Goal: Task Accomplishment & Management: Manage account settings

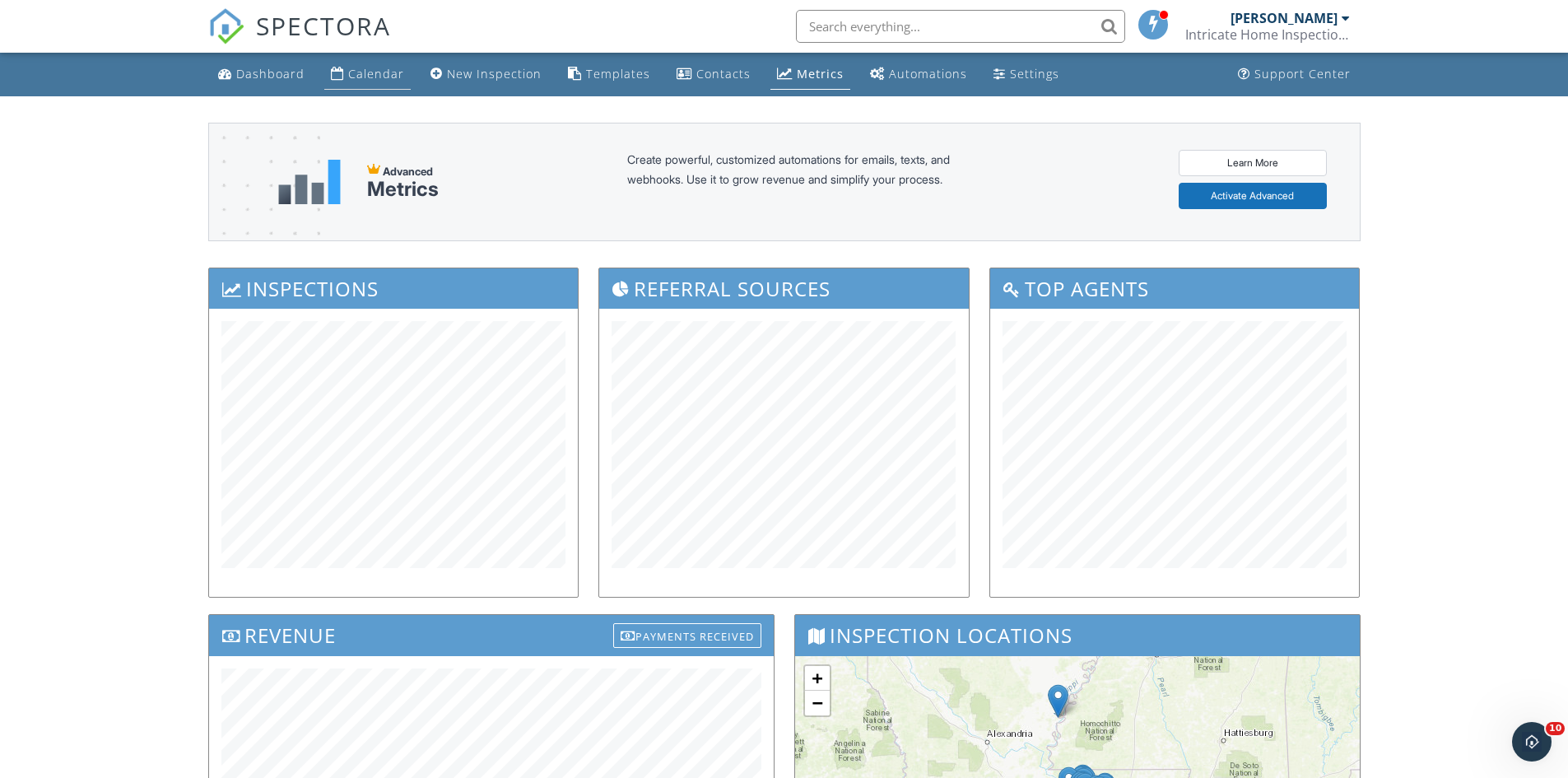
click at [351, 70] on div "Calendar" at bounding box center [376, 74] width 56 height 16
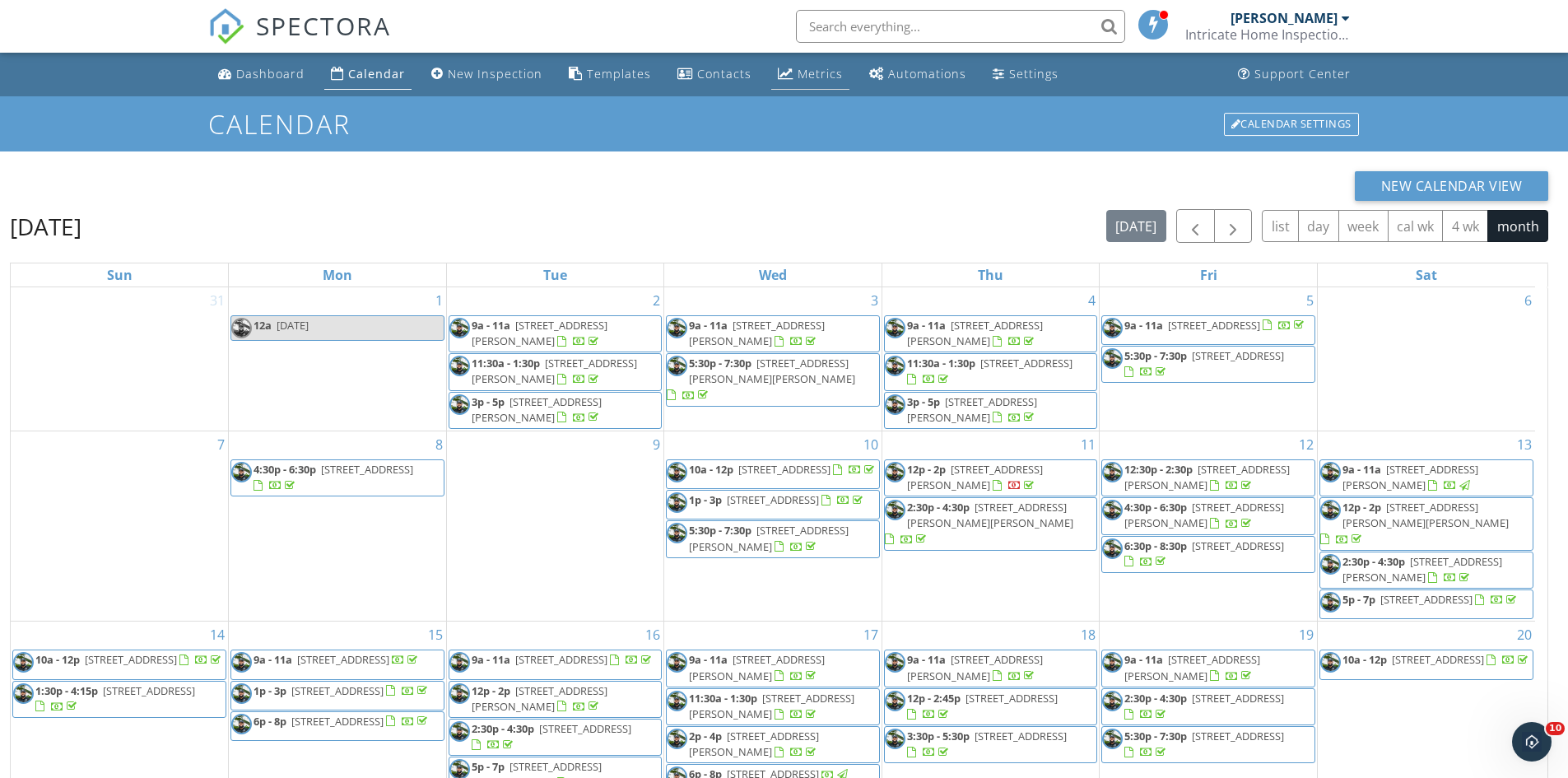
click at [793, 61] on link "Metrics" at bounding box center [810, 74] width 78 height 30
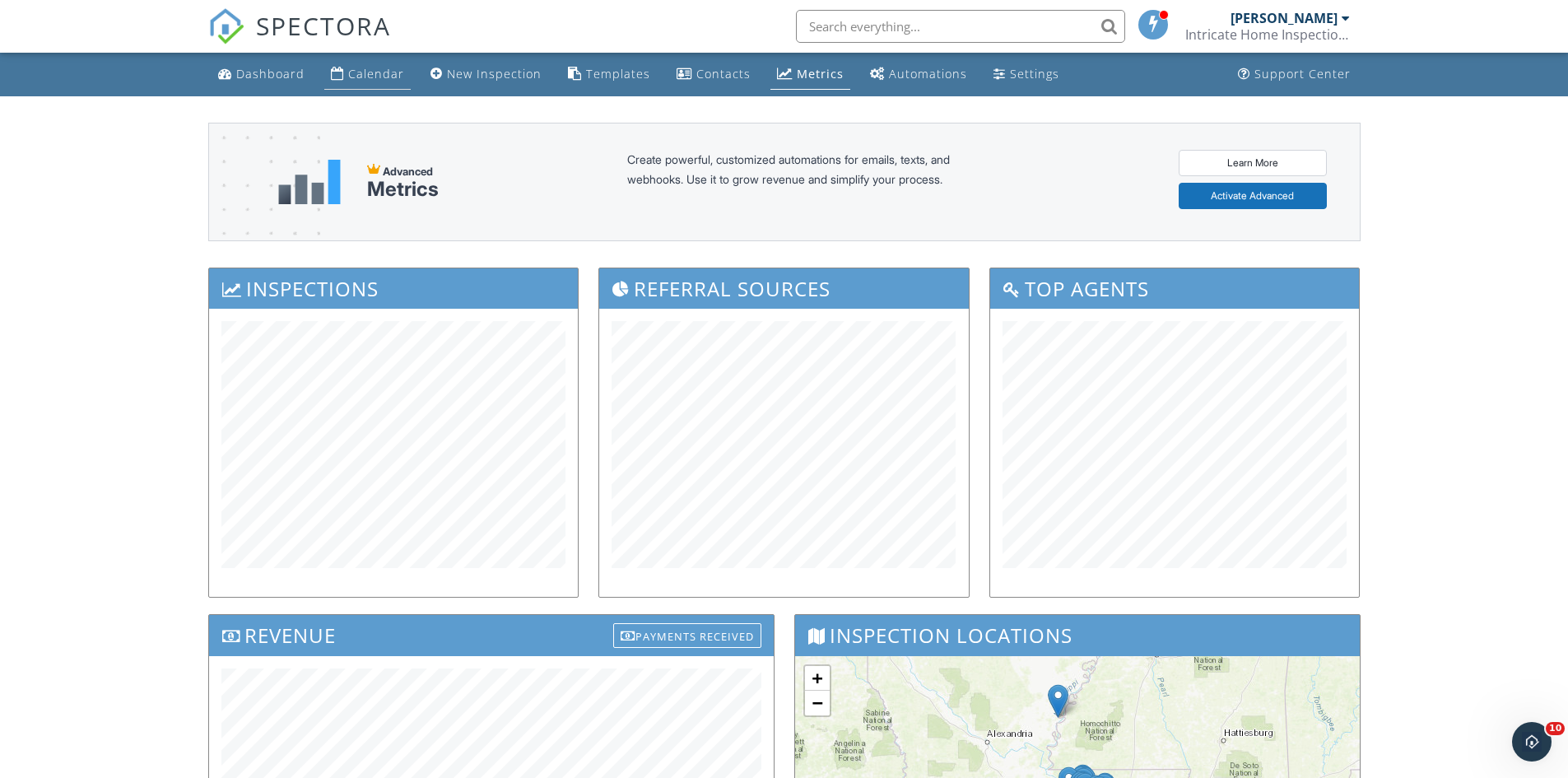
click at [404, 87] on link "Calendar" at bounding box center [367, 74] width 86 height 30
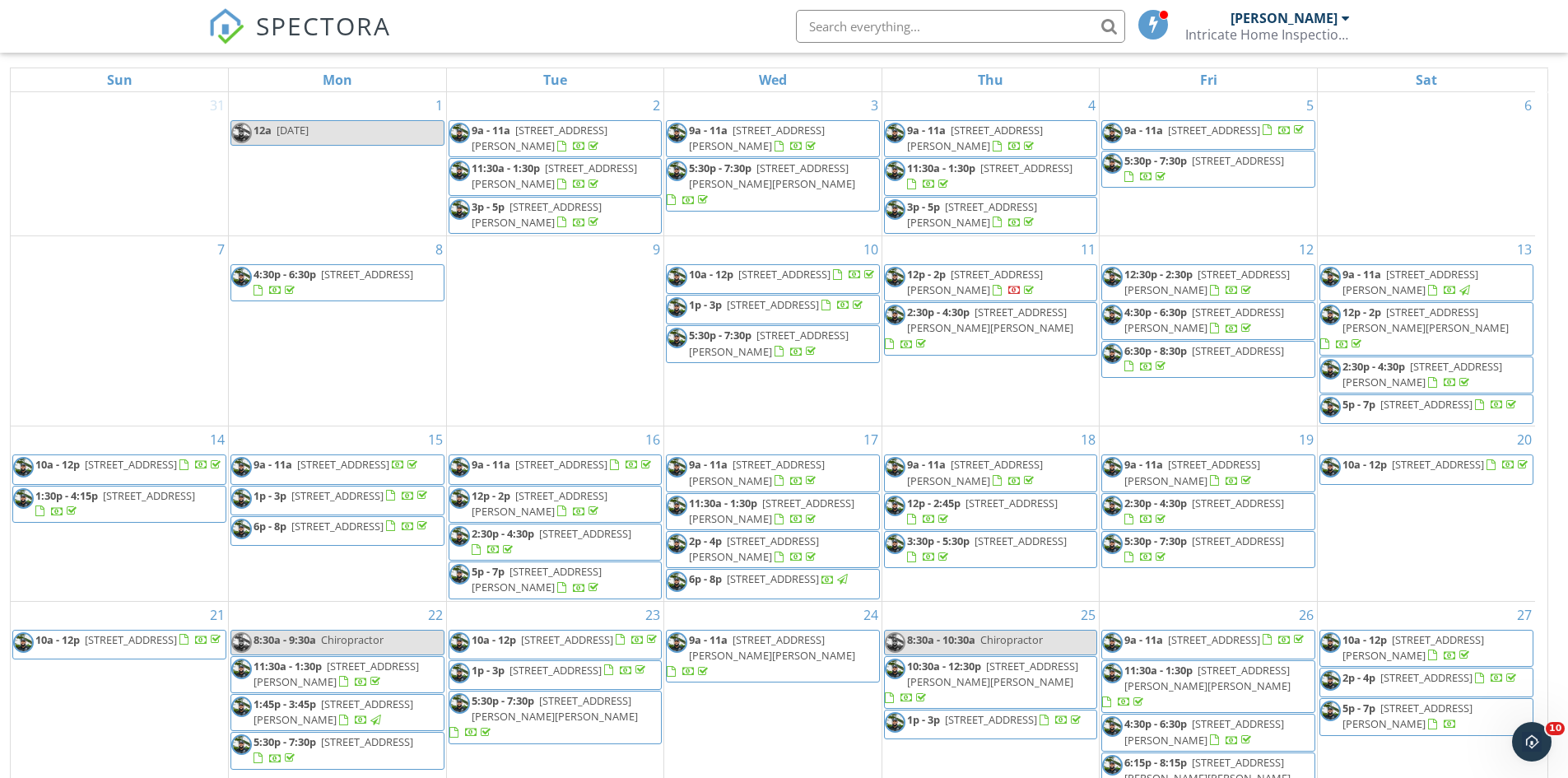
scroll to position [55, 0]
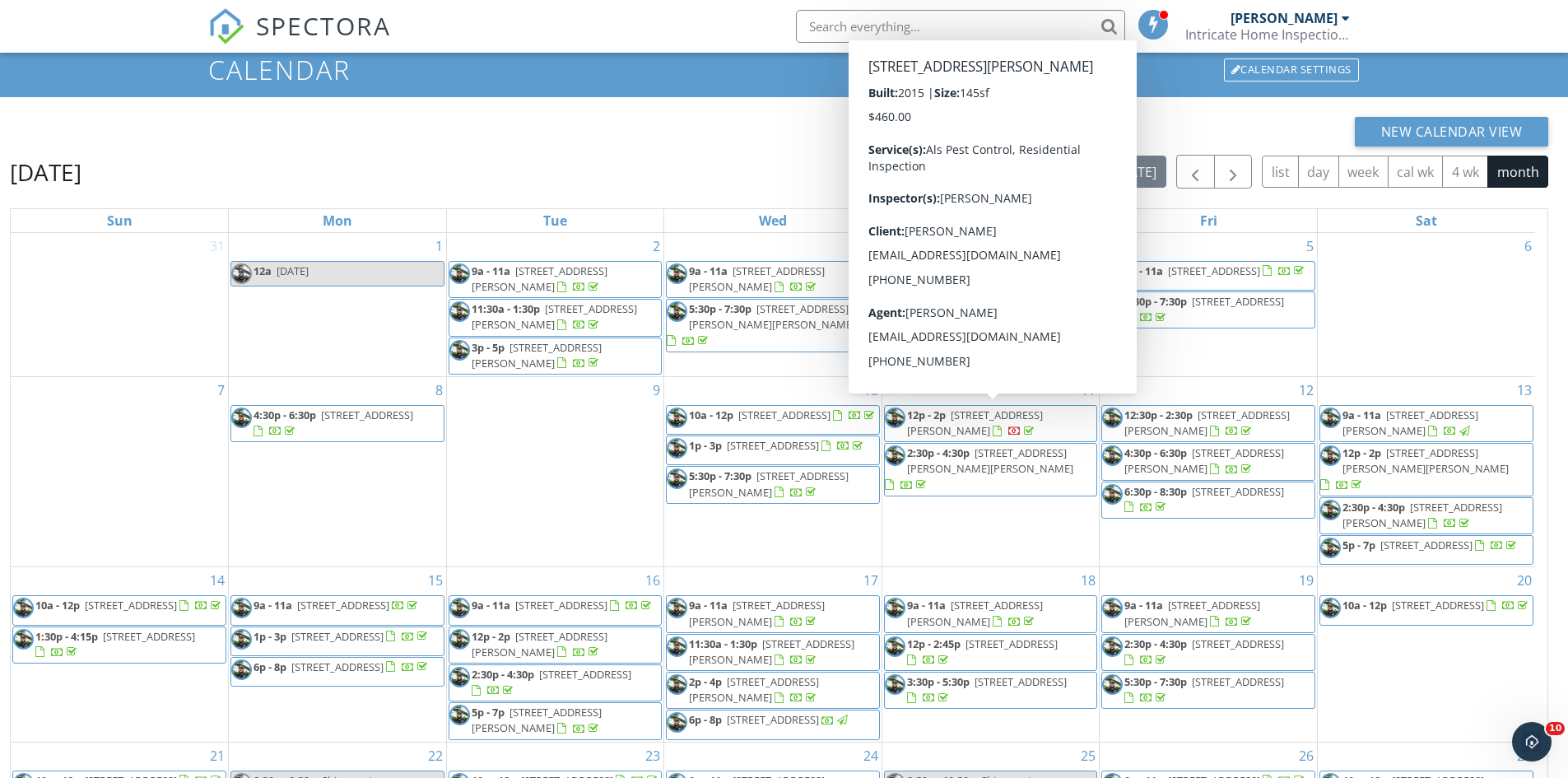
click at [946, 420] on span "12p - 2p" at bounding box center [927, 415] width 39 height 15
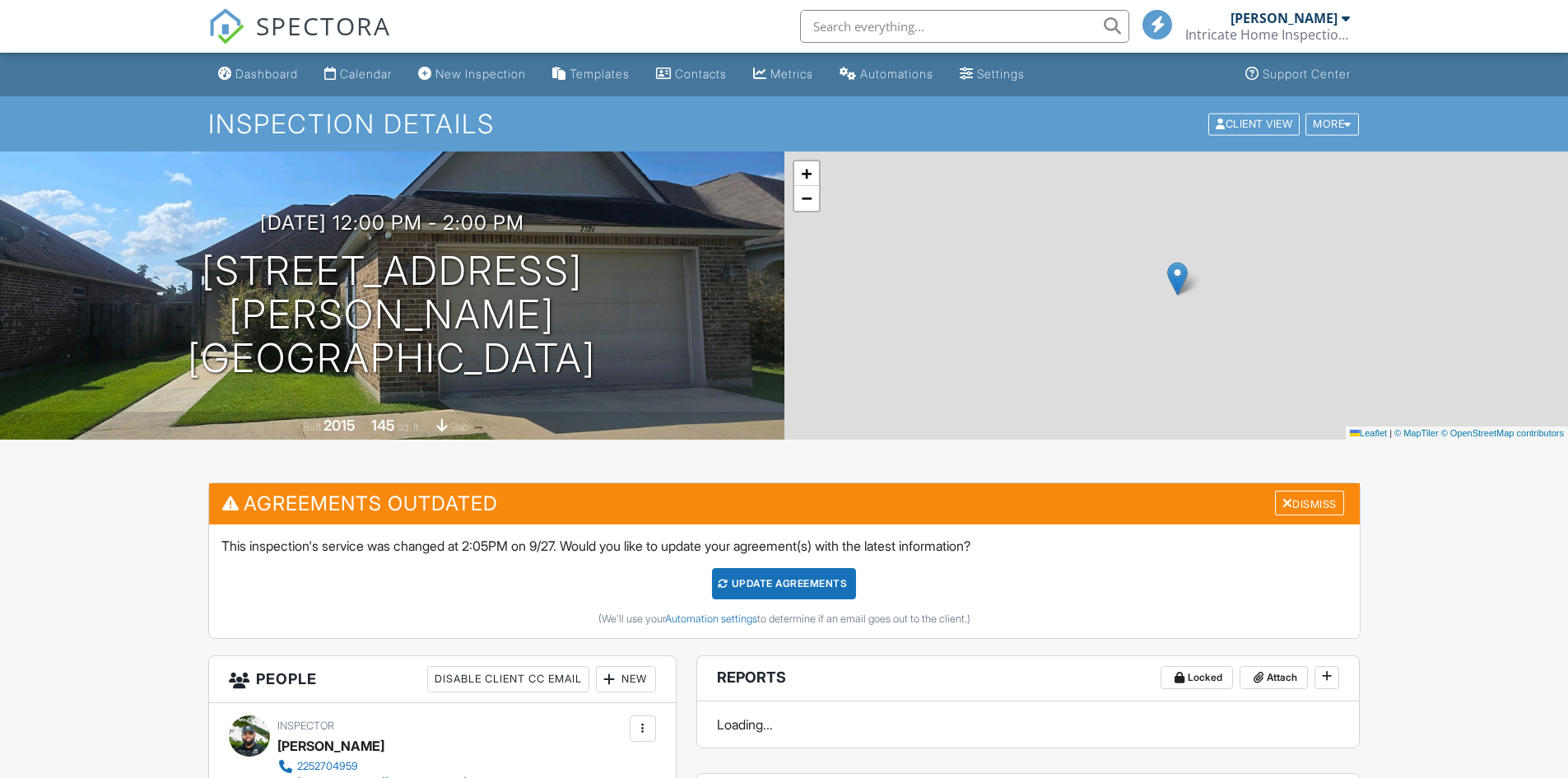
scroll to position [1235, 0]
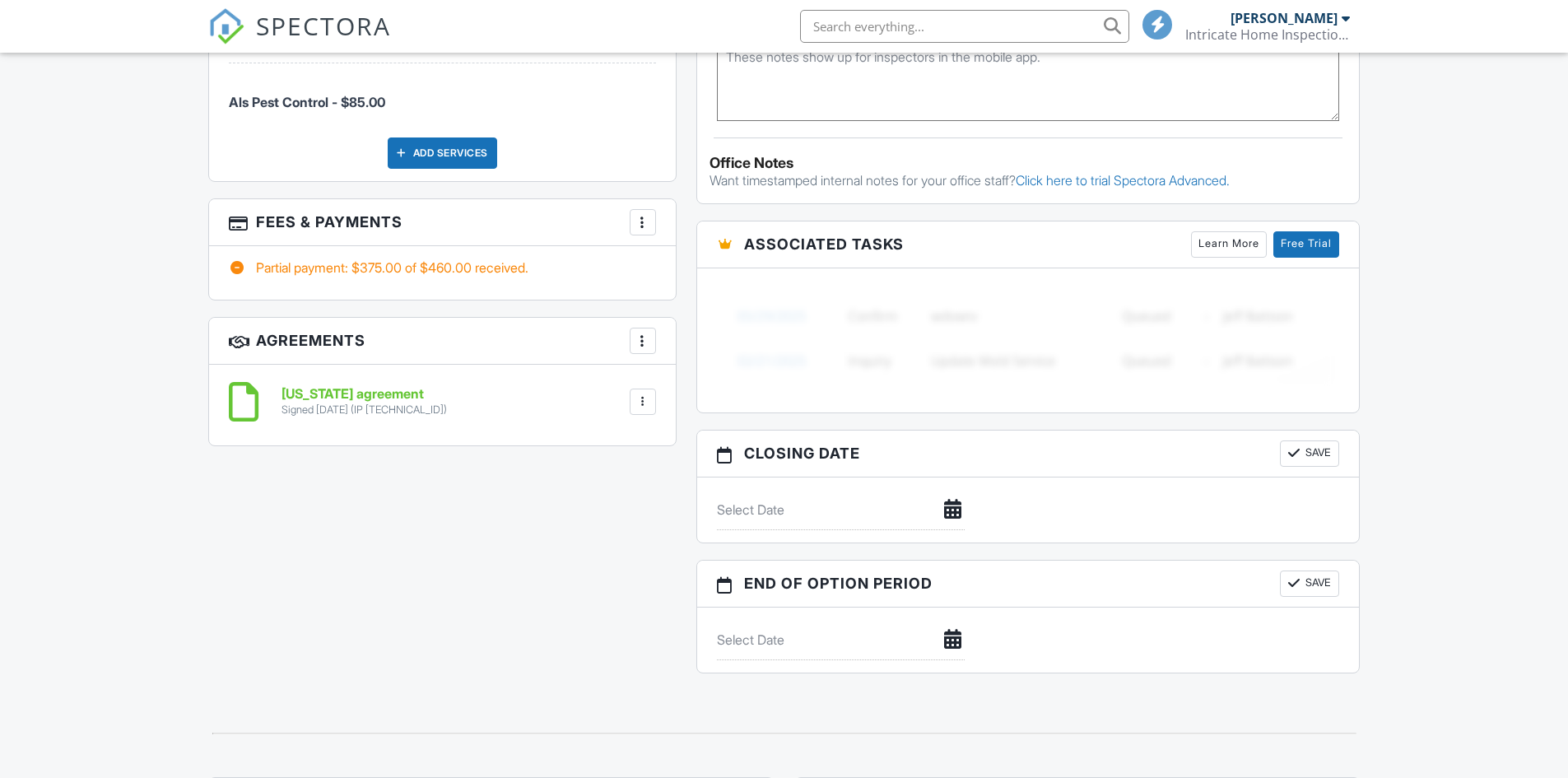
click at [641, 222] on div at bounding box center [642, 222] width 17 height 17
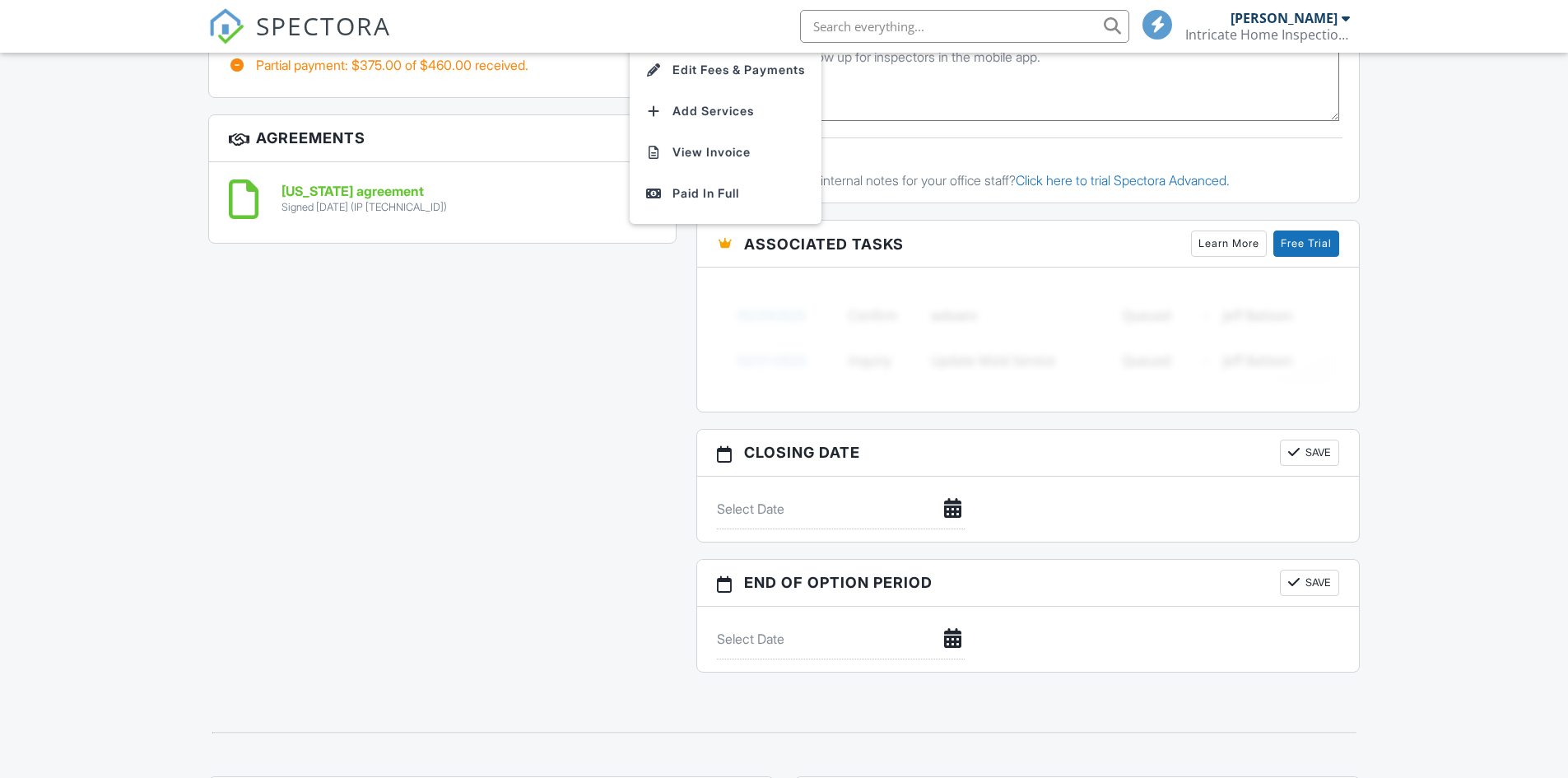
scroll to position [0, 0]
click at [708, 194] on div "Paid In Full" at bounding box center [726, 193] width 159 height 20
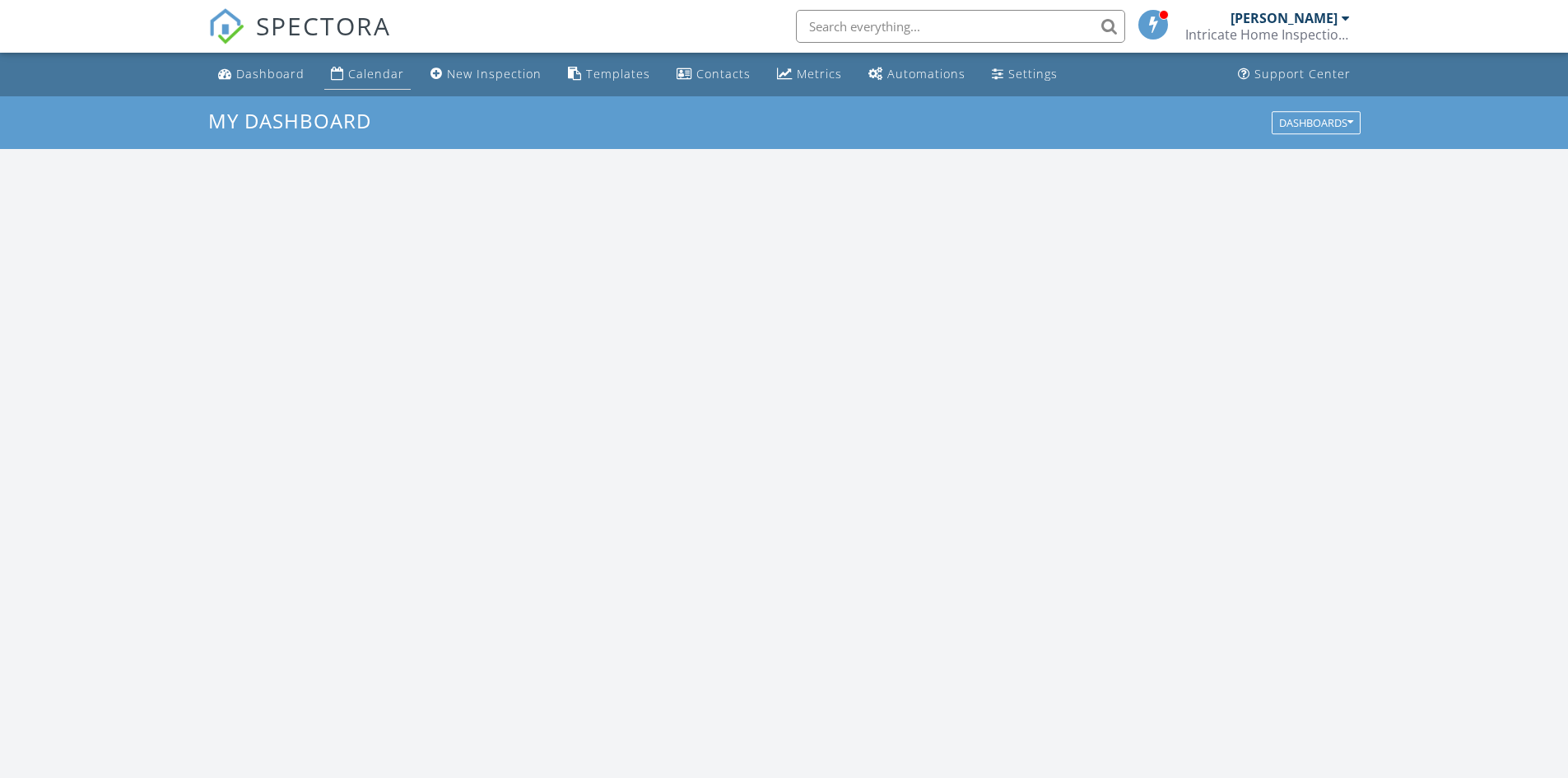
scroll to position [1524, 1594]
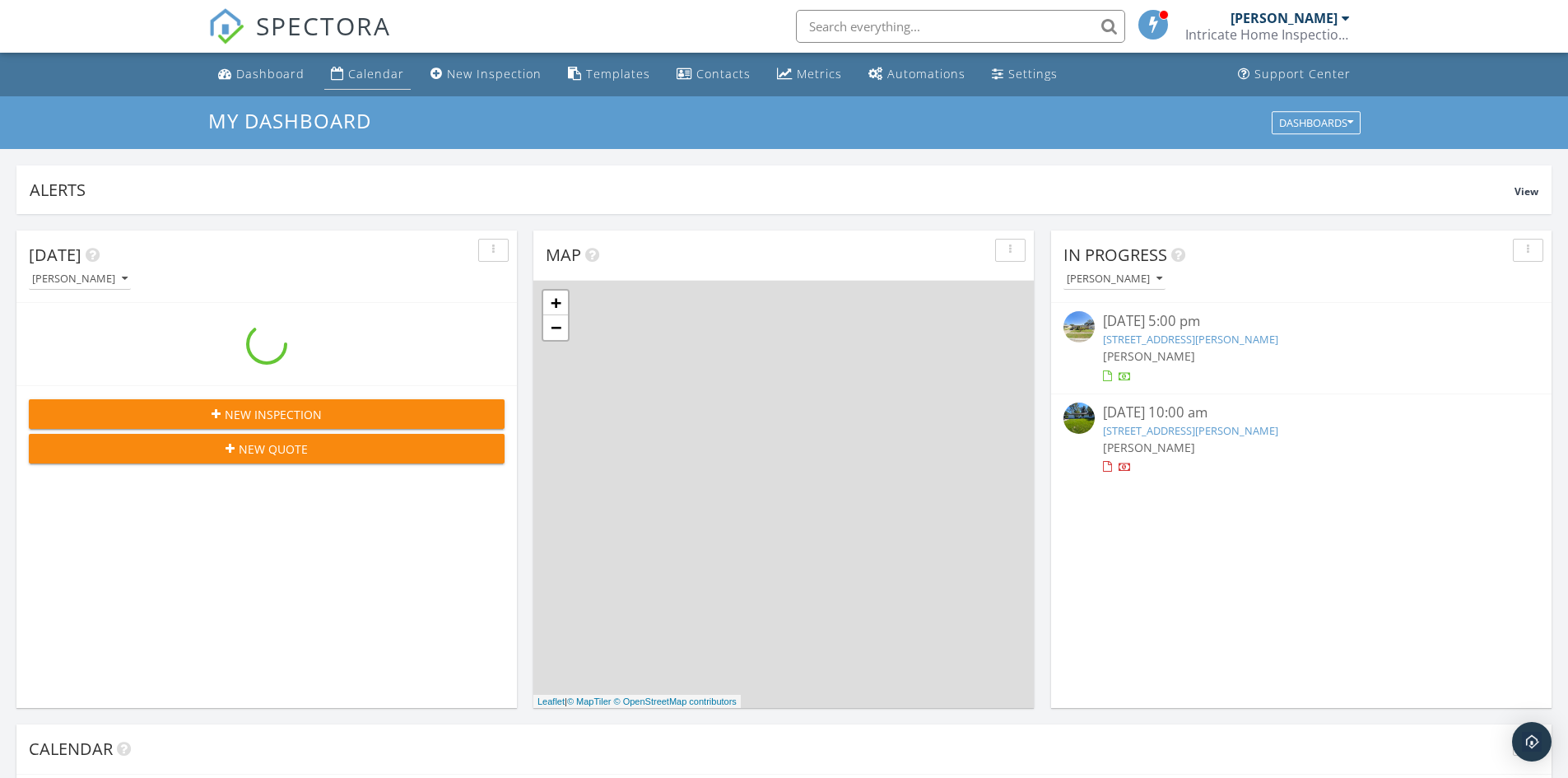
click at [337, 76] on div "Calendar" at bounding box center [337, 73] width 13 height 13
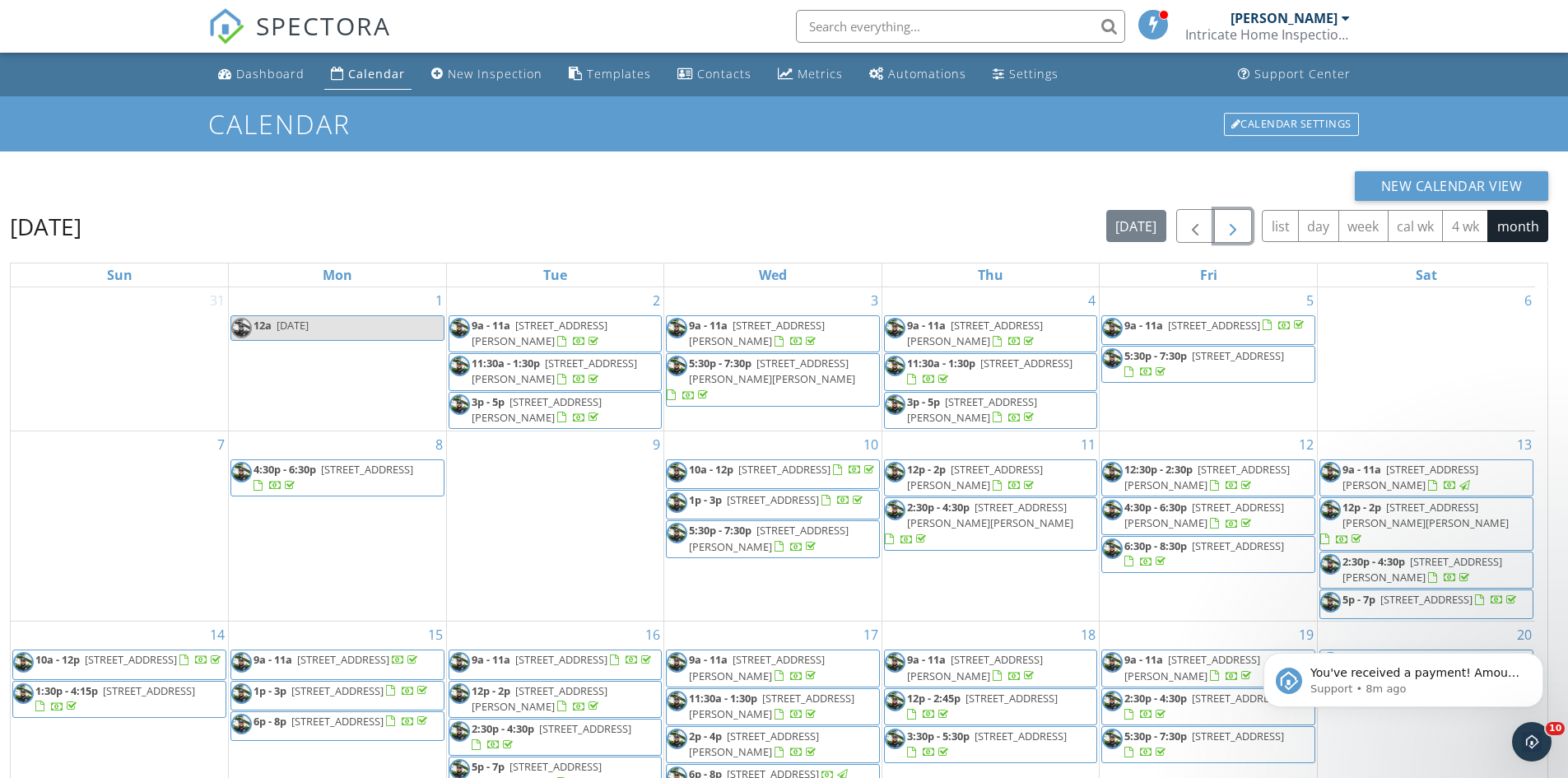
click at [1242, 231] on span "button" at bounding box center [1232, 226] width 20 height 20
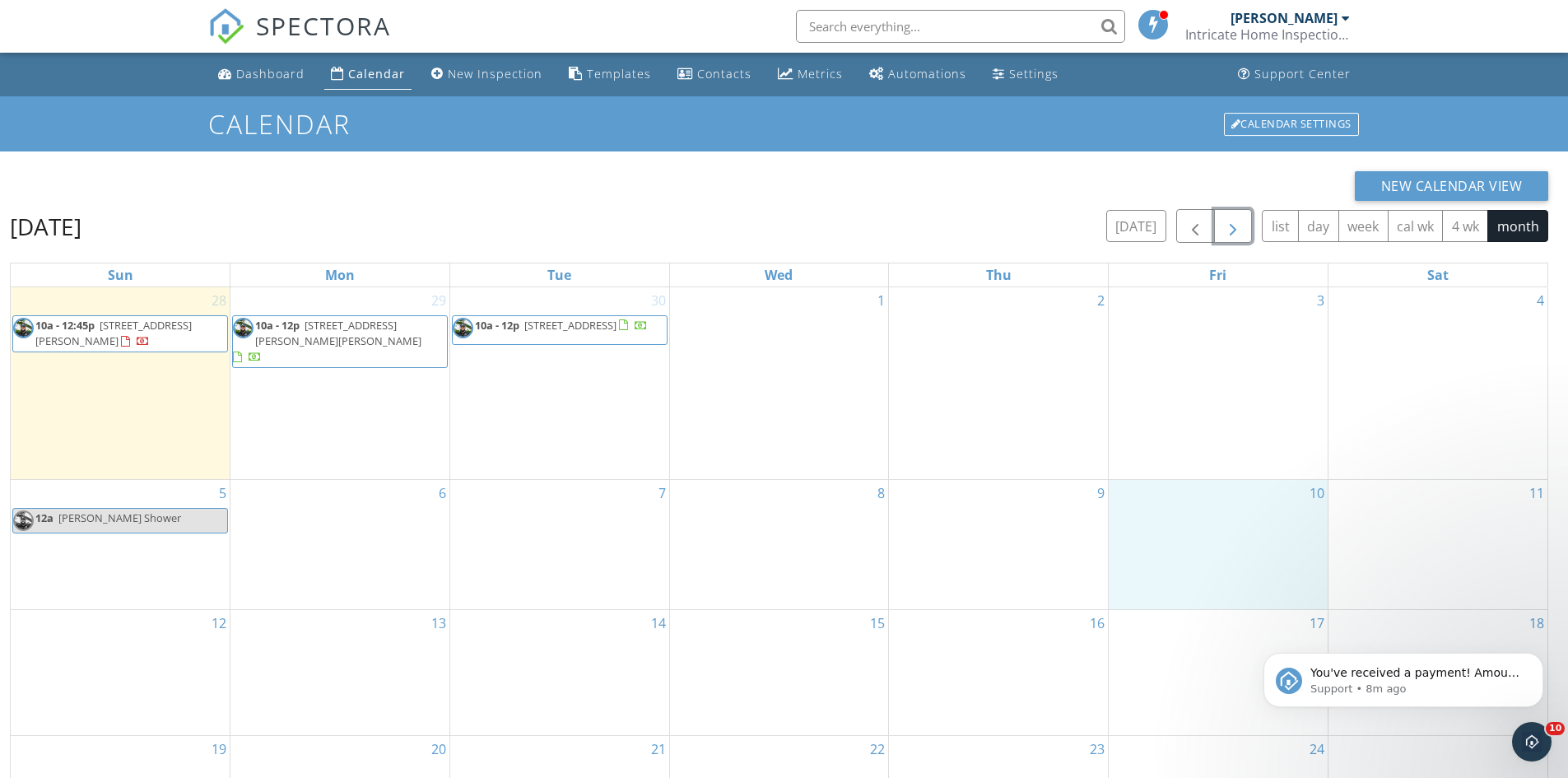
click at [1270, 515] on div "10" at bounding box center [1219, 544] width 219 height 130
click at [1210, 449] on link "Inspection" at bounding box center [1219, 446] width 85 height 26
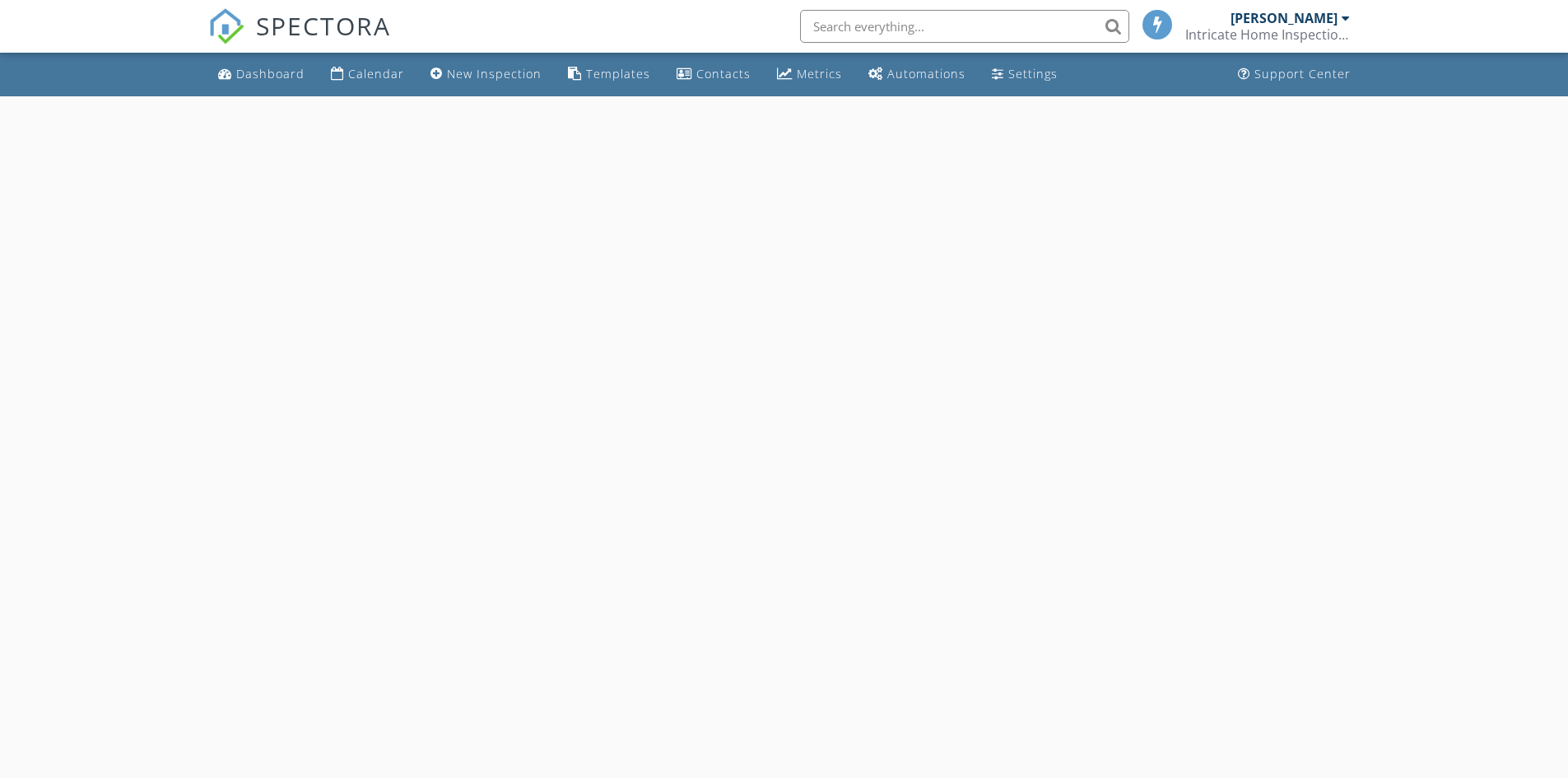
select select "9"
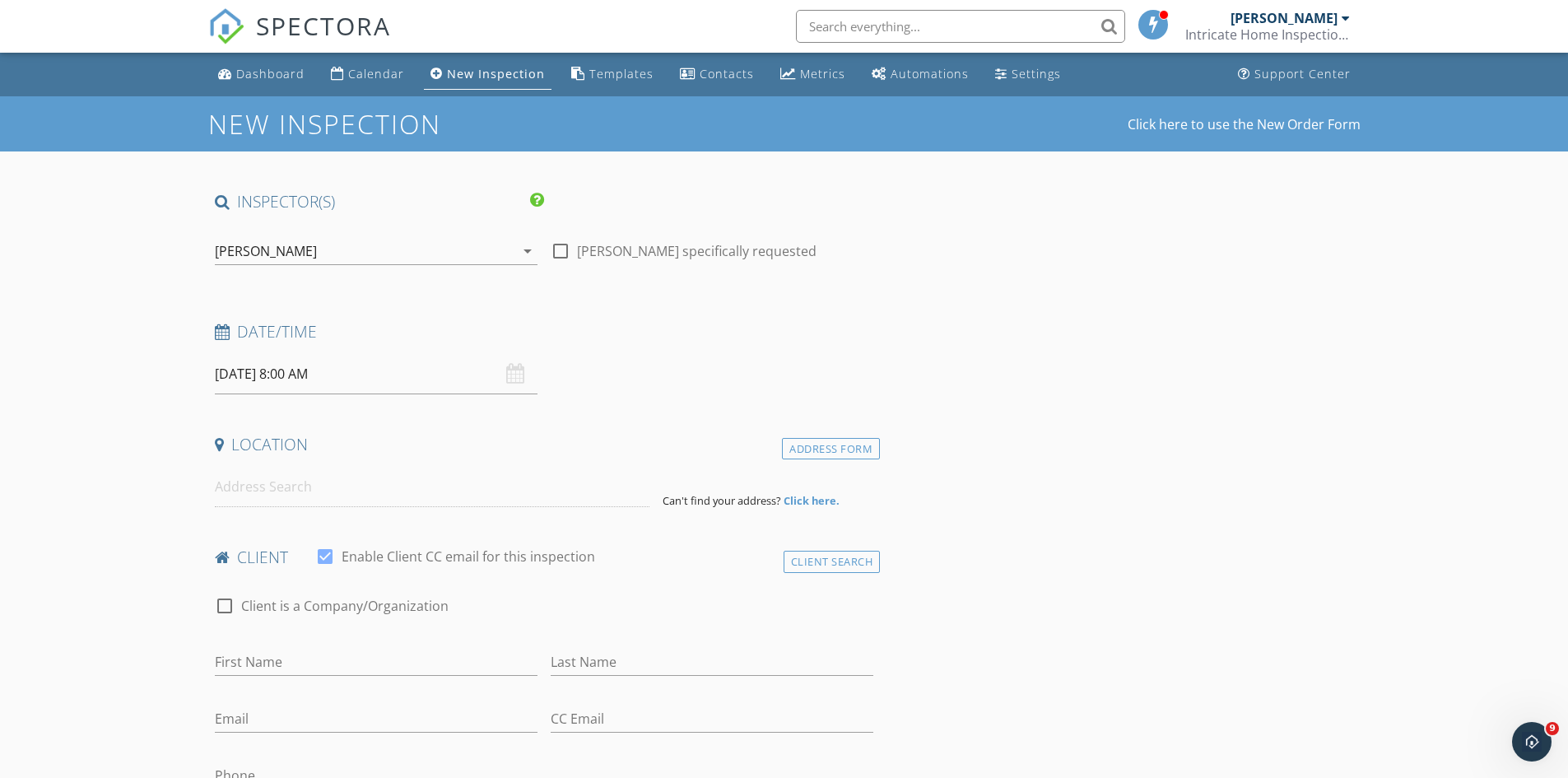
click at [378, 374] on input "[DATE] 8:00 AM" at bounding box center [375, 374] width 322 height 40
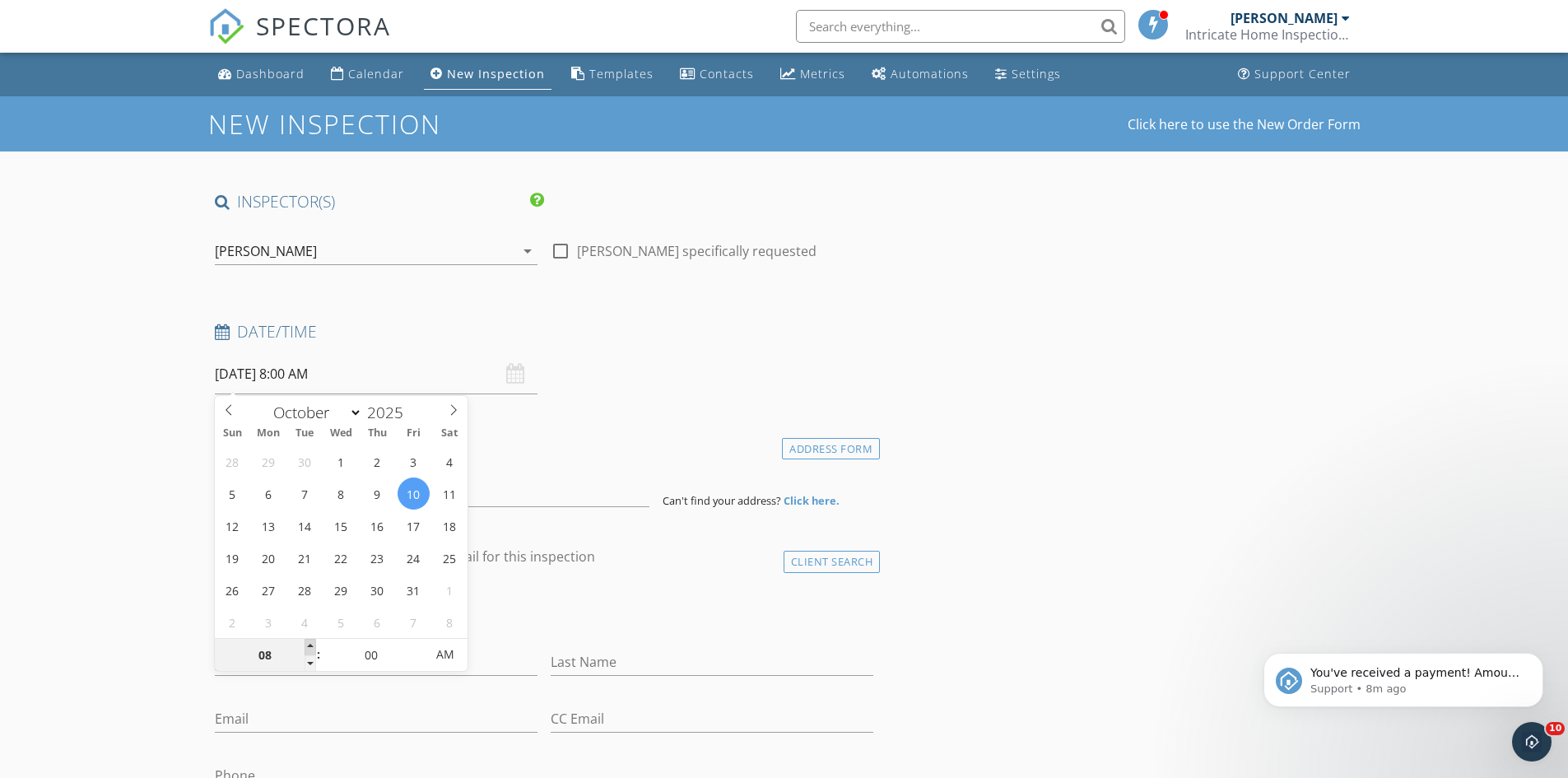
type input "09"
type input "[DATE] 9:00 AM"
click at [305, 640] on span at bounding box center [309, 647] width 11 height 17
type input "10"
type input "[DATE] 10:00 AM"
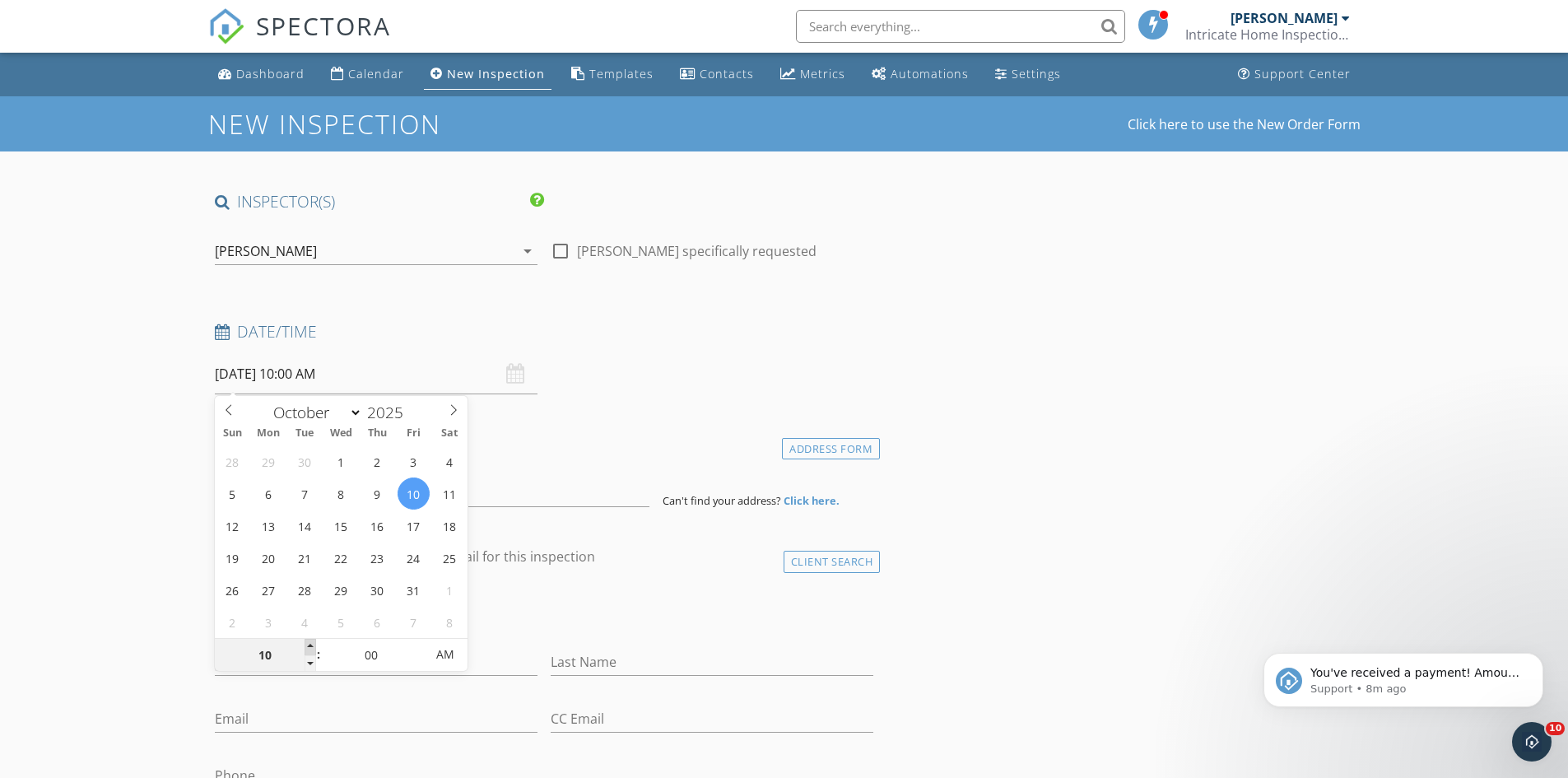
click at [305, 642] on span at bounding box center [309, 647] width 11 height 17
type input "11"
type input "[DATE] 11:00 AM"
click at [308, 649] on span at bounding box center [309, 647] width 11 height 17
drag, startPoint x: 30, startPoint y: 571, endPoint x: 185, endPoint y: 526, distance: 161.4
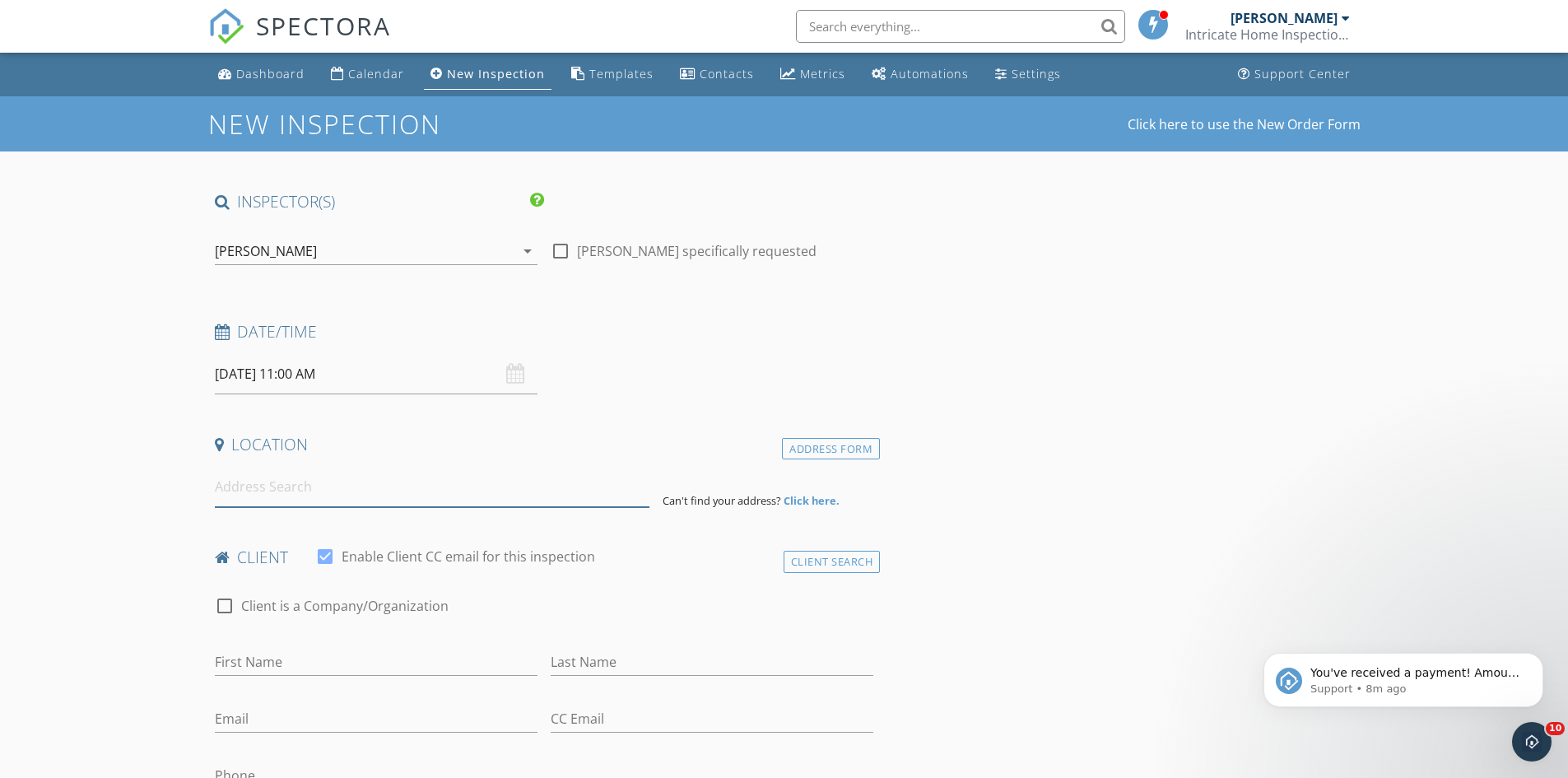
click at [341, 480] on input at bounding box center [432, 487] width 435 height 40
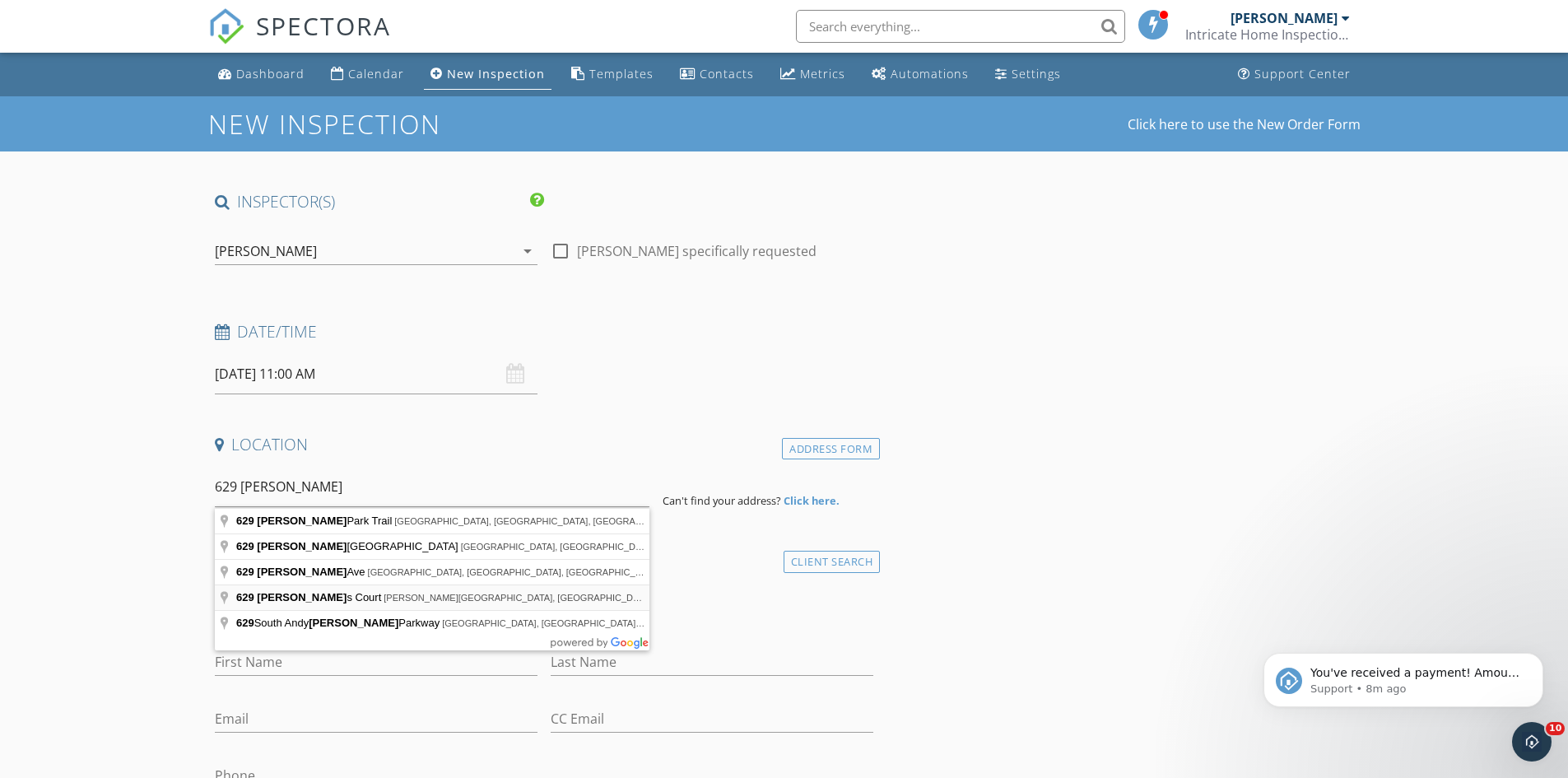
type input "629 Griffiths Court, Breaux Bridge, LA, USA"
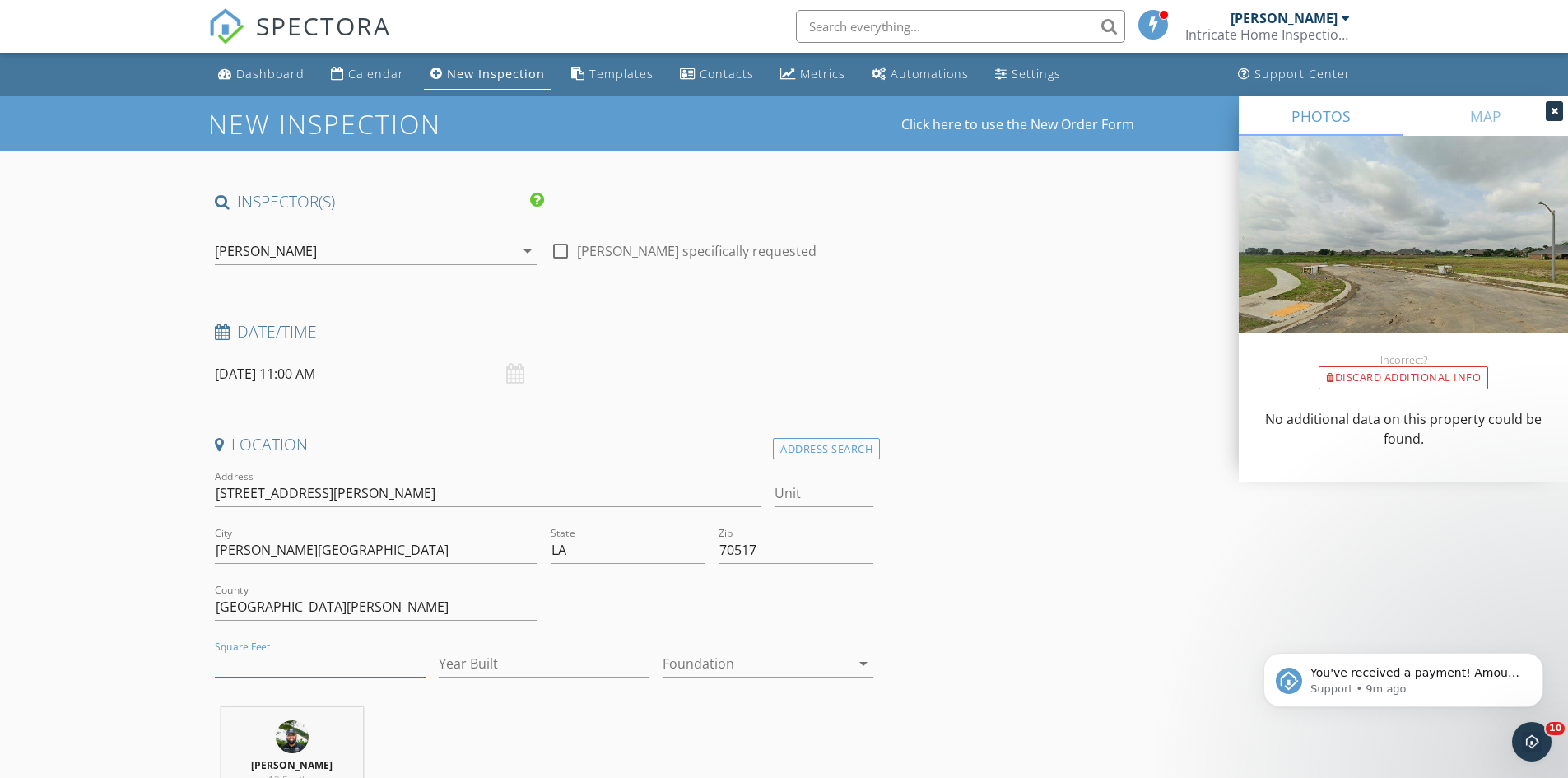
click at [273, 664] on input "Square Feet" at bounding box center [320, 663] width 210 height 27
type input "1512"
click at [801, 661] on div at bounding box center [756, 663] width 188 height 26
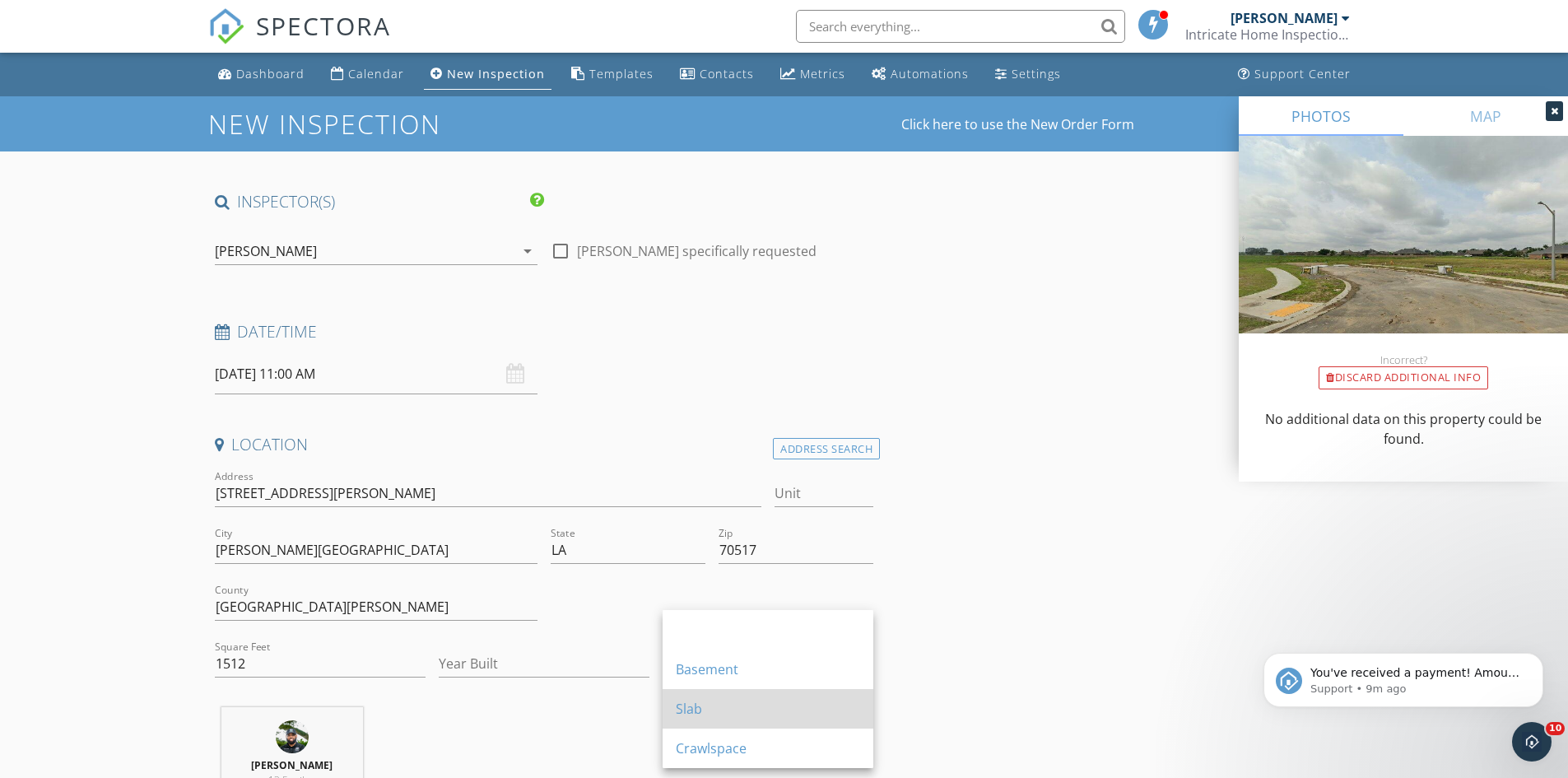
click at [802, 721] on div "Slab" at bounding box center [768, 708] width 184 height 39
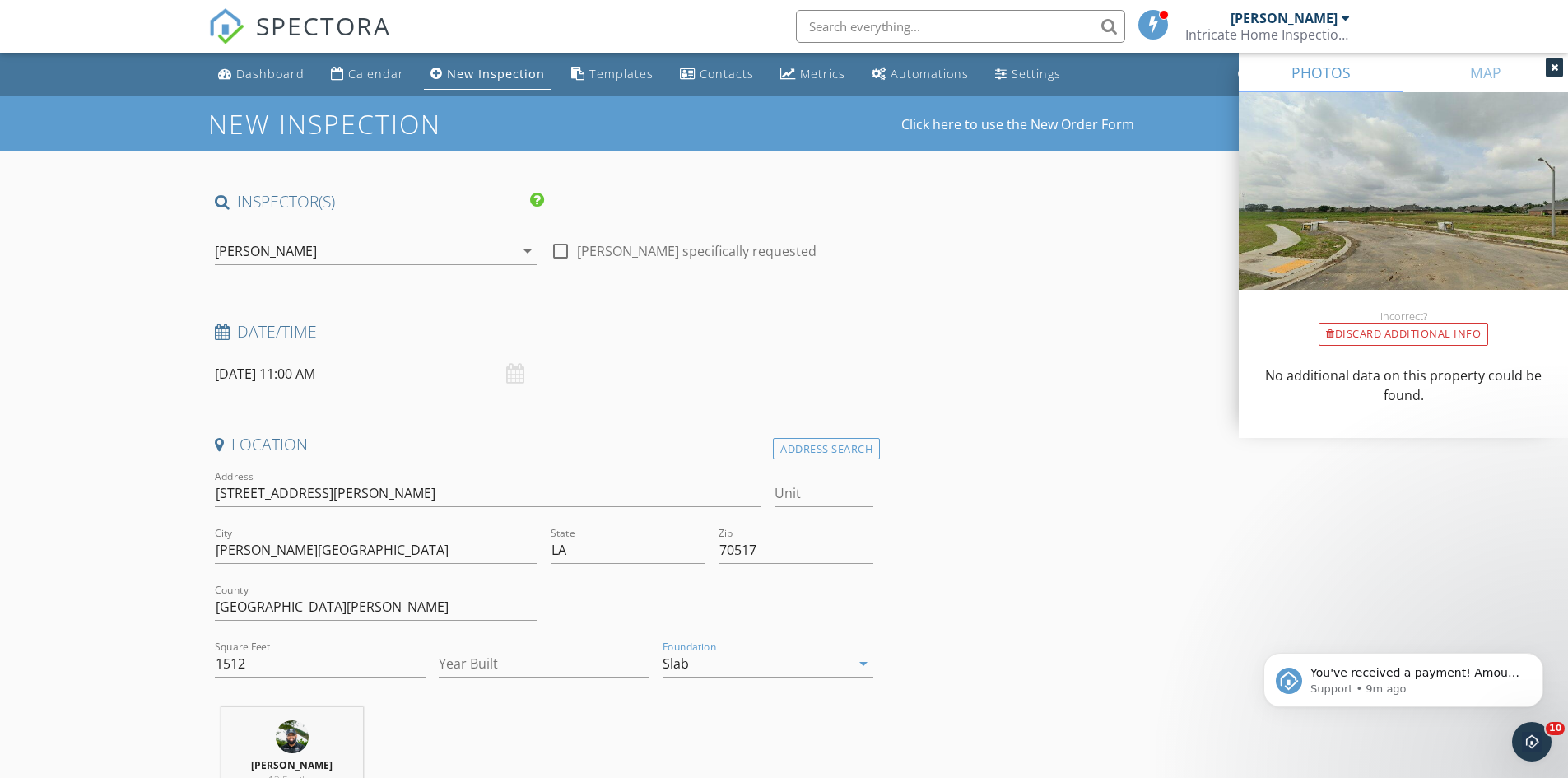
scroll to position [329, 0]
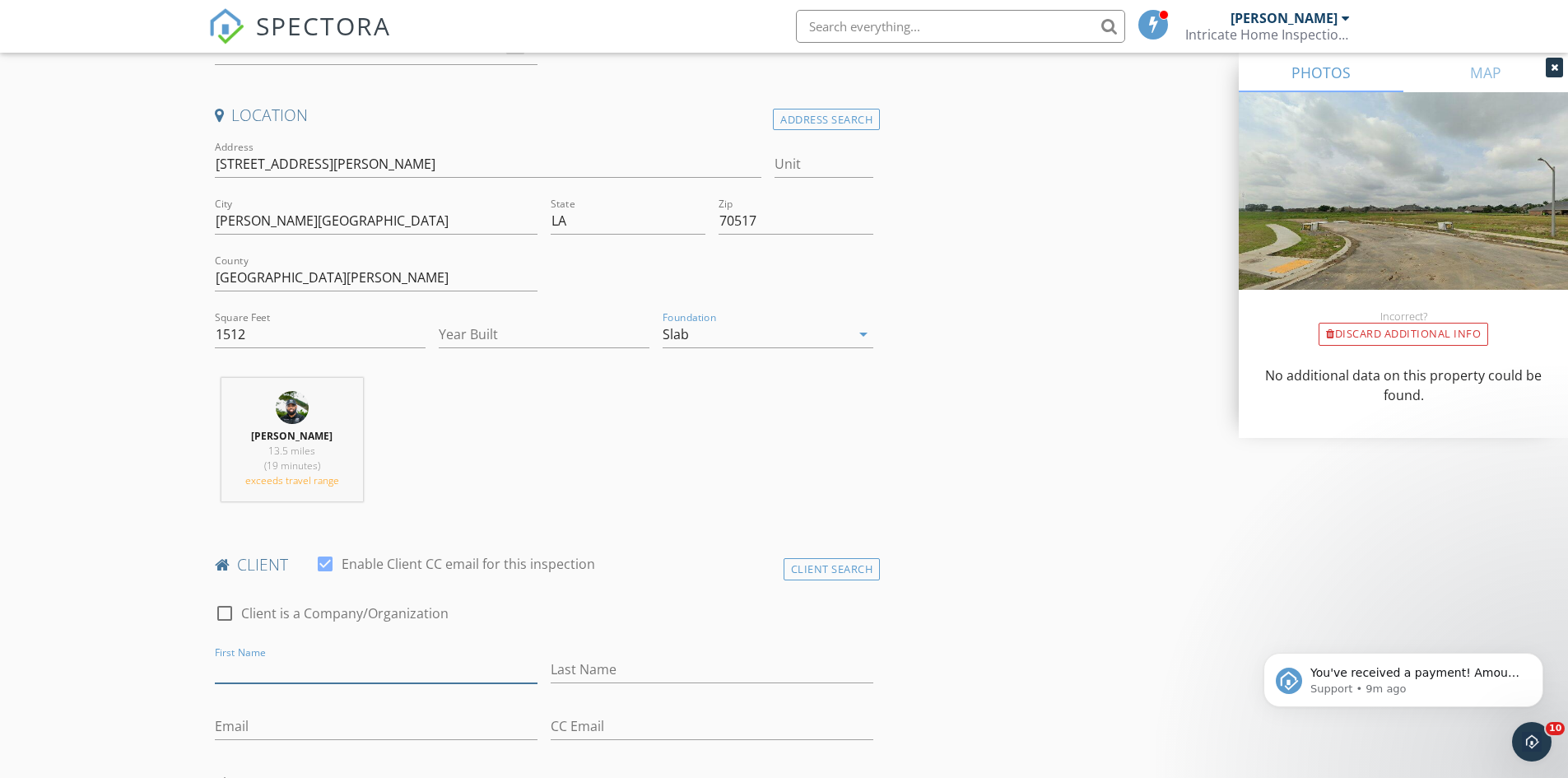
click at [361, 672] on input "First Name" at bounding box center [375, 669] width 322 height 27
click at [555, 331] on input "Year Built" at bounding box center [544, 334] width 210 height 27
type input "2025"
click at [289, 664] on input "First Name" at bounding box center [375, 669] width 322 height 27
type input "David"
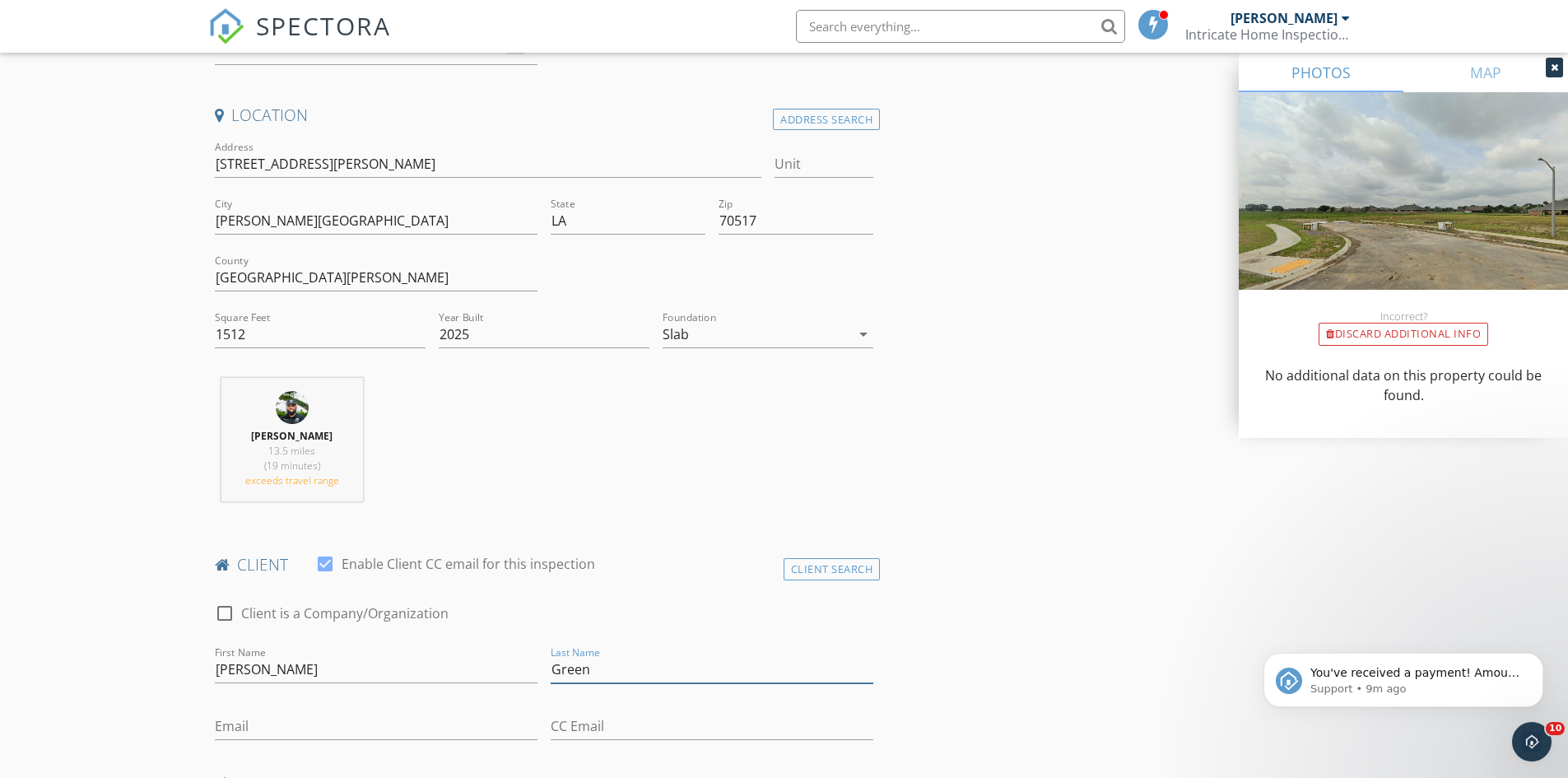
type input "Green"
type input "Davidgreen32901@gmail.com"
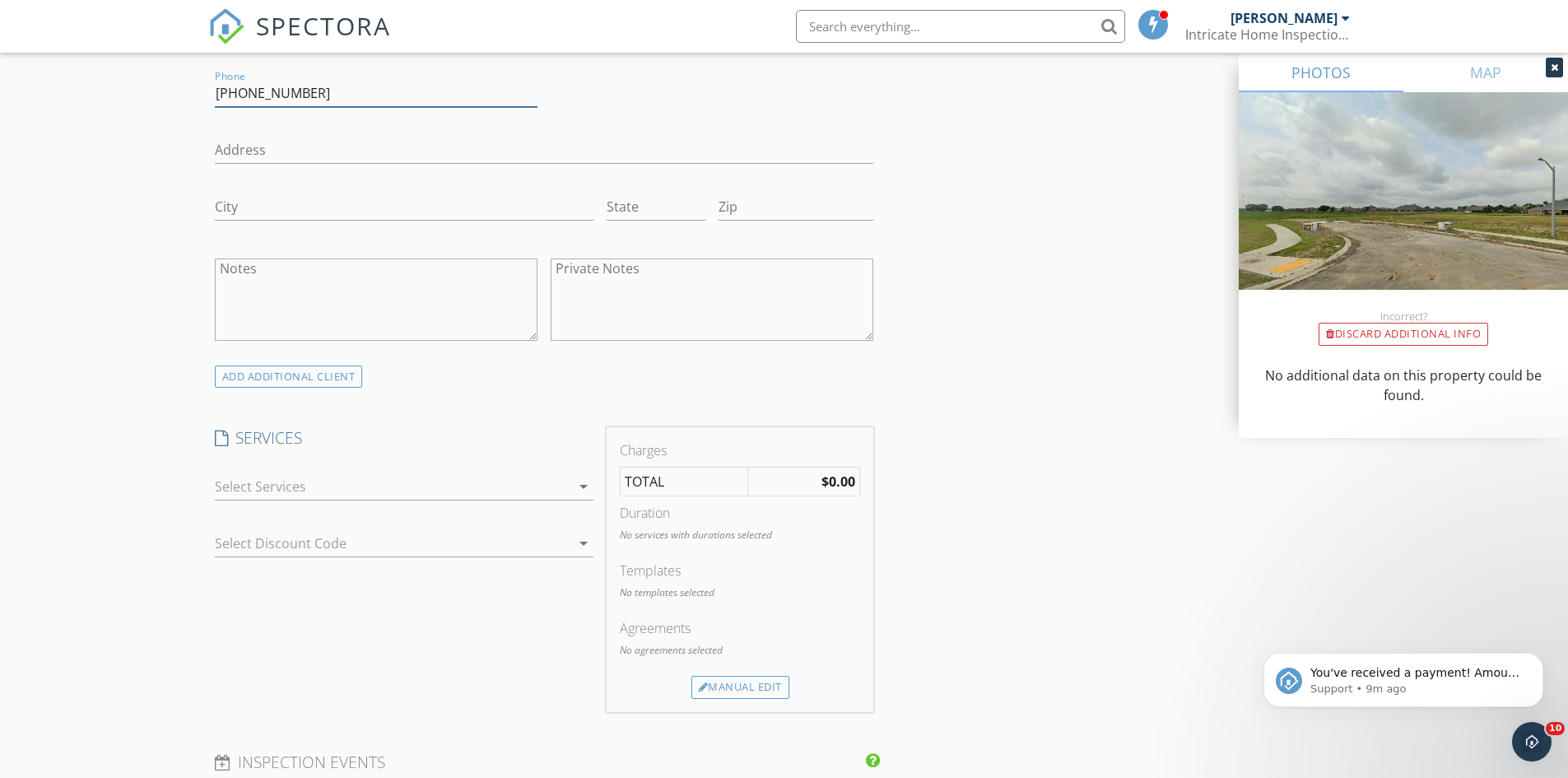
scroll to position [1089, 0]
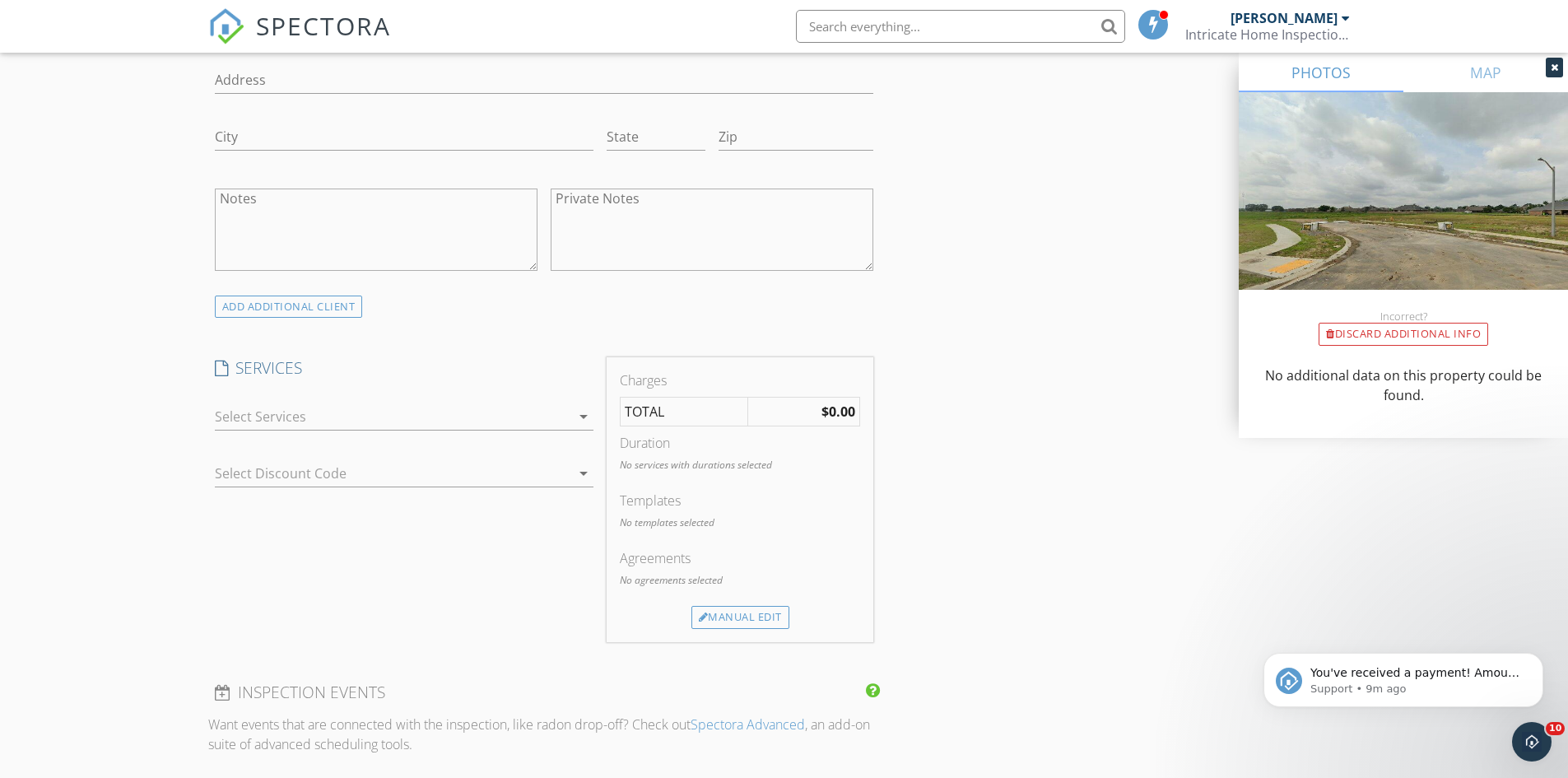
type input "[PHONE_NUMBER]"
click at [539, 418] on div at bounding box center [392, 416] width 355 height 26
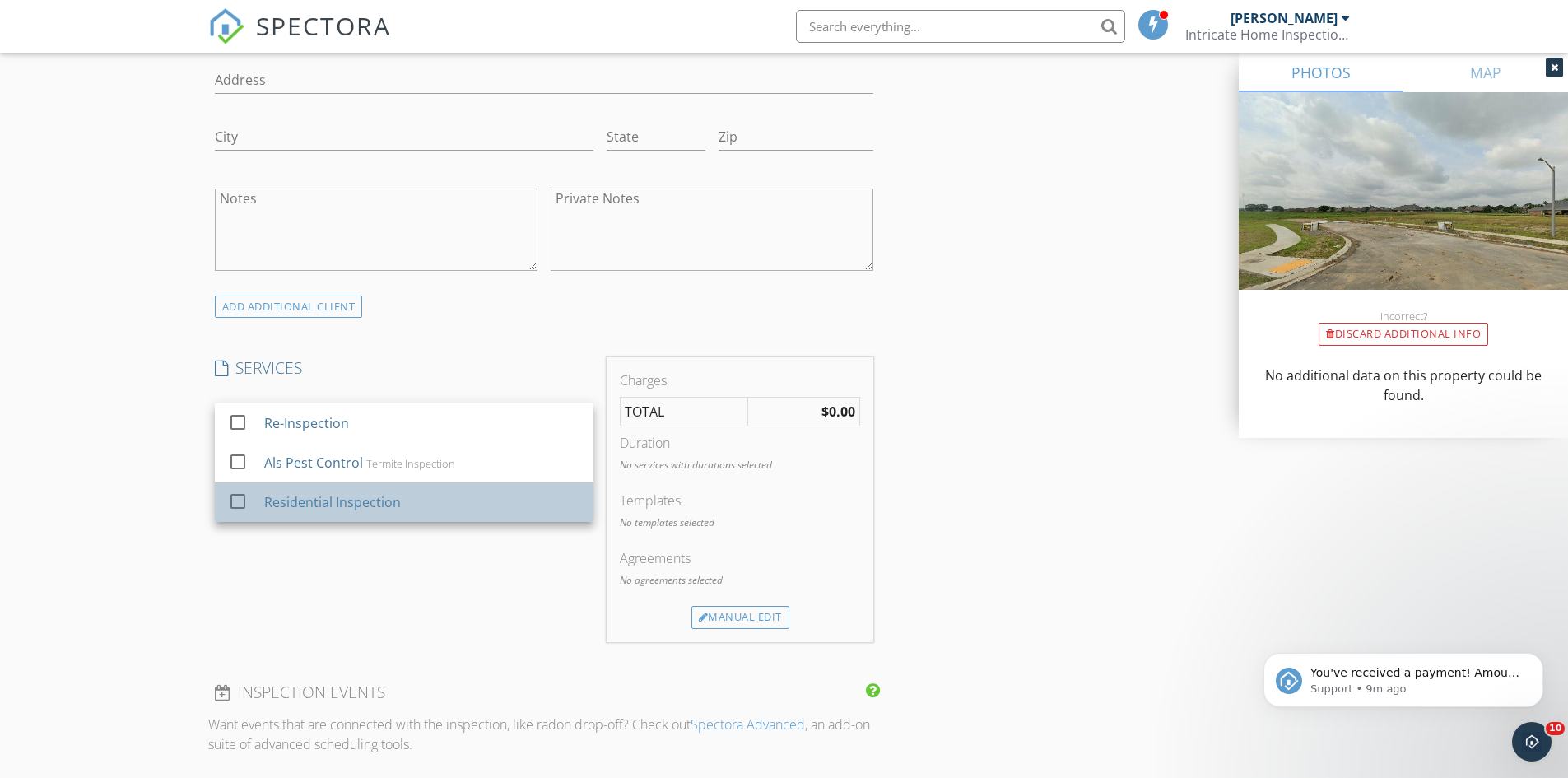
drag, startPoint x: 502, startPoint y: 503, endPoint x: 513, endPoint y: 497, distance: 12.5
click at [502, 502] on div "Residential Inspection" at bounding box center [422, 502] width 316 height 33
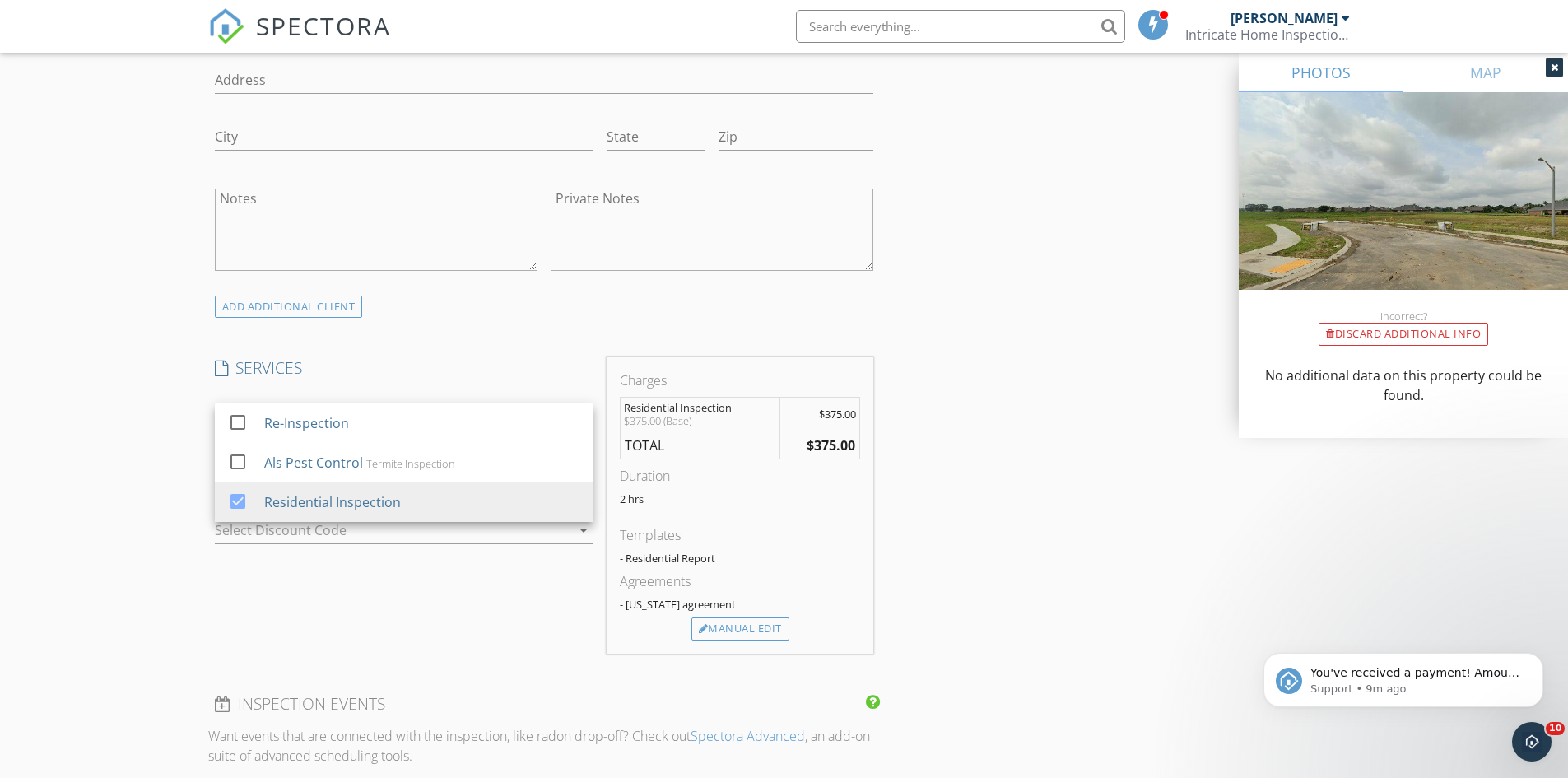
click at [1160, 526] on div "INSPECTOR(S) check_box Nicholas Pearson PRIMARY Nicholas Pearson arrow_drop_dow…" at bounding box center [785, 478] width 1153 height 2753
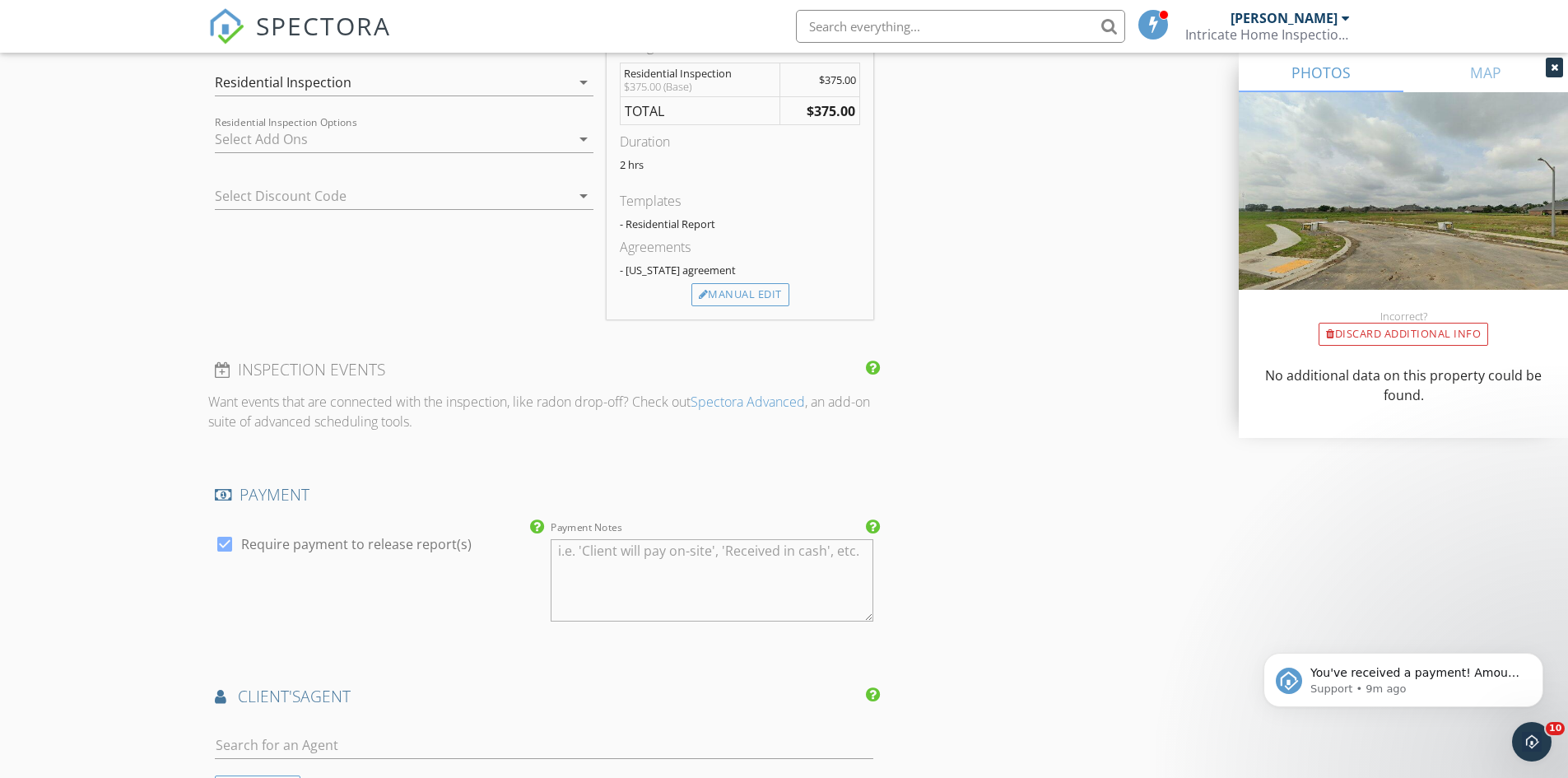
scroll to position [1583, 0]
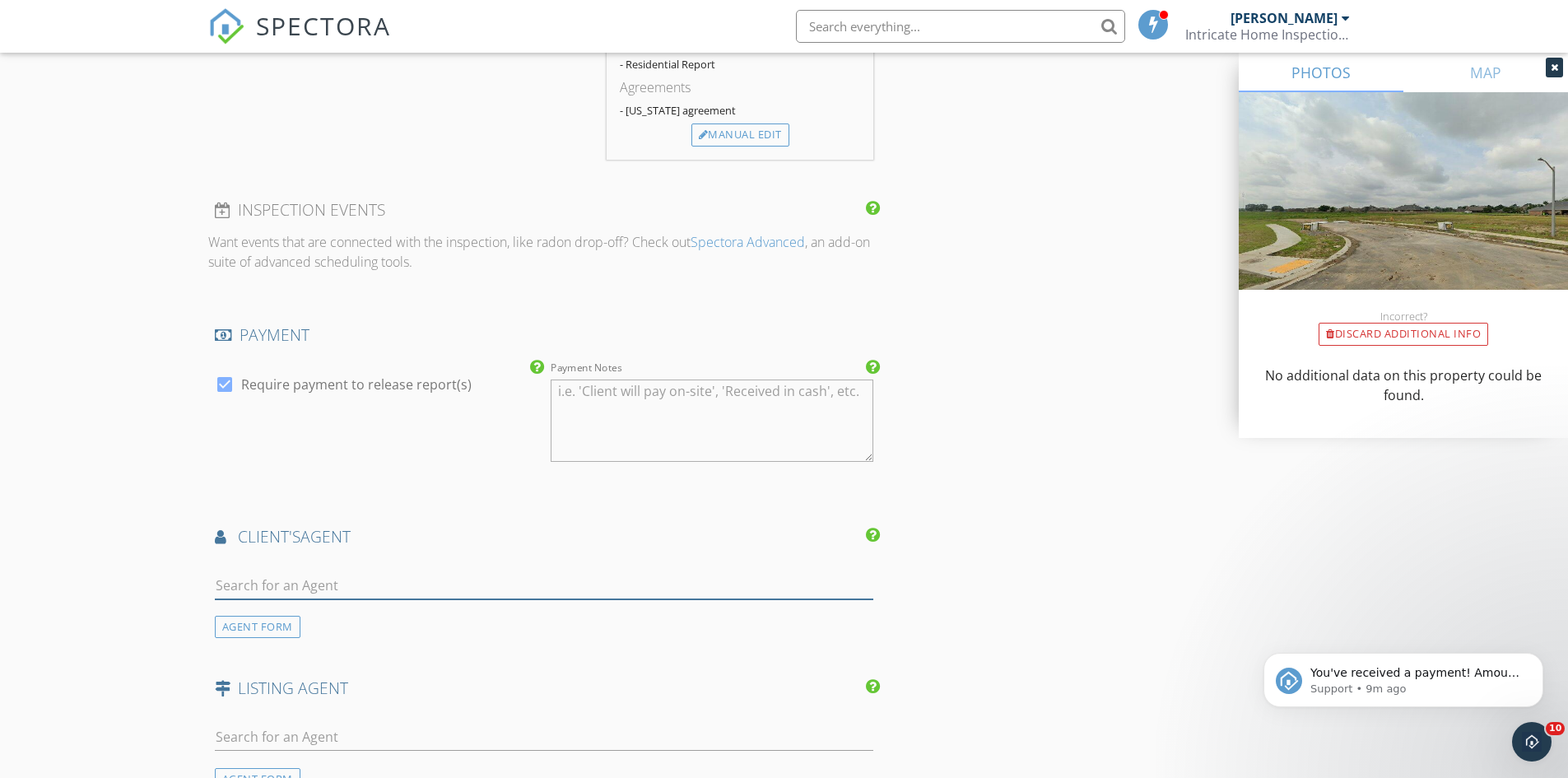
click at [444, 582] on input "text" at bounding box center [544, 585] width 660 height 27
type input "rhet"
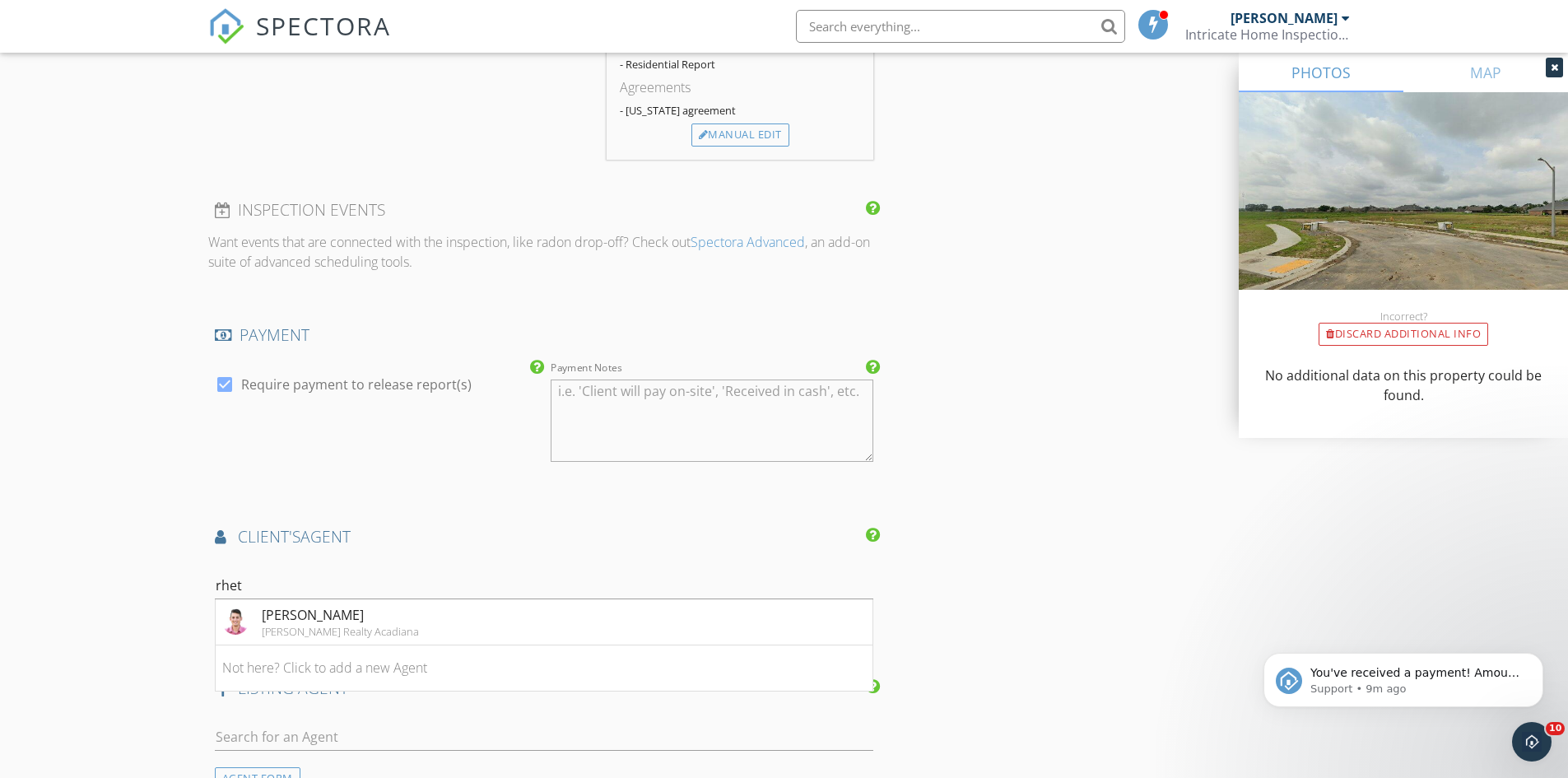
click at [470, 625] on li "Rhett Ledet Keller Williams Realty Acadiana" at bounding box center [544, 622] width 658 height 46
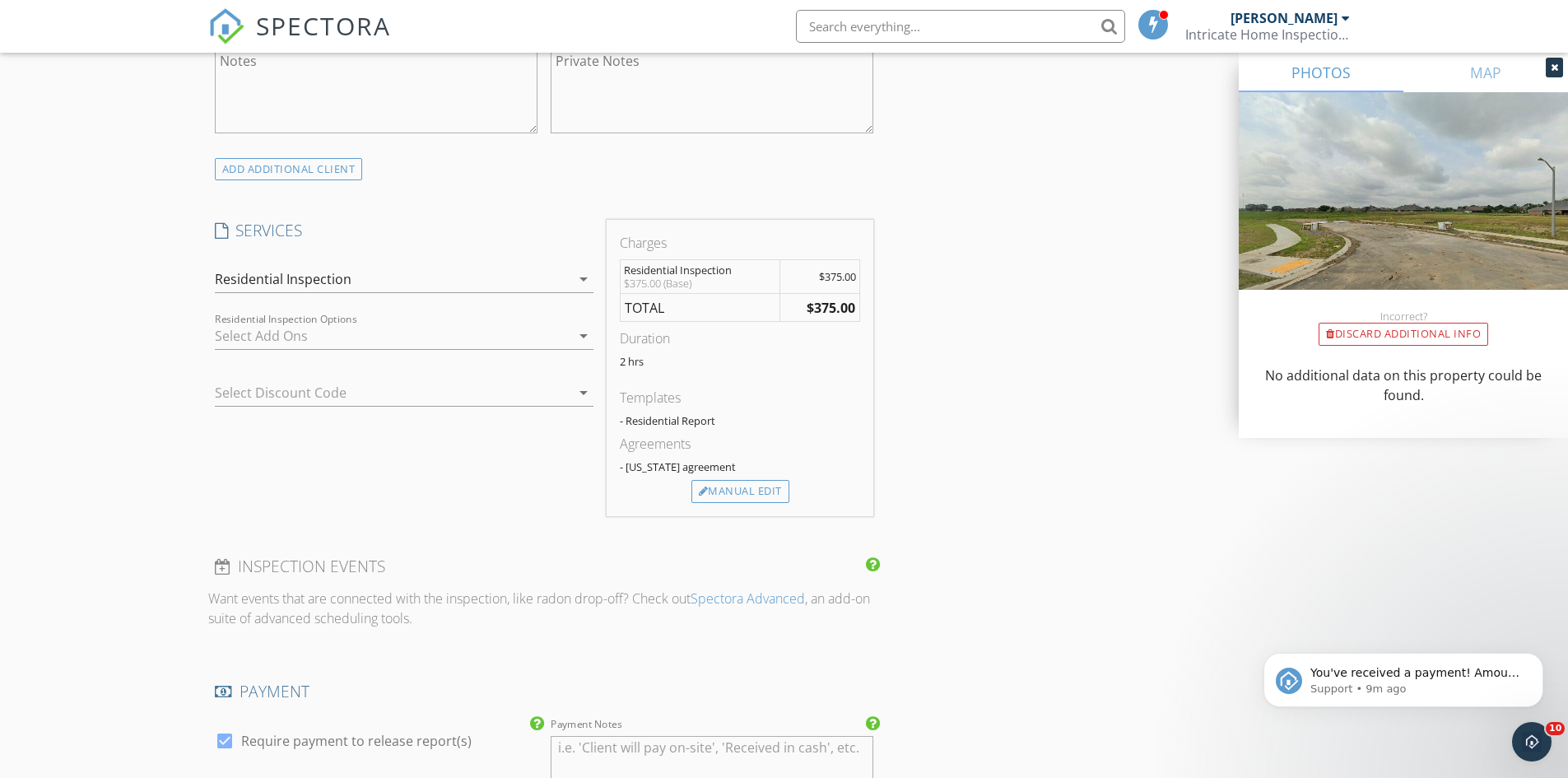
scroll to position [1213, 0]
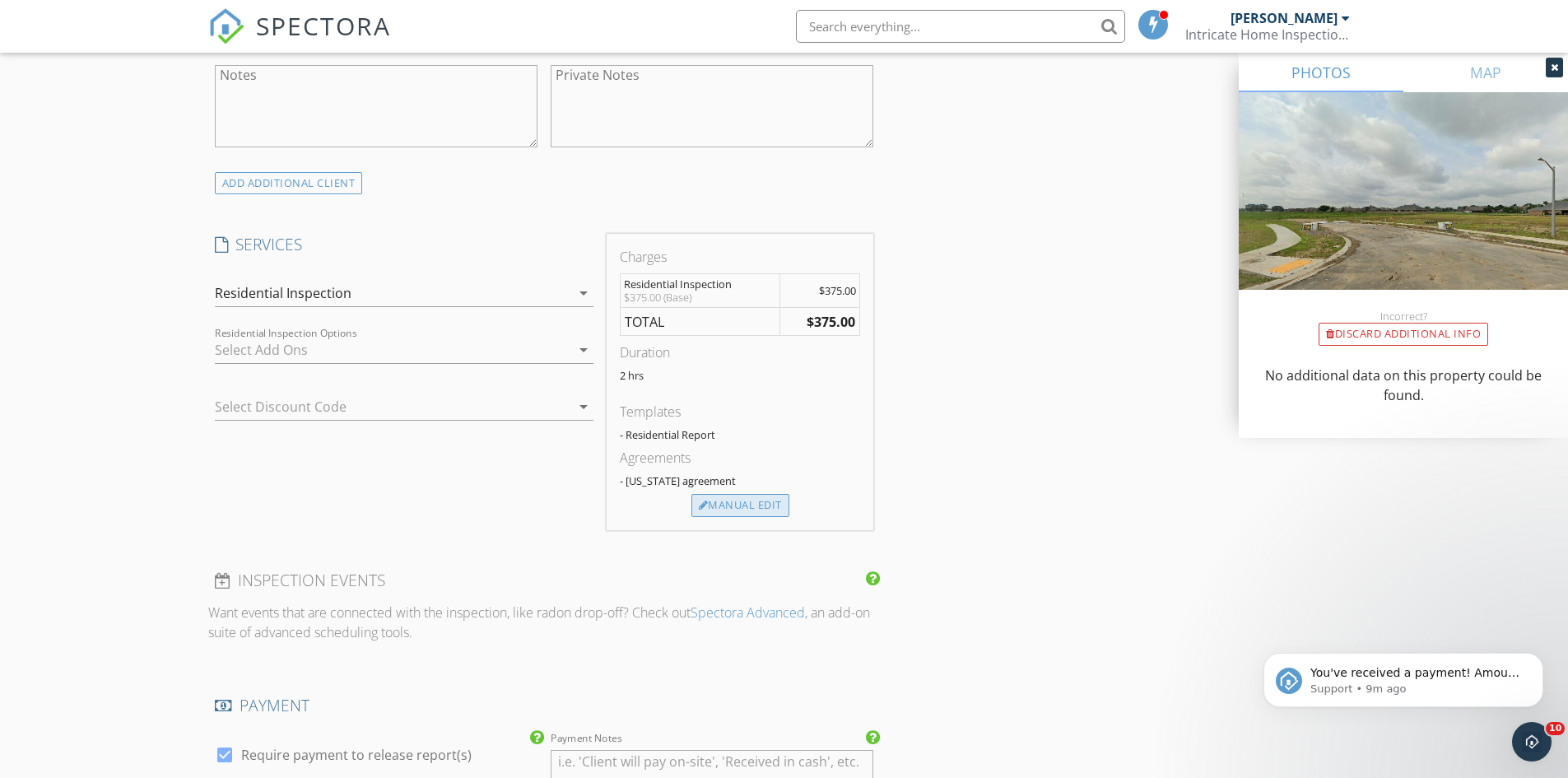
click at [753, 509] on div "Manual Edit" at bounding box center [741, 505] width 98 height 23
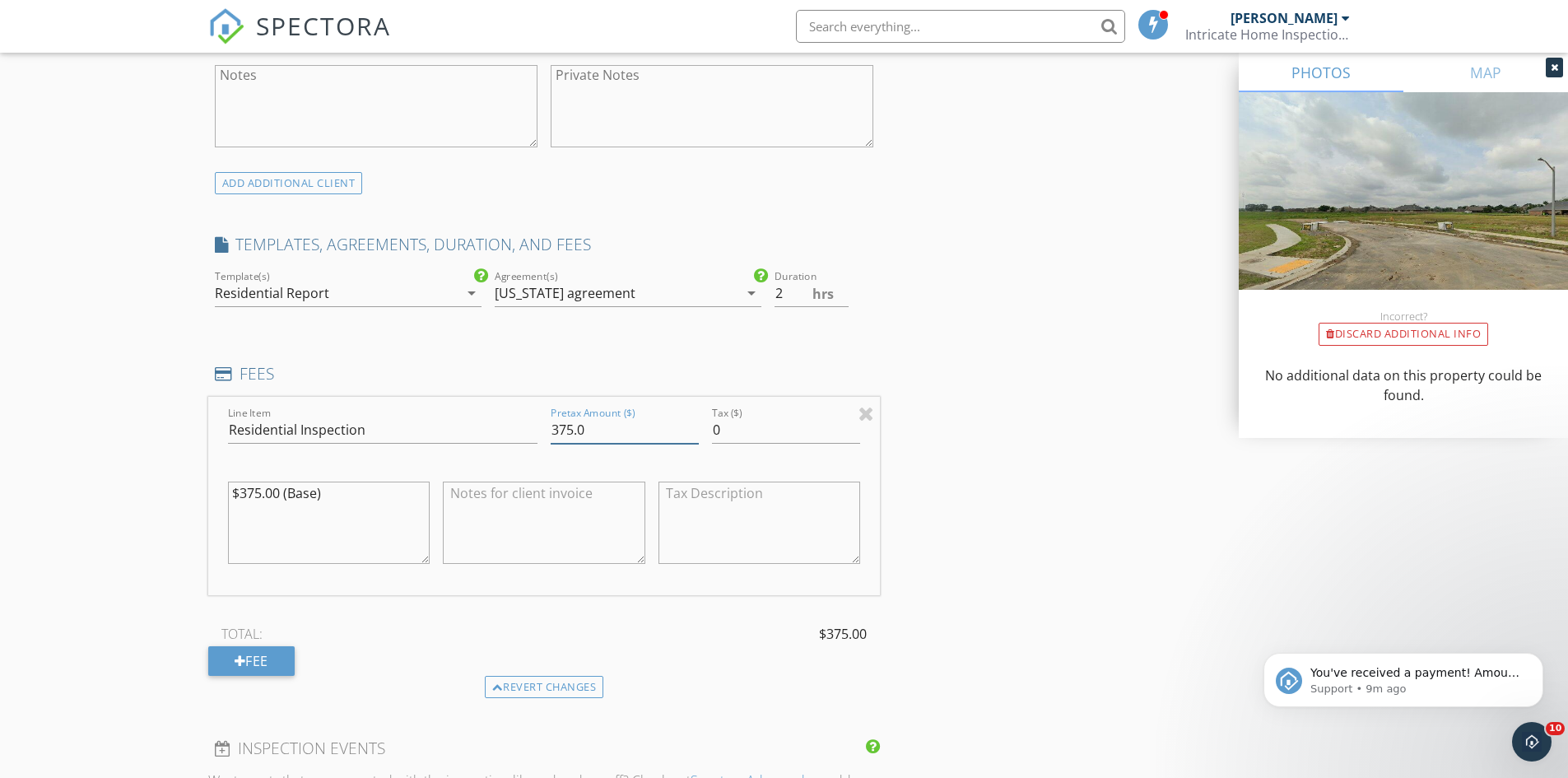
drag, startPoint x: 518, startPoint y: 427, endPoint x: 442, endPoint y: 404, distance: 79.4
click at [462, 413] on div "Line Item Residential Inspection Pretax Amount ($) 375.0 Tax ($) 0 $375.00 (Bas…" at bounding box center [545, 496] width 673 height 198
type input "400.0"
click at [257, 495] on textarea "$375.00 (Base)" at bounding box center [329, 522] width 203 height 83
click at [257, 495] on textarea "$405.00 (Base)" at bounding box center [329, 522] width 203 height 83
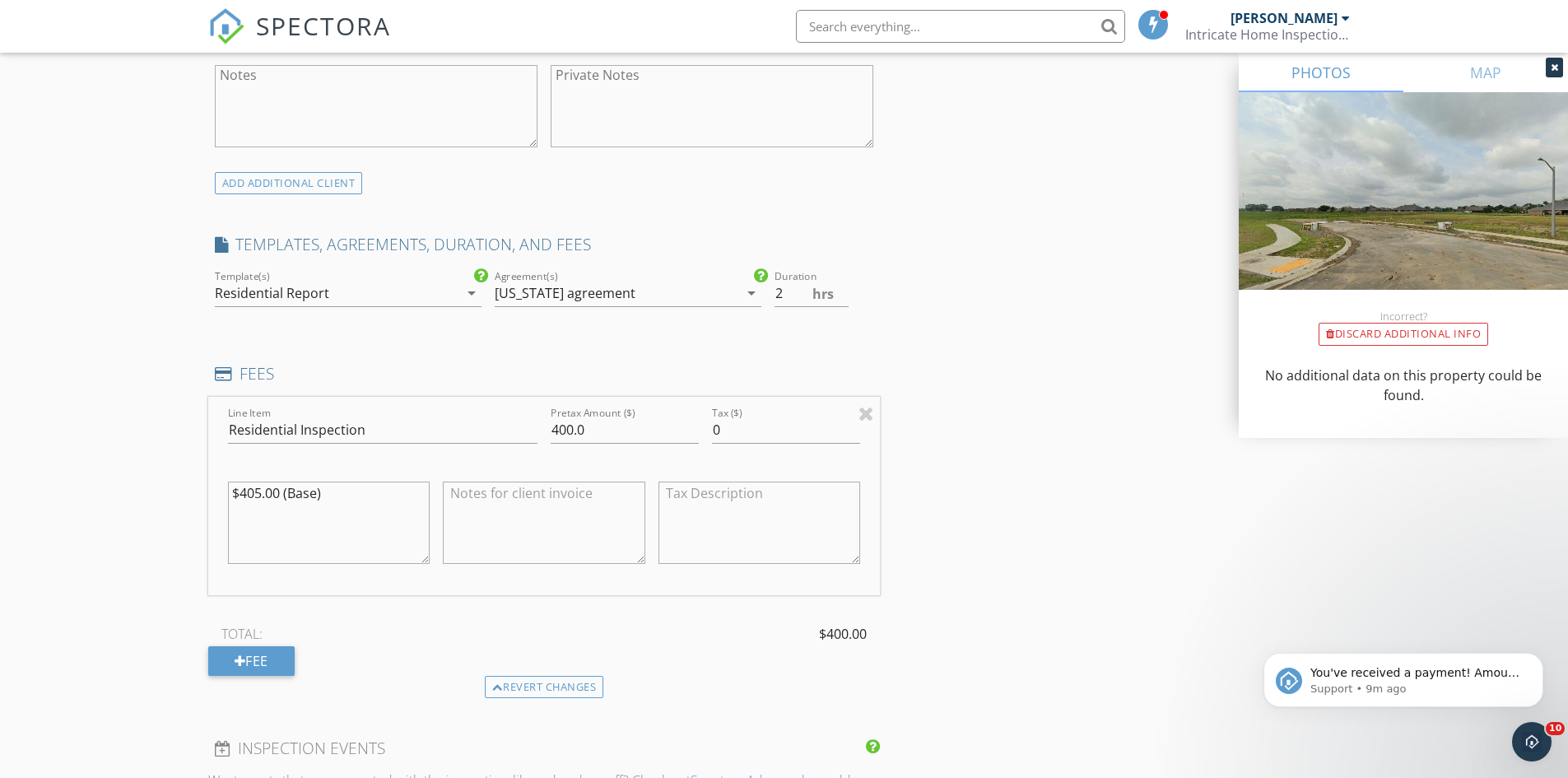
click at [257, 486] on textarea "$405.00 (Base)" at bounding box center [329, 522] width 203 height 83
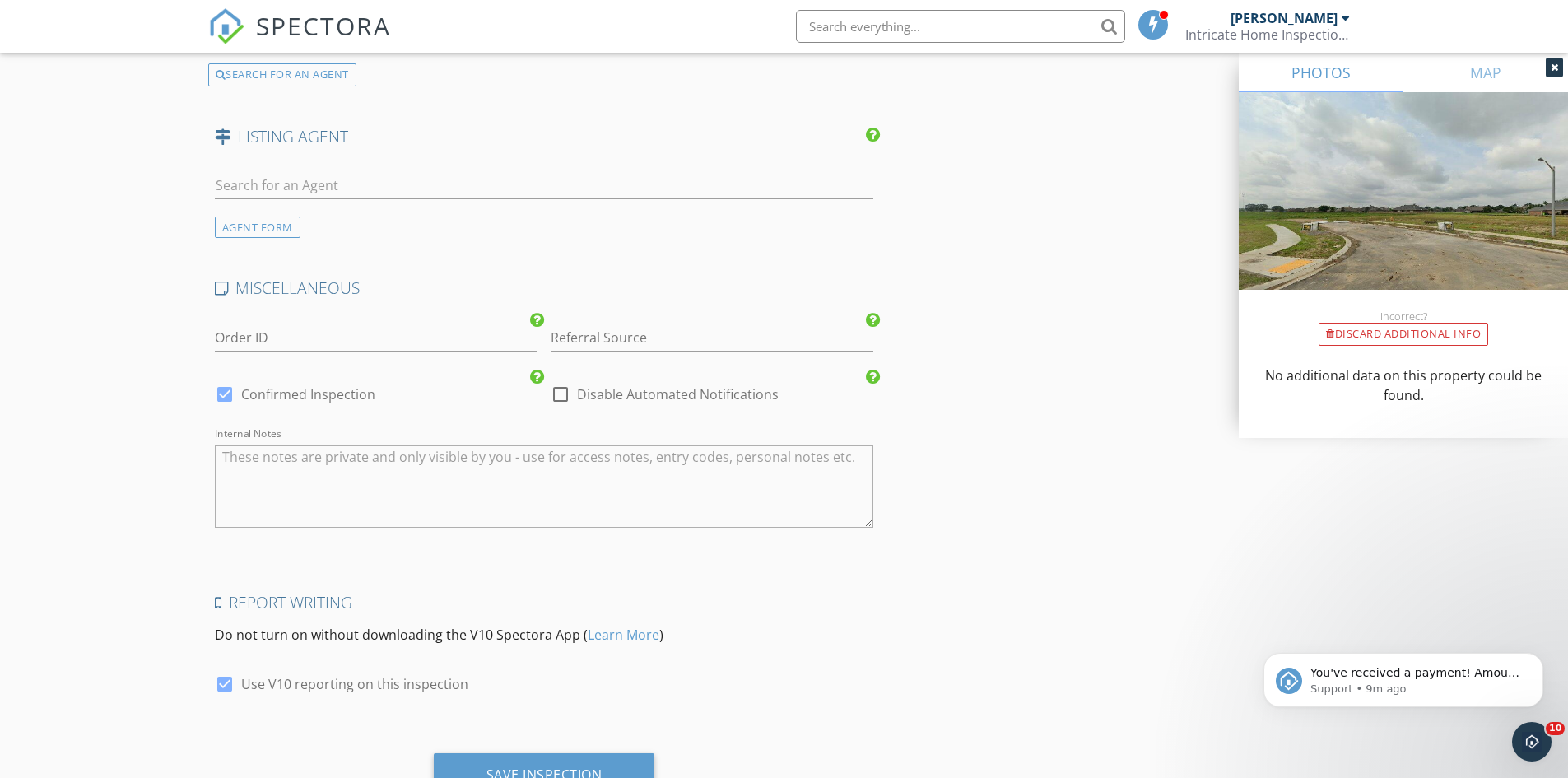
scroll to position [2863, 0]
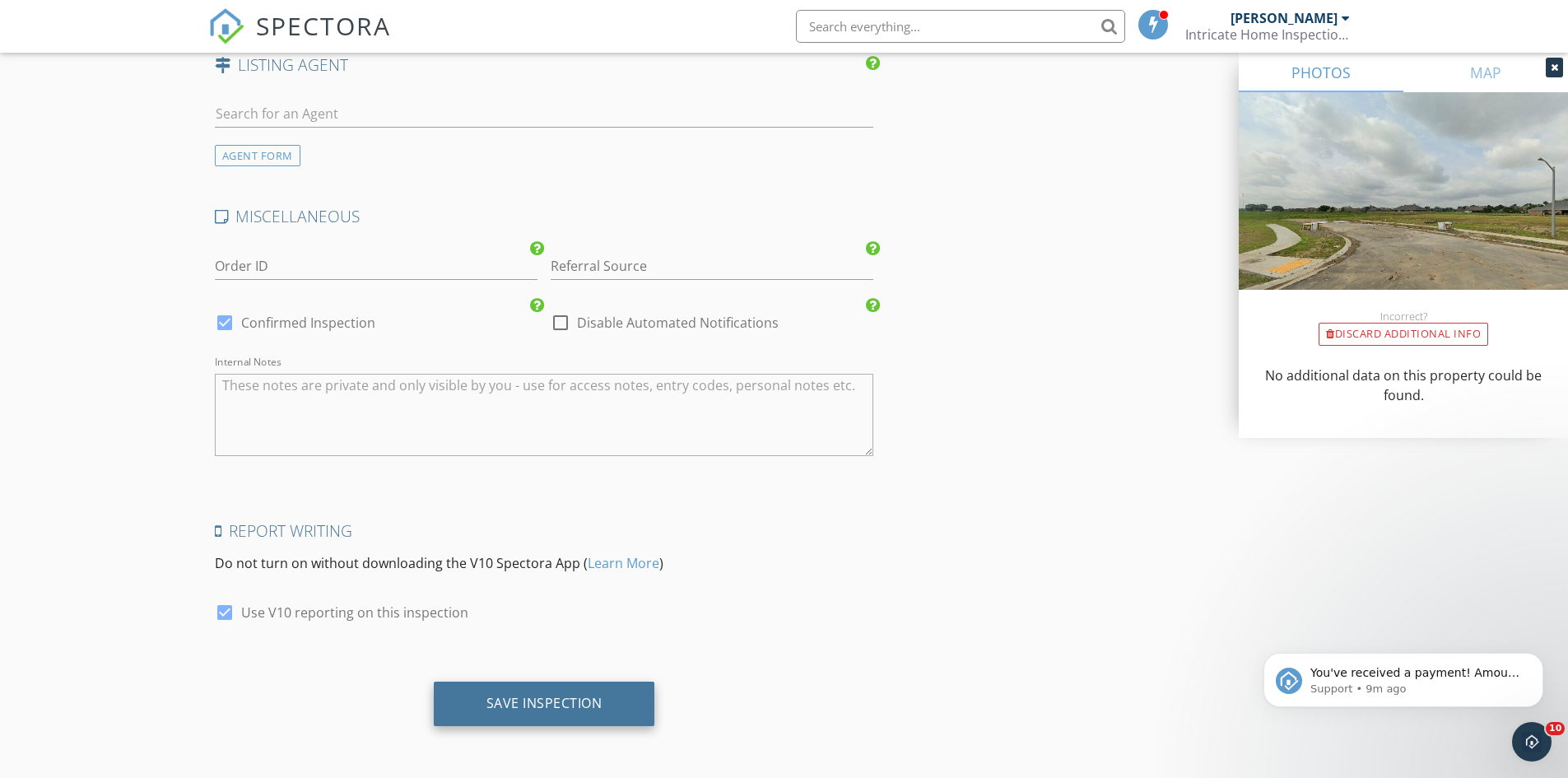
type textarea "$400.00 (Base)"
click at [555, 682] on div "Save Inspection" at bounding box center [544, 703] width 222 height 44
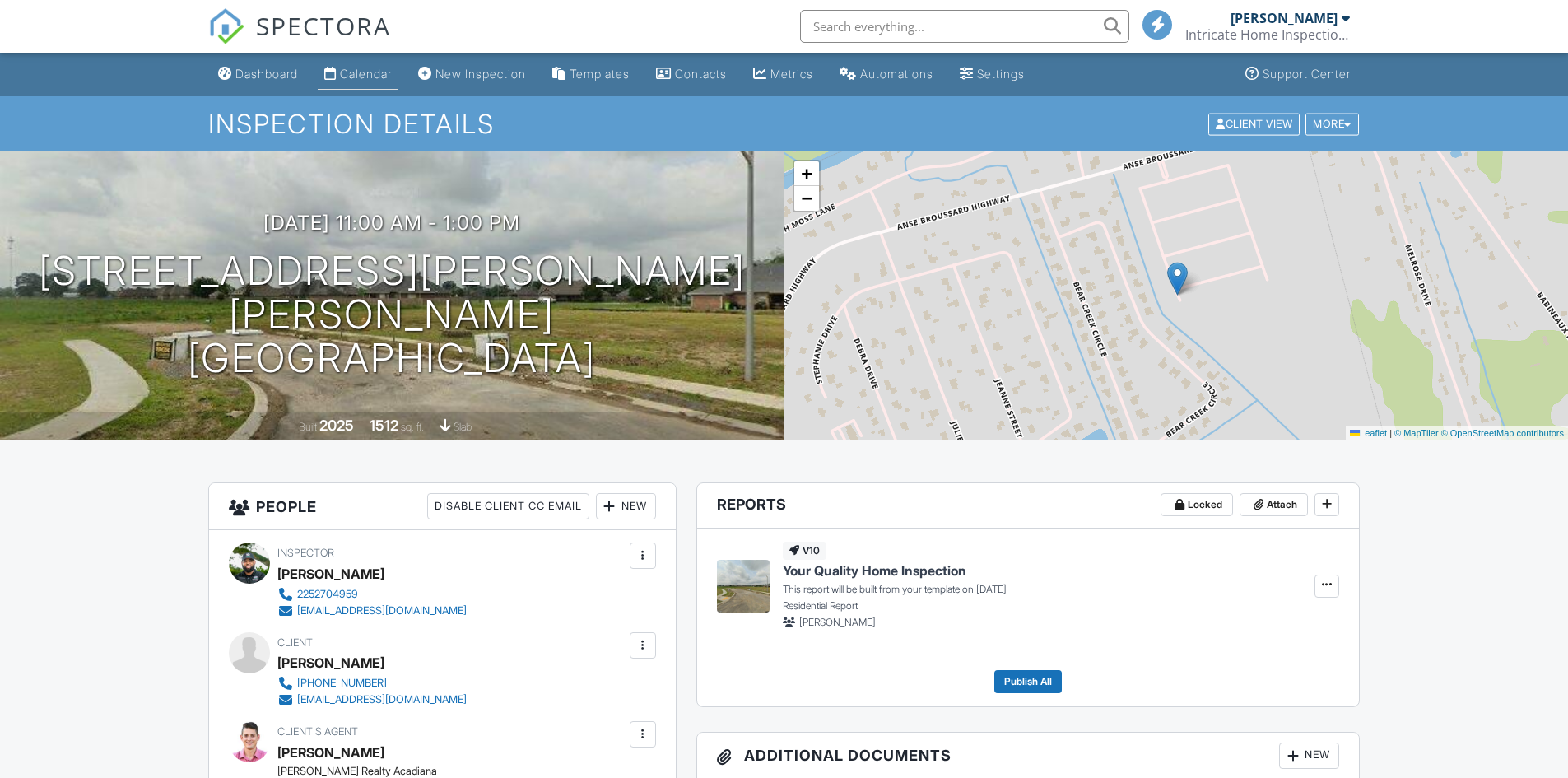
click at [382, 71] on div "Calendar" at bounding box center [366, 74] width 52 height 14
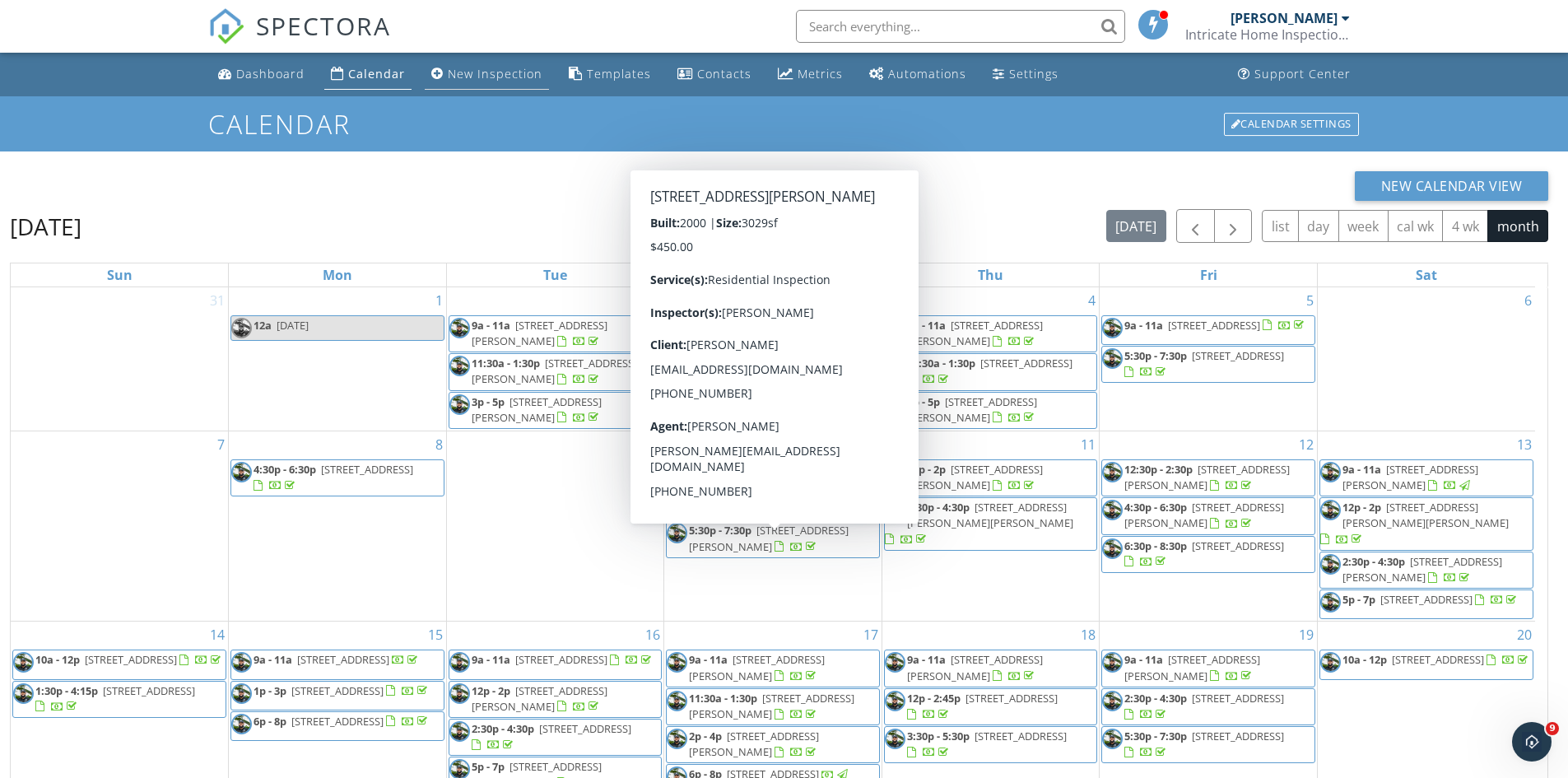
click at [493, 80] on div "New Inspection" at bounding box center [495, 74] width 95 height 16
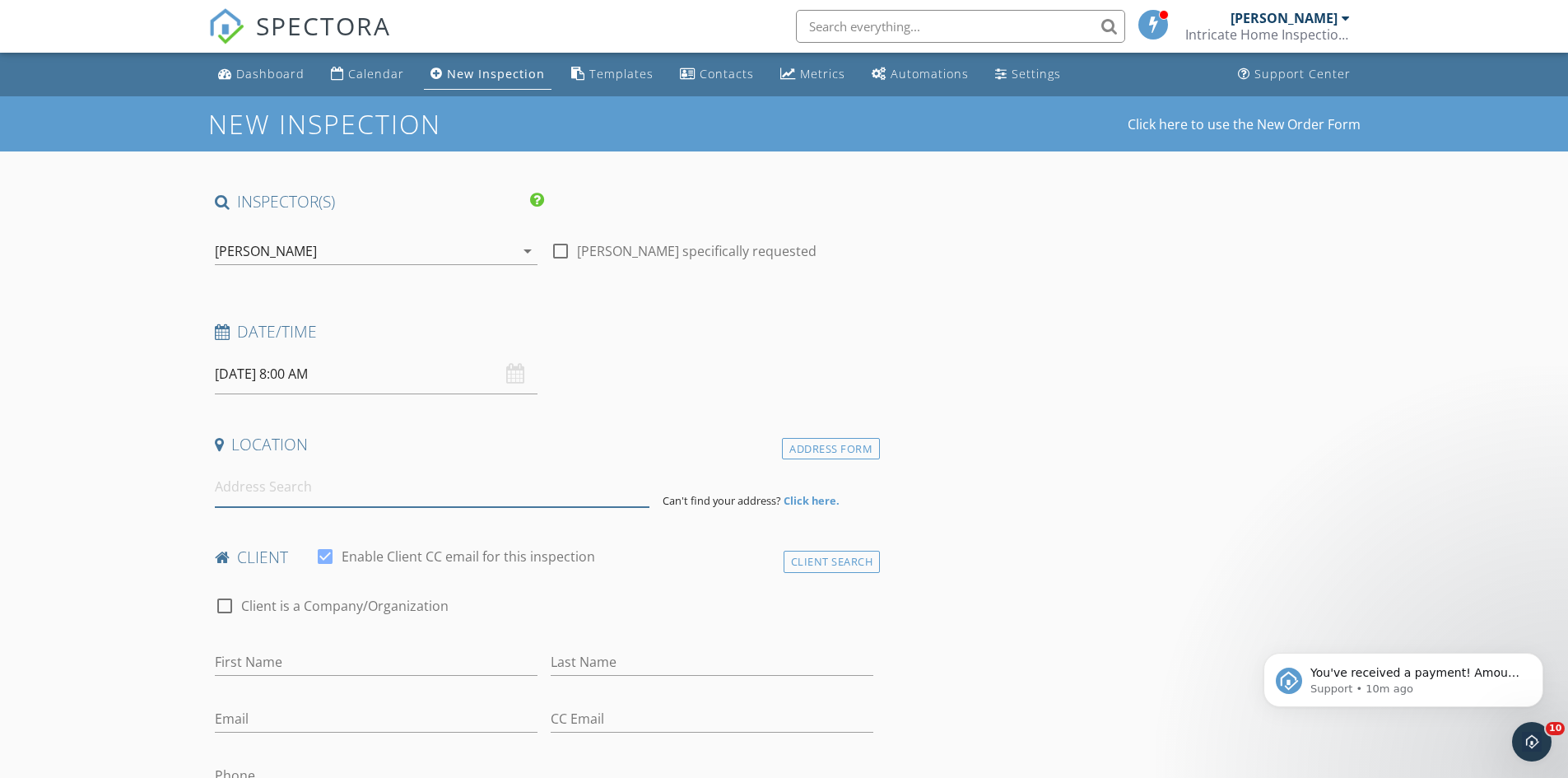
drag, startPoint x: 341, startPoint y: 497, endPoint x: 342, endPoint y: 489, distance: 8.1
click at [341, 495] on input at bounding box center [432, 487] width 435 height 40
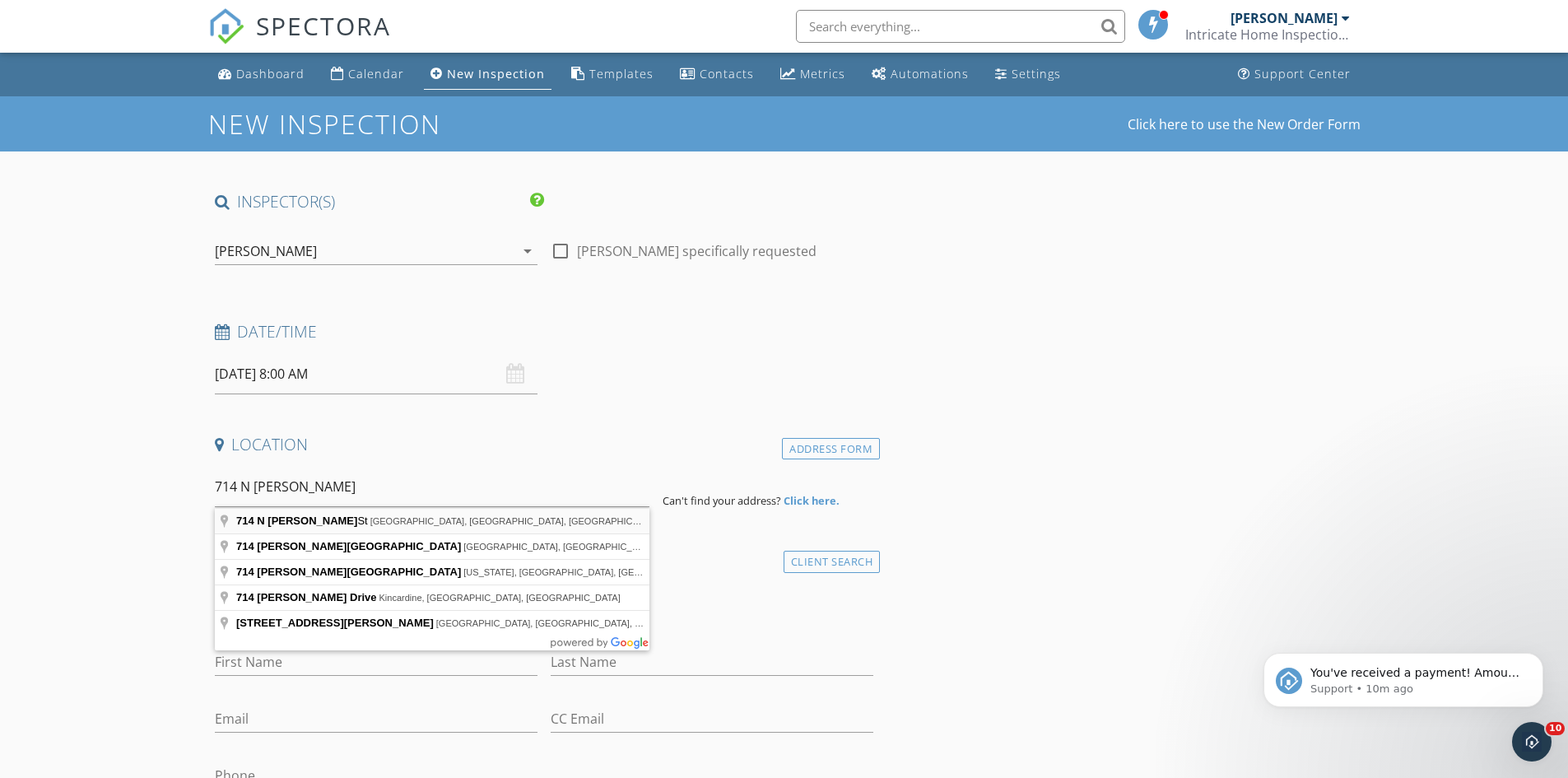
type input "714 N Malcolm St, Lake Charles, LA, USA"
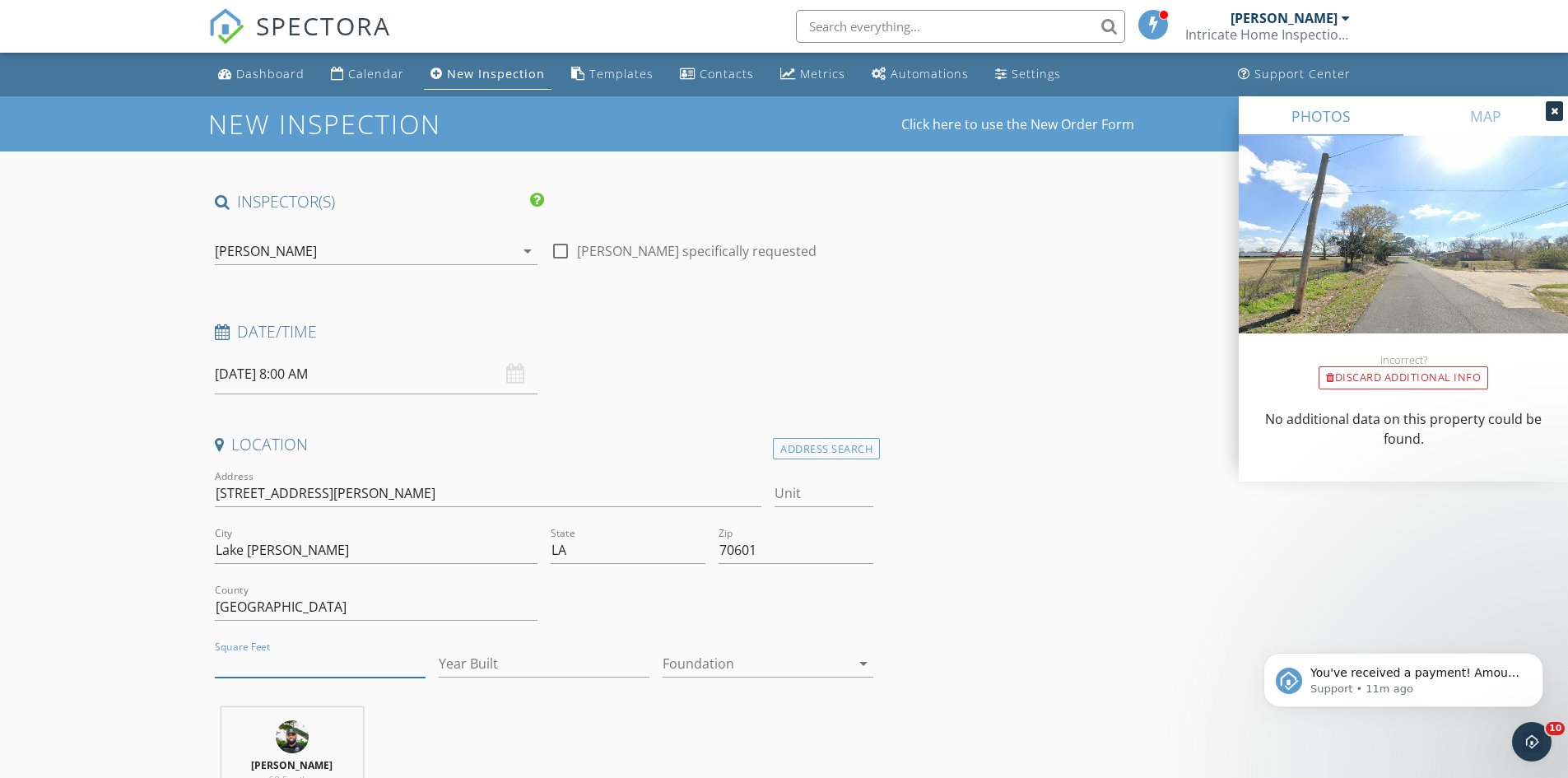
drag, startPoint x: 233, startPoint y: 648, endPoint x: 233, endPoint y: 635, distance: 13.0
click at [233, 641] on div "Square Feet" at bounding box center [320, 668] width 210 height 54
type input "1100"
drag, startPoint x: 464, startPoint y: 625, endPoint x: 448, endPoint y: 654, distance: 33.1
click at [461, 629] on div "County Calcasieu Parish" at bounding box center [375, 615] width 322 height 43
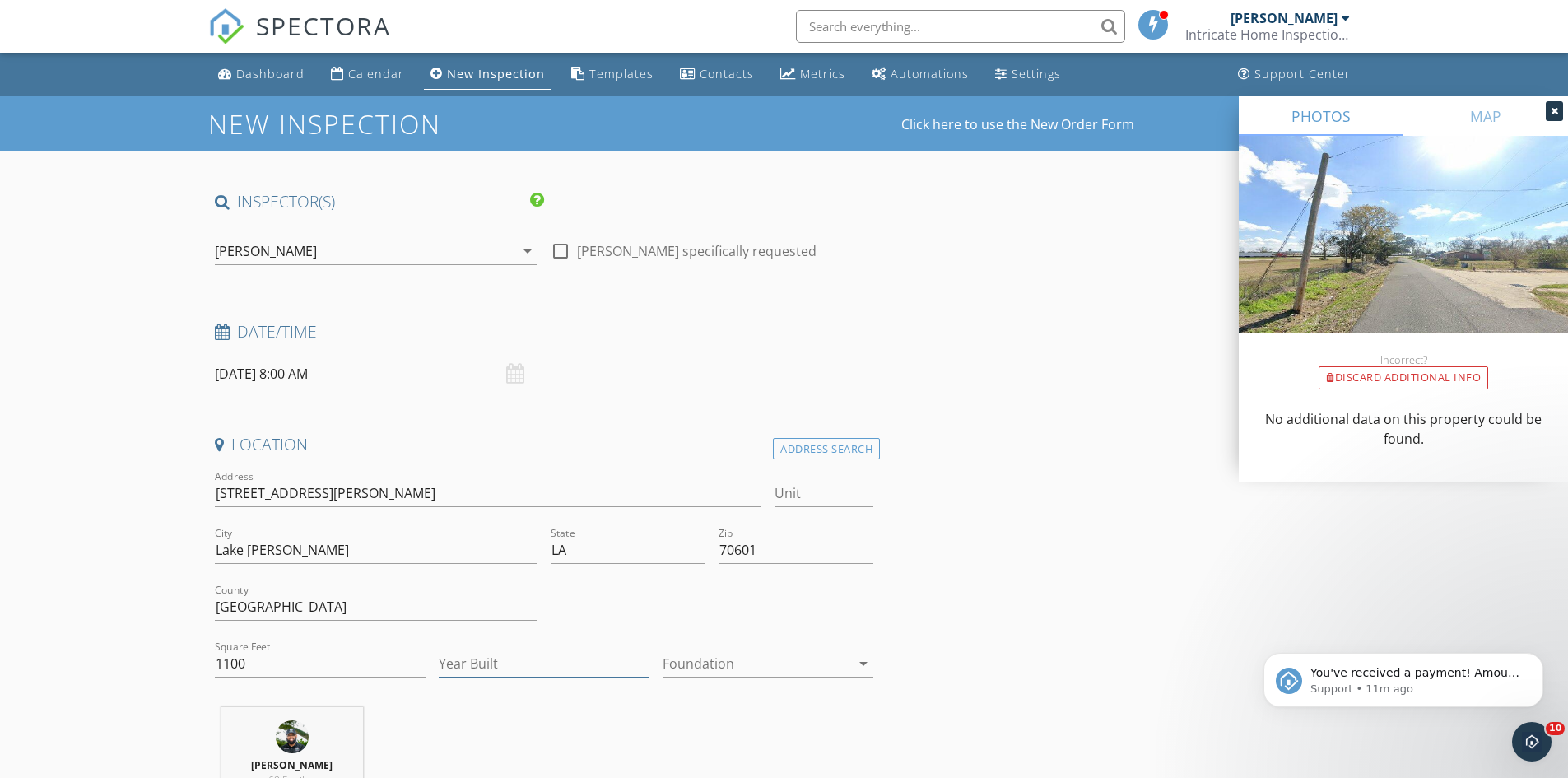
click at [448, 654] on input "Year Built" at bounding box center [544, 663] width 210 height 27
drag, startPoint x: 448, startPoint y: 655, endPoint x: 1576, endPoint y: 4, distance: 1302.4
type input "1990"
click at [689, 658] on div at bounding box center [756, 663] width 188 height 26
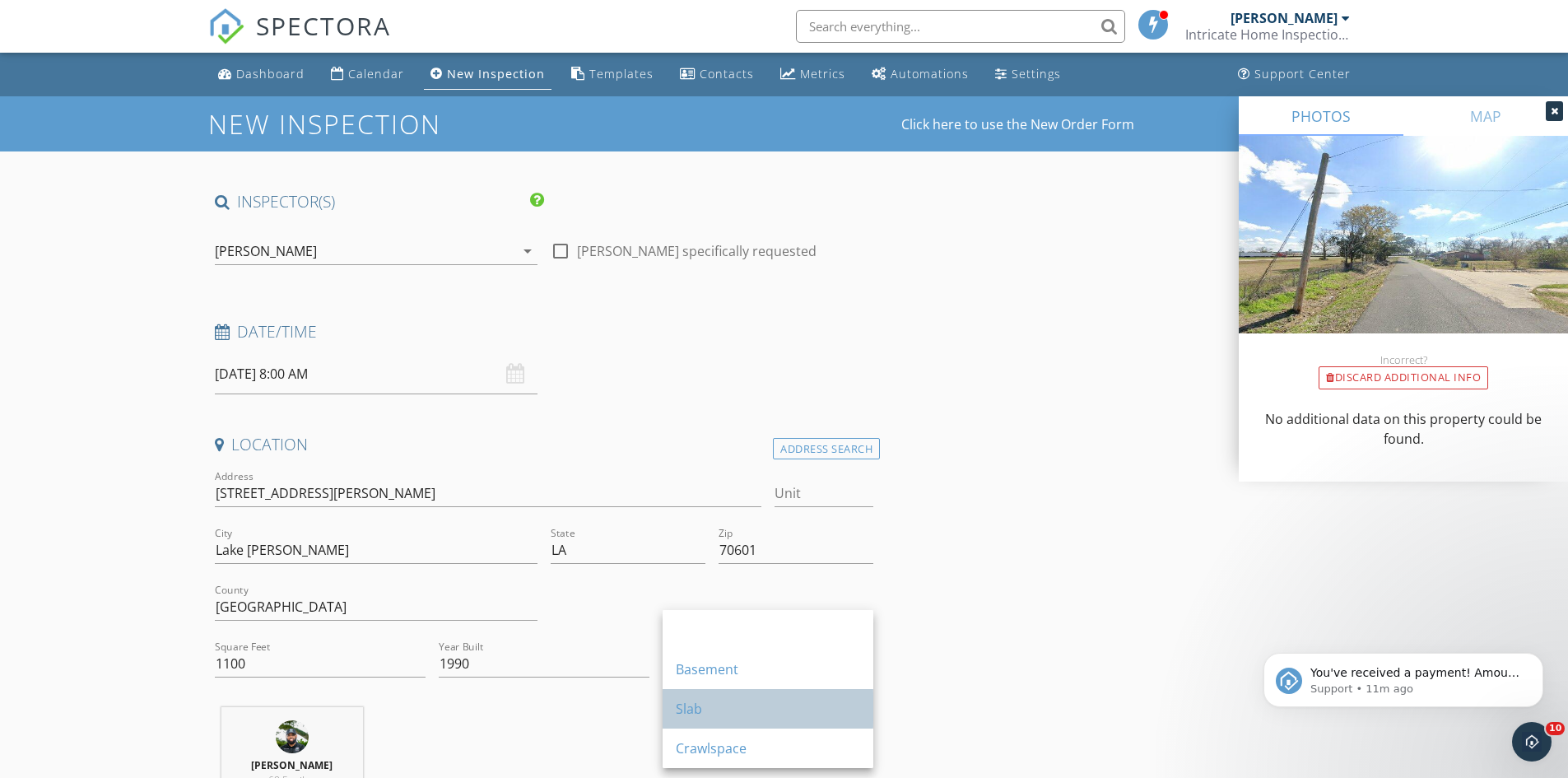
click at [721, 698] on div "Slab" at bounding box center [768, 708] width 184 height 39
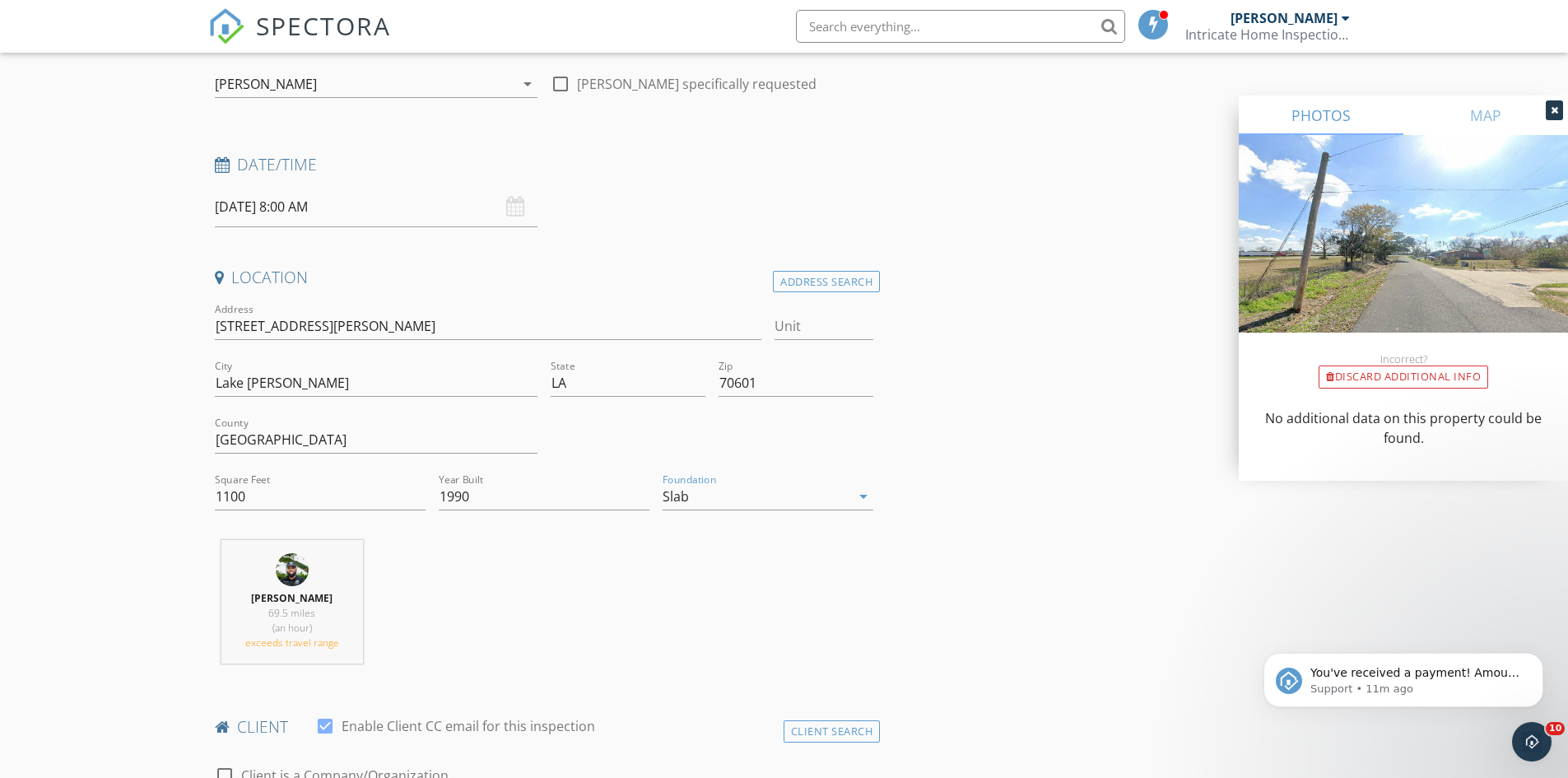
scroll to position [329, 0]
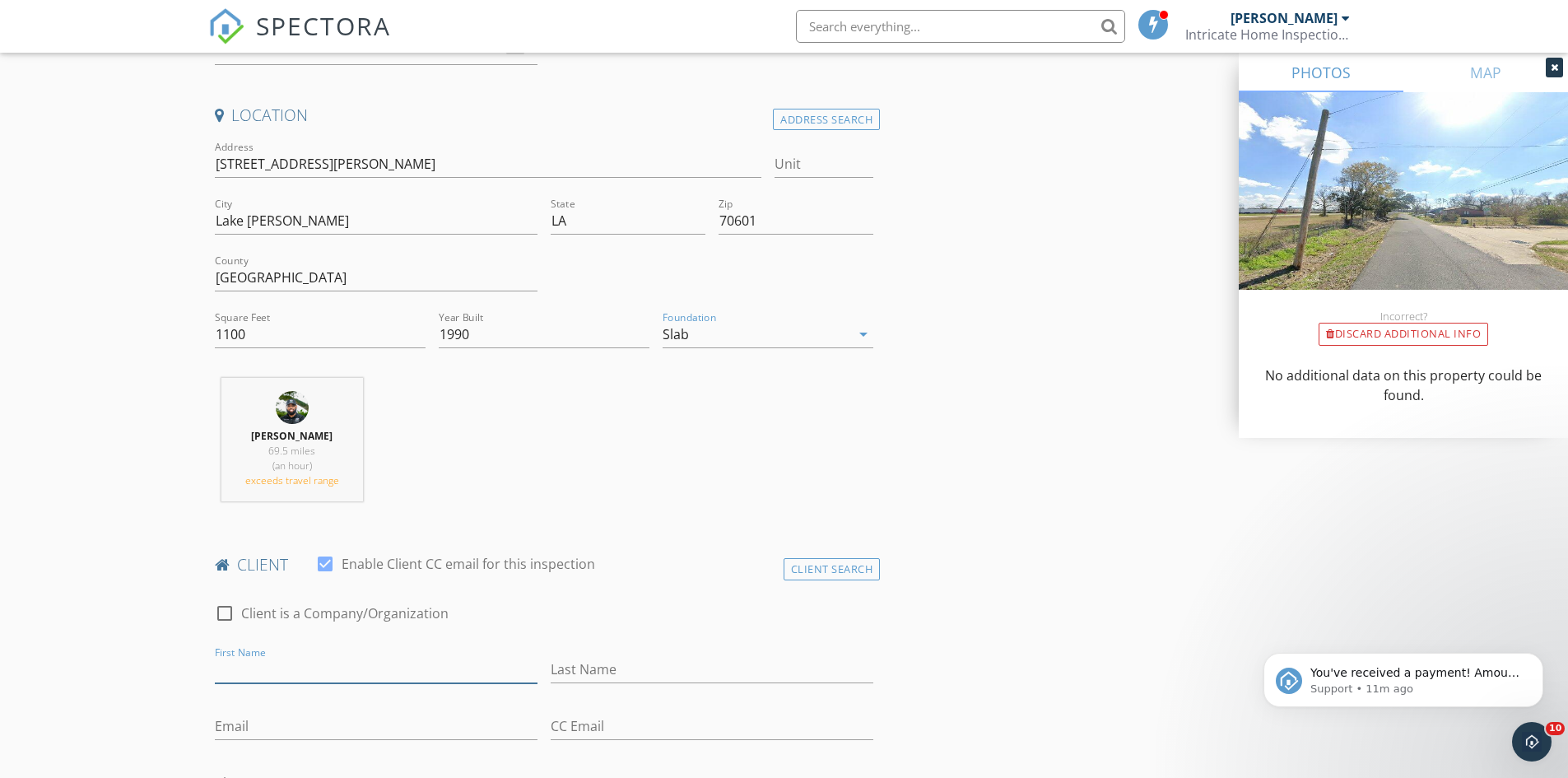
click at [326, 667] on input "First Name" at bounding box center [375, 669] width 322 height 27
type input "M"
type input "Bobby"
type input "Batton"
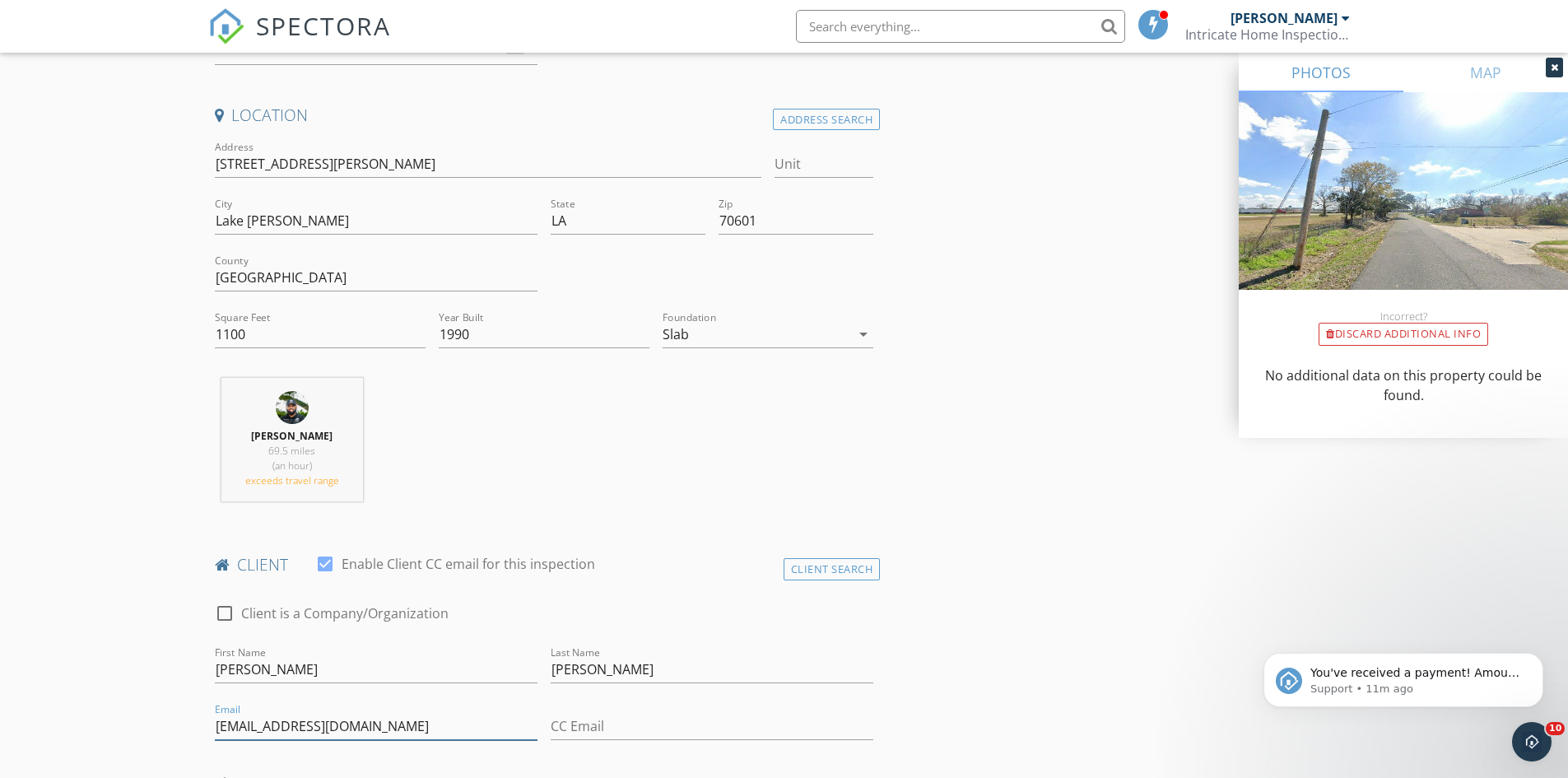
type input "Michaelb6556@gmail.com"
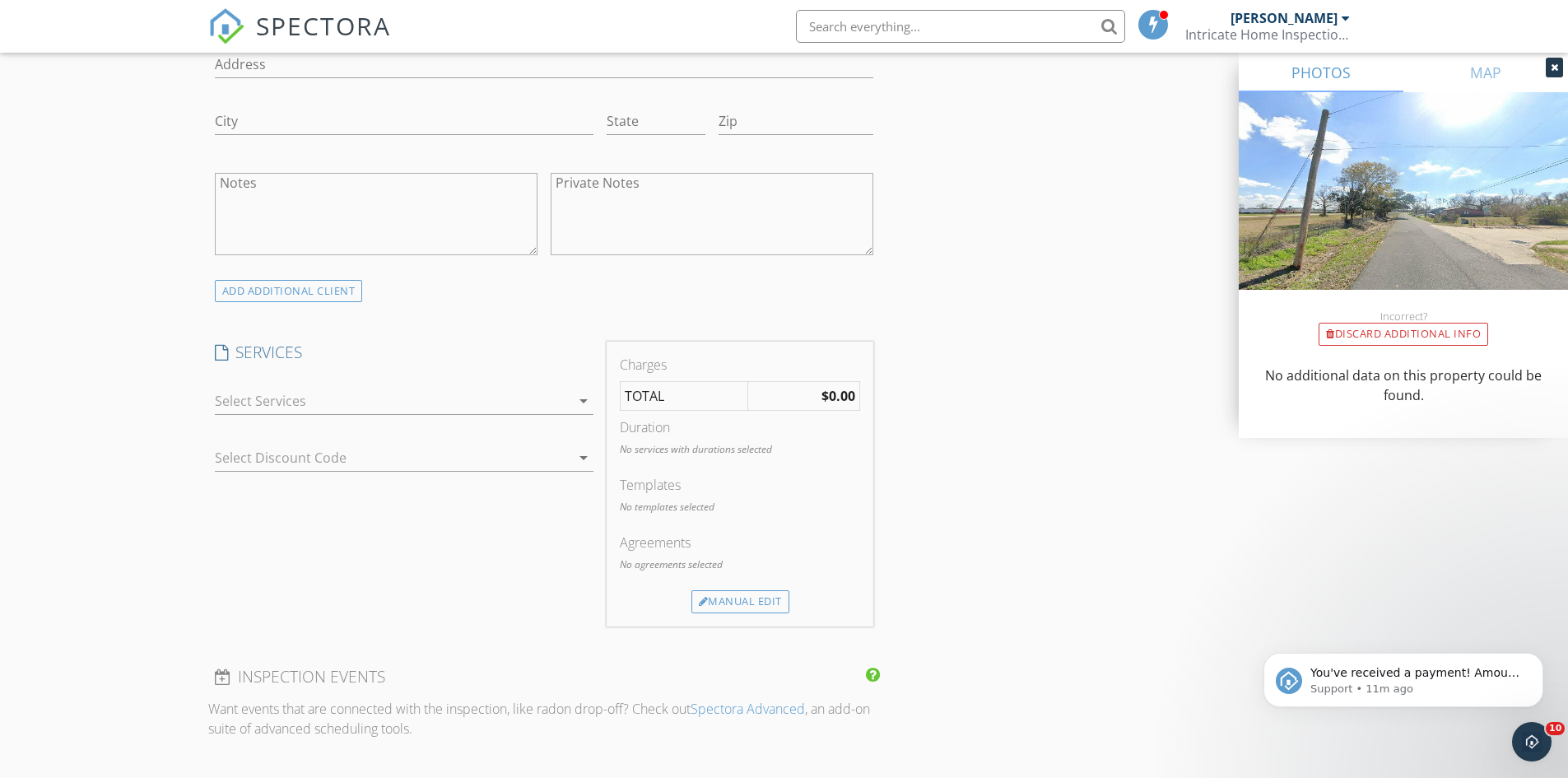
scroll to position [1172, 0]
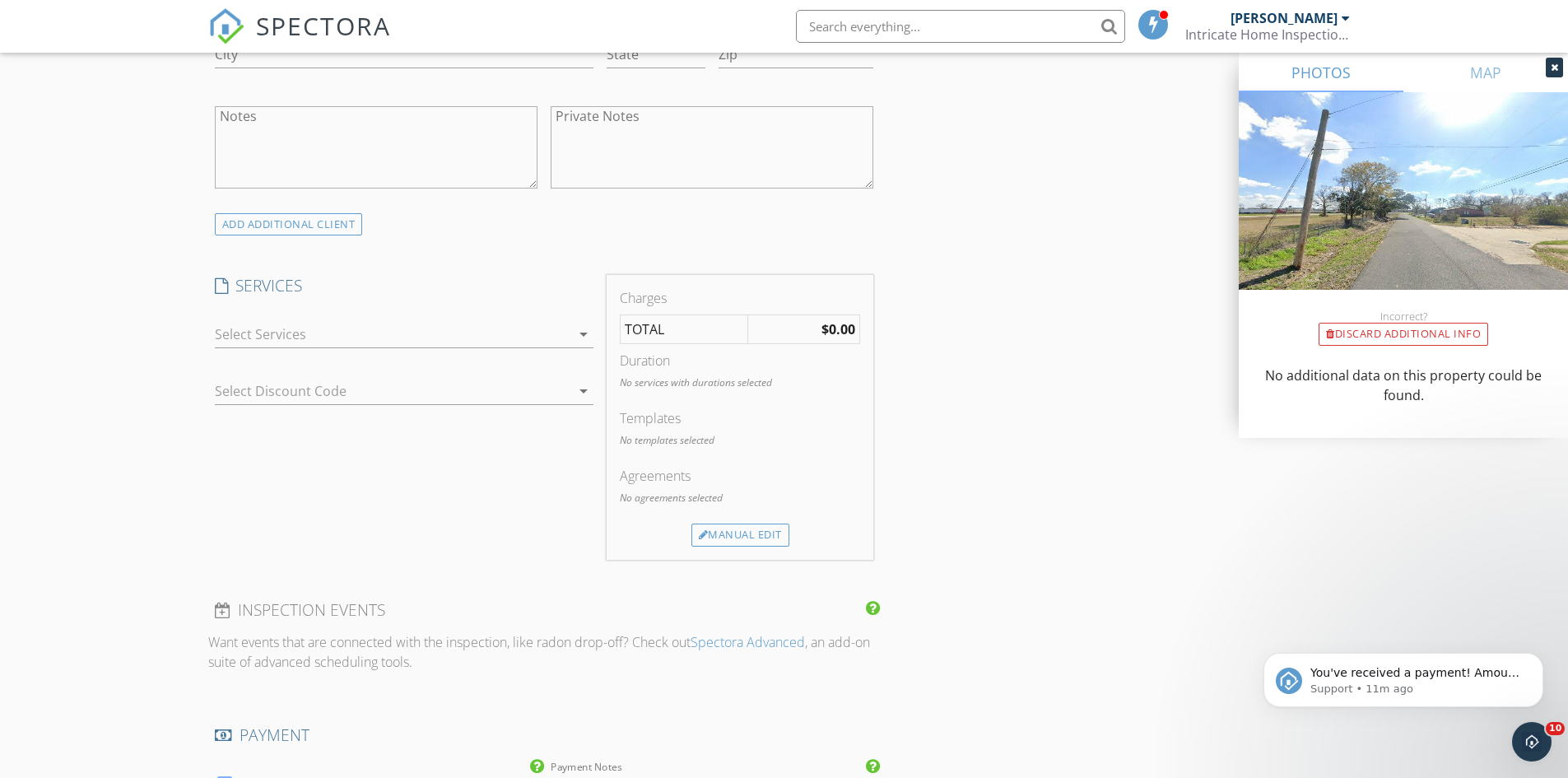
click at [462, 336] on div at bounding box center [392, 334] width 355 height 26
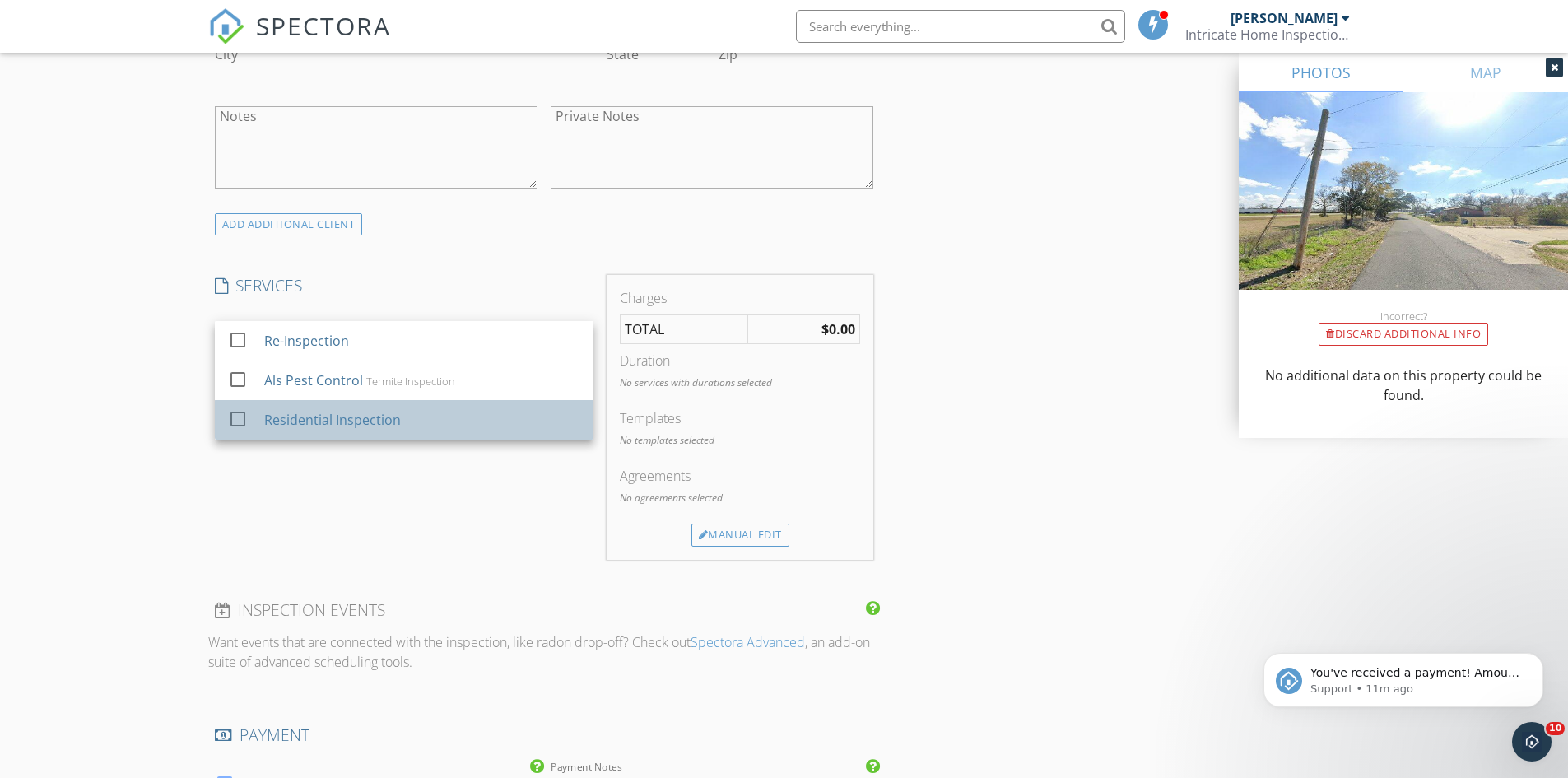
click at [390, 427] on div "Residential Inspection" at bounding box center [331, 420] width 136 height 20
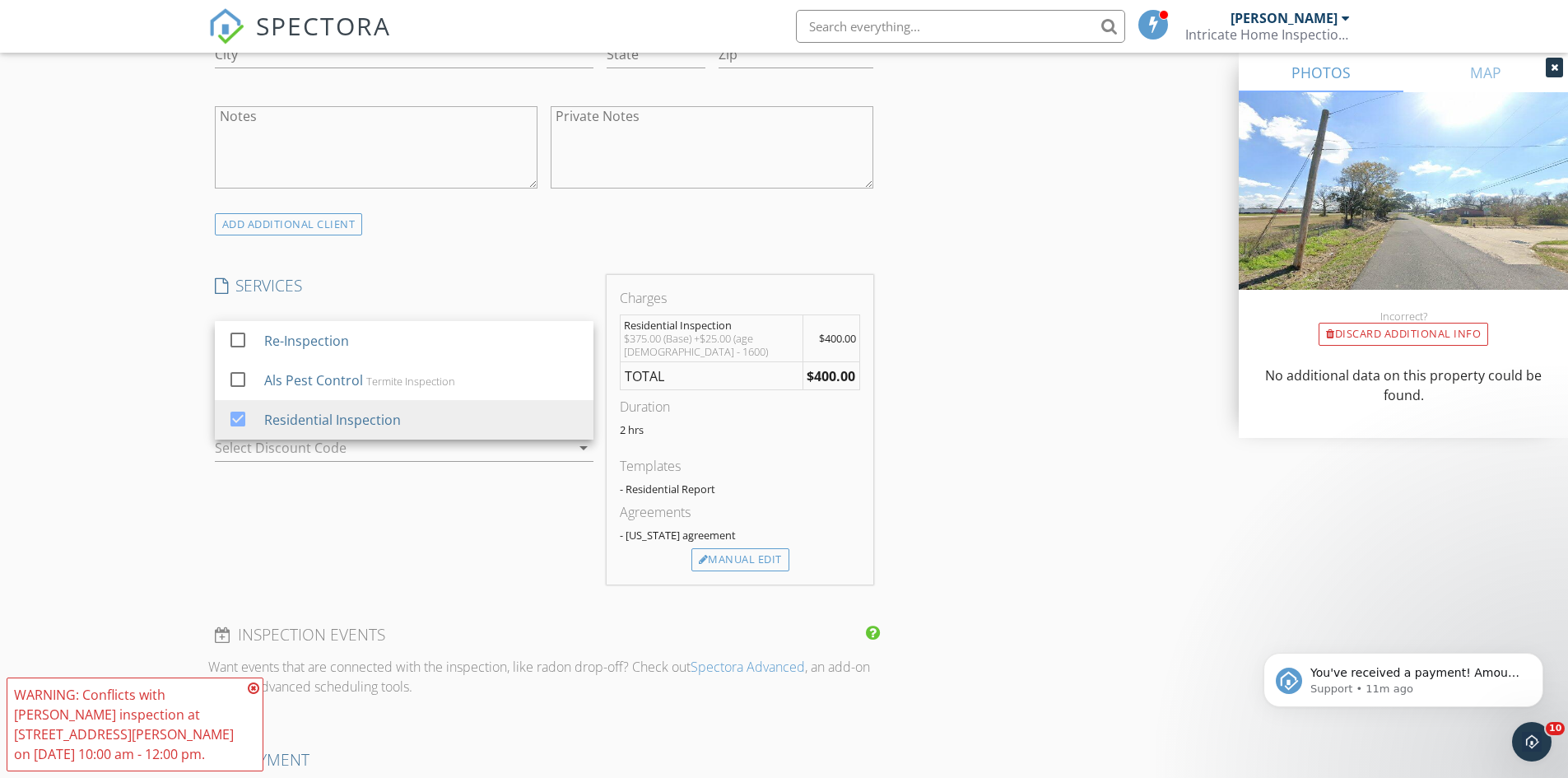
click at [960, 445] on div "INSPECTOR(S) check_box Nicholas Pearson PRIMARY Nicholas Pearson arrow_drop_dow…" at bounding box center [785, 402] width 1153 height 2766
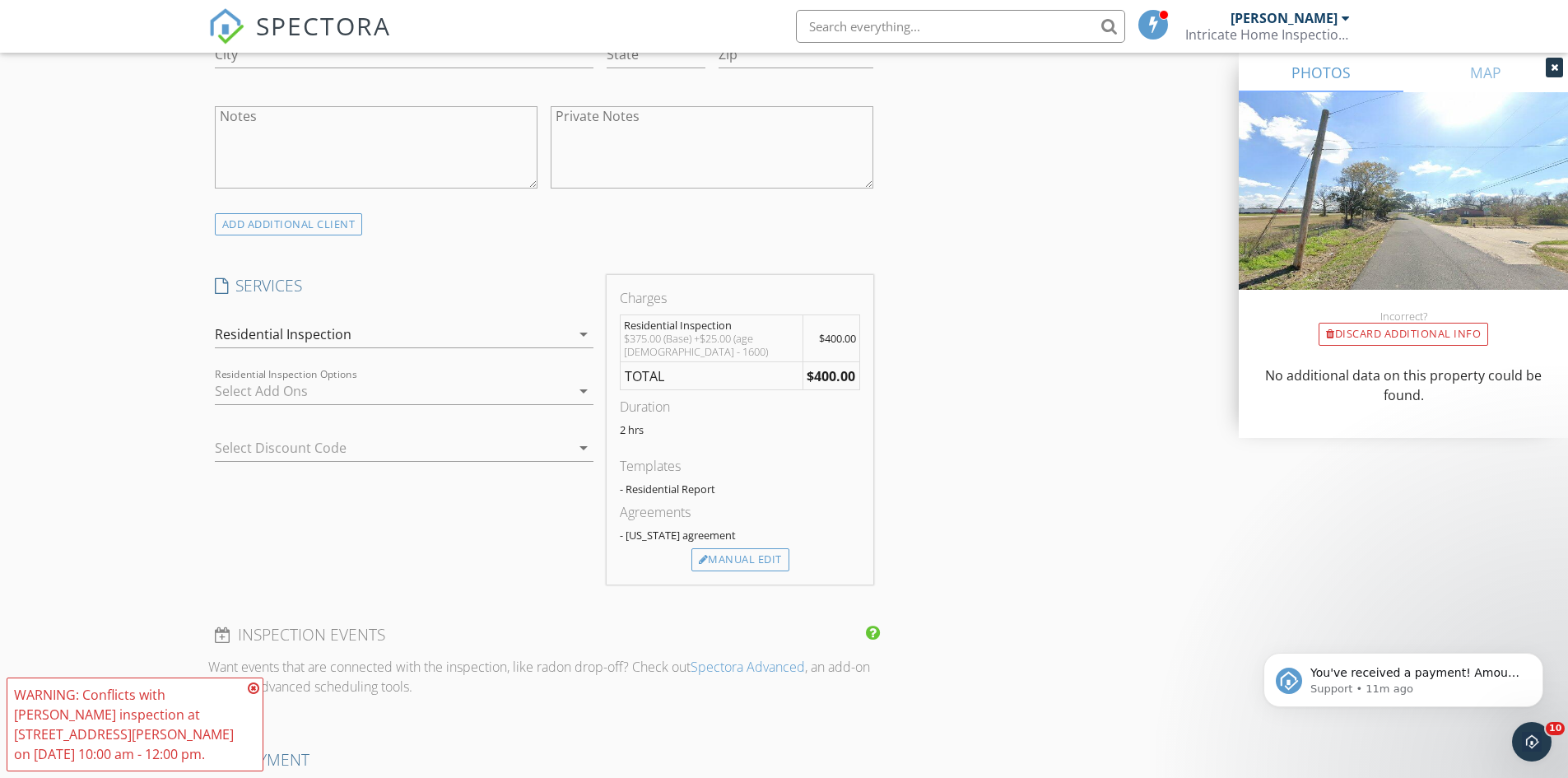
scroll to position [1501, 0]
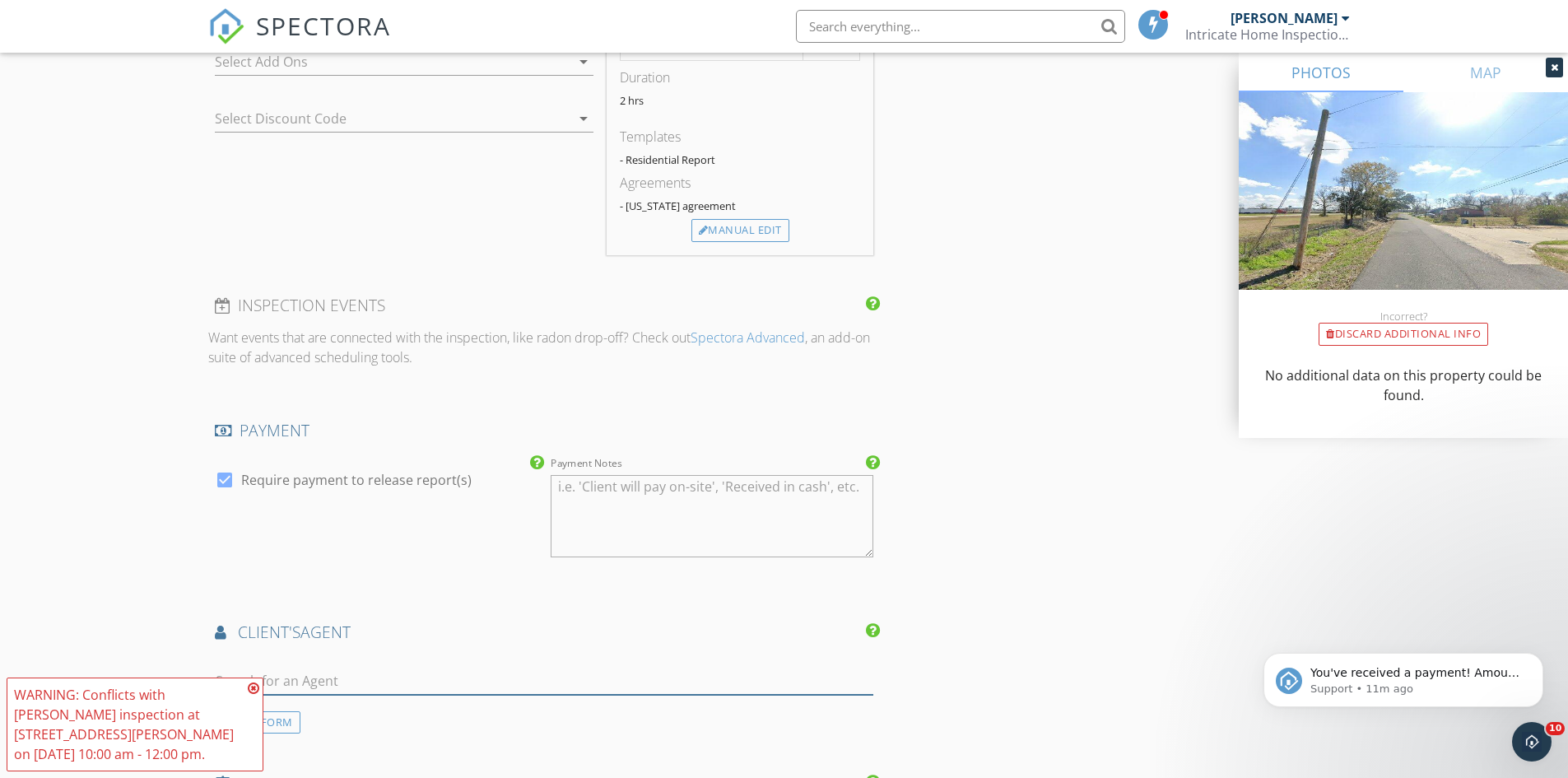
click at [414, 685] on input "text" at bounding box center [544, 681] width 660 height 27
type input "haro"
drag, startPoint x: 400, startPoint y: 718, endPoint x: 401, endPoint y: 708, distance: 10.0
click at [398, 718] on li "Harold Anderson Keller Williams" at bounding box center [544, 717] width 658 height 46
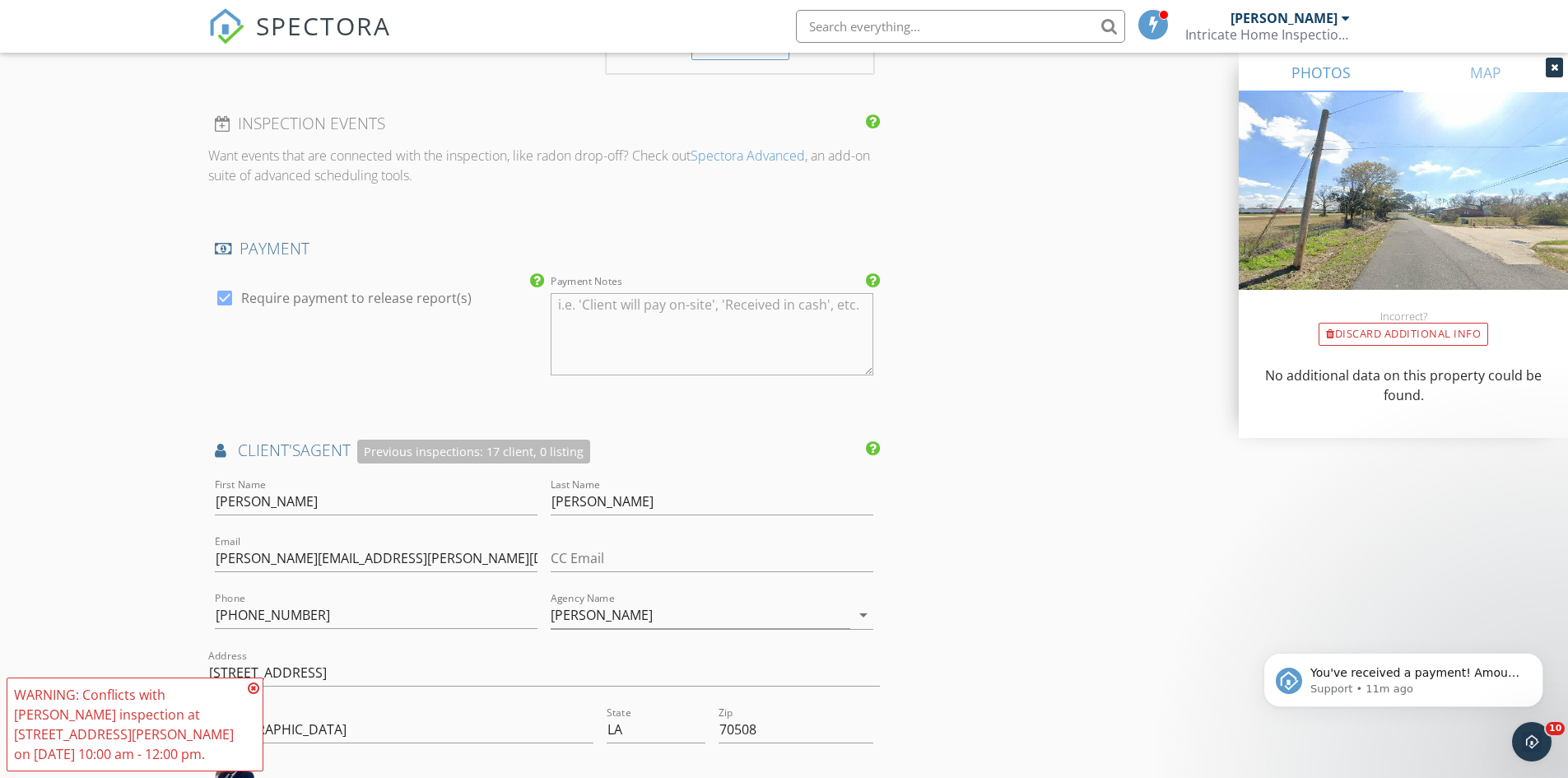
scroll to position [1831, 0]
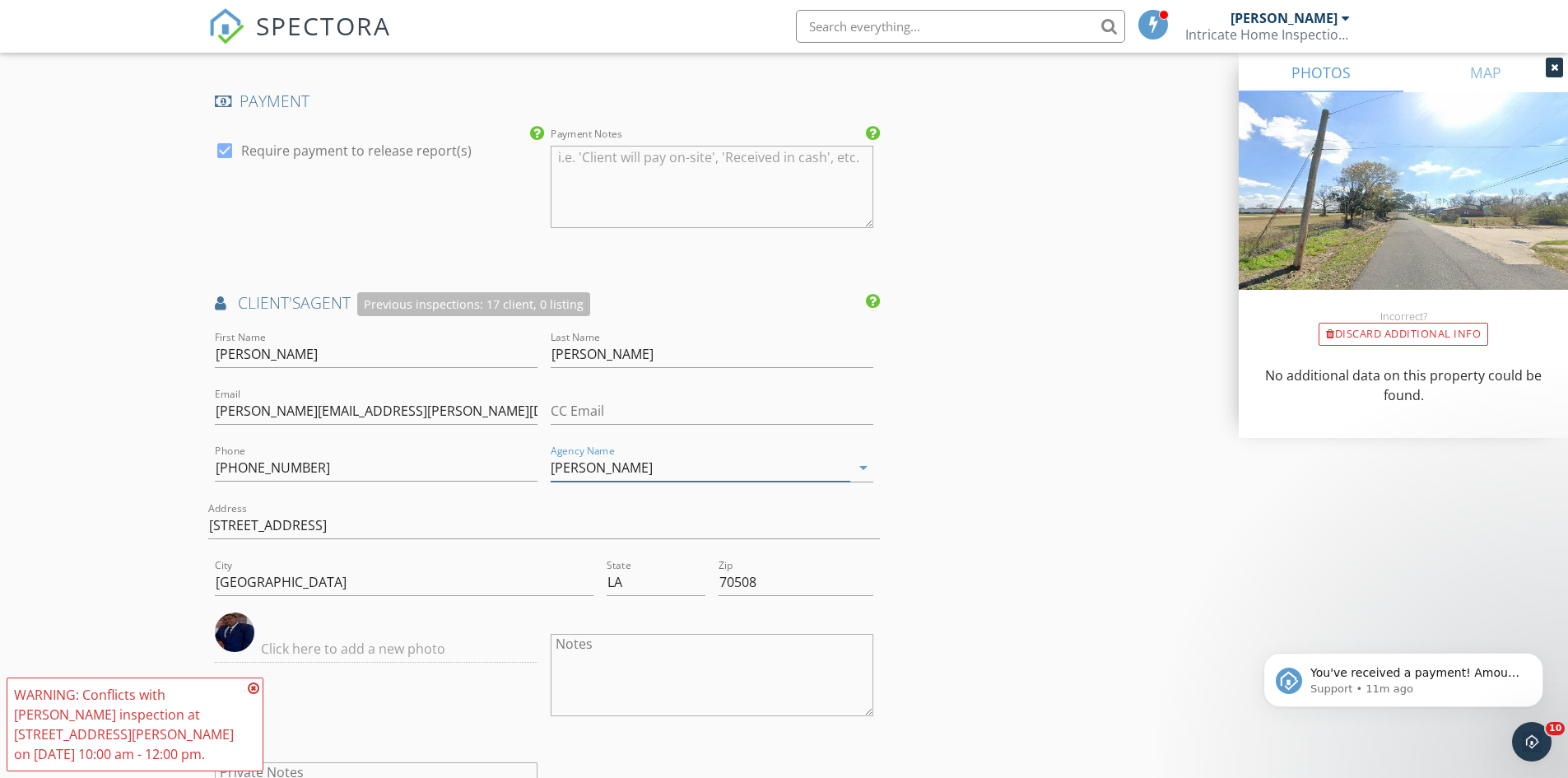
click at [669, 469] on input "[PERSON_NAME]" at bounding box center [701, 468] width 300 height 27
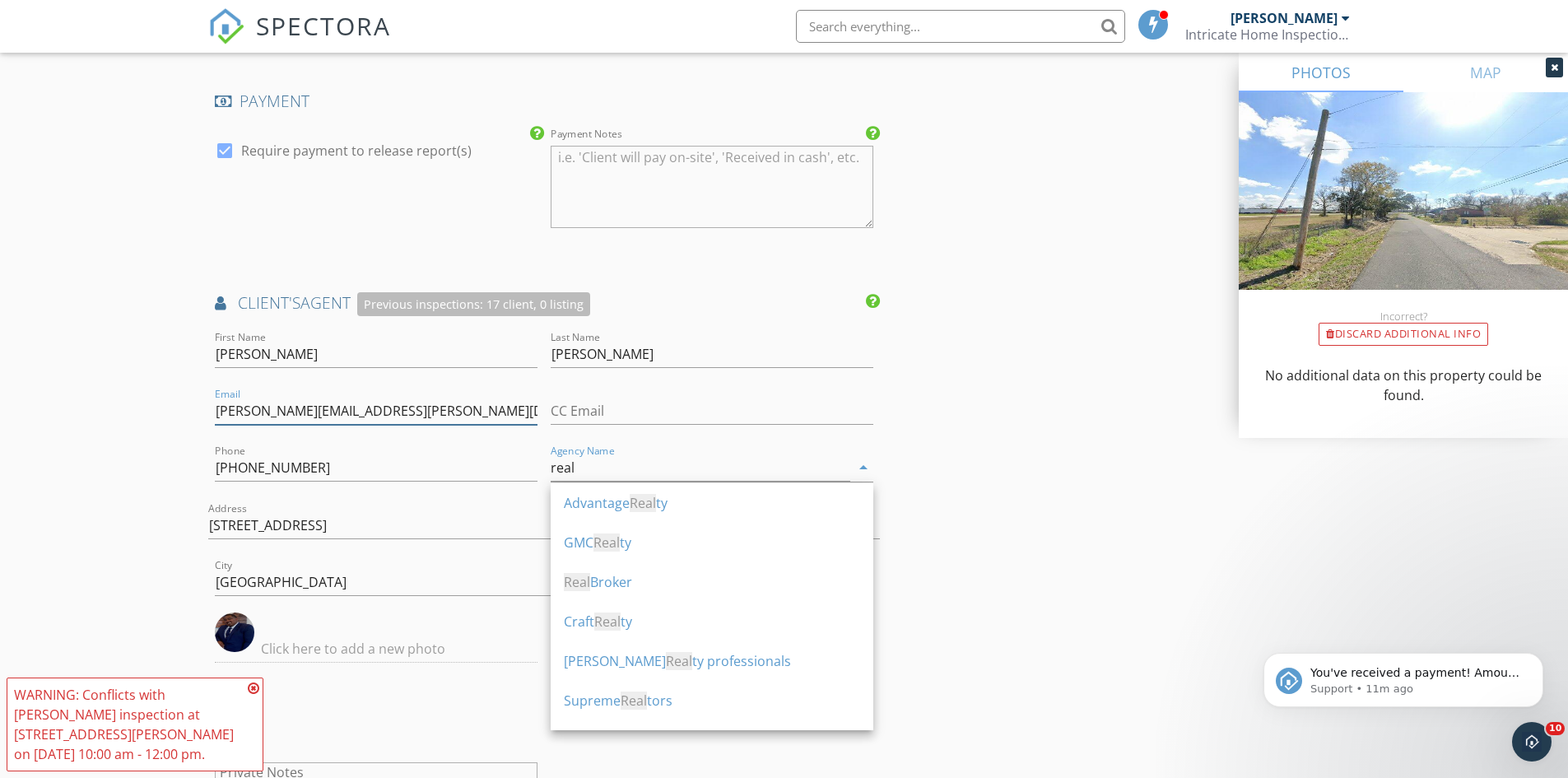
click at [430, 400] on input "harold.anderson@kw.com" at bounding box center [375, 410] width 322 height 27
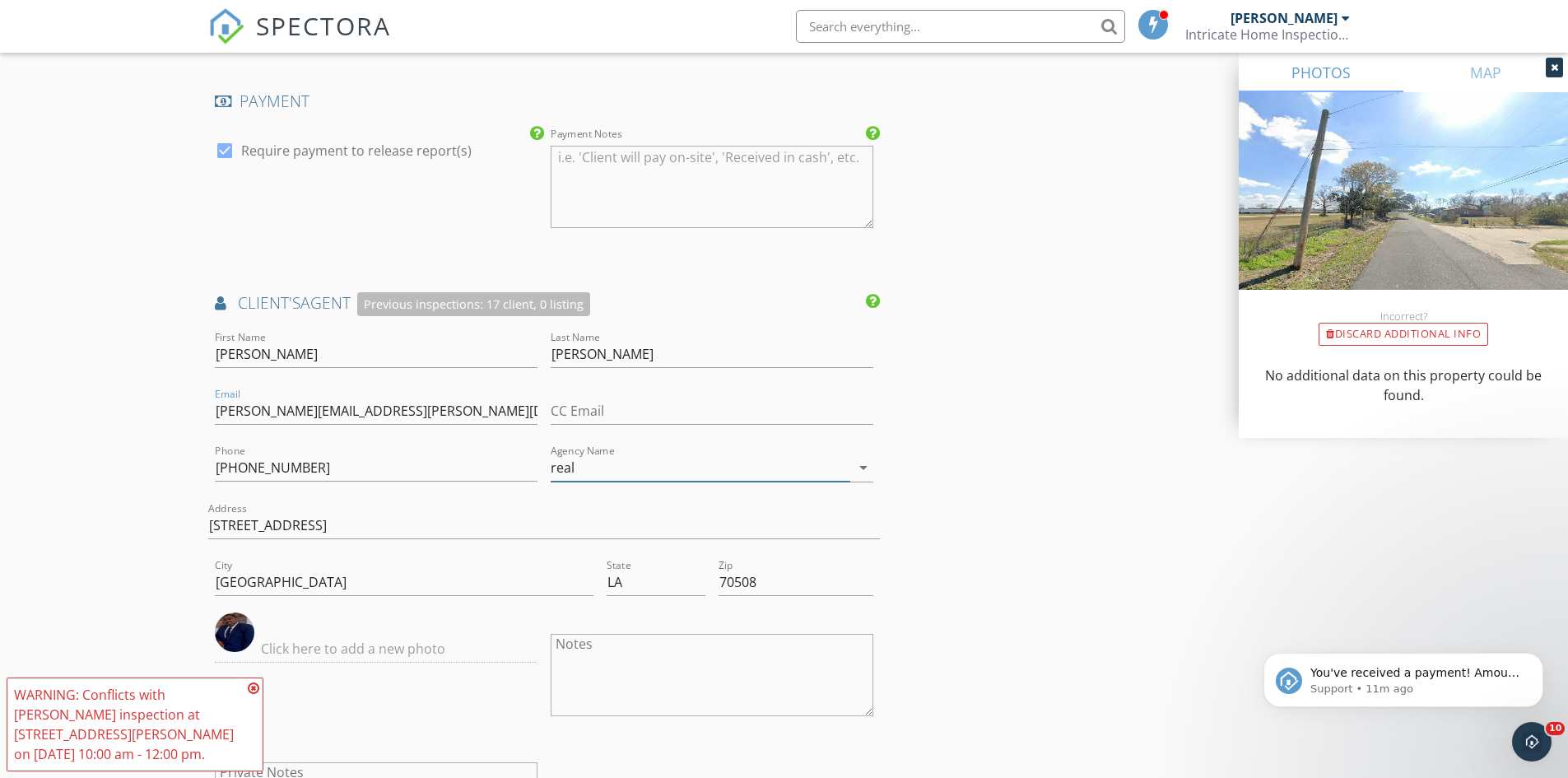
click at [614, 469] on input "real" at bounding box center [701, 468] width 300 height 27
click at [590, 584] on div "Real Broker" at bounding box center [712, 582] width 296 height 20
type input "Real Broker"
drag, startPoint x: 387, startPoint y: 412, endPoint x: 0, endPoint y: 46, distance: 532.7
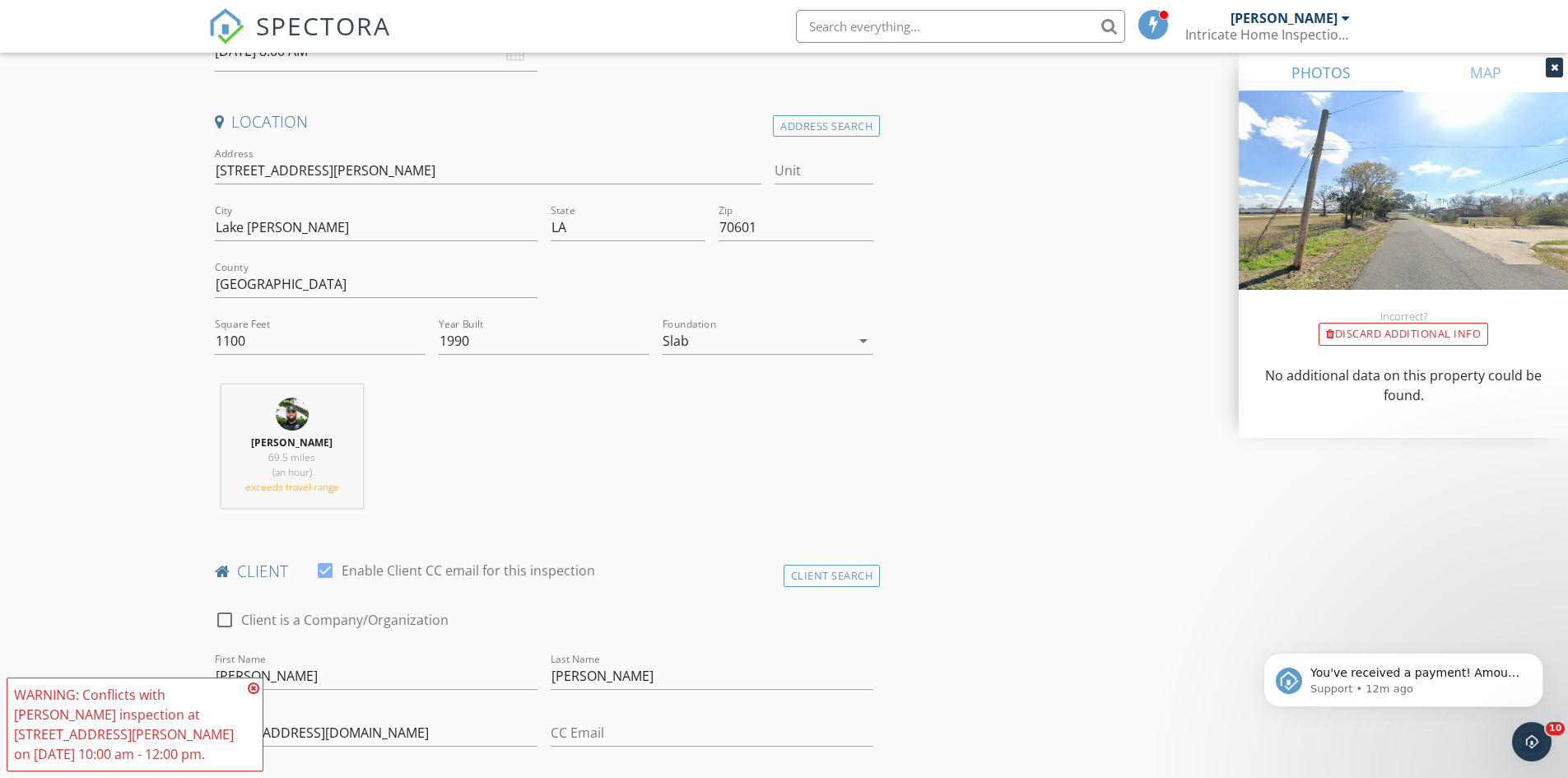
scroll to position [183, 0]
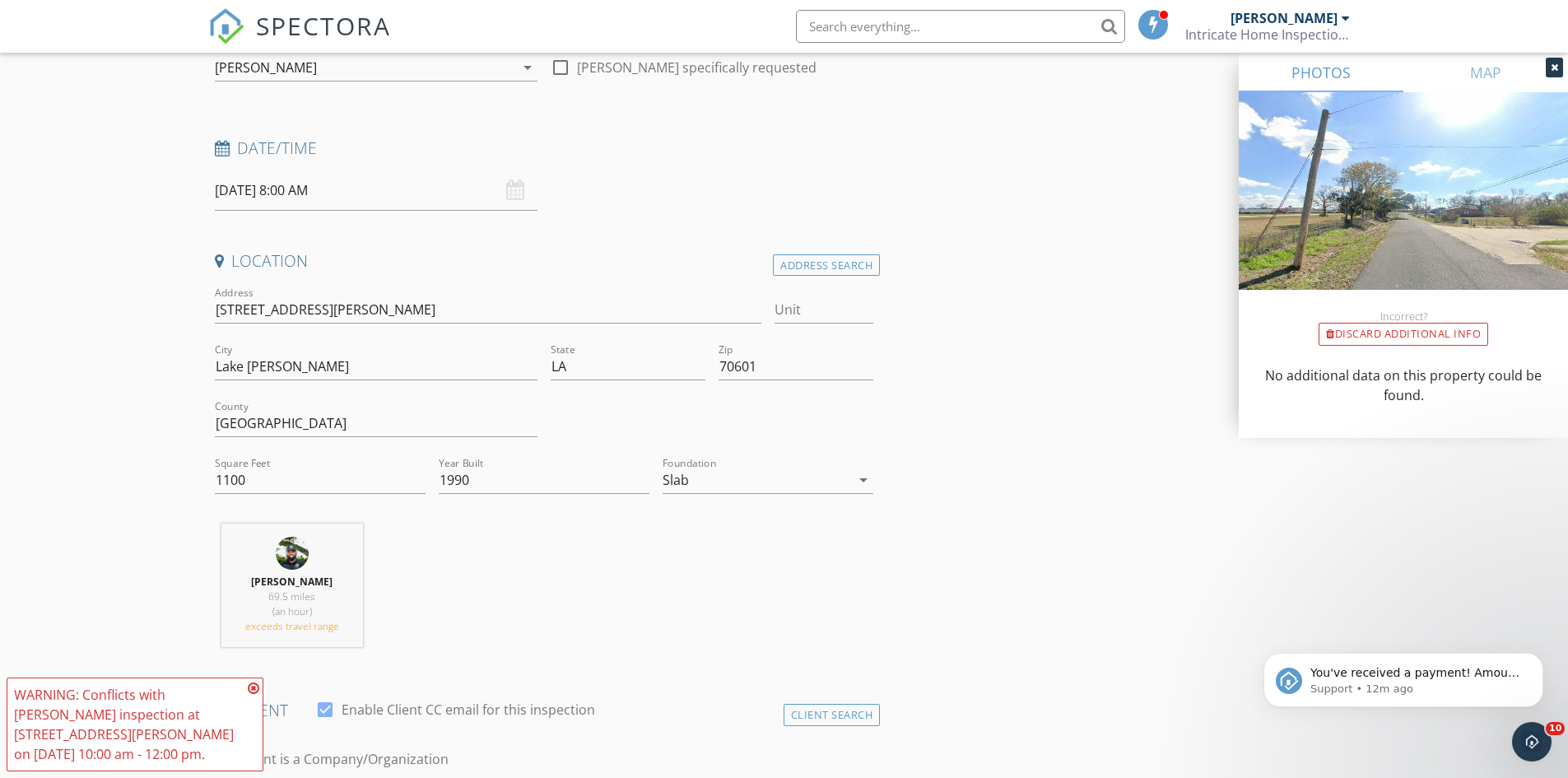
click at [445, 185] on input "09/29/2025 8:00 AM" at bounding box center [375, 190] width 322 height 40
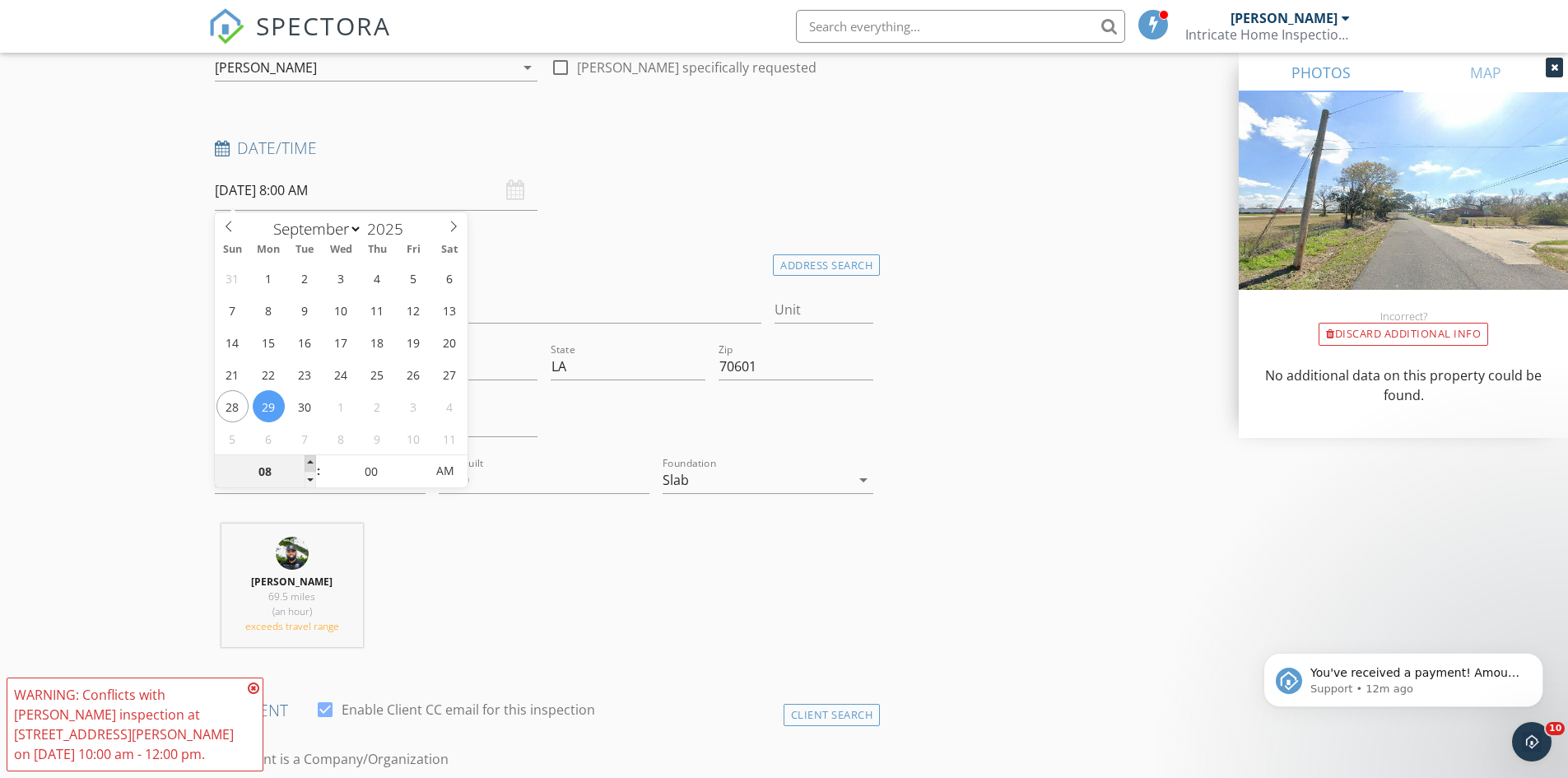
type input "09"
type input "09/29/2025 9:00 AM"
click at [313, 459] on span at bounding box center [309, 463] width 11 height 17
type input "10"
type input "09/29/2025 10:00 AM"
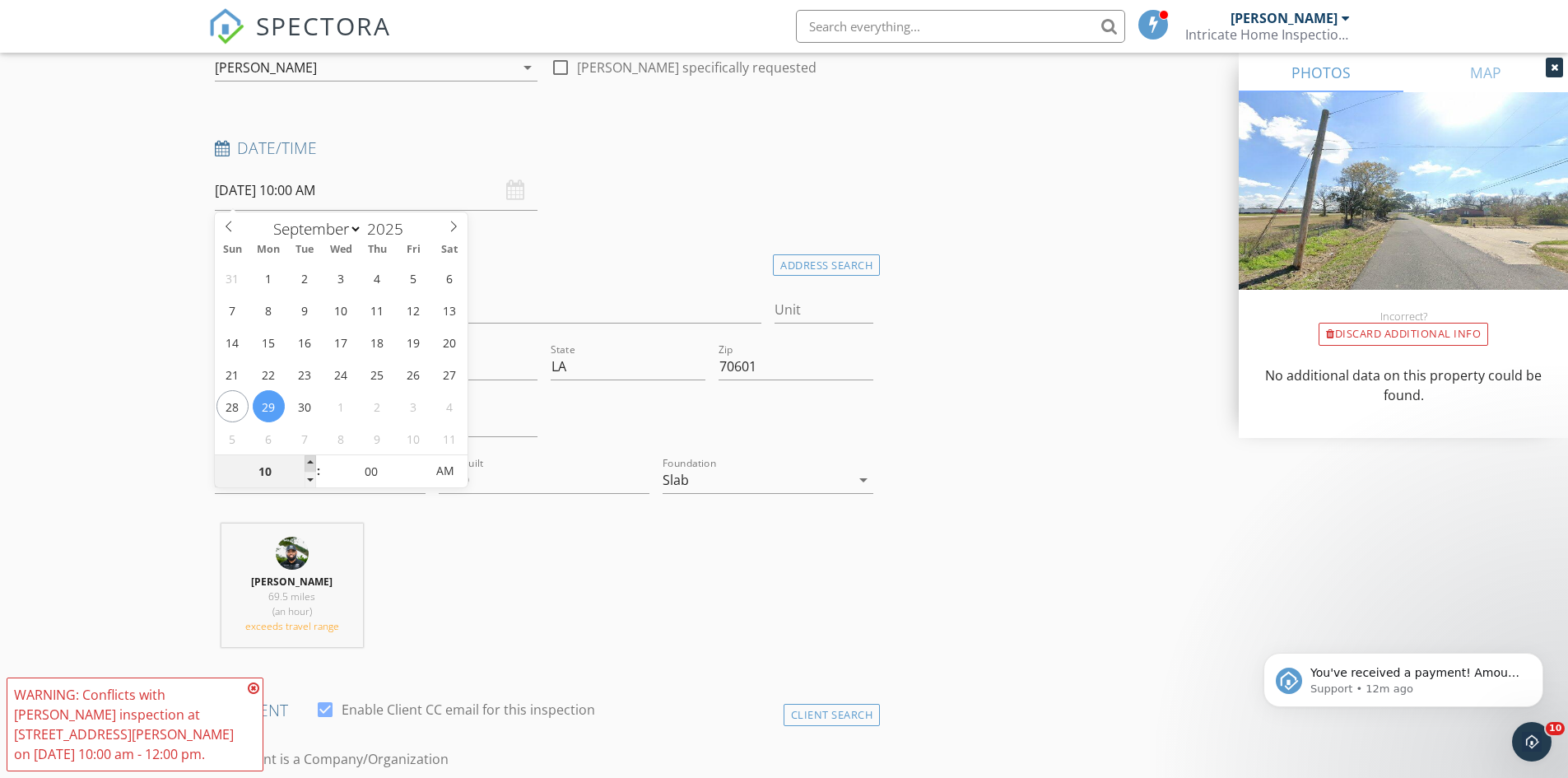
click at [309, 460] on span at bounding box center [309, 463] width 11 height 17
type input "11"
type input "09/29/2025 11:00 AM"
type input "12"
type input "09/29/2025 12:00 PM"
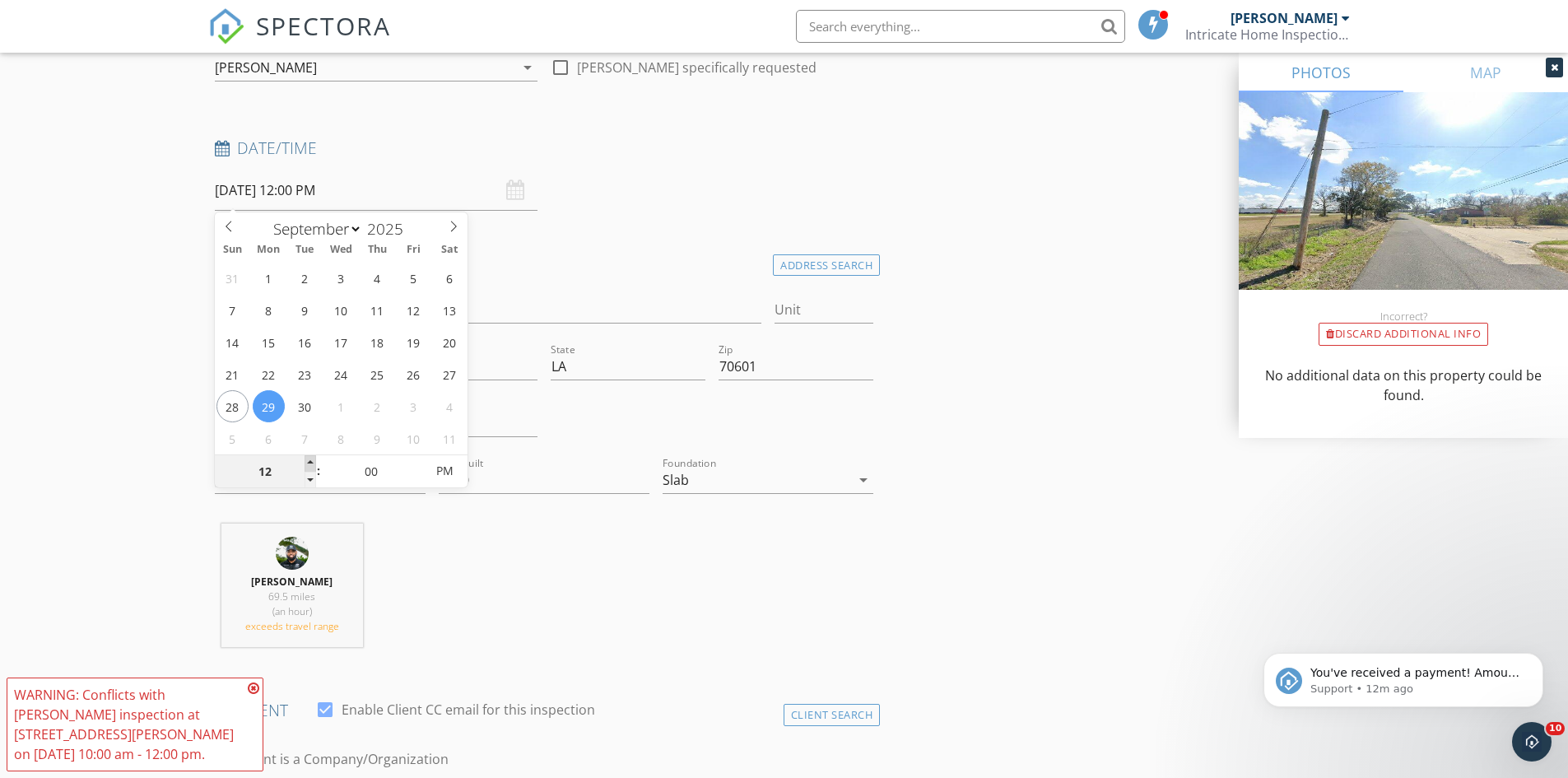
click at [304, 464] on span at bounding box center [309, 463] width 11 height 17
type input "01"
type input "09/29/2025 1:00 PM"
click at [304, 464] on span at bounding box center [309, 463] width 11 height 17
type input "02"
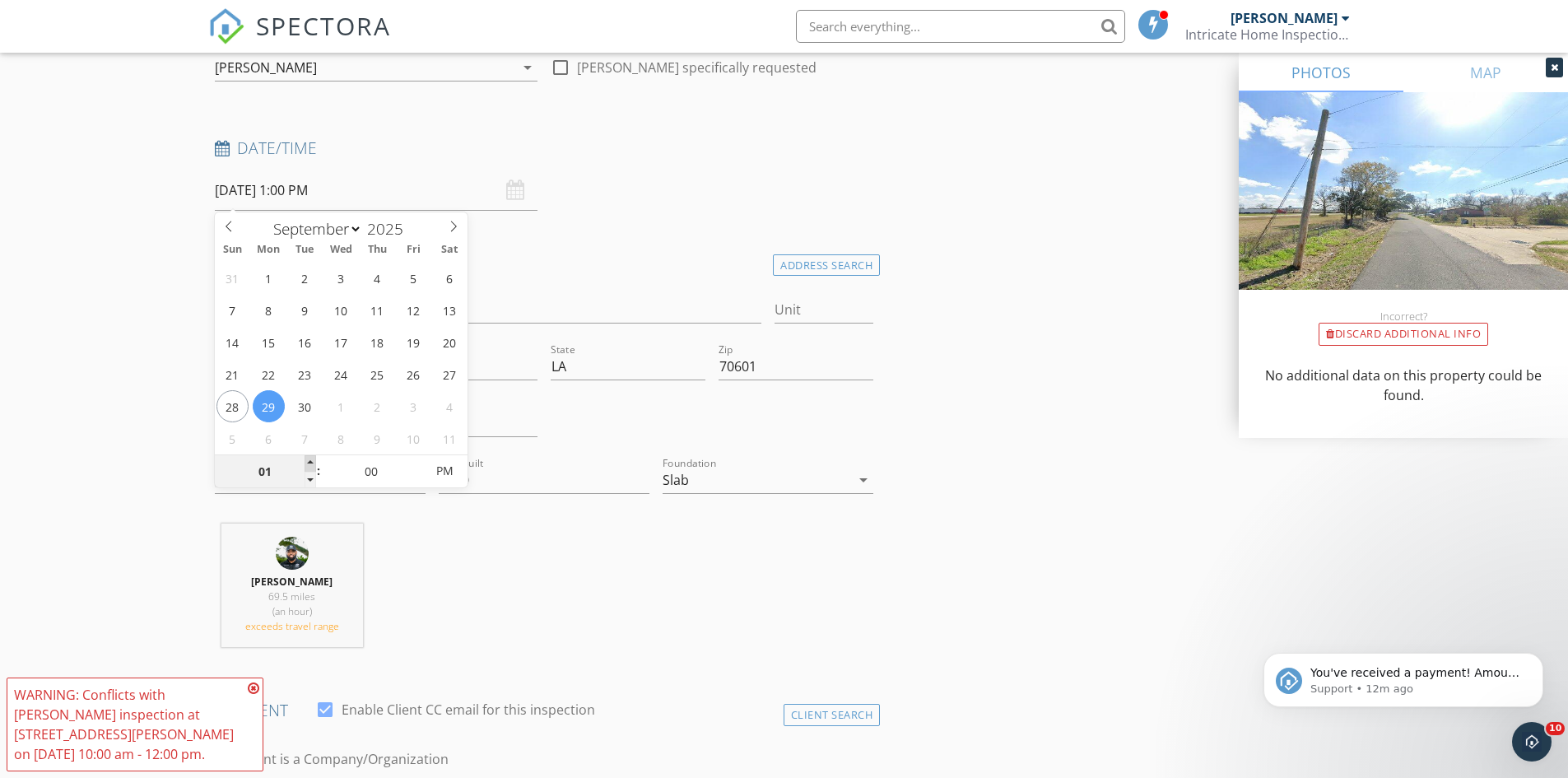
type input "09/29/2025 2:00 PM"
click at [304, 464] on span at bounding box center [309, 463] width 11 height 17
type input "03"
type input "09/29/2025 3:00 PM"
click at [304, 464] on span at bounding box center [309, 463] width 11 height 17
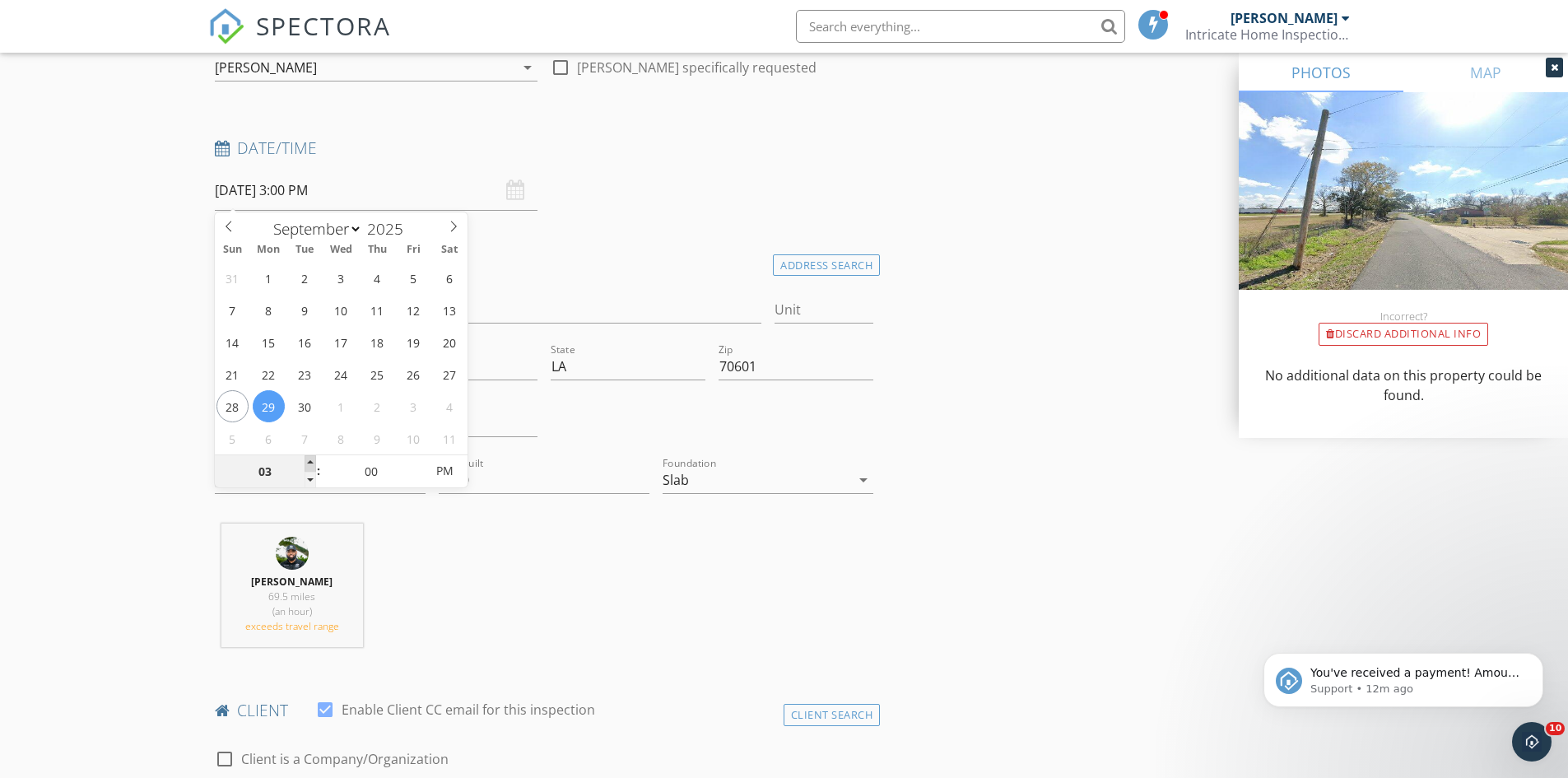
type input "04"
type input "09/29/2025 4:00 PM"
click at [315, 460] on span at bounding box center [309, 463] width 11 height 17
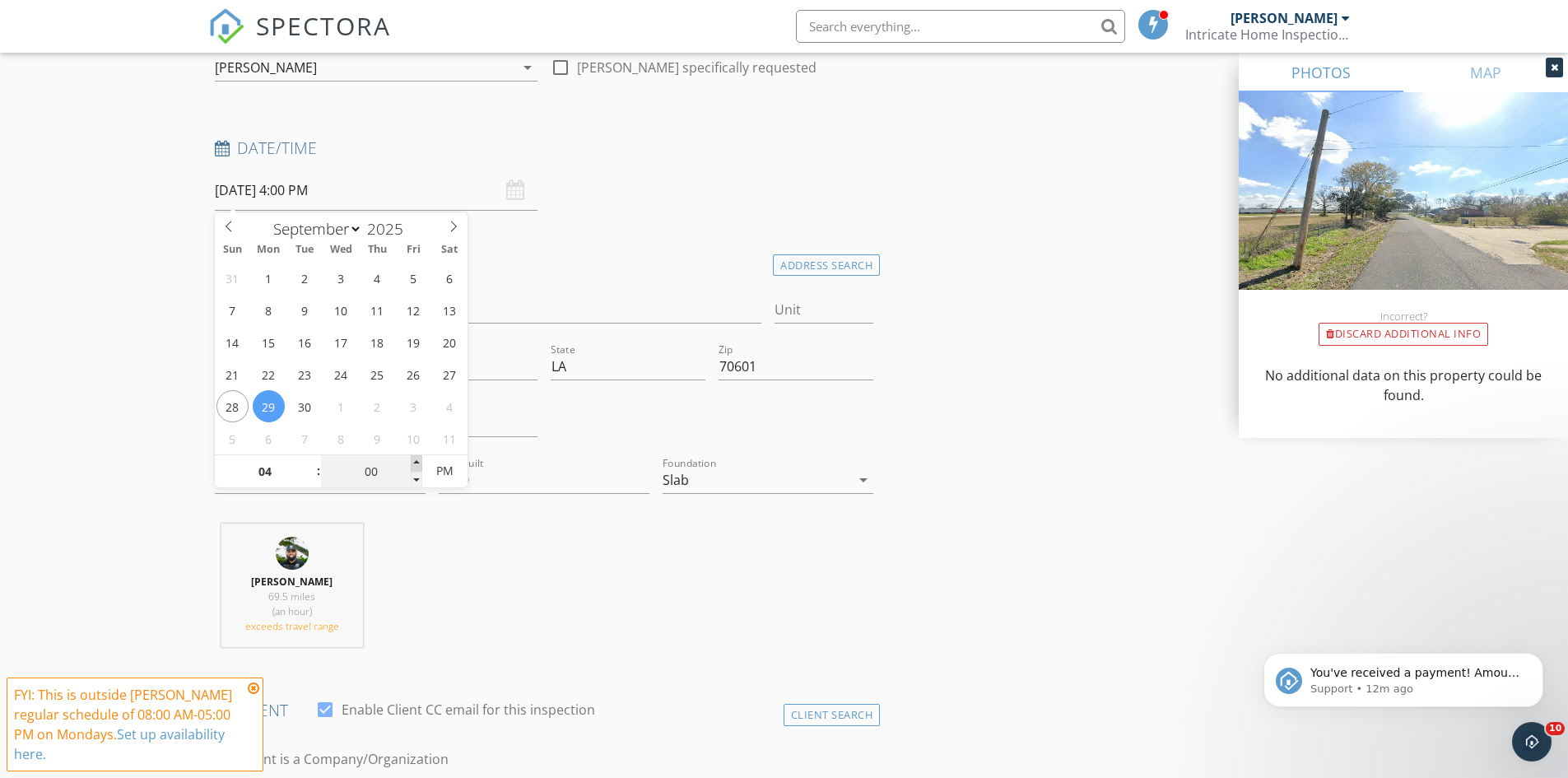
type input "05"
type input "09/29/2025 4:05 PM"
click at [420, 463] on span at bounding box center [416, 463] width 11 height 17
type input "10"
type input "09/29/2025 4:10 PM"
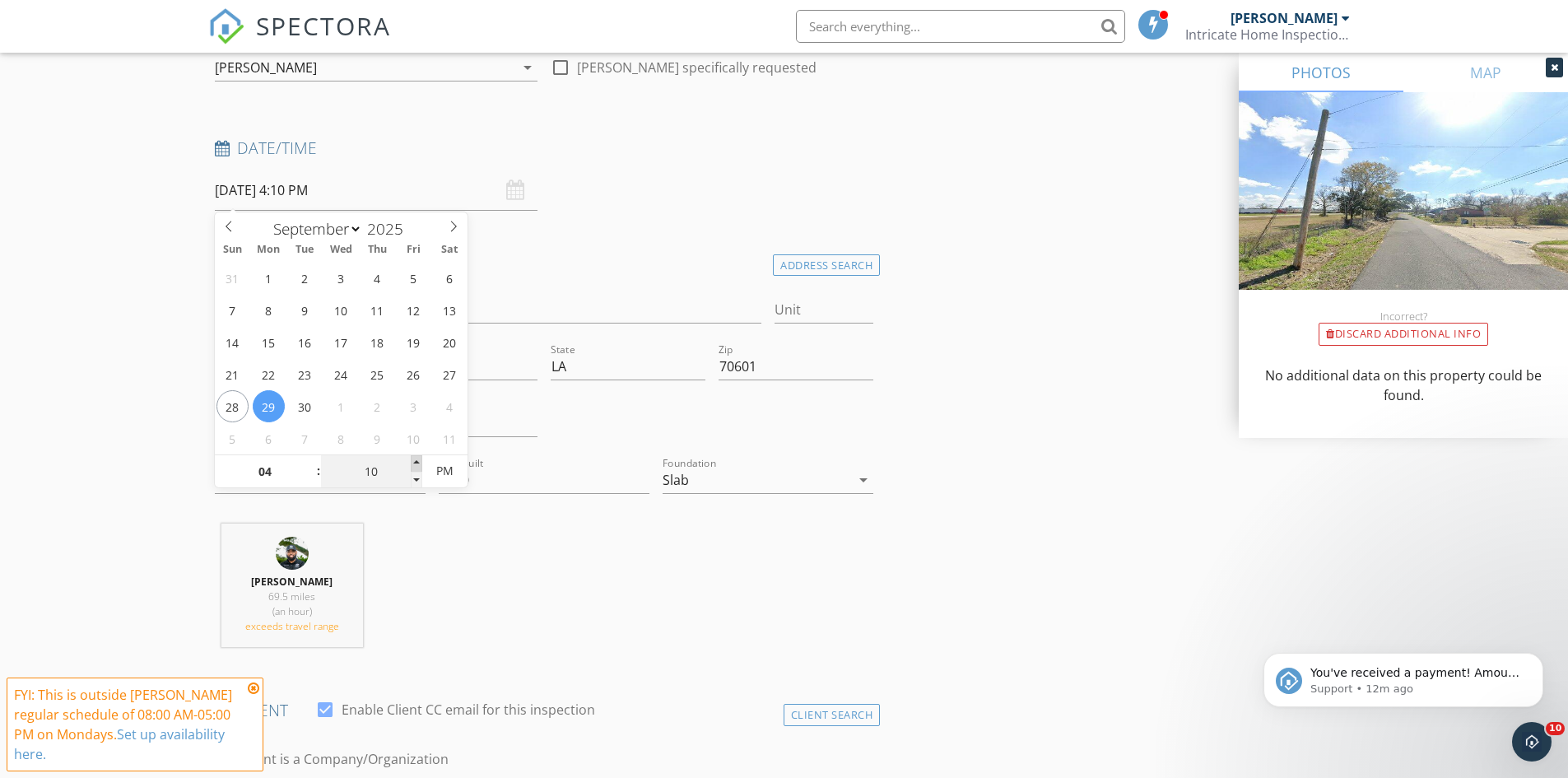
click at [420, 463] on span at bounding box center [416, 463] width 11 height 17
type input "15"
type input "09/29/2025 4:15 PM"
click at [420, 463] on span at bounding box center [416, 463] width 11 height 17
type input "20"
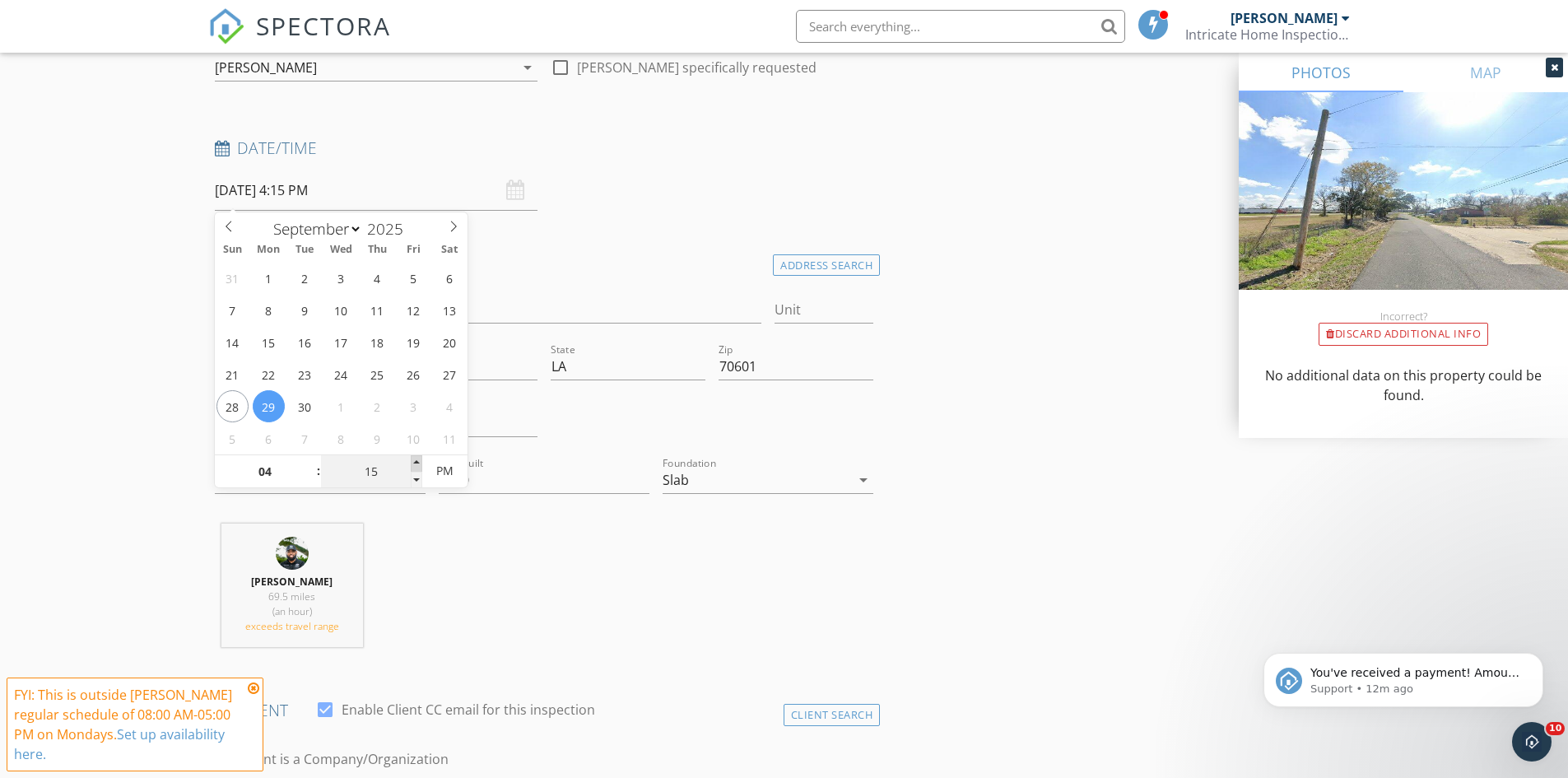
type input "09/29/2025 4:20 PM"
click at [420, 463] on span at bounding box center [416, 463] width 11 height 17
type input "25"
type input "09/29/2025 4:25 PM"
click at [420, 463] on span at bounding box center [416, 463] width 11 height 17
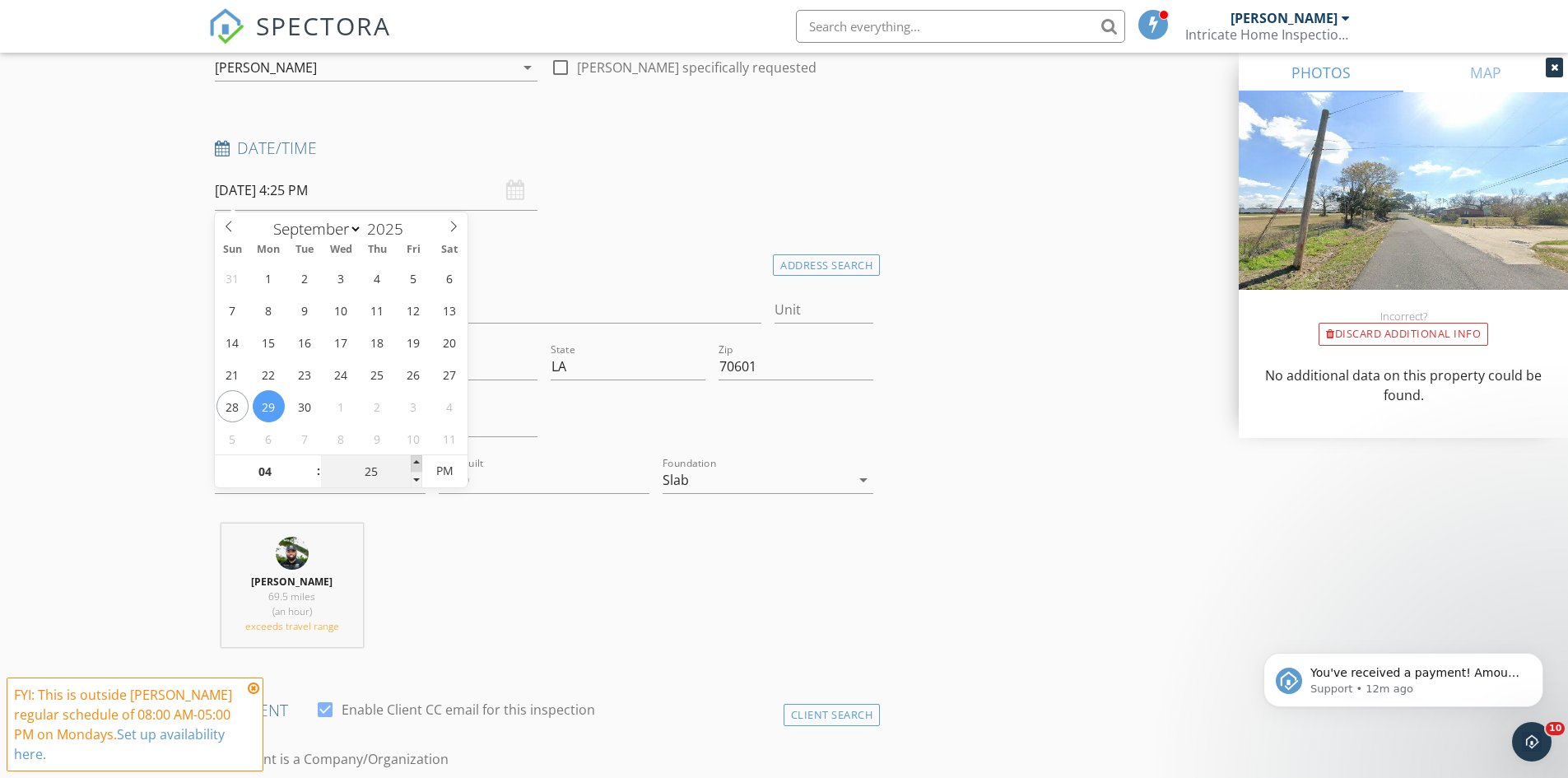
type input "30"
type input "09/29/2025 4:30 PM"
click at [420, 463] on span at bounding box center [416, 463] width 11 height 17
type input "35"
type input "09/29/2025 4:35 PM"
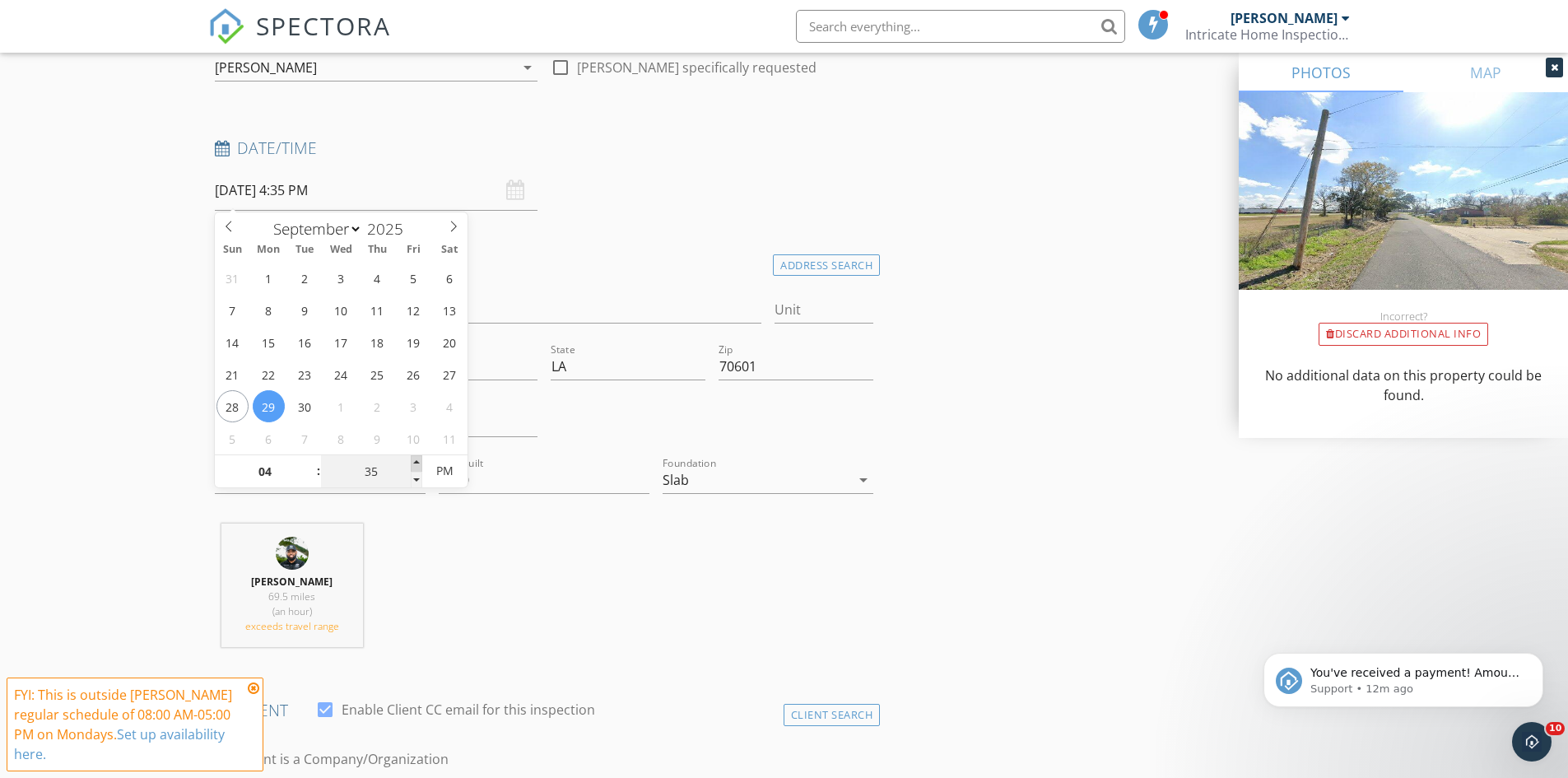
click at [420, 463] on span at bounding box center [416, 463] width 11 height 17
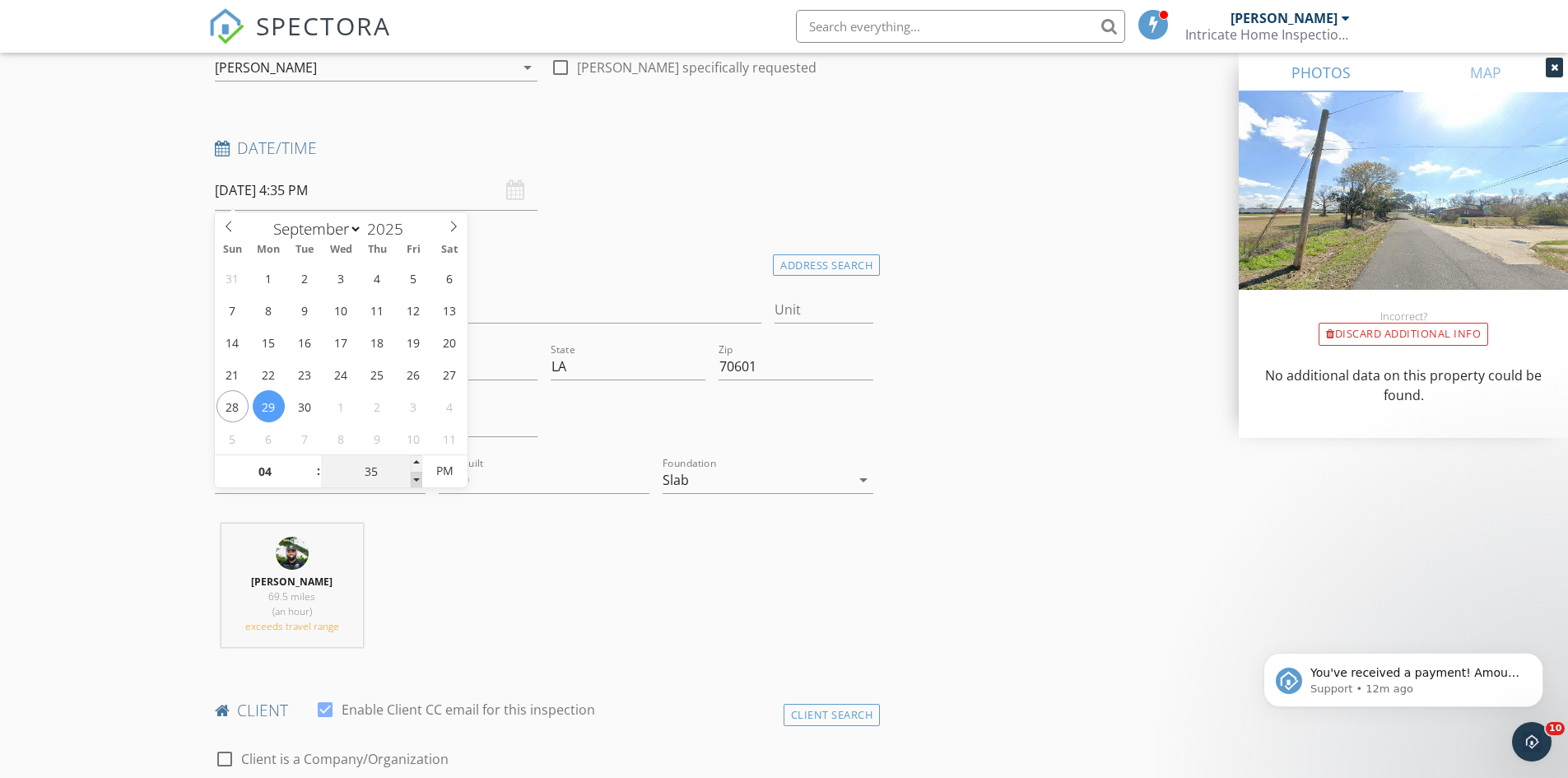
type input "30"
type input "09/29/2025 4:30 PM"
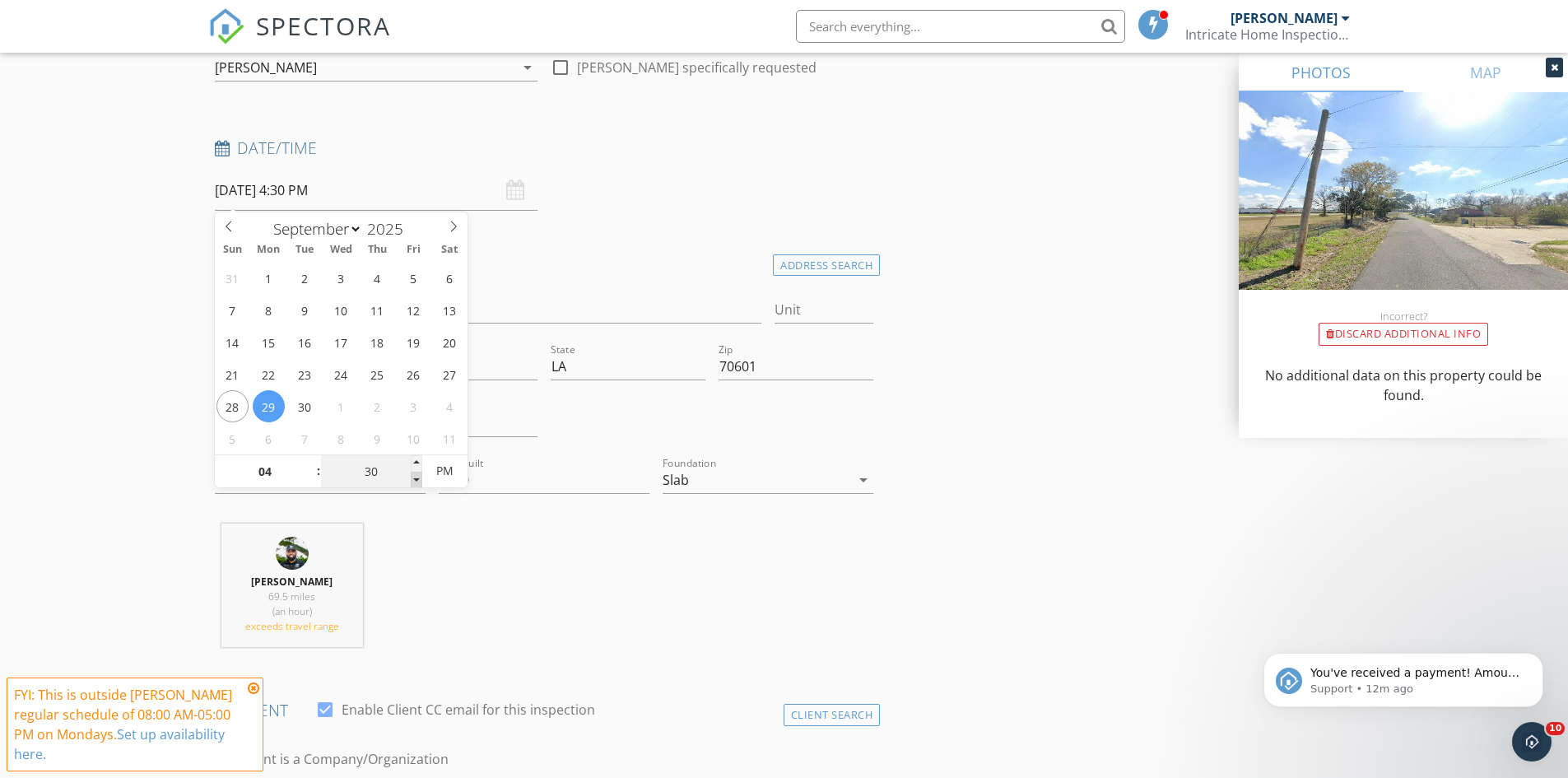
click at [418, 478] on span at bounding box center [416, 480] width 11 height 17
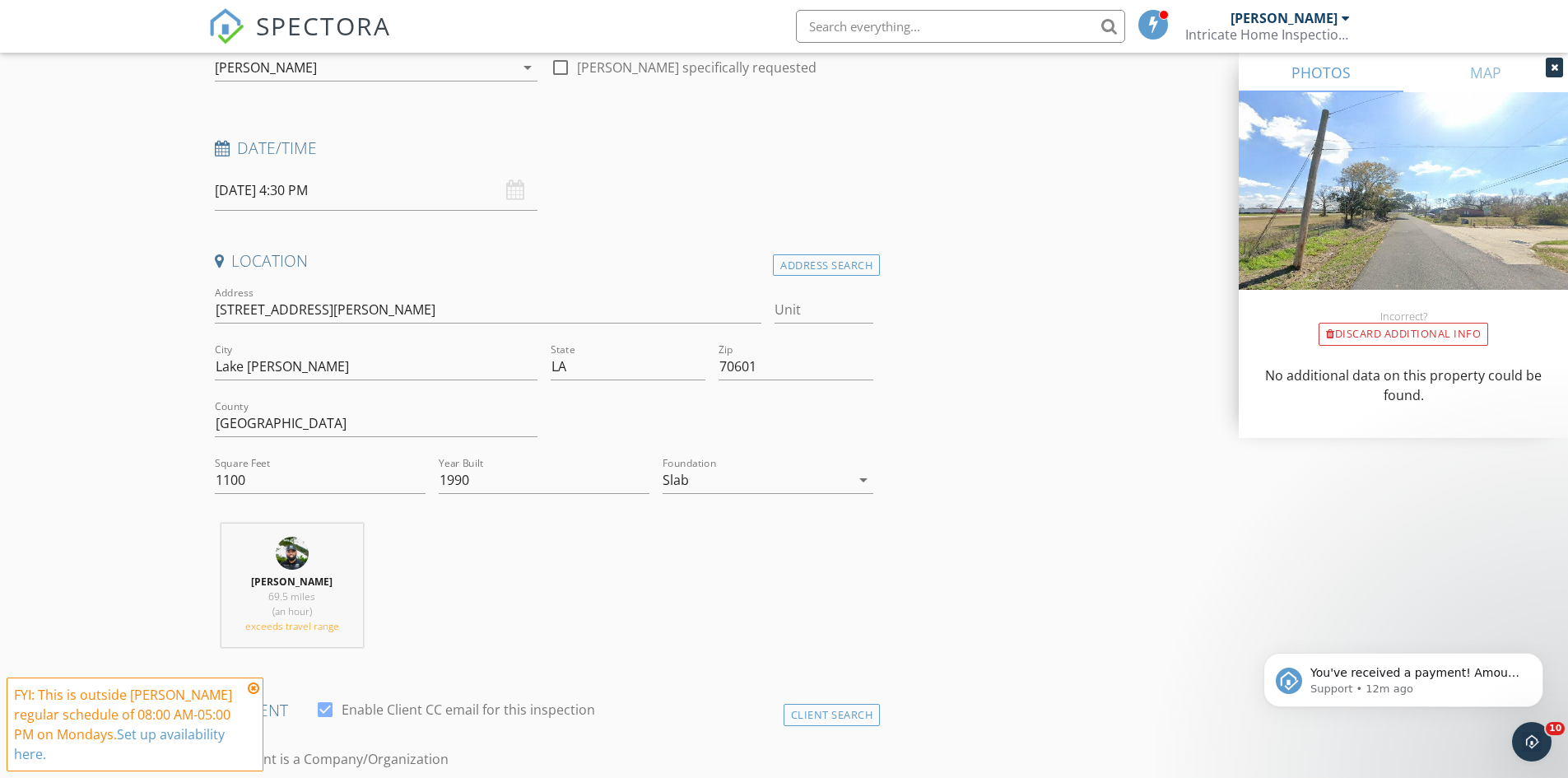
drag, startPoint x: 1164, startPoint y: 562, endPoint x: 986, endPoint y: 577, distance: 178.6
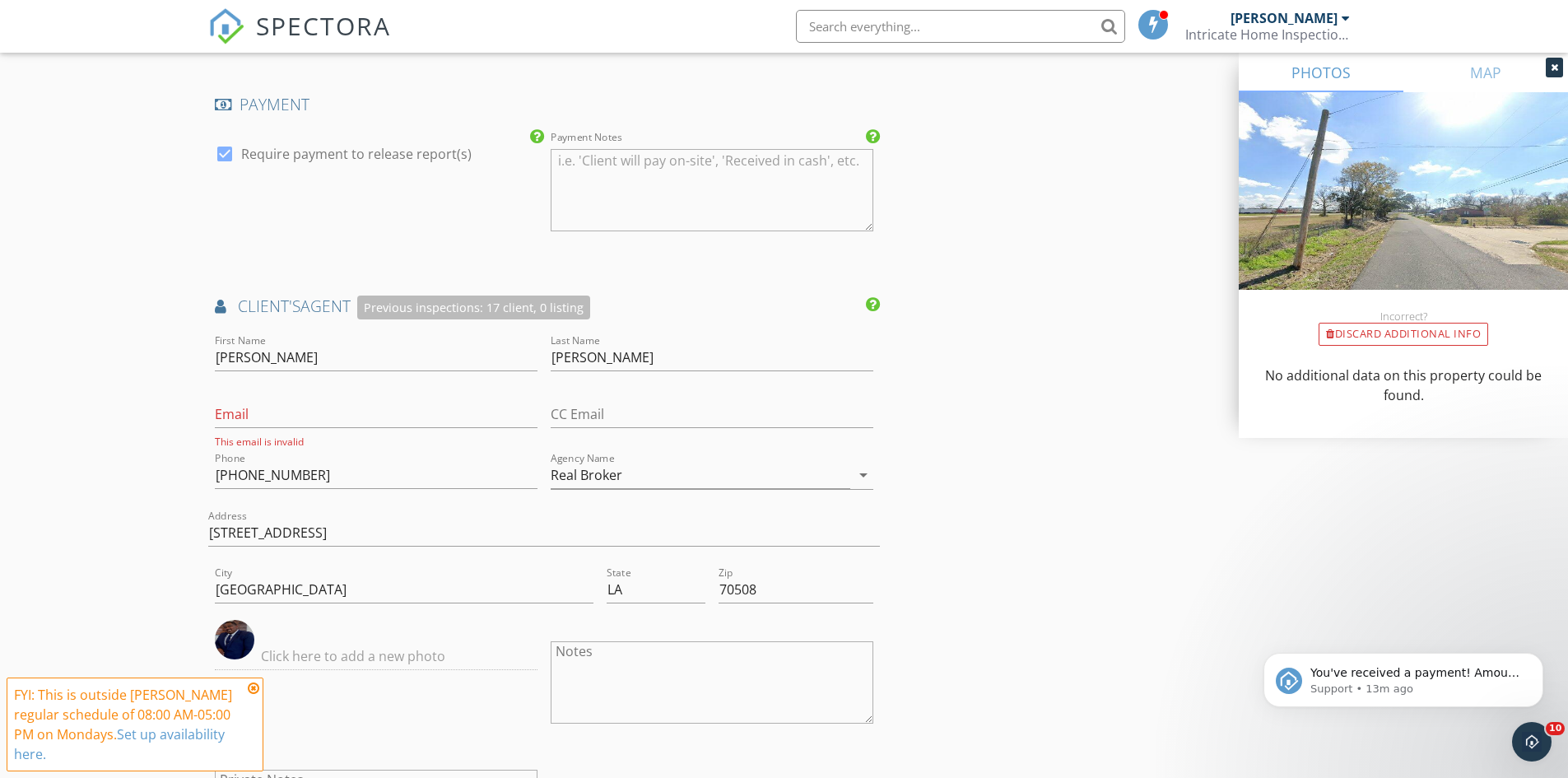
scroll to position [1831, 0]
click at [330, 419] on input "Email" at bounding box center [375, 410] width 322 height 27
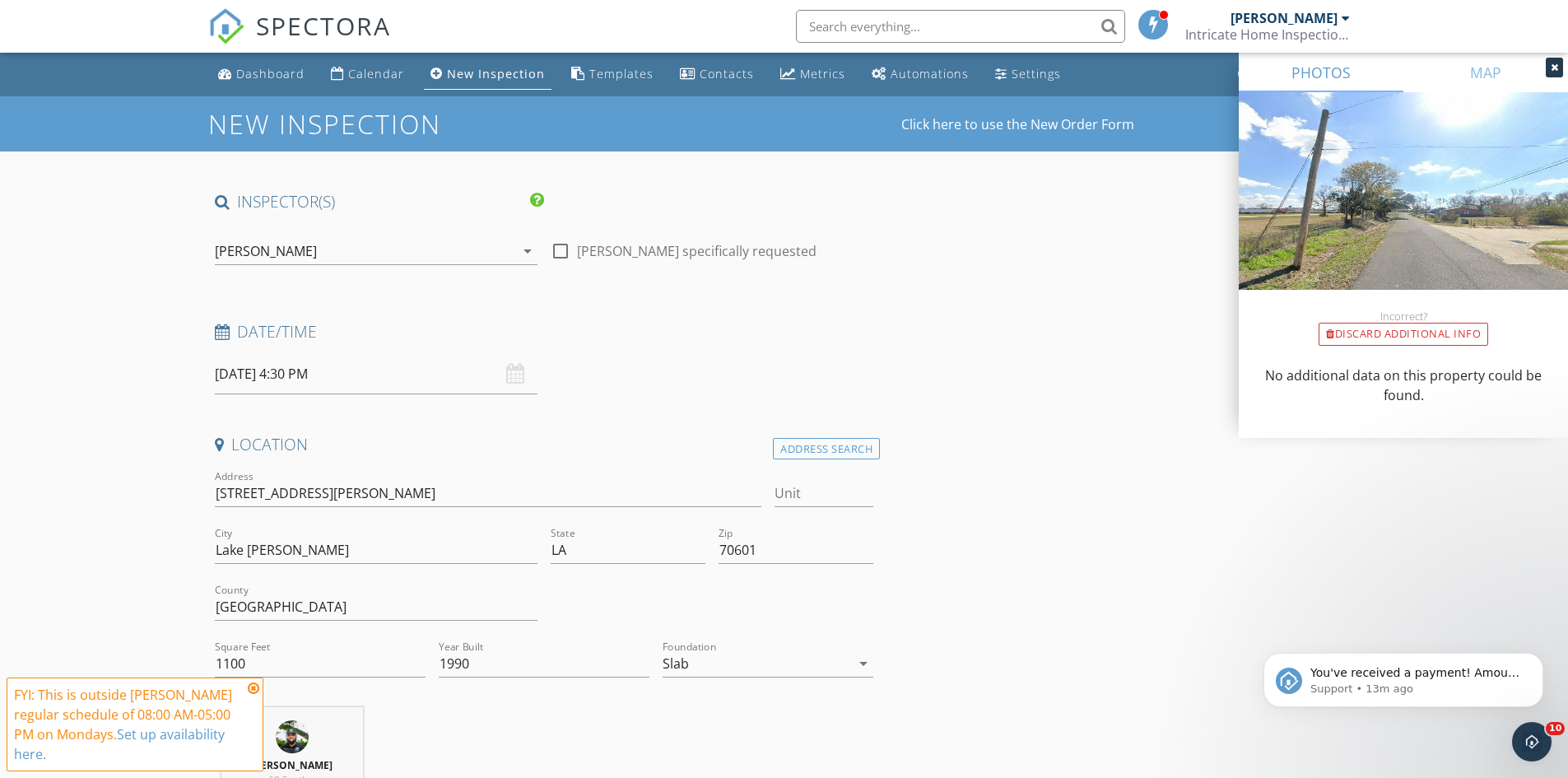
scroll to position [2708, 0]
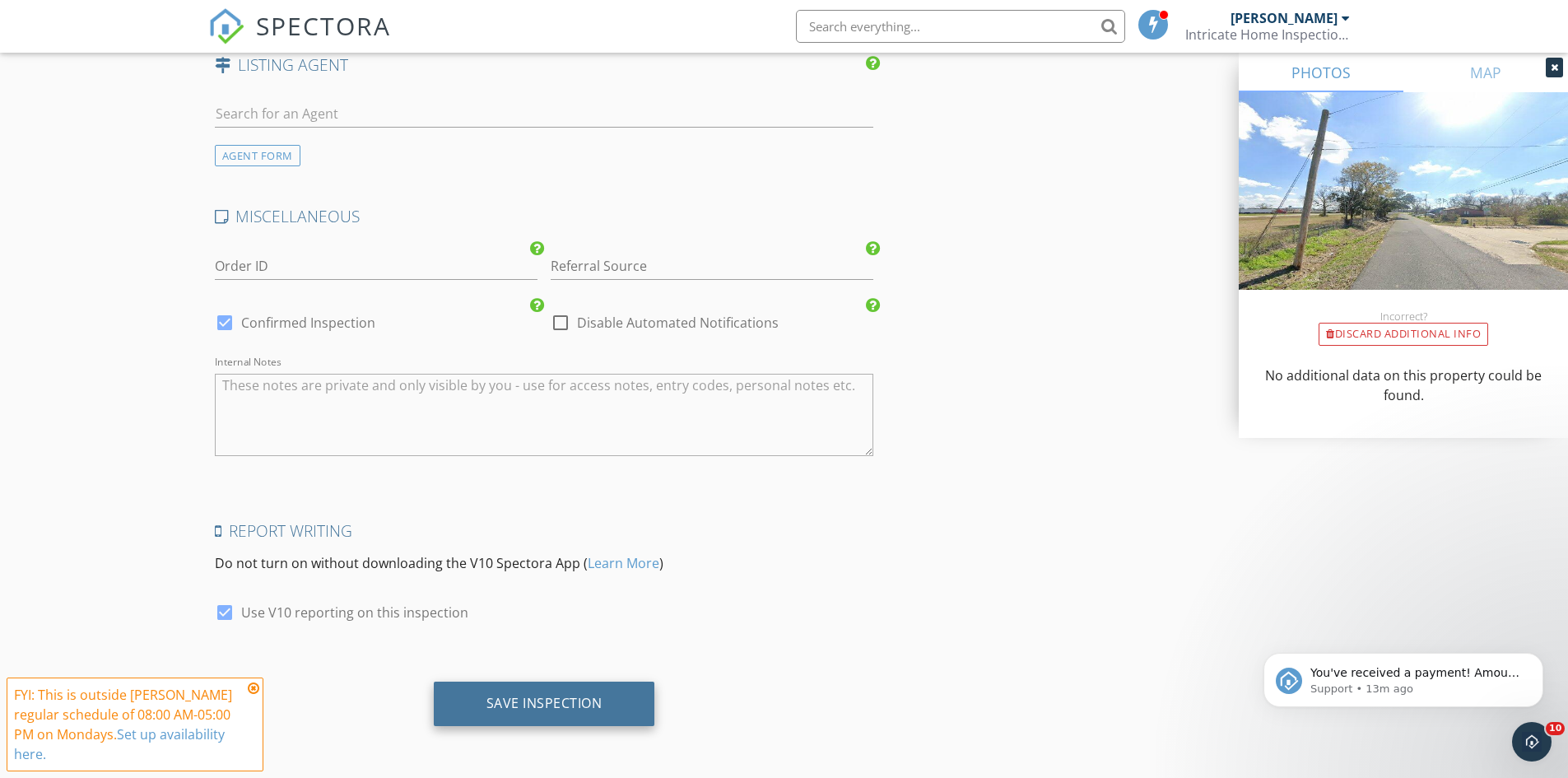
type input "Mr.realestate337@gmail.com"
click at [582, 711] on div "Save Inspection" at bounding box center [545, 702] width 116 height 17
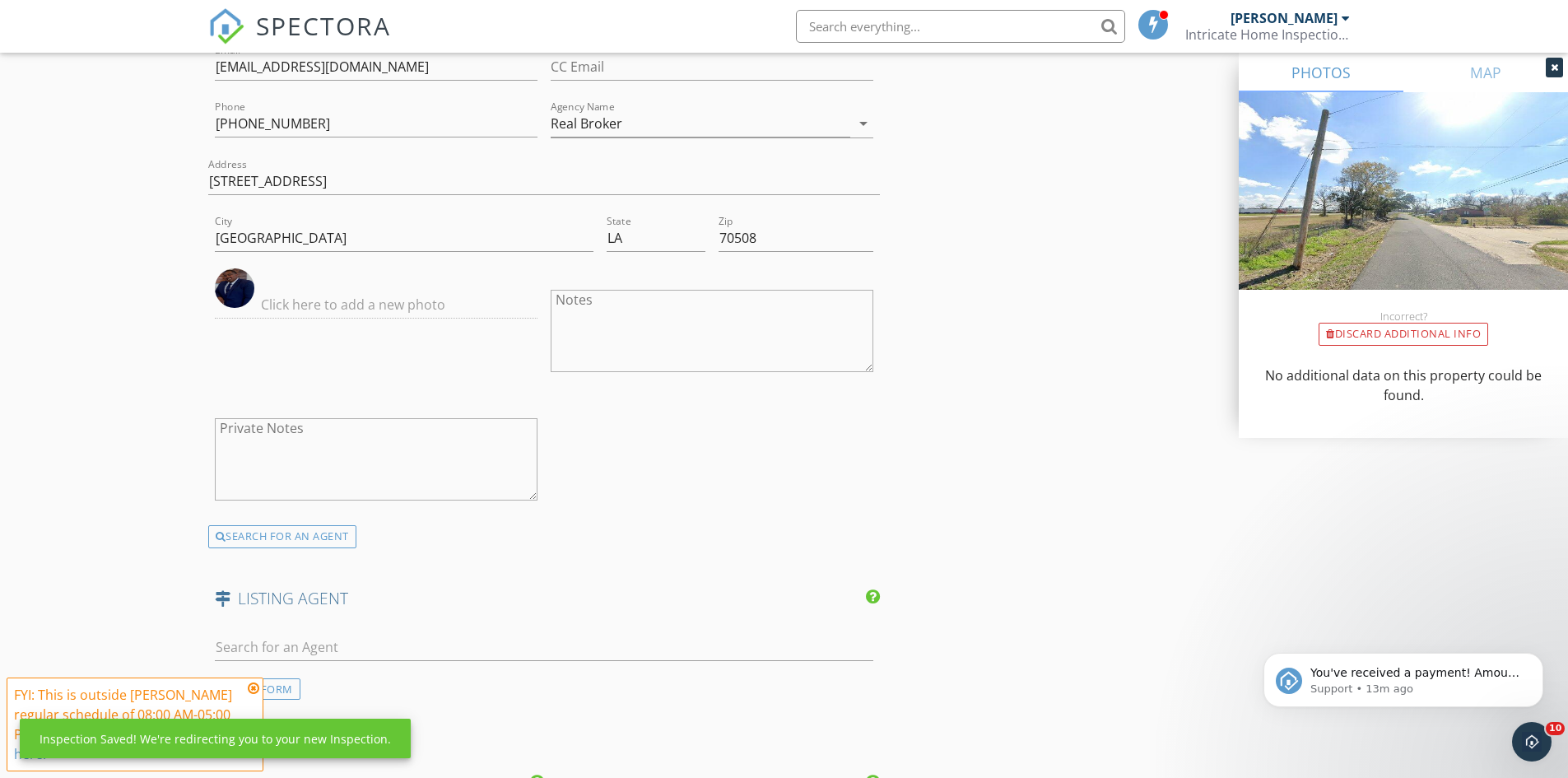
scroll to position [2049, 0]
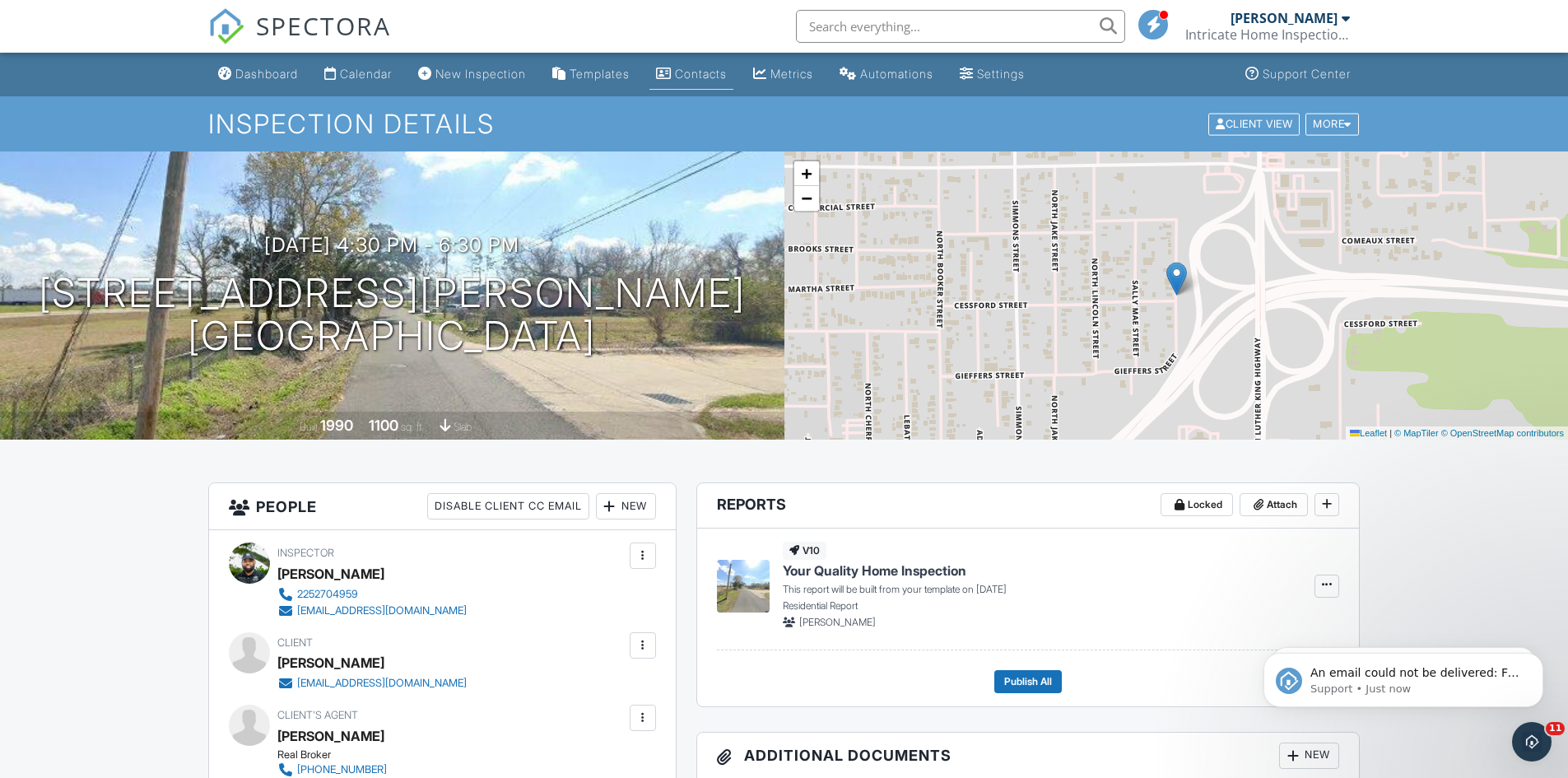
click at [682, 66] on link "Contacts" at bounding box center [691, 74] width 84 height 30
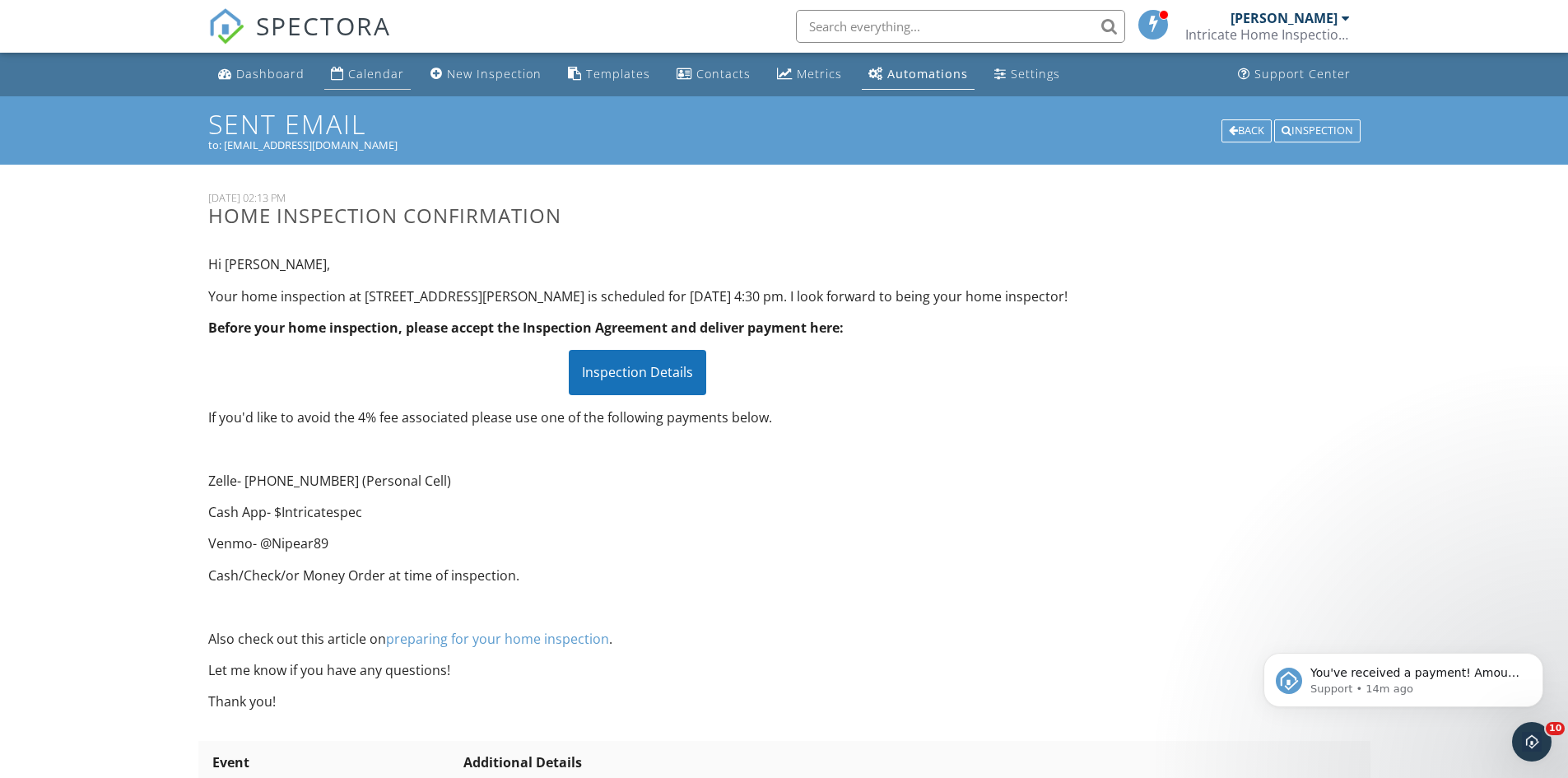
click at [392, 67] on div "Calendar" at bounding box center [376, 74] width 56 height 16
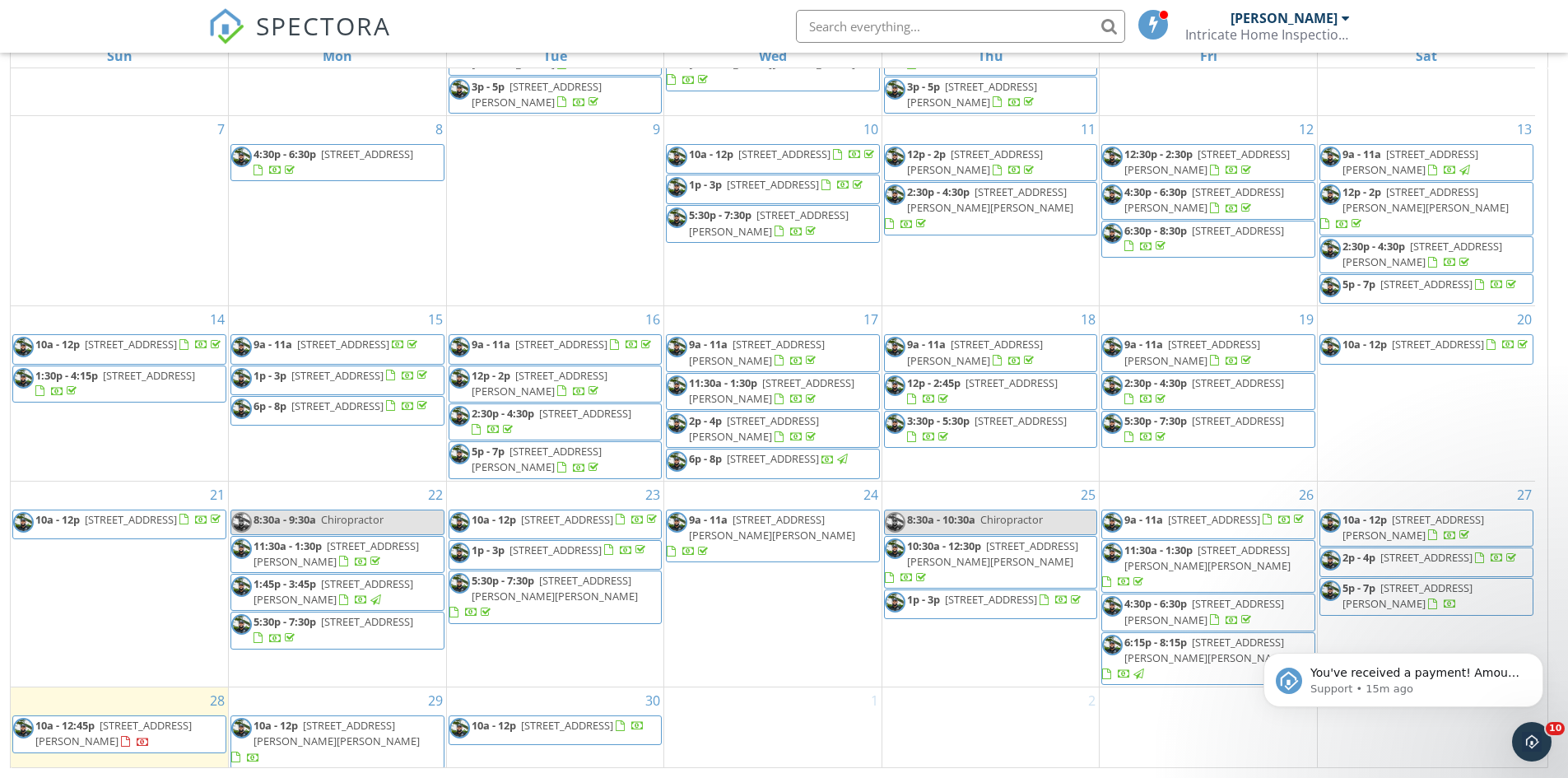
click at [297, 772] on span "714 N Malcolm St, Lake Charles 70601" at bounding box center [336, 787] width 166 height 30
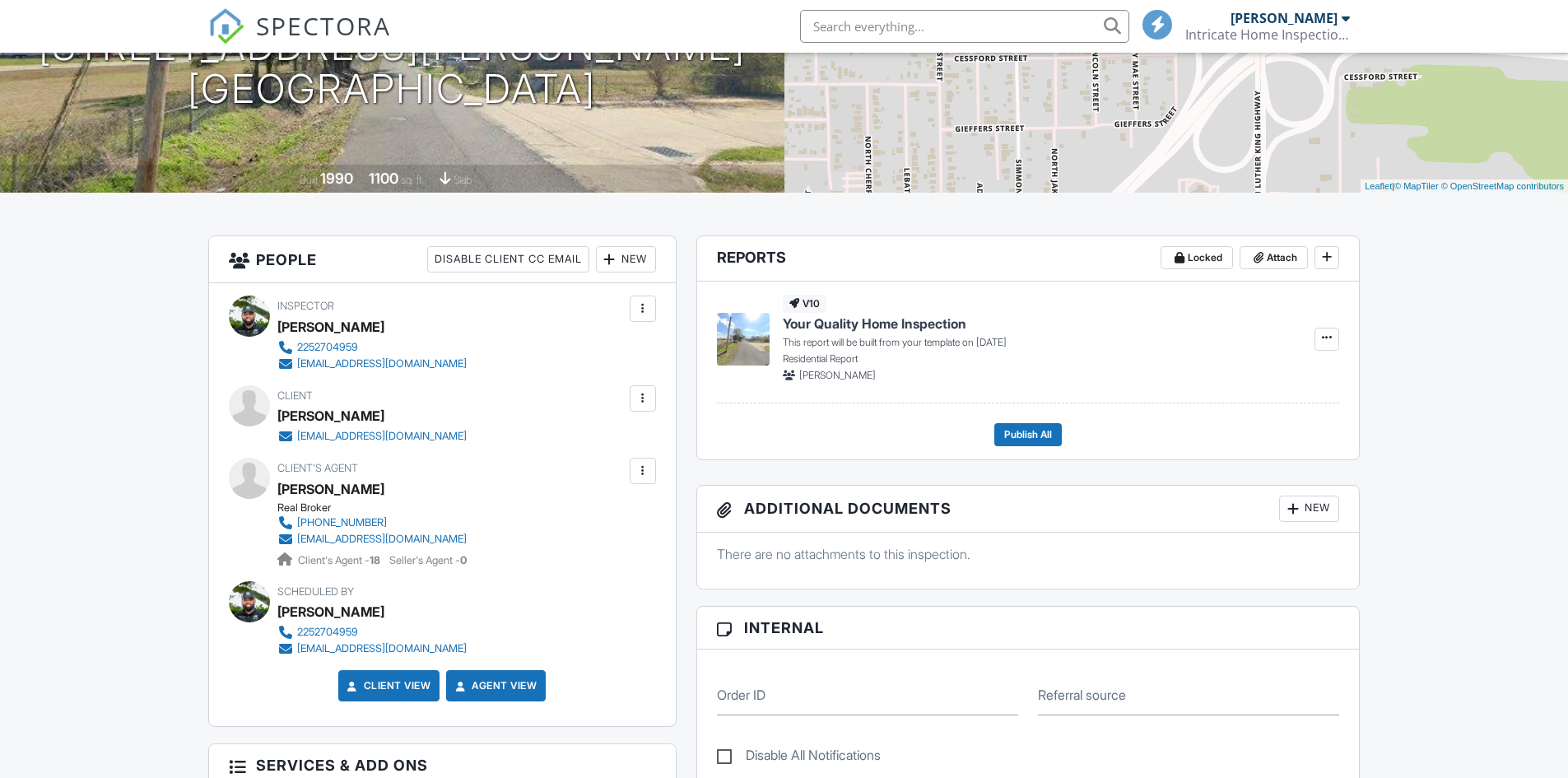
click at [632, 396] on div at bounding box center [643, 398] width 26 height 26
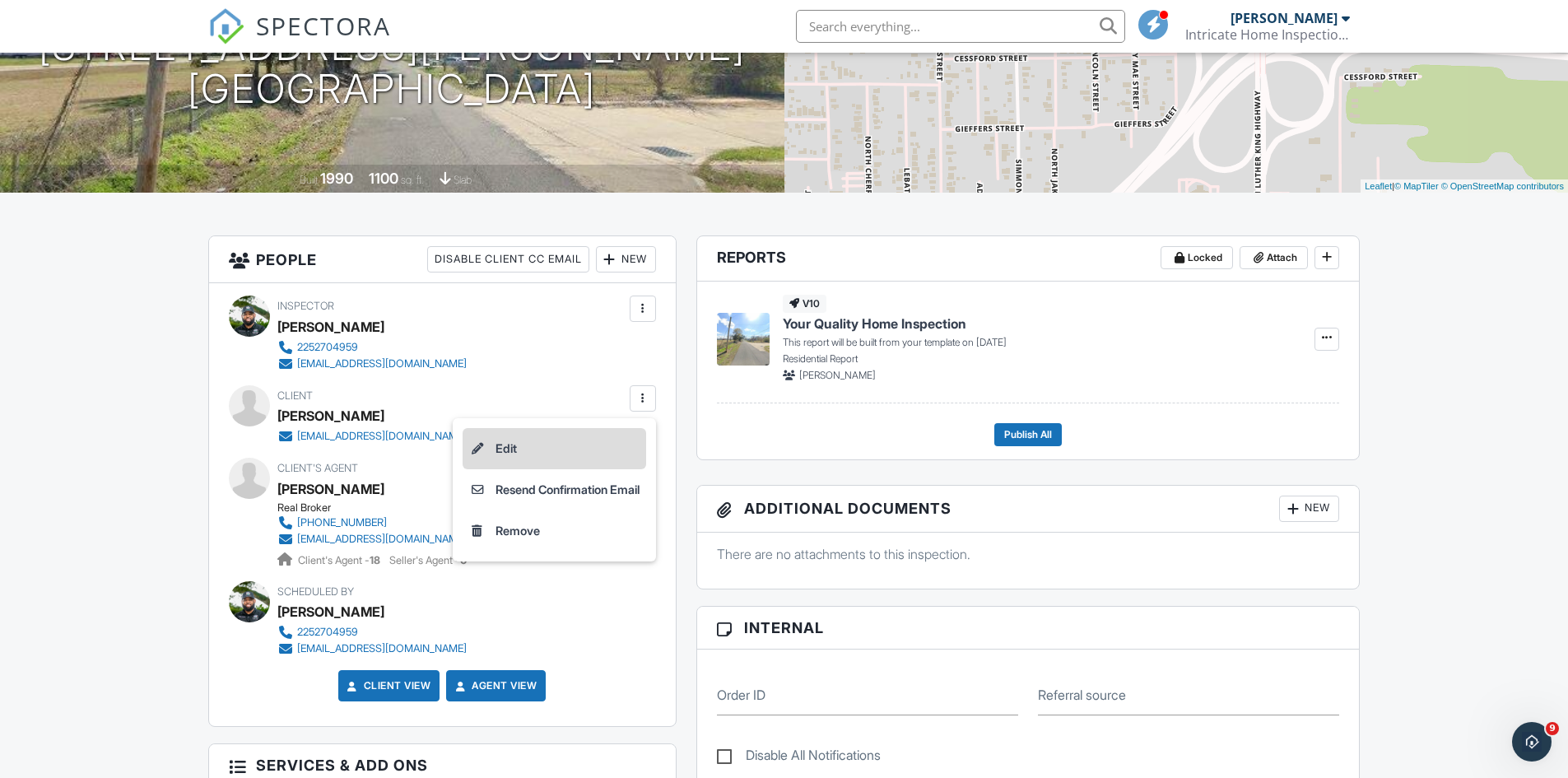
click at [602, 447] on li "Edit" at bounding box center [554, 449] width 183 height 41
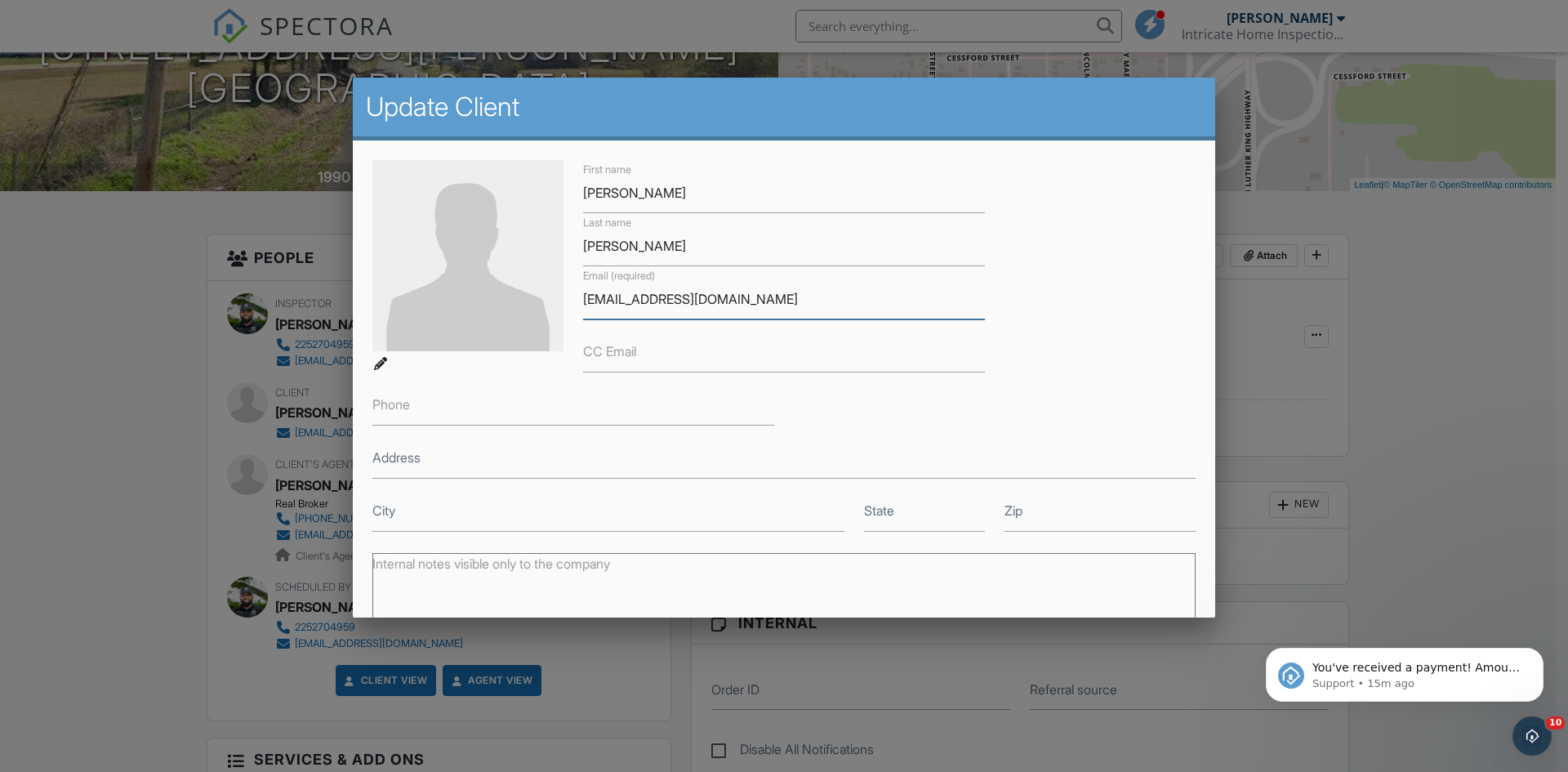
click at [659, 301] on input "[EMAIL_ADDRESS][DOMAIN_NAME]" at bounding box center [784, 299] width 402 height 40
click at [659, 292] on input "[EMAIL_ADDRESS][DOMAIN_NAME]" at bounding box center [784, 299] width 402 height 40
click at [664, 292] on input "[EMAIL_ADDRESS][DOMAIN_NAME]" at bounding box center [784, 299] width 402 height 40
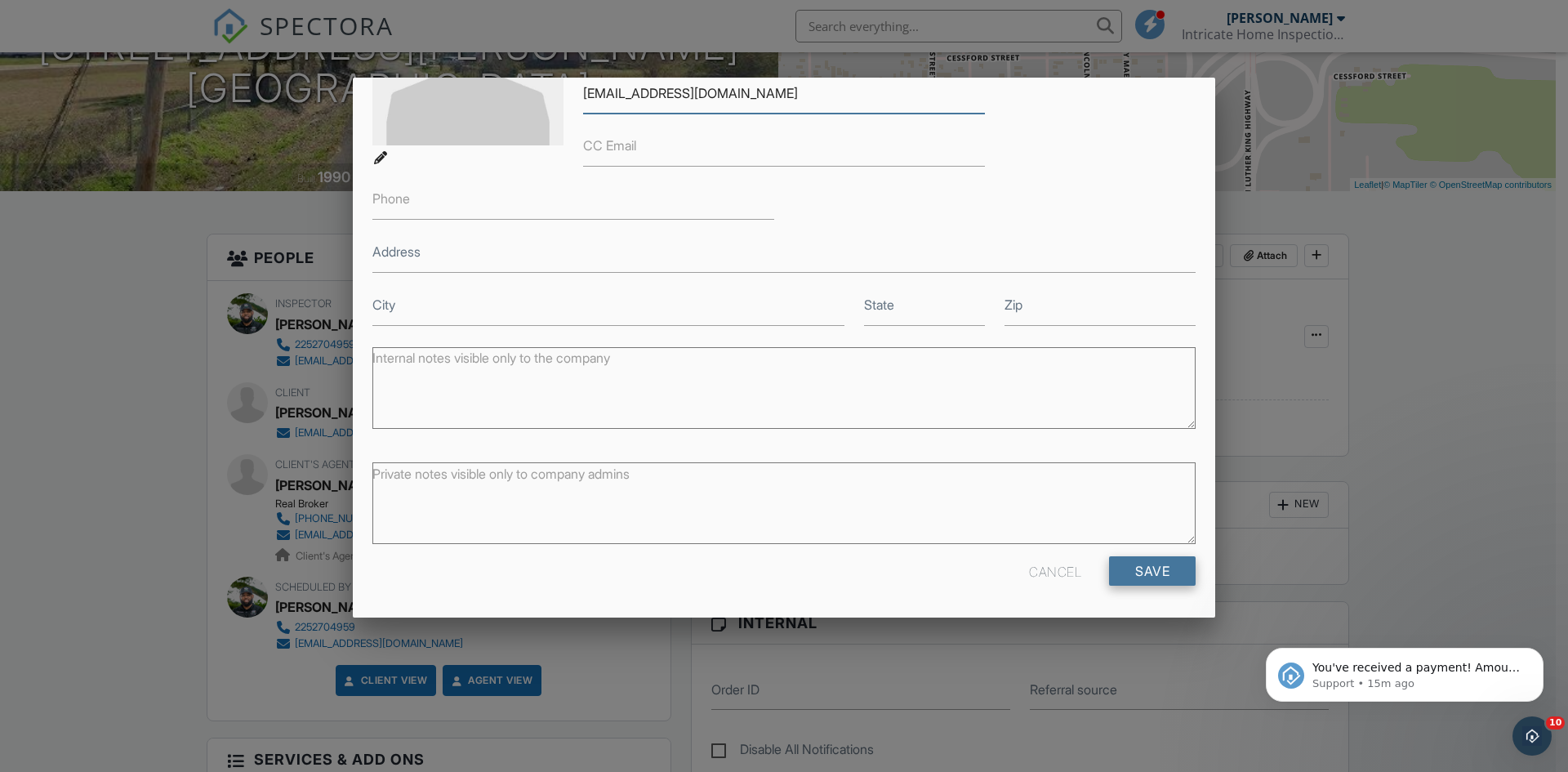
type input "[EMAIL_ADDRESS][DOMAIN_NAME]"
click at [1154, 564] on input "Save" at bounding box center [1152, 571] width 86 height 29
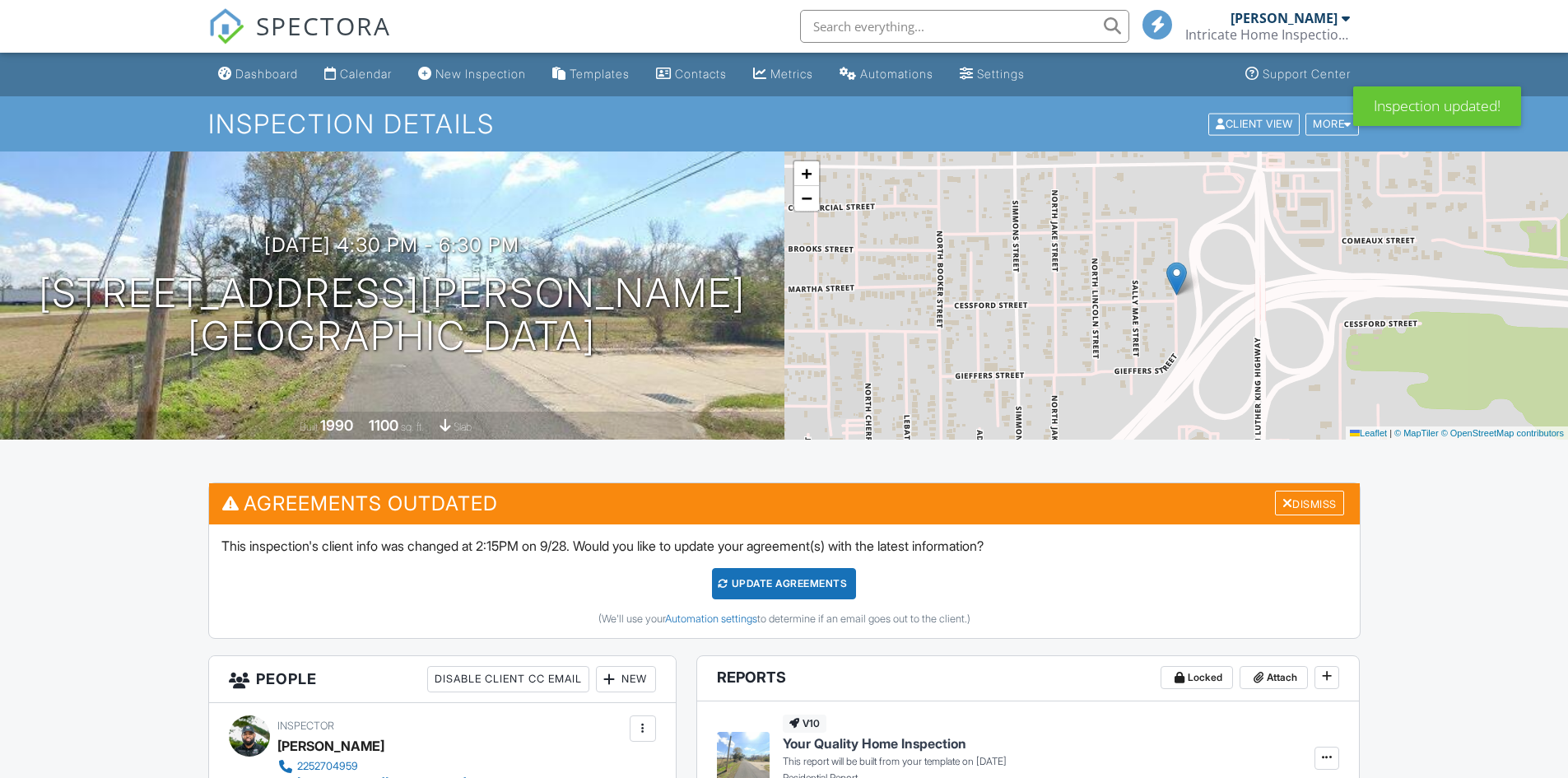
click at [832, 577] on div "Update Agreements" at bounding box center [784, 584] width 144 height 31
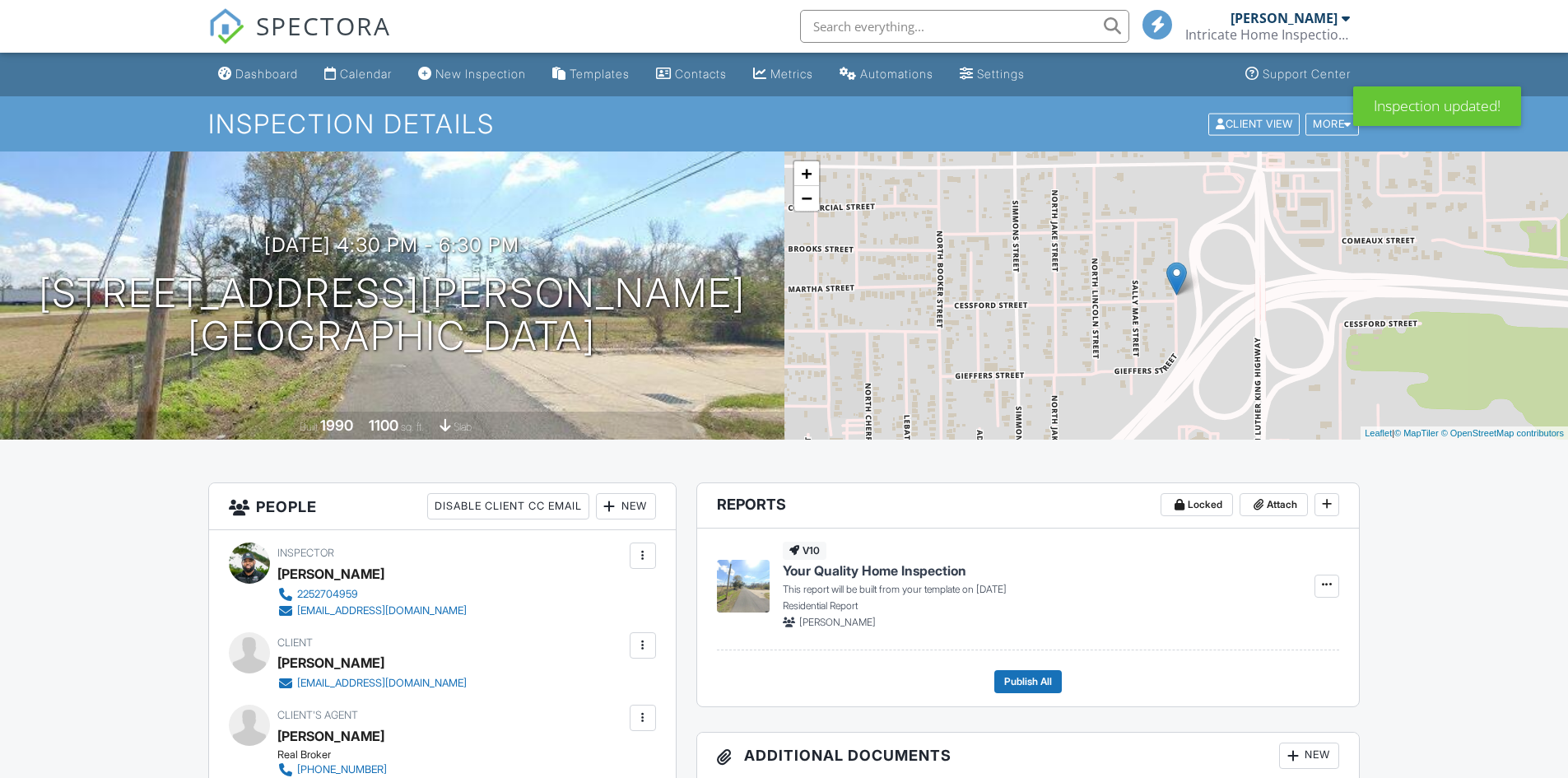
click at [355, 78] on div "Calendar" at bounding box center [366, 74] width 52 height 14
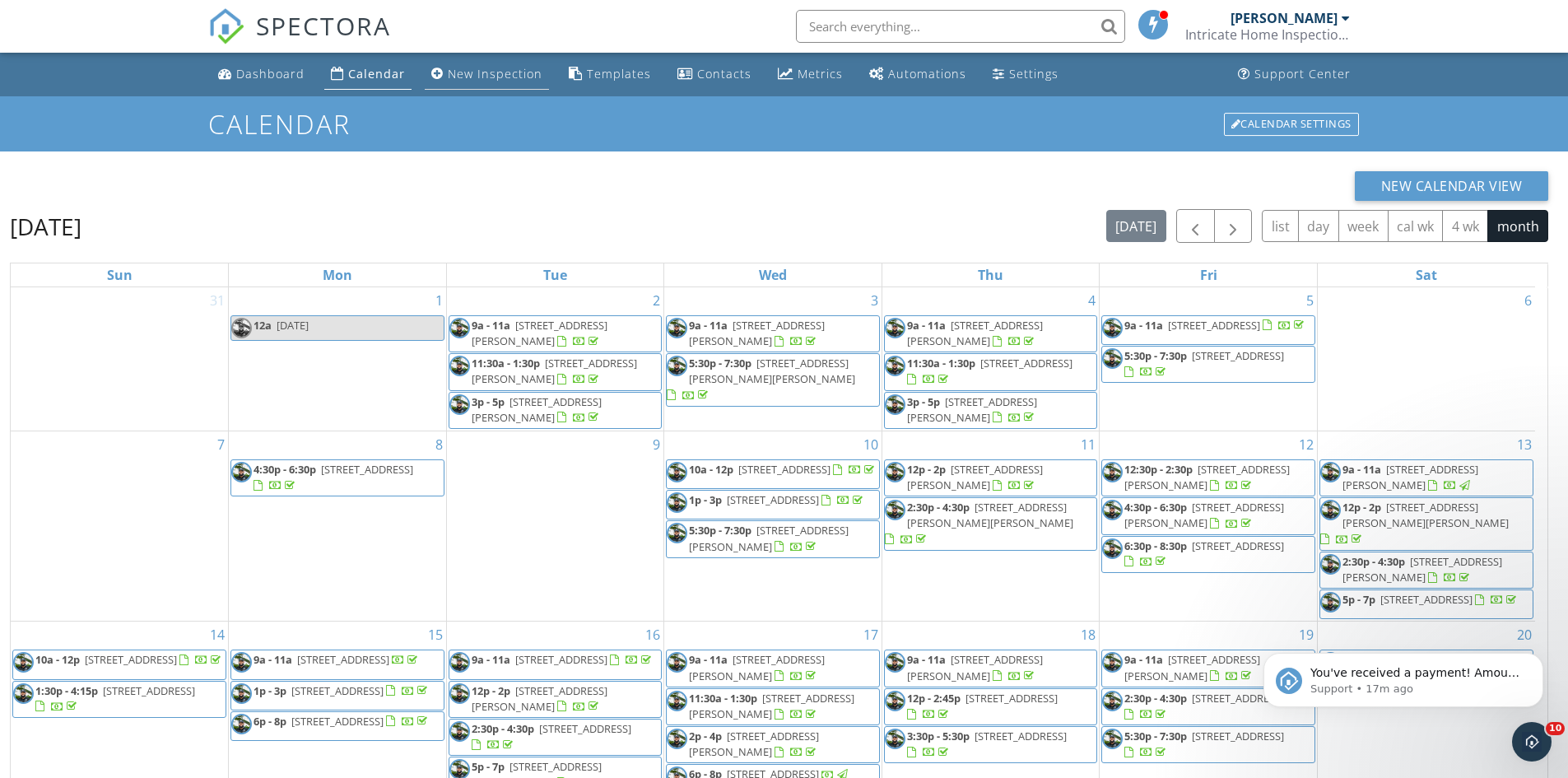
click at [482, 63] on link "New Inspection" at bounding box center [487, 74] width 124 height 30
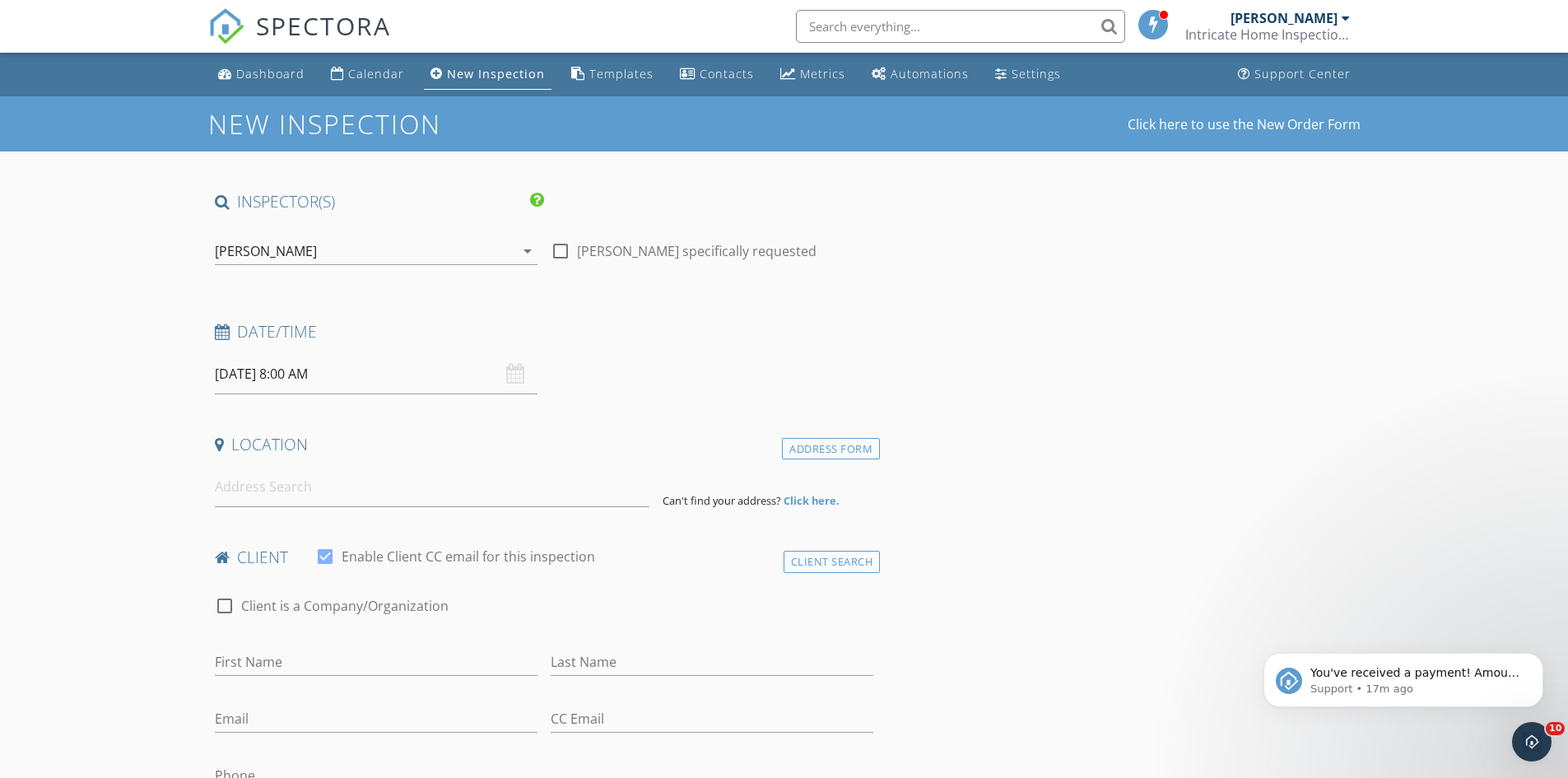
click at [335, 379] on input "[DATE] 8:00 AM" at bounding box center [375, 374] width 322 height 40
type input "09"
type input "09/29/2025 9:00 AM"
click at [311, 645] on span at bounding box center [309, 647] width 11 height 17
type input "10"
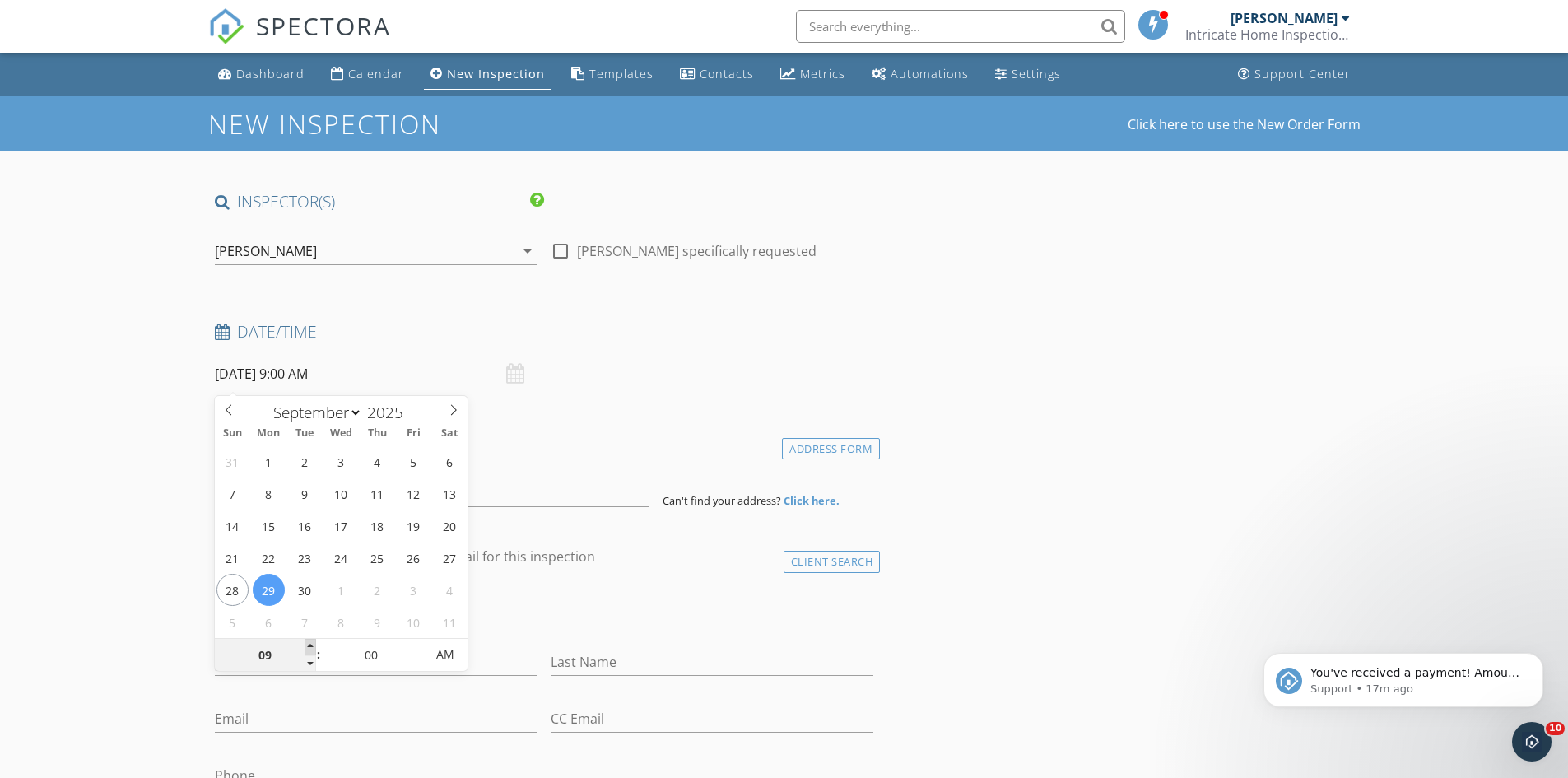
type input "09/29/2025 10:00 AM"
click at [307, 645] on span at bounding box center [309, 647] width 11 height 17
type input "11"
type input "09/29/2025 11:00 AM"
click at [307, 645] on span at bounding box center [309, 647] width 11 height 17
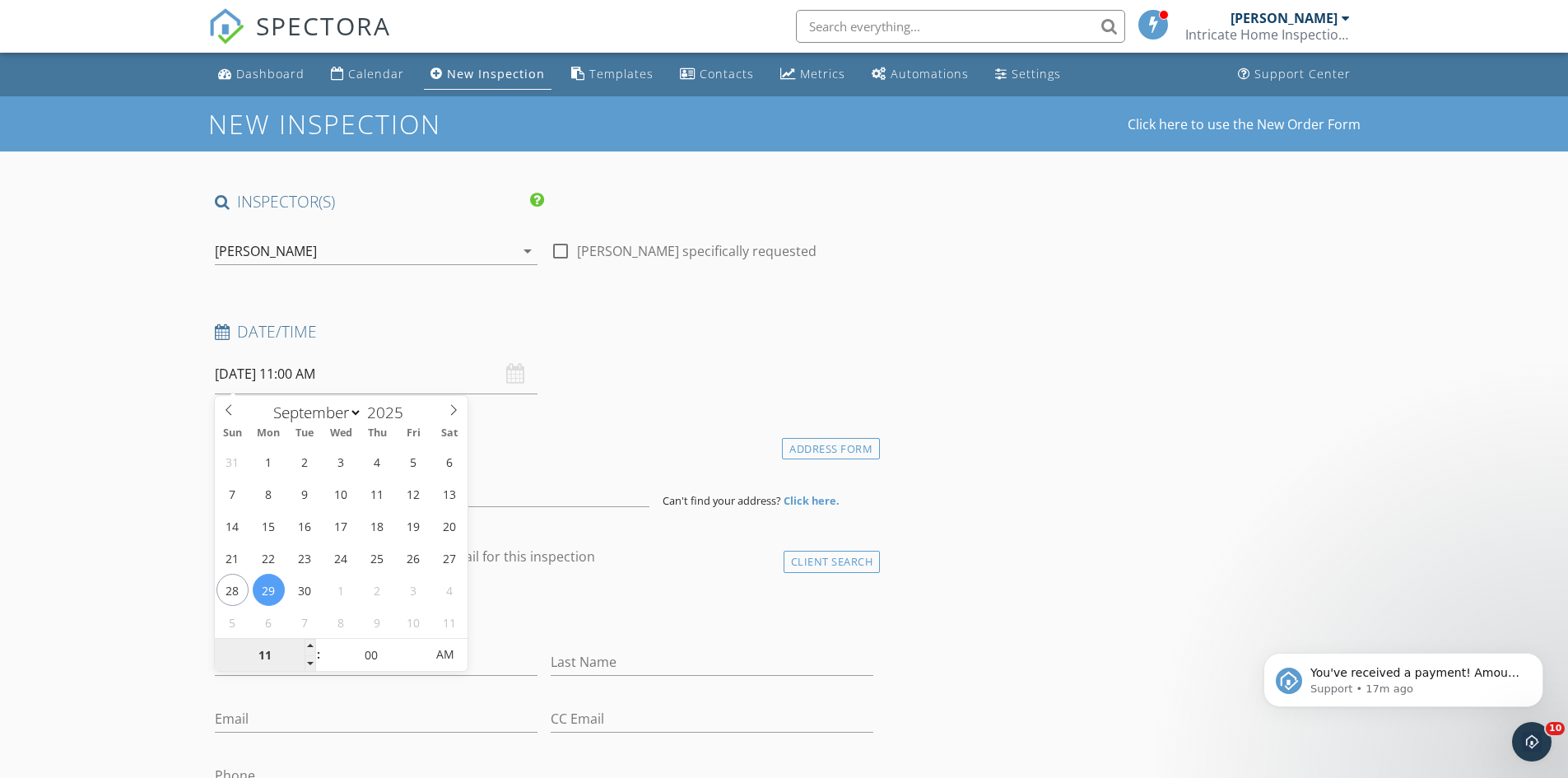
type input "12"
type input "09/29/2025 12:00 PM"
click at [304, 645] on span at bounding box center [309, 647] width 11 height 17
type input "01"
type input "09/29/2025 1:00 PM"
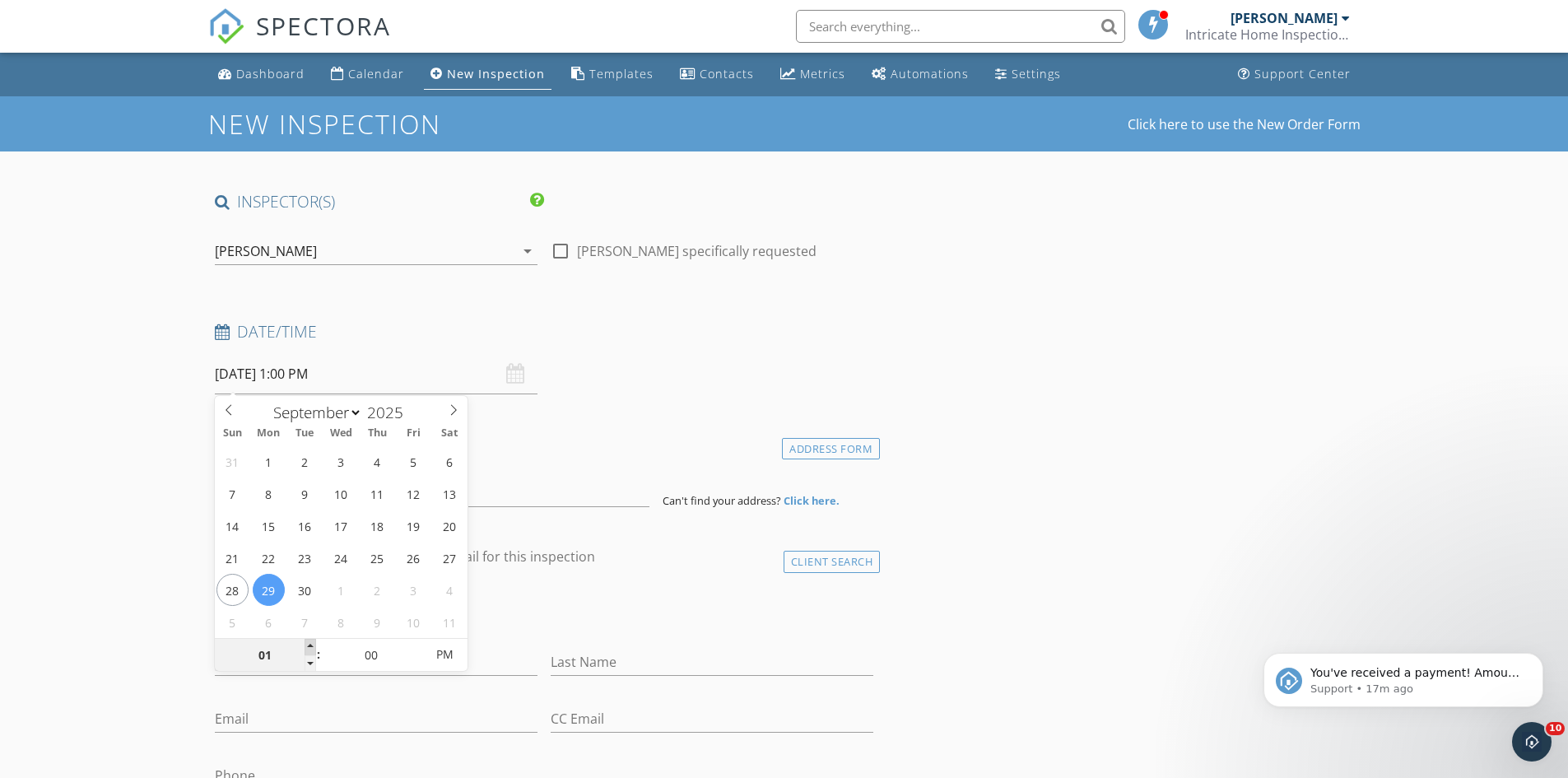
click at [309, 644] on span at bounding box center [309, 647] width 11 height 17
drag, startPoint x: 0, startPoint y: 588, endPoint x: 41, endPoint y: 555, distance: 52.6
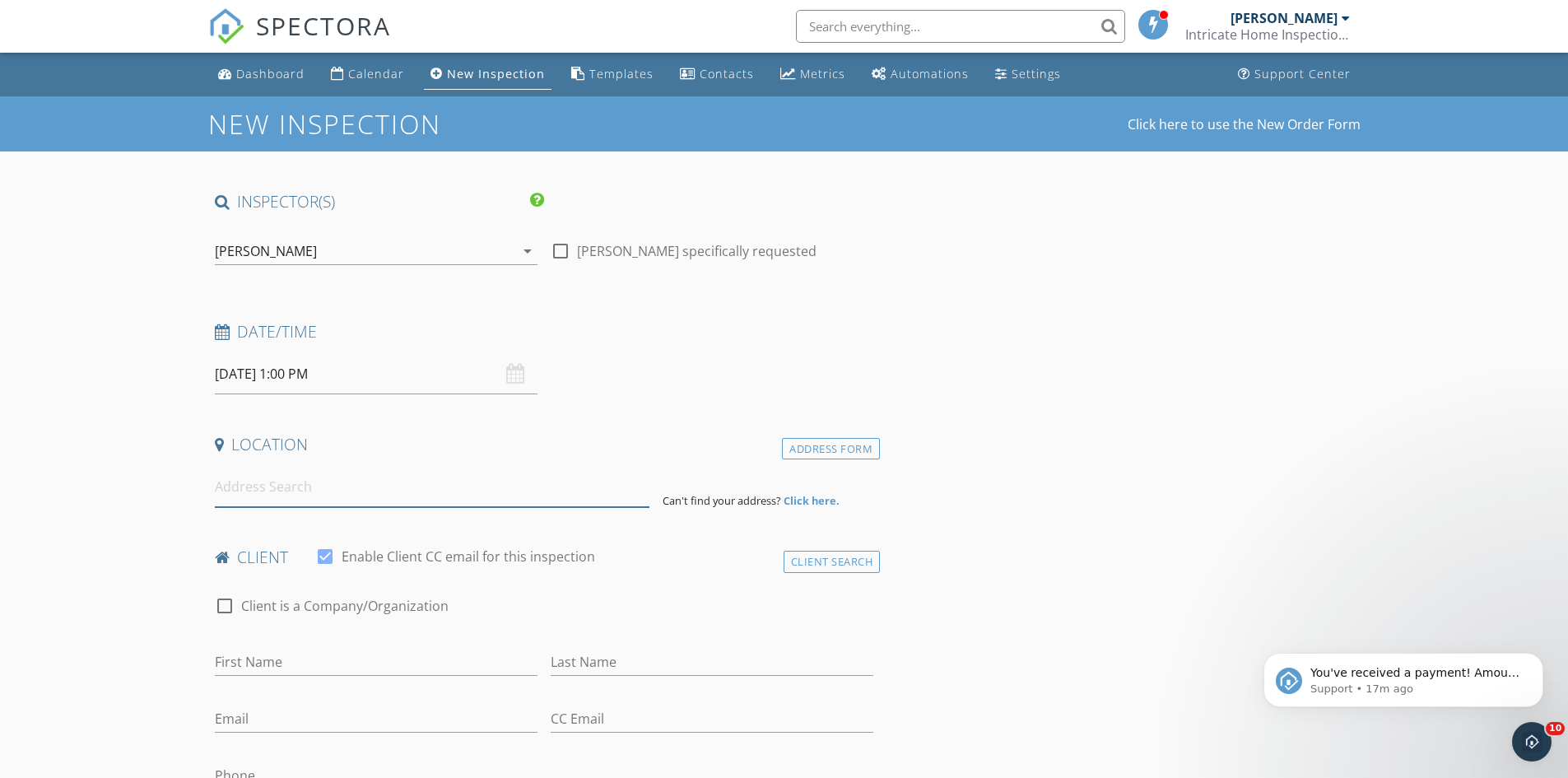
click at [282, 489] on input at bounding box center [432, 487] width 435 height 40
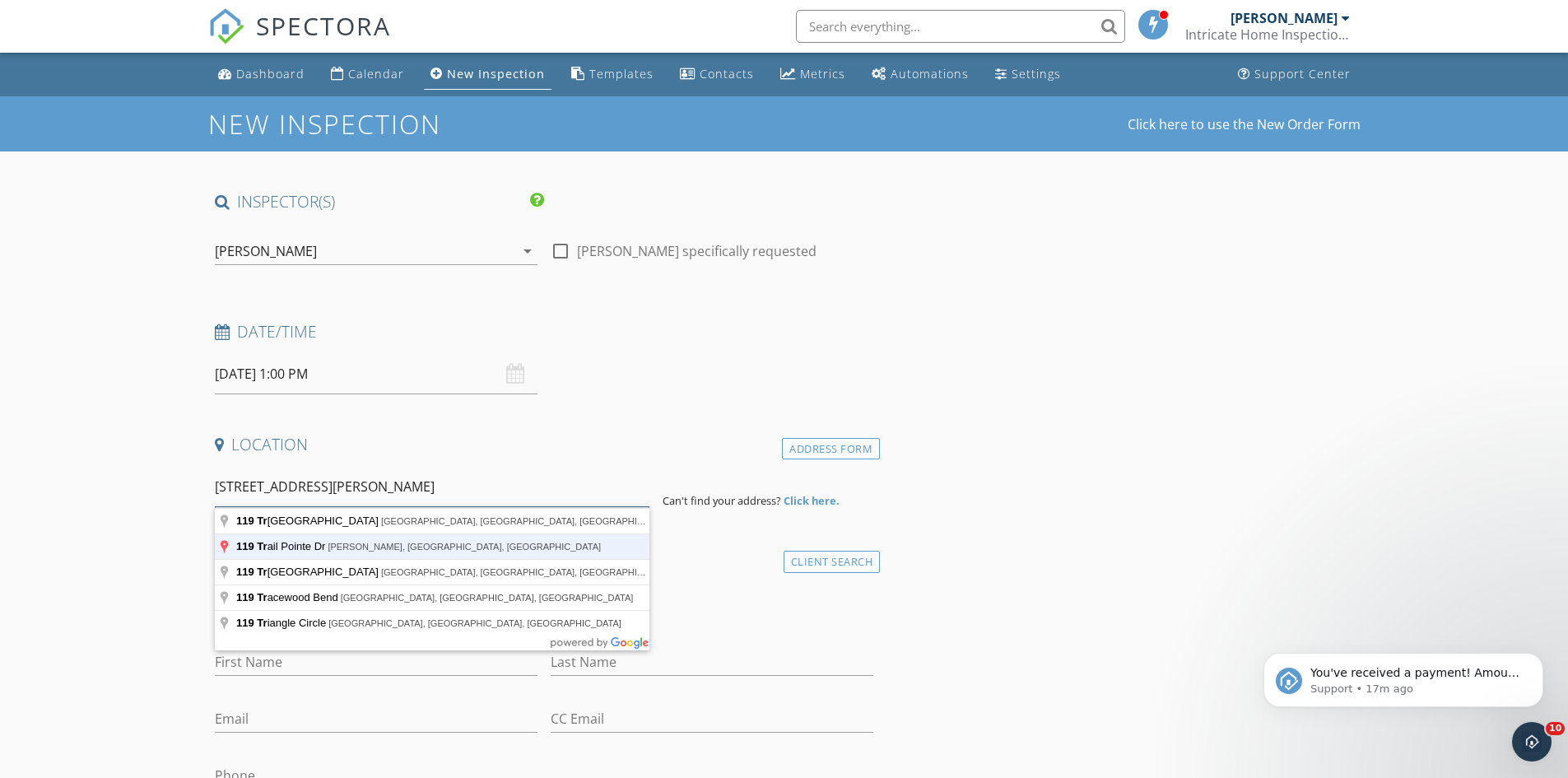
type input "119 Trail Pointe Dr, Scott, LA, USA"
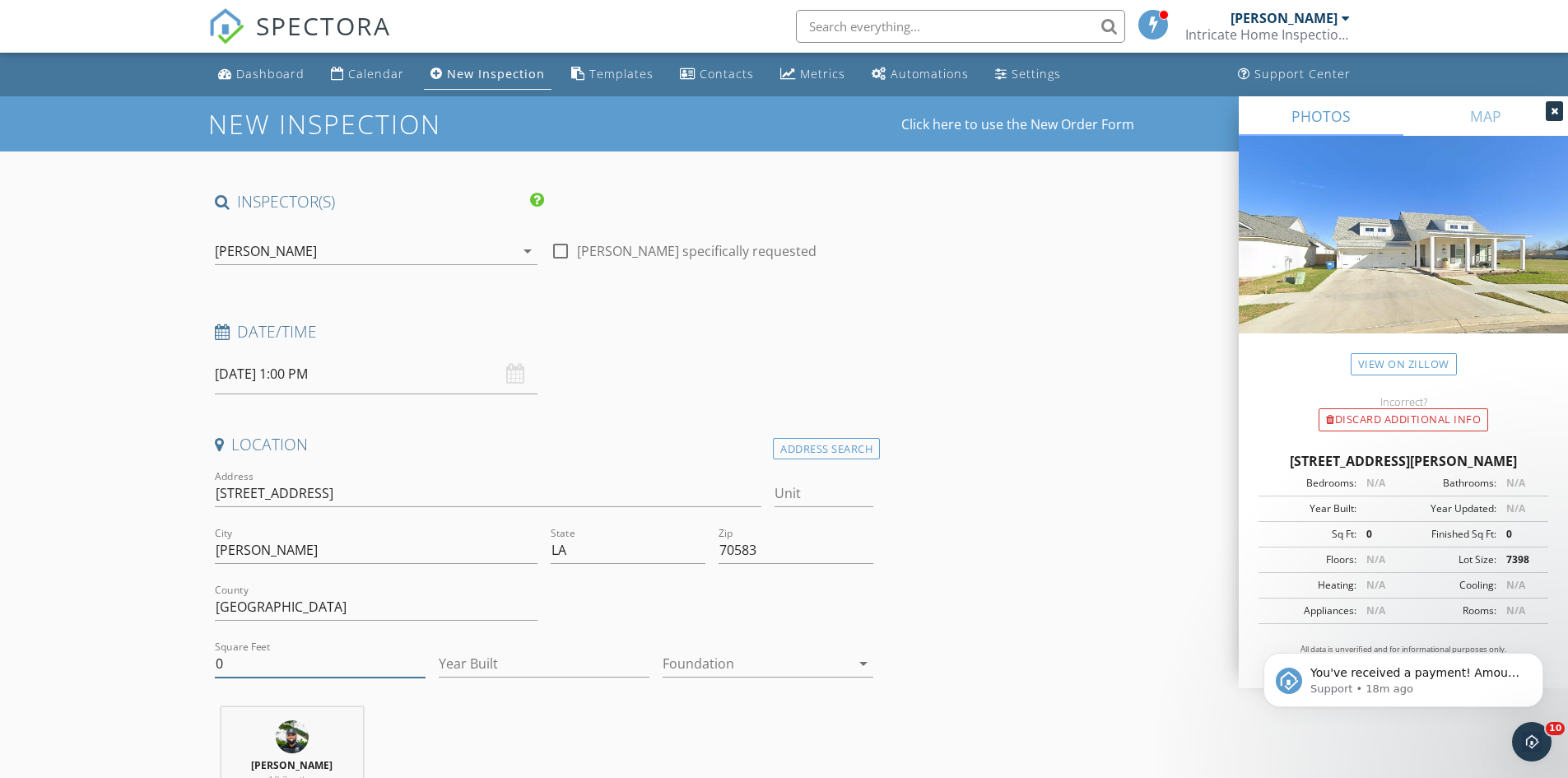
click at [308, 662] on input "0" at bounding box center [320, 663] width 210 height 27
type input "2139"
click at [514, 649] on div "Year Built" at bounding box center [544, 668] width 210 height 54
type input "2022"
click at [802, 675] on div at bounding box center [756, 663] width 188 height 26
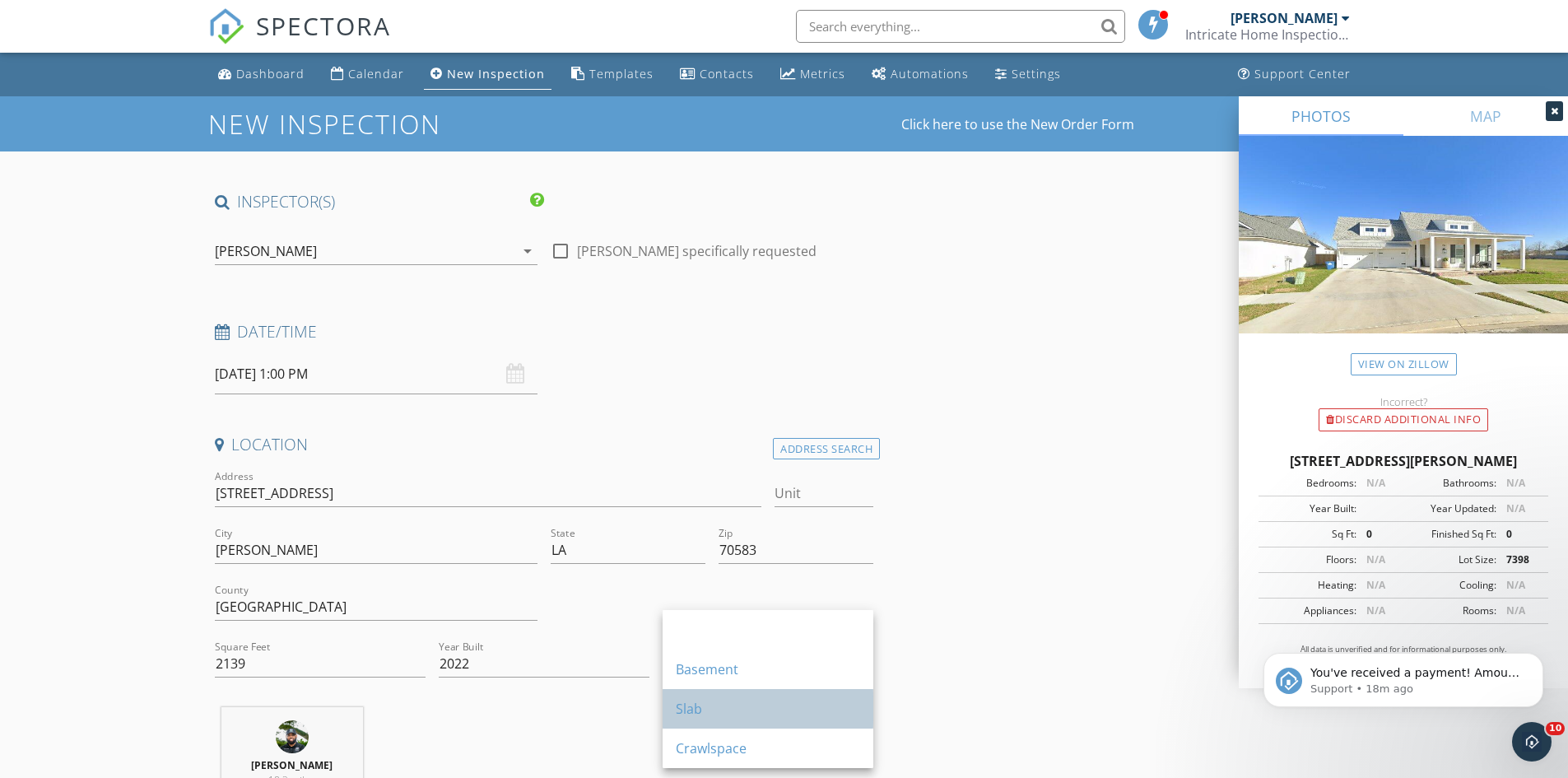
click at [771, 711] on div "Slab" at bounding box center [768, 708] width 184 height 20
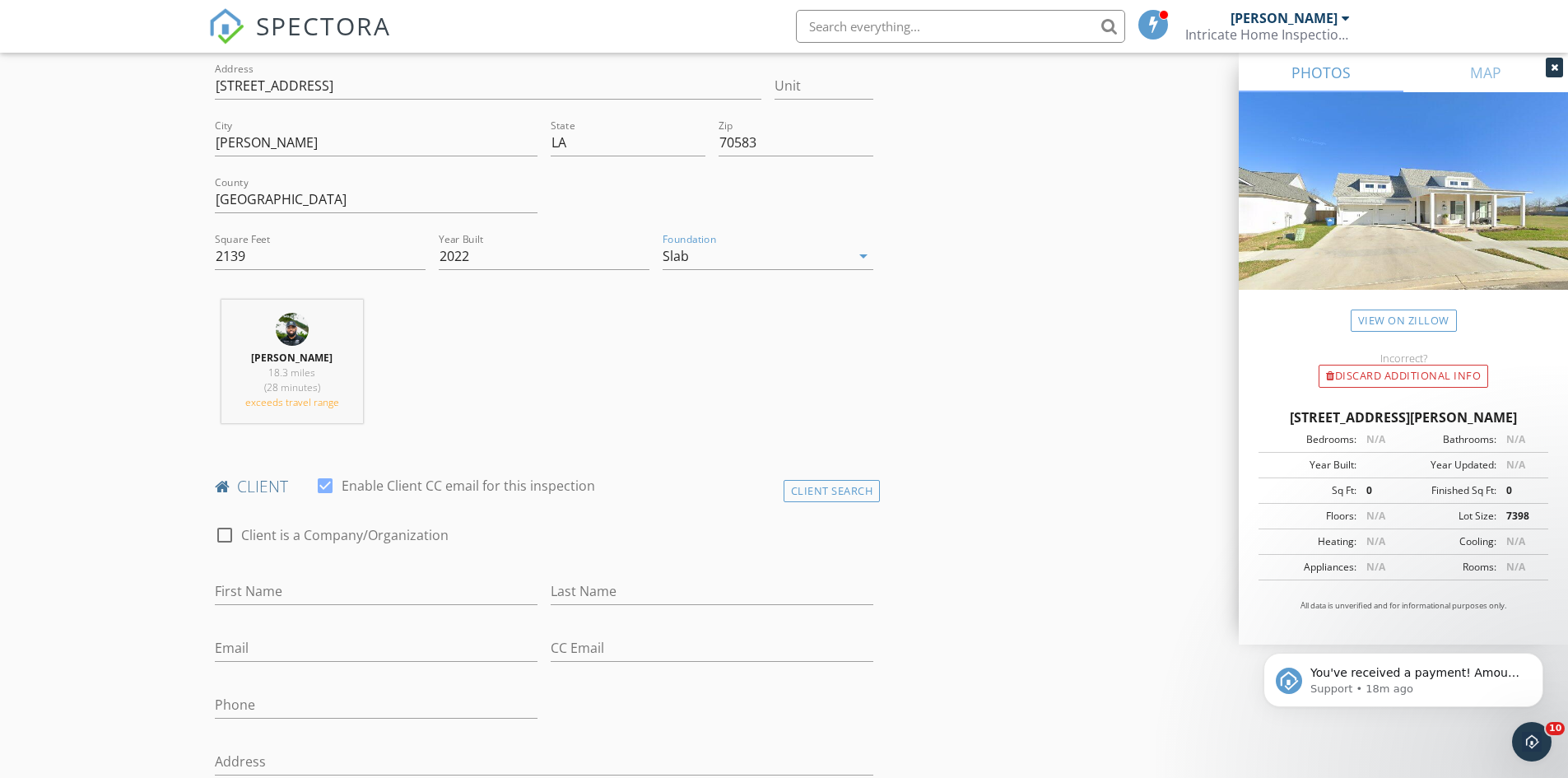
scroll to position [412, 0]
click at [289, 592] on input "First Name" at bounding box center [375, 587] width 322 height 27
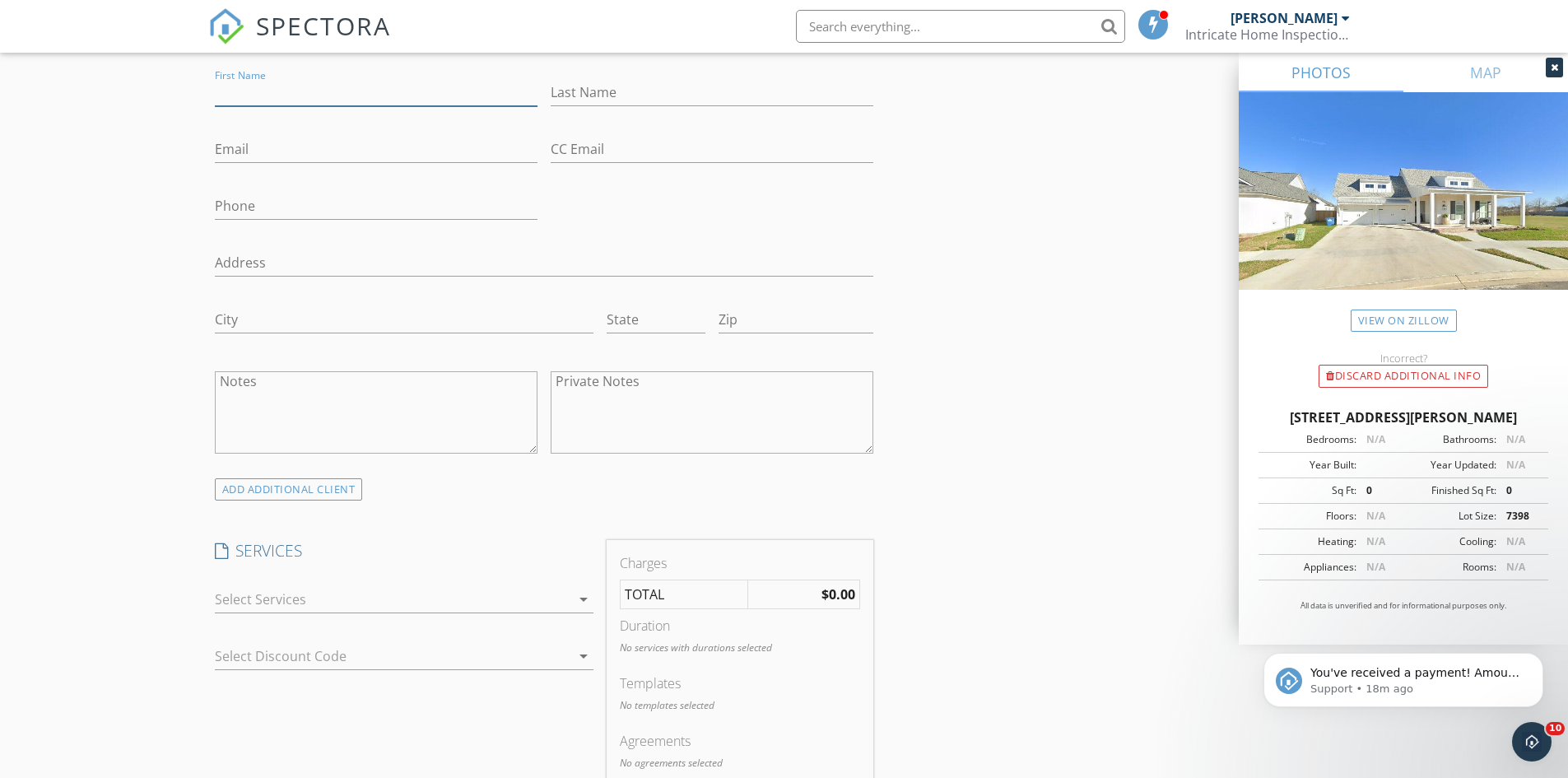
scroll to position [1070, 0]
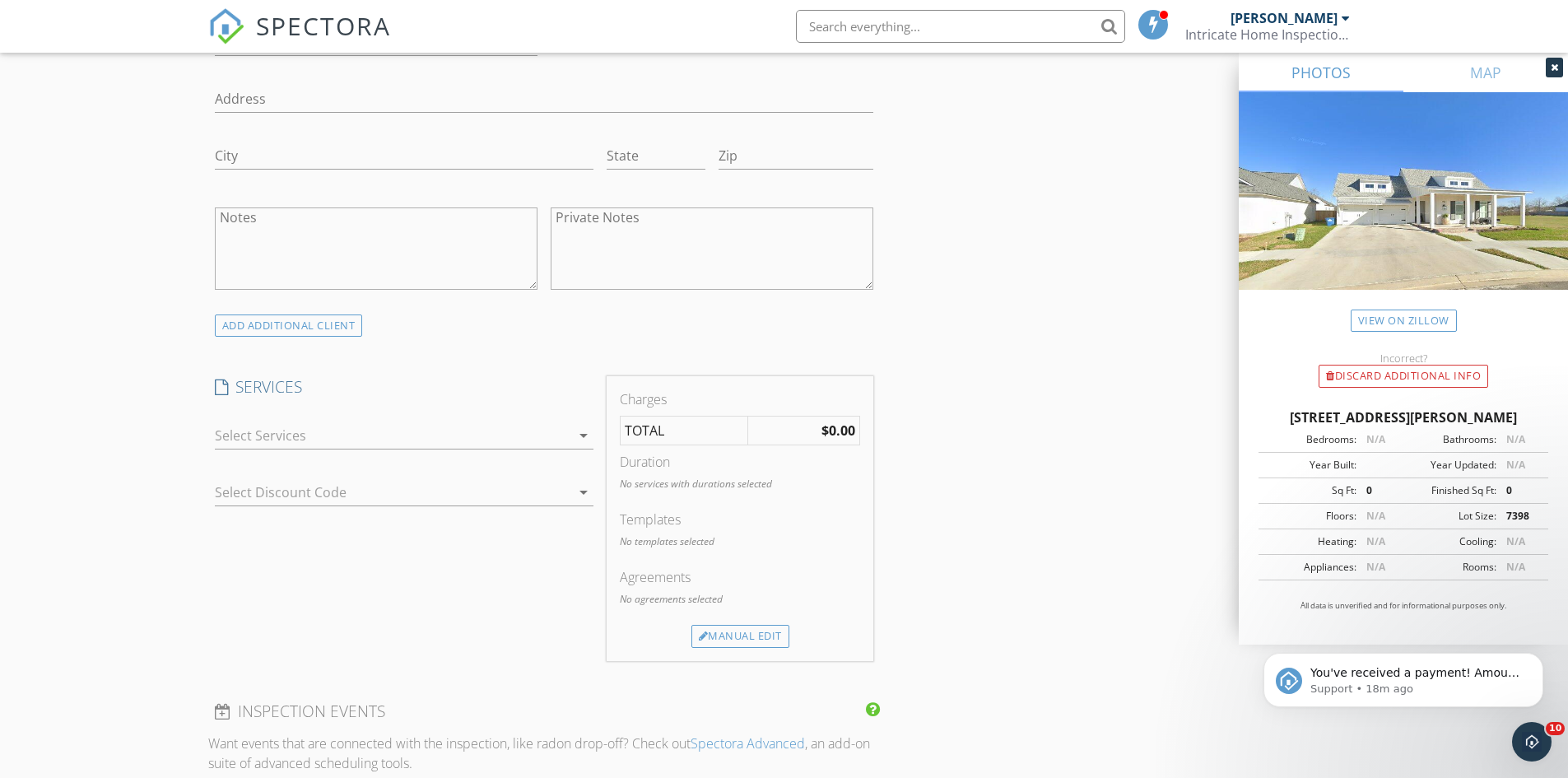
drag, startPoint x: 273, startPoint y: 417, endPoint x: 265, endPoint y: 429, distance: 14.4
click at [273, 416] on div "check_box_outline_blank Re-Inspection check_box_outline_blank Als Pest Control …" at bounding box center [404, 440] width 379 height 54
click at [264, 440] on div at bounding box center [392, 436] width 355 height 26
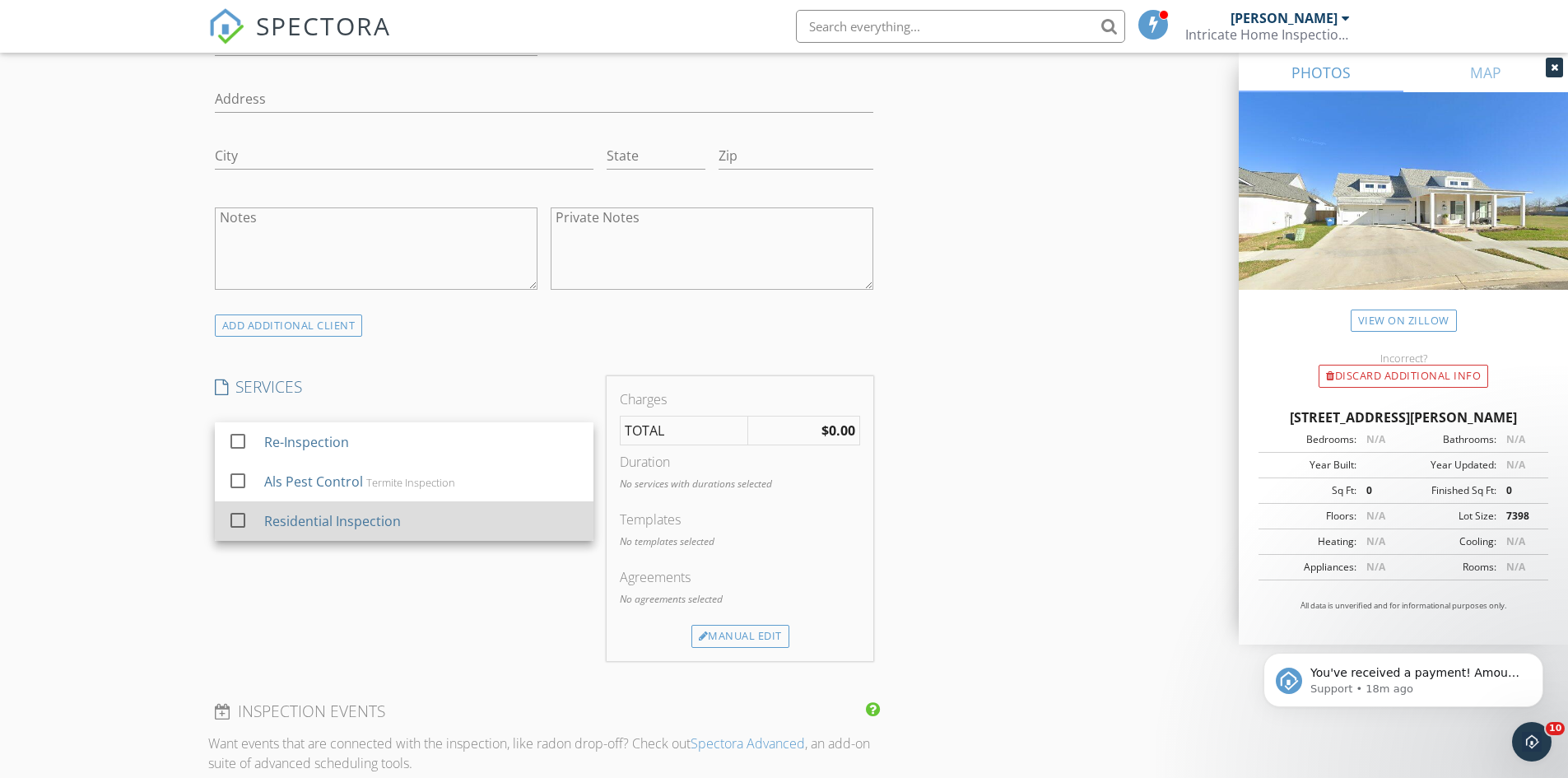
click at [335, 528] on div "Residential Inspection" at bounding box center [331, 521] width 136 height 20
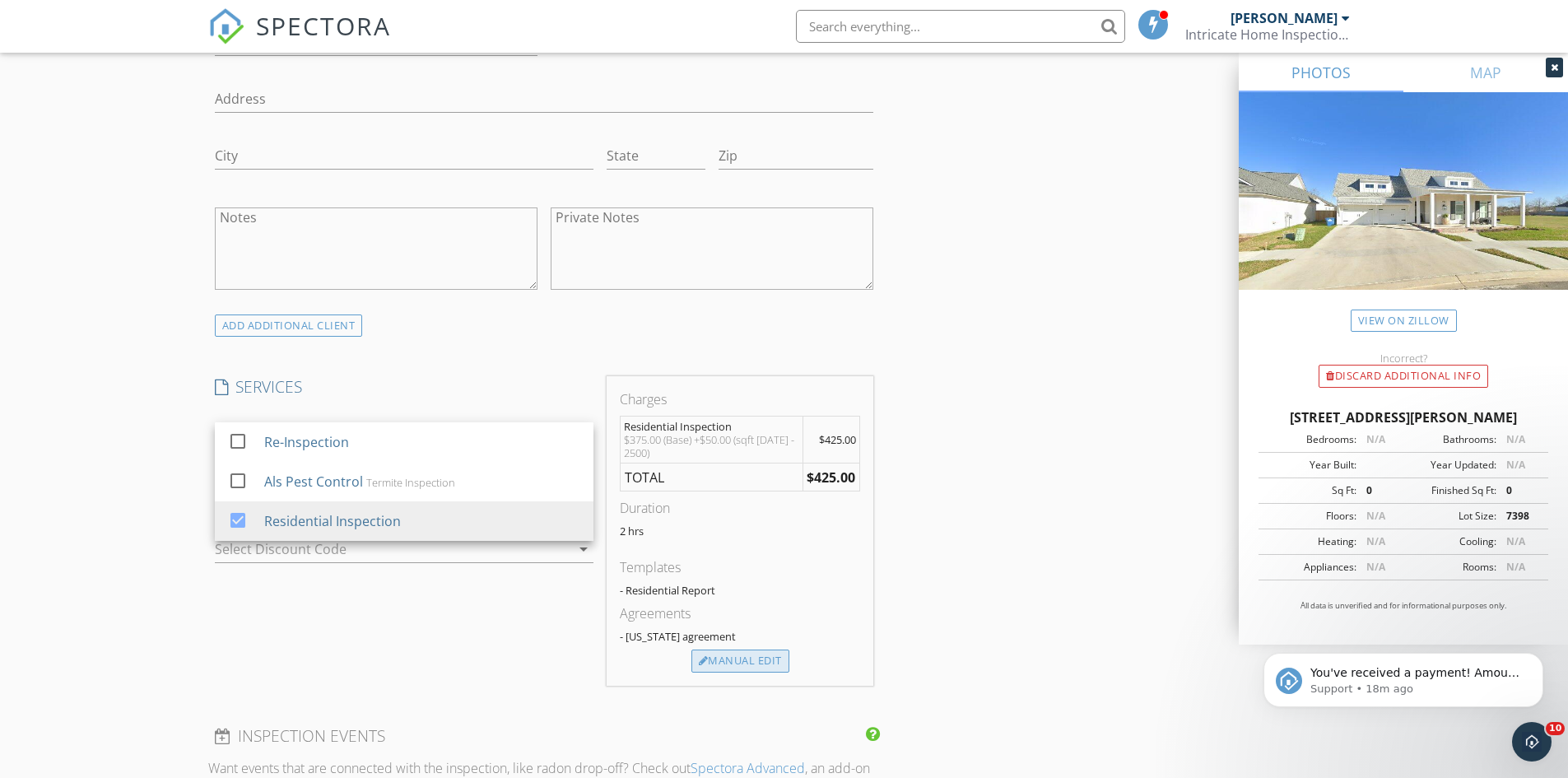
click at [720, 663] on div "Manual Edit" at bounding box center [741, 661] width 98 height 23
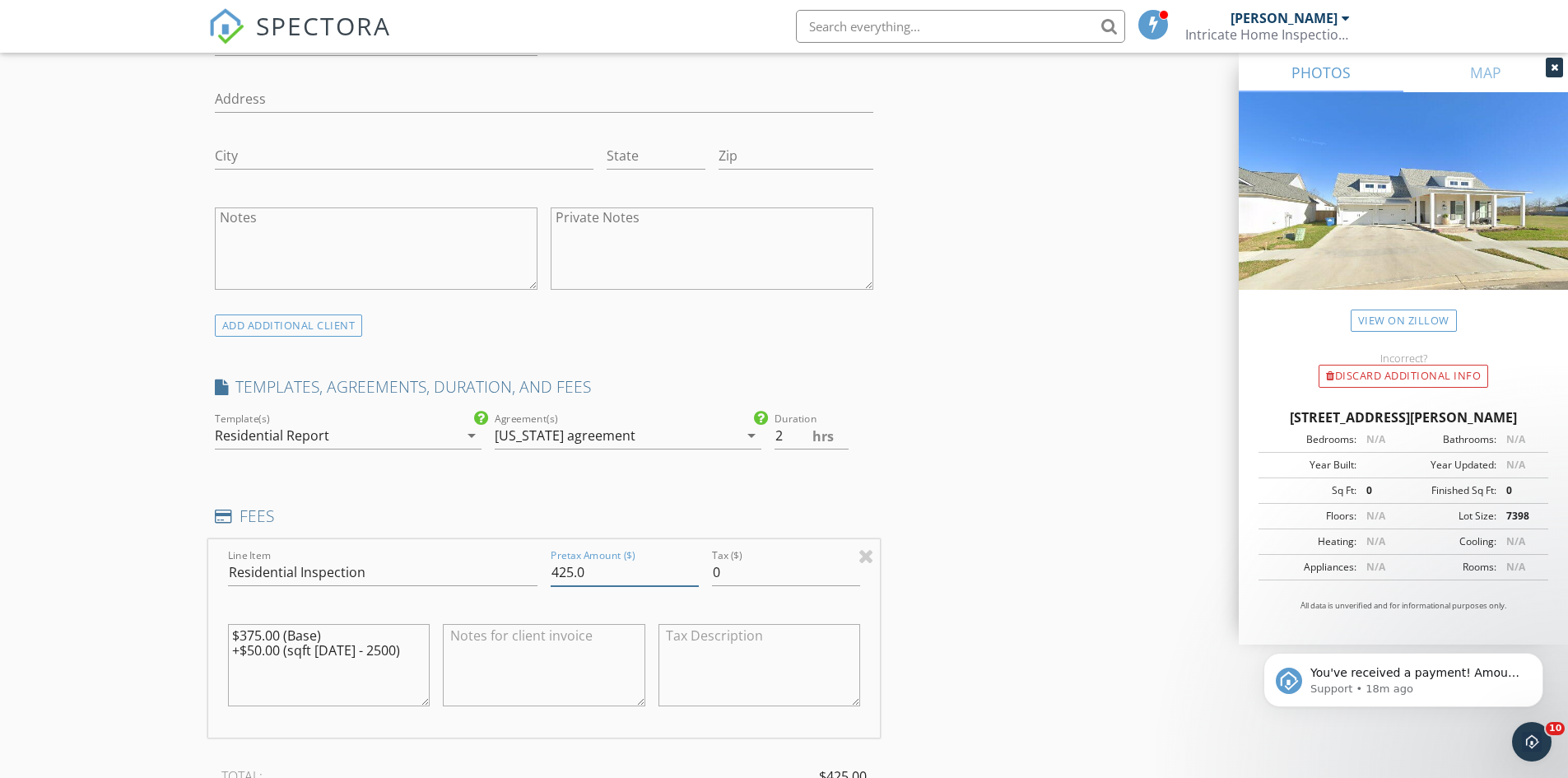
drag, startPoint x: 609, startPoint y: 570, endPoint x: 370, endPoint y: 546, distance: 240.2
click at [390, 547] on div "Line Item Residential Inspection Pretax Amount ($) 425.0 Tax ($) 0 $375.00 (Bas…" at bounding box center [545, 638] width 673 height 198
type input "375"
click at [1139, 638] on div "INSPECTOR(S) check_box Nicholas Pearson PRIMARY Nicholas Pearson arrow_drop_dow…" at bounding box center [785, 581] width 1153 height 2921
drag, startPoint x: 407, startPoint y: 642, endPoint x: 338, endPoint y: 657, distance: 70.6
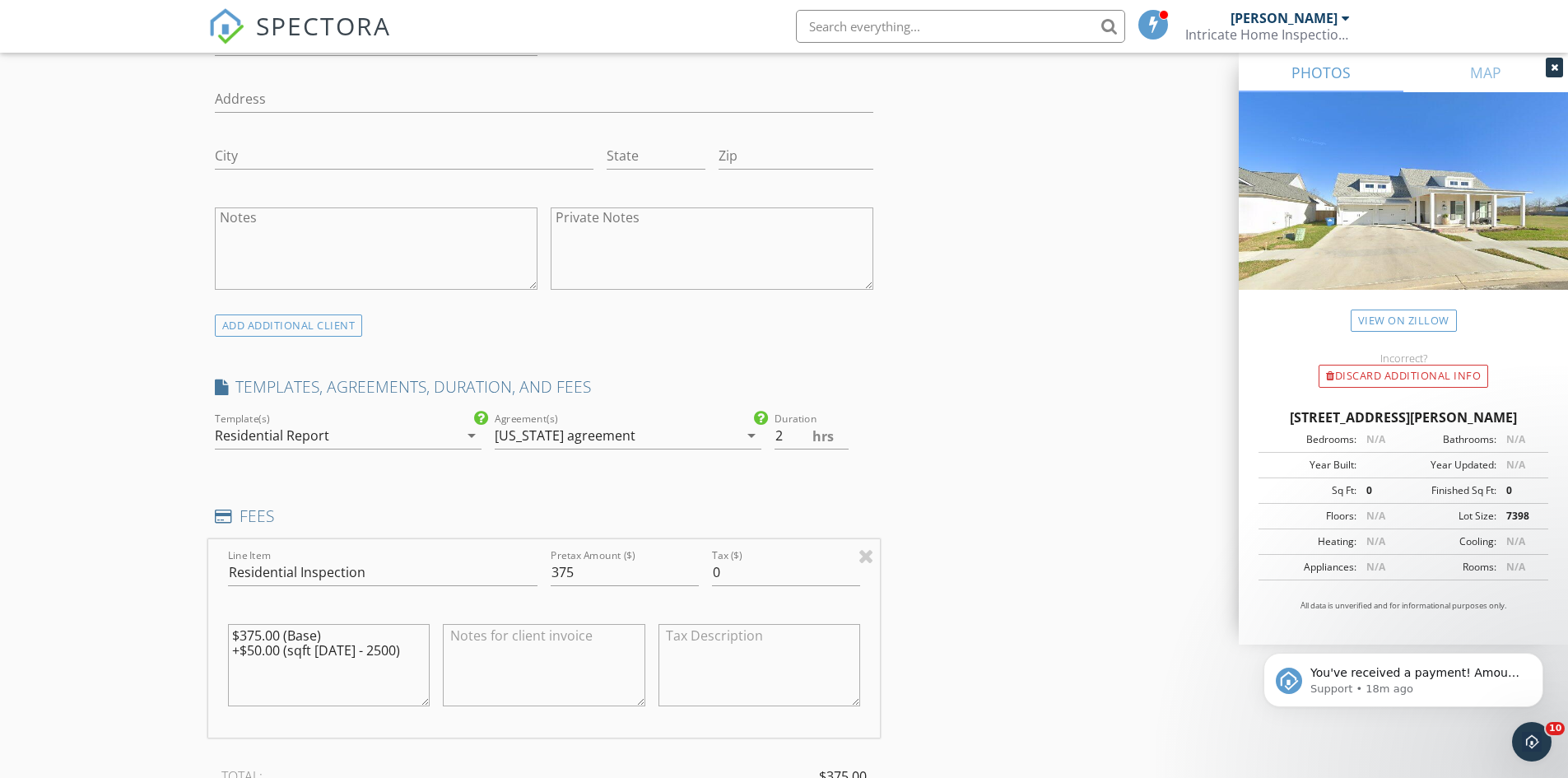
click at [329, 654] on textarea "$375.00 (Base) +$50.00 (sqft 2001 - 2500)" at bounding box center [329, 665] width 203 height 83
click at [402, 662] on textarea "$375.00 (Base) +$50.00 (sqft 2001 - 2500)" at bounding box center [329, 665] width 203 height 83
drag, startPoint x: 407, startPoint y: 653, endPoint x: 203, endPoint y: 648, distance: 204.1
click at [203, 648] on div "New Inspection Click here to use the New Order Form INSPECTOR(S) check_box Nich…" at bounding box center [784, 554] width 1568 height 3055
type textarea "$375.00 (Base)"
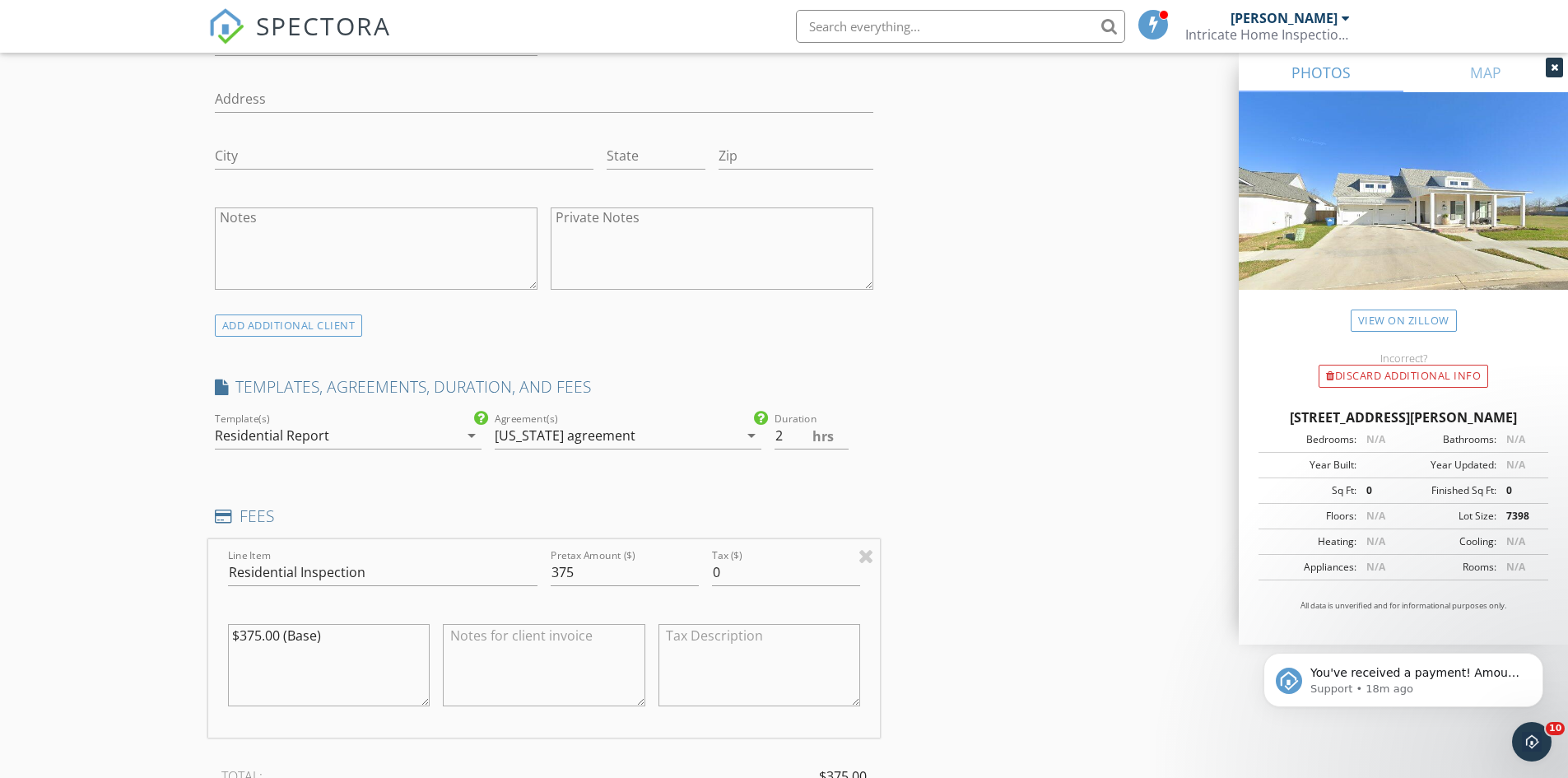
drag, startPoint x: 1106, startPoint y: 426, endPoint x: 1099, endPoint y: 521, distance: 95.3
click at [1100, 479] on div "INSPECTOR(S) check_box Nicholas Pearson PRIMARY Nicholas Pearson arrow_drop_dow…" at bounding box center [785, 581] width 1153 height 2921
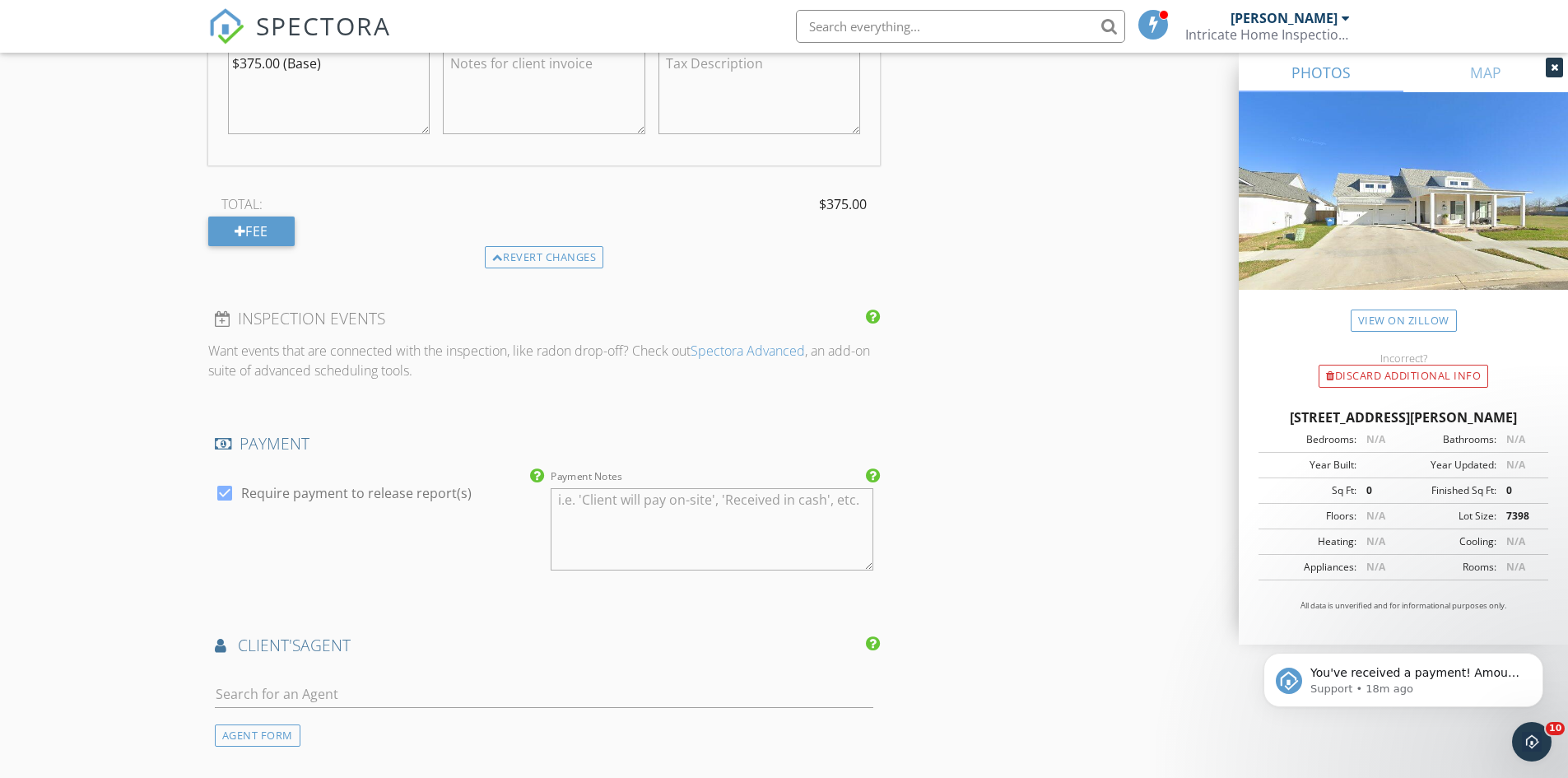
scroll to position [1893, 0]
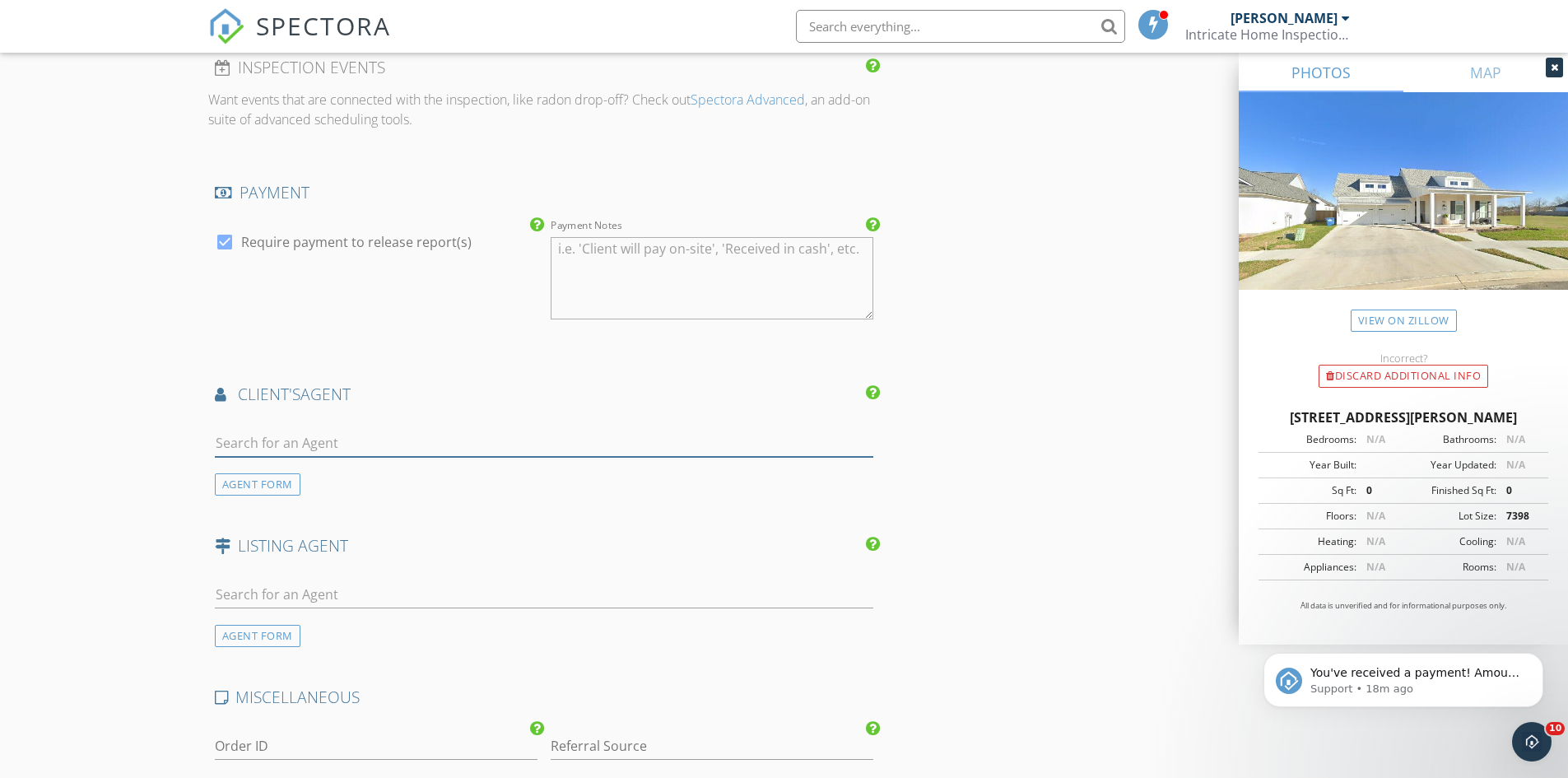
click at [396, 449] on input "text" at bounding box center [544, 442] width 660 height 27
type input "dill"
click at [473, 467] on li "Dillon Quebedeaux" at bounding box center [544, 480] width 658 height 46
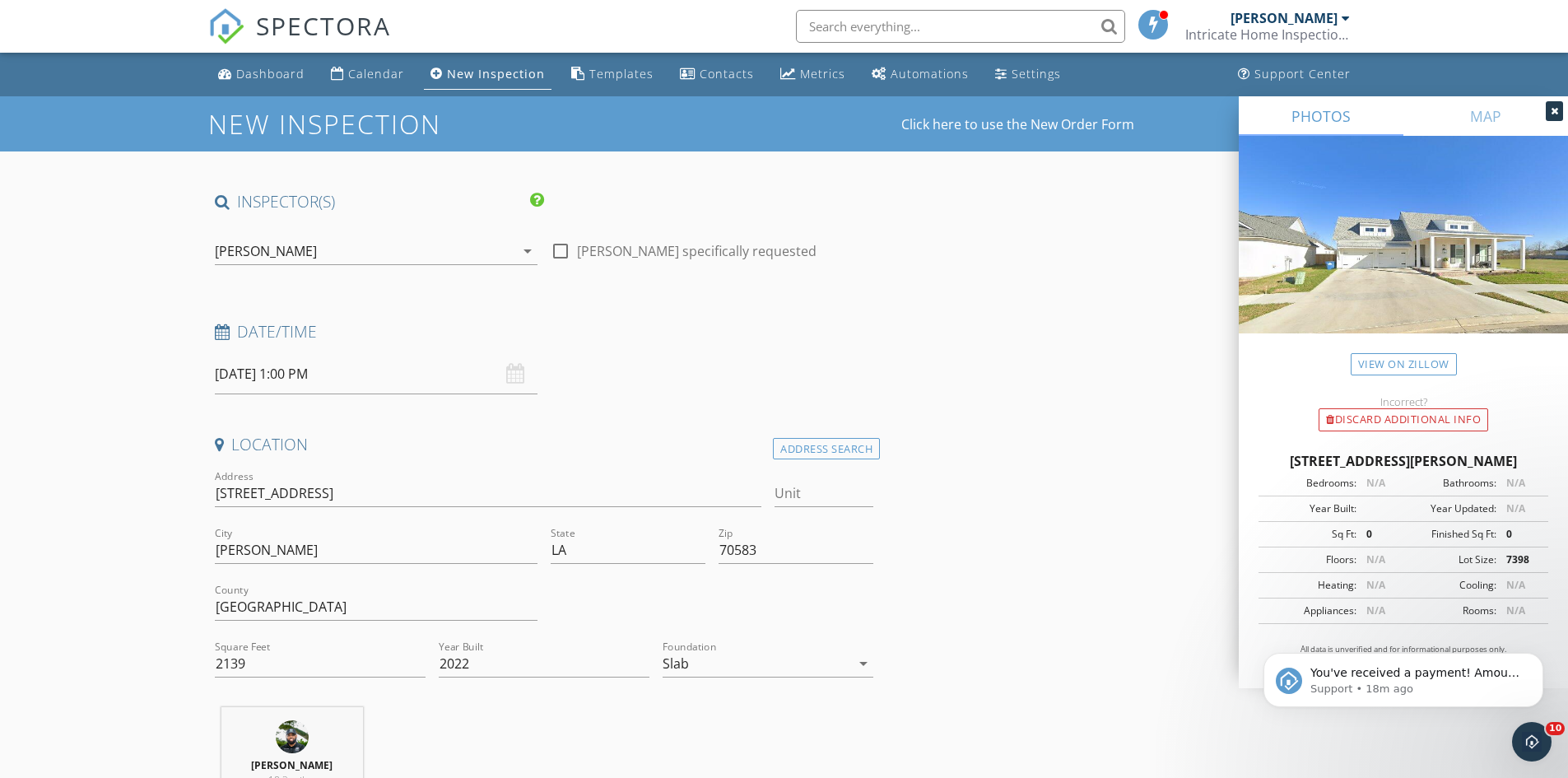
scroll to position [2863, 0]
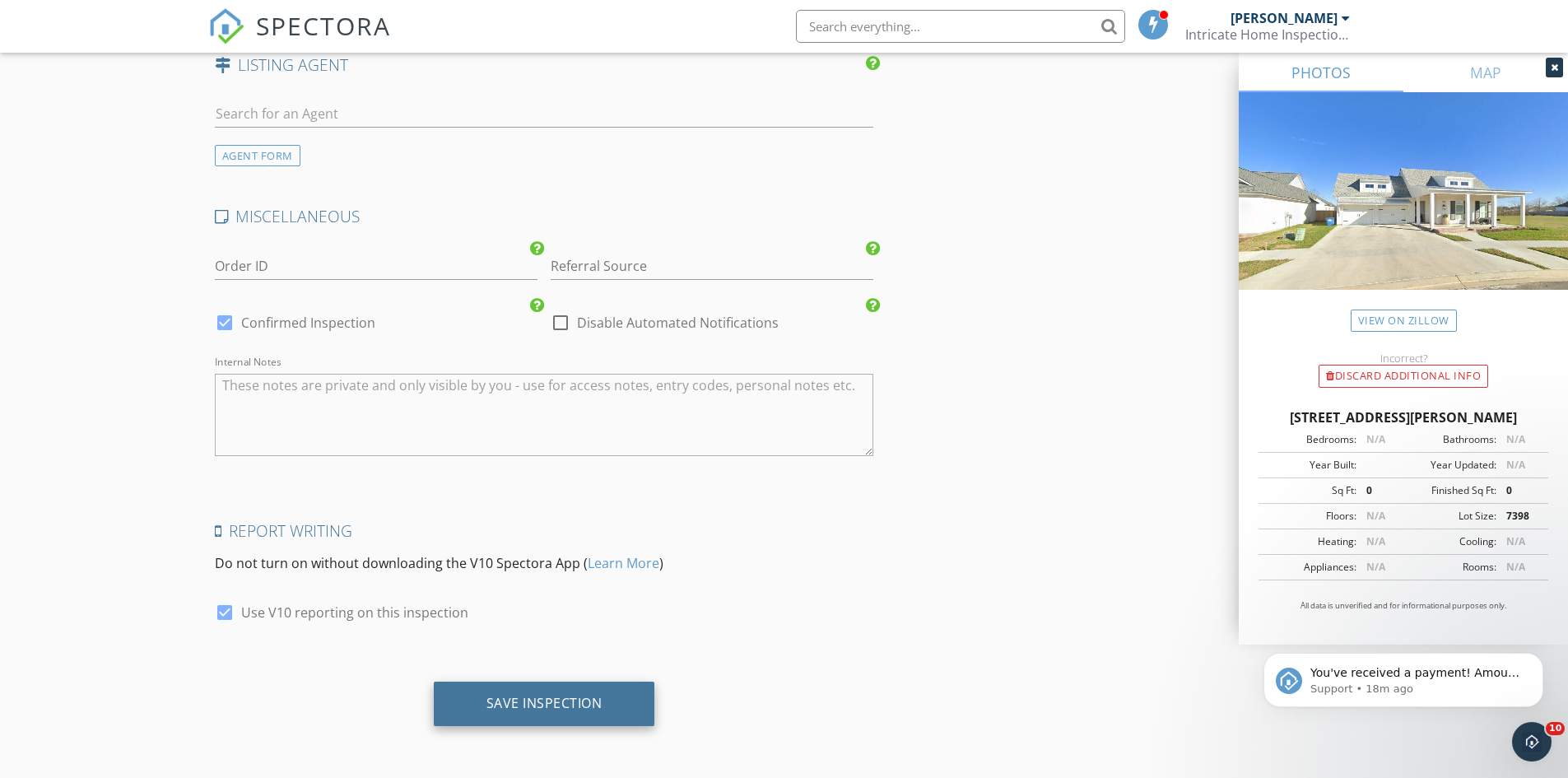
click at [474, 715] on div "Save Inspection" at bounding box center [544, 703] width 222 height 44
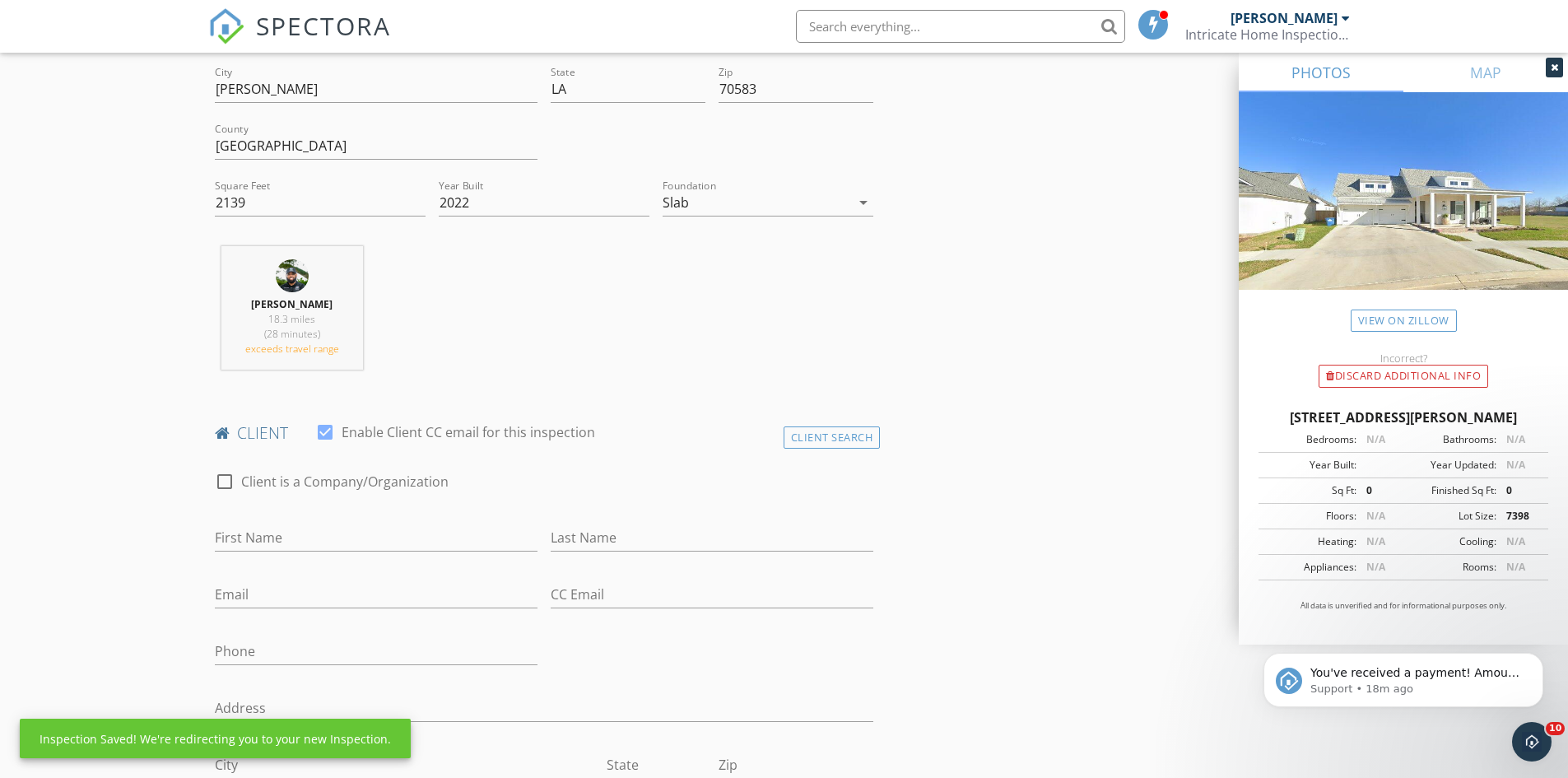
scroll to position [310, 0]
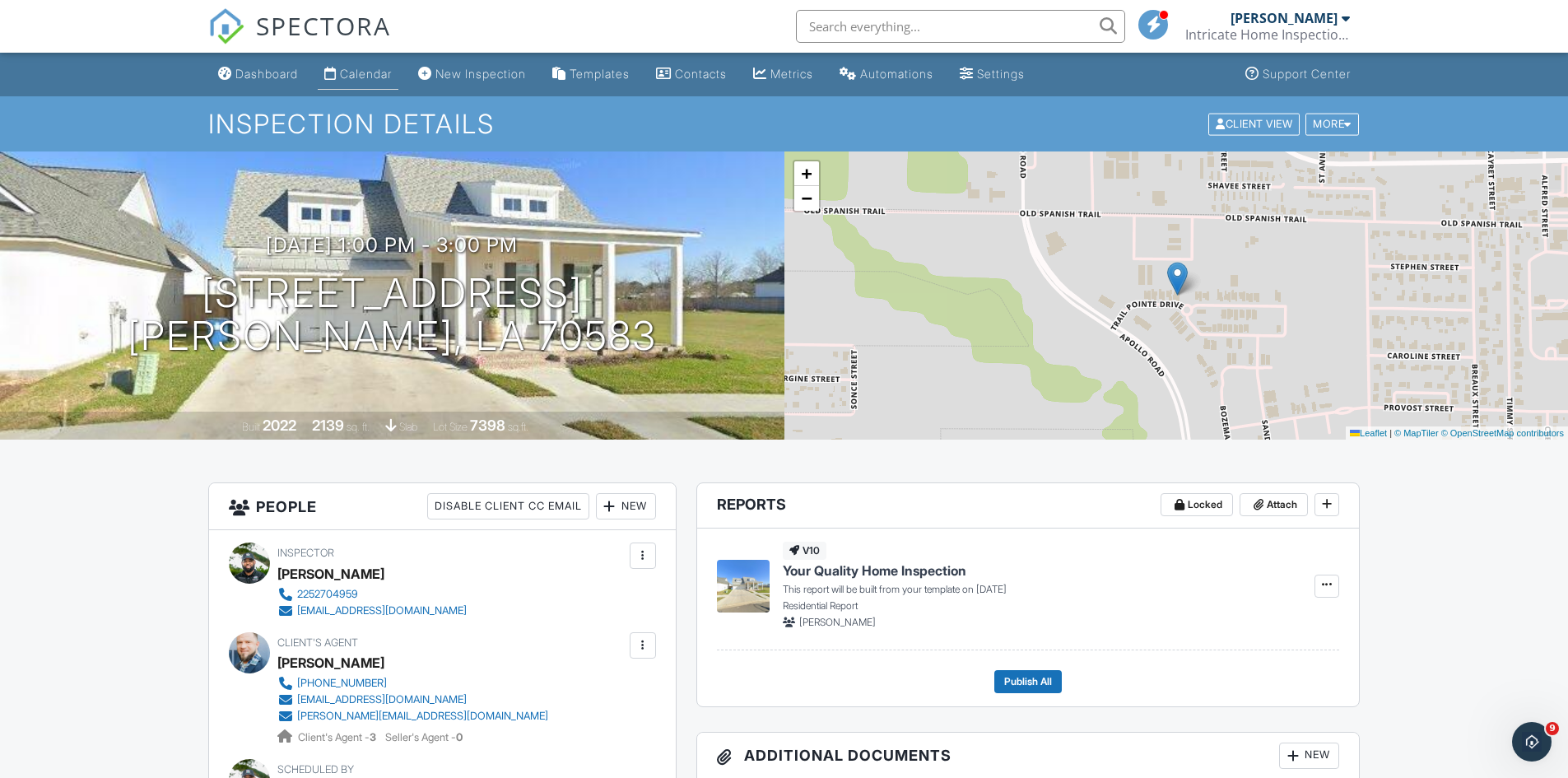
click at [347, 63] on link "Calendar" at bounding box center [358, 74] width 81 height 30
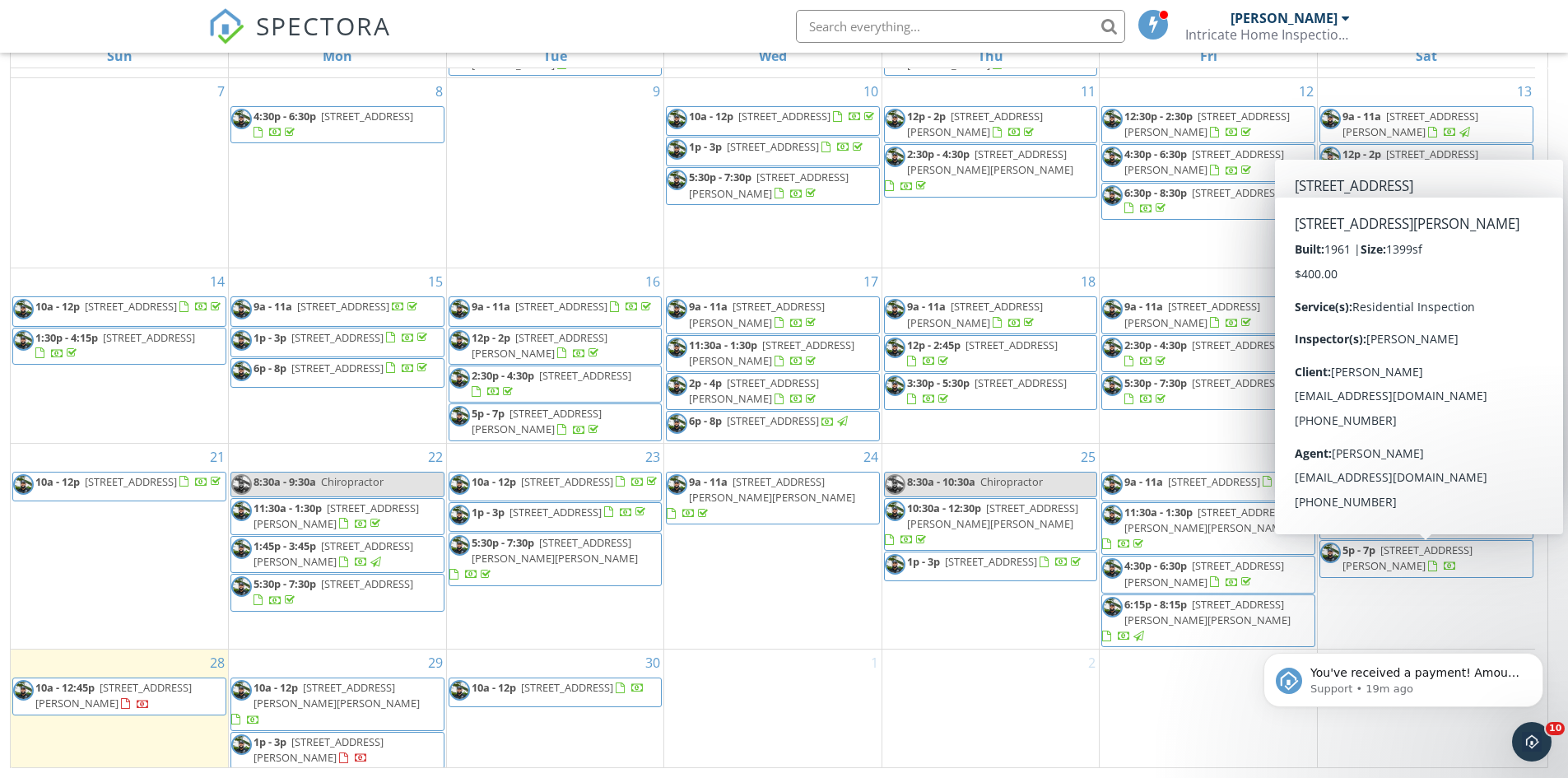
click at [1457, 566] on span "5p - 7p [STREET_ADDRESS][PERSON_NAME]" at bounding box center [1426, 558] width 212 height 32
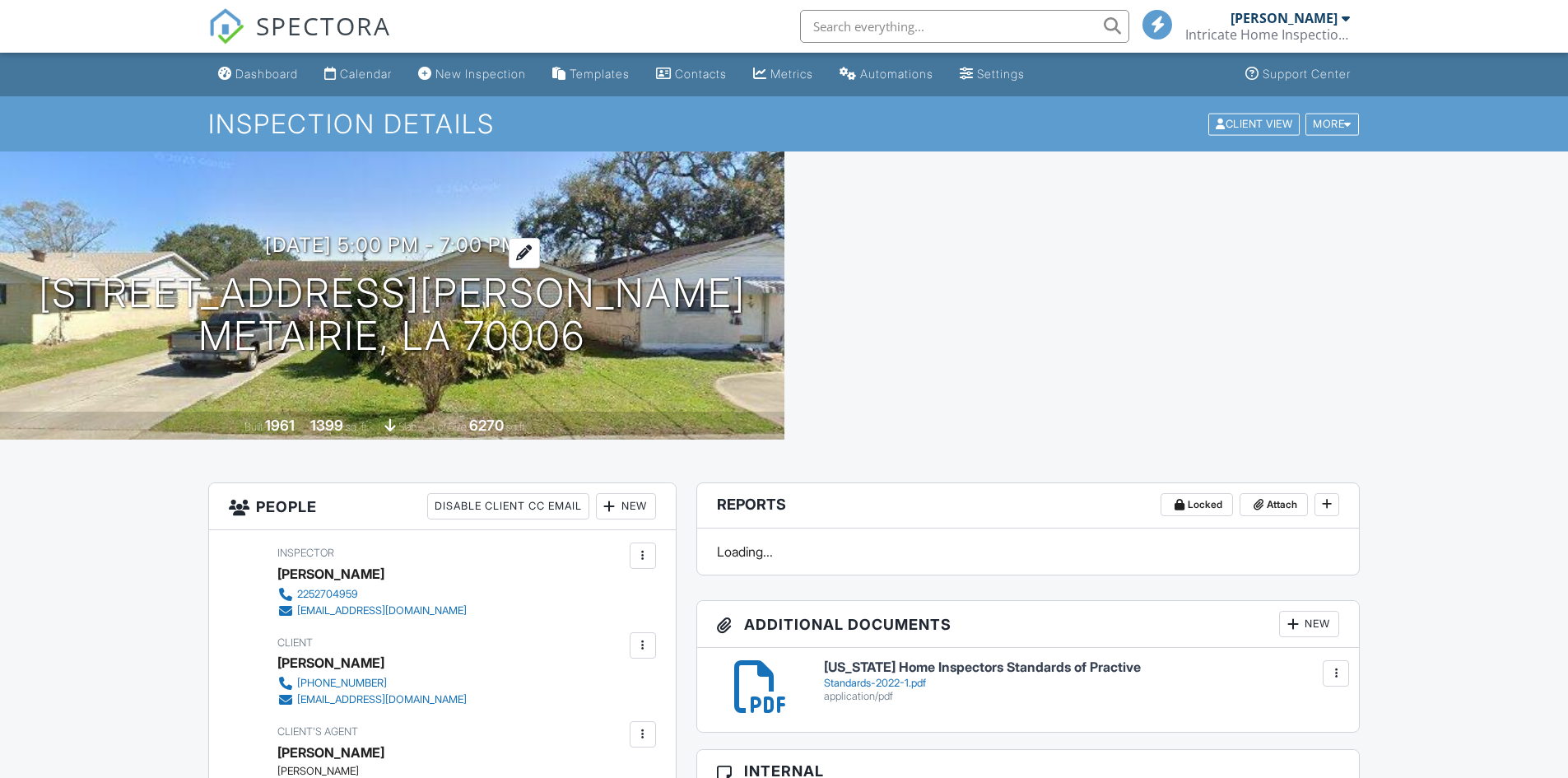
click at [431, 239] on h3 "[DATE] 5:00 pm - 7:00 pm" at bounding box center [392, 245] width 255 height 23
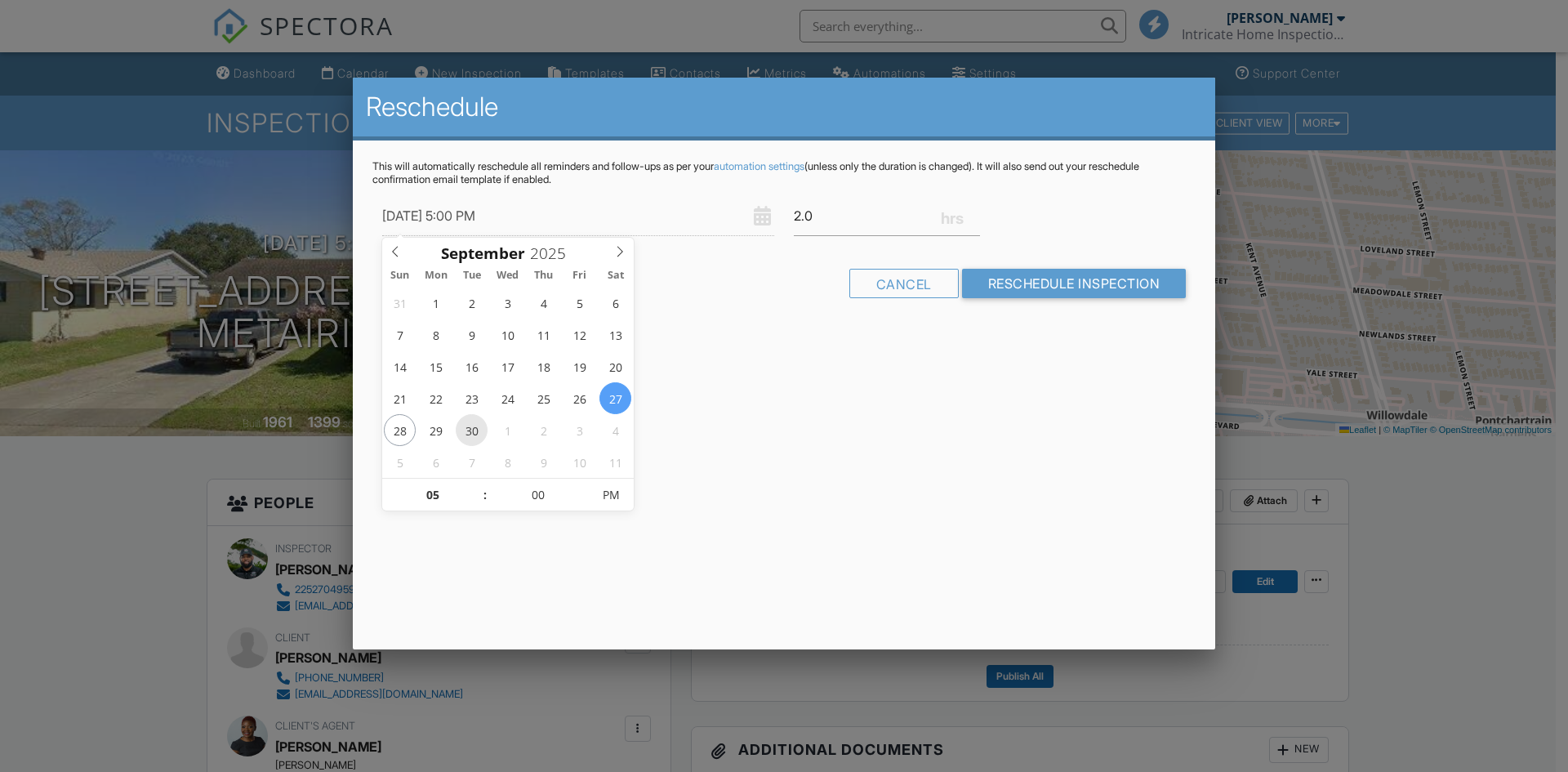
type input "09/30/2025 5:00 PM"
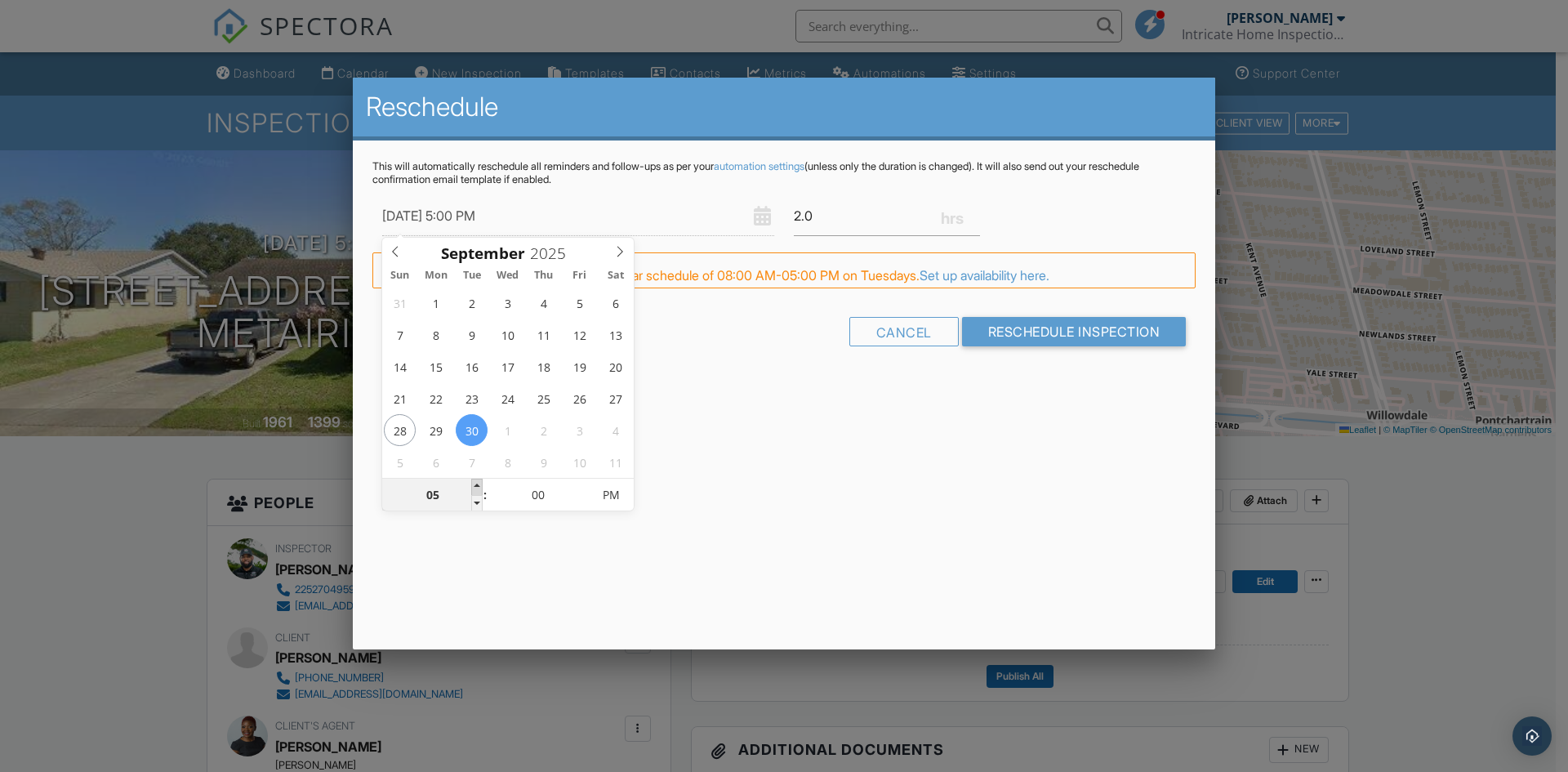
type input "06"
type input "09/30/2025 6:00 PM"
click at [475, 484] on span at bounding box center [477, 486] width 11 height 16
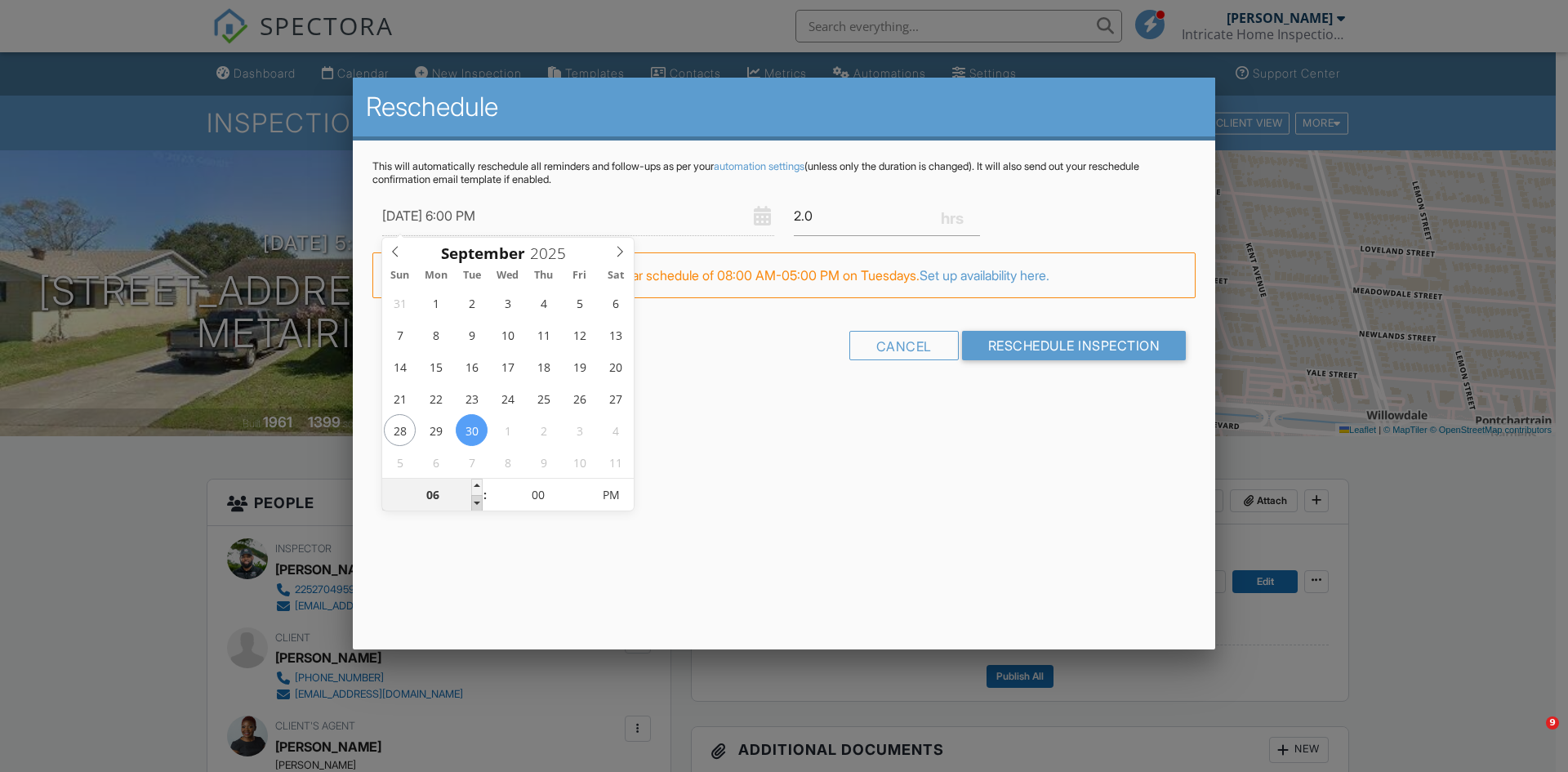
type input "05"
type input "09/30/2025 5:00 PM"
click at [472, 502] on span at bounding box center [477, 503] width 11 height 16
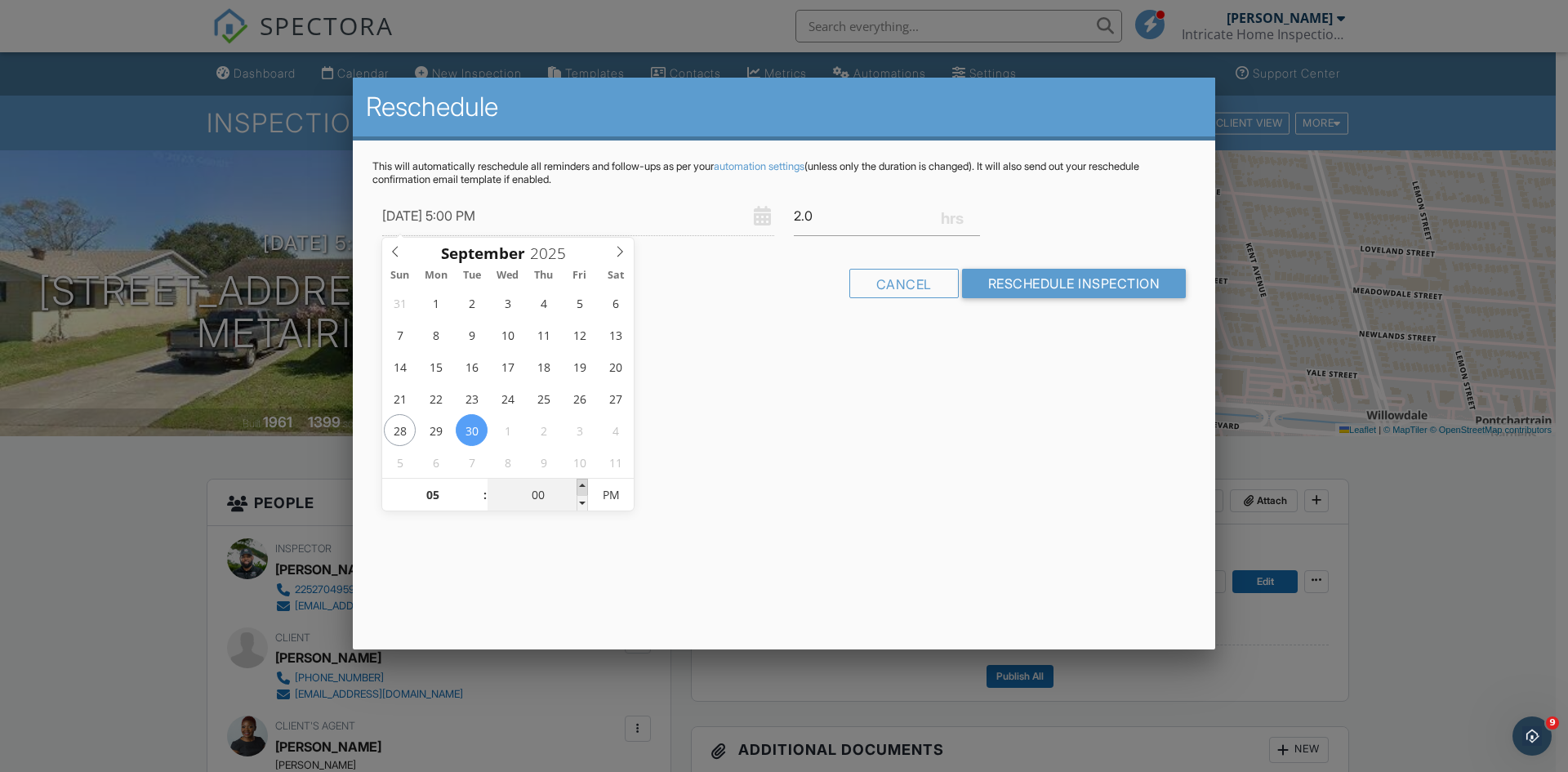
type input "05"
type input "09/30/2025 5:05 PM"
click at [584, 486] on span at bounding box center [582, 486] width 11 height 16
type input "10"
type input "09/30/2025 5:10 PM"
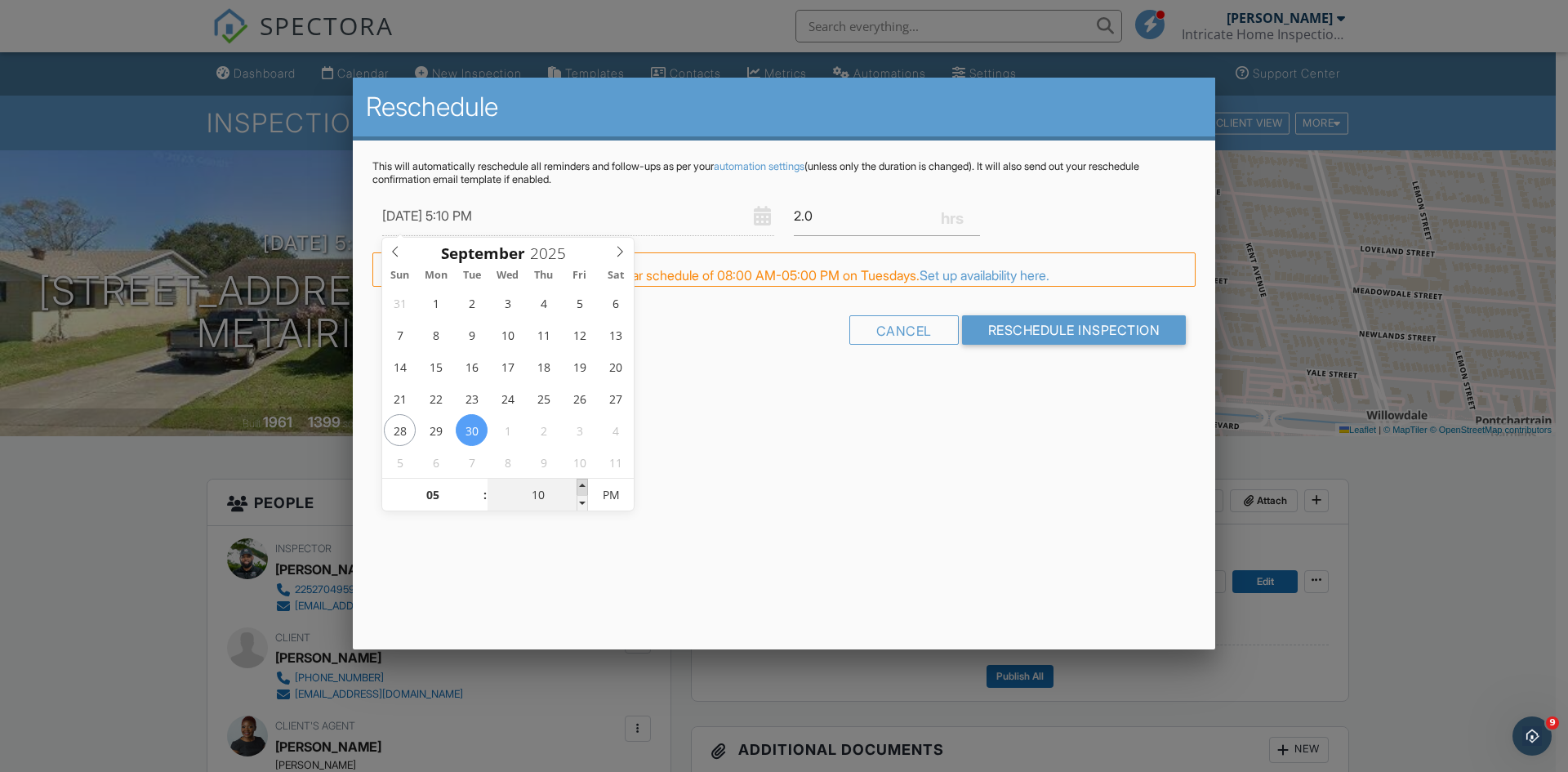
click at [580, 486] on span at bounding box center [582, 486] width 11 height 16
type input "15"
type input "09/30/2025 5:15 PM"
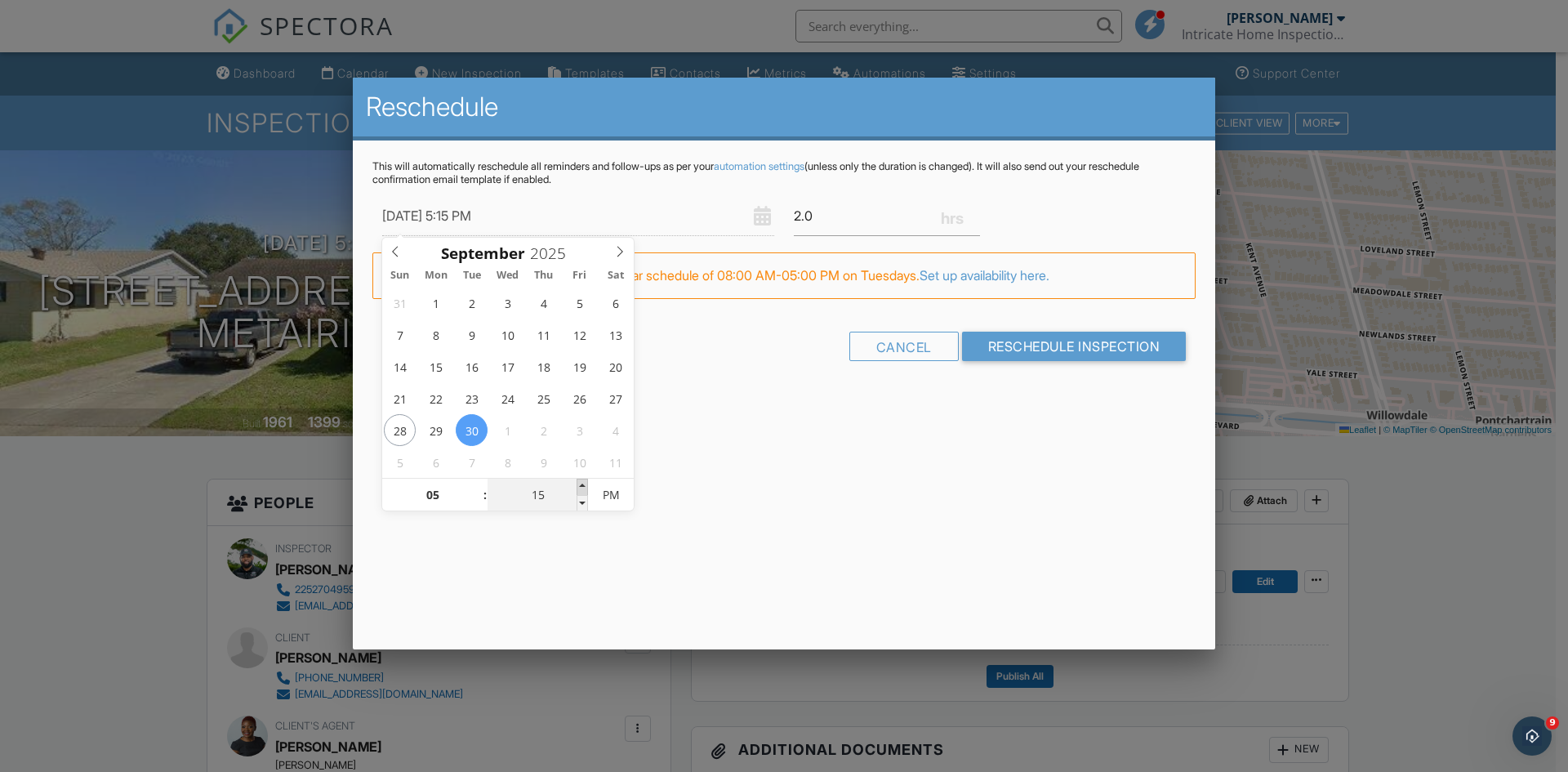
type input "20"
type input "09/30/2025 5:20 PM"
click at [578, 487] on span at bounding box center [582, 486] width 11 height 16
type input "25"
type input "09/30/2025 5:25 PM"
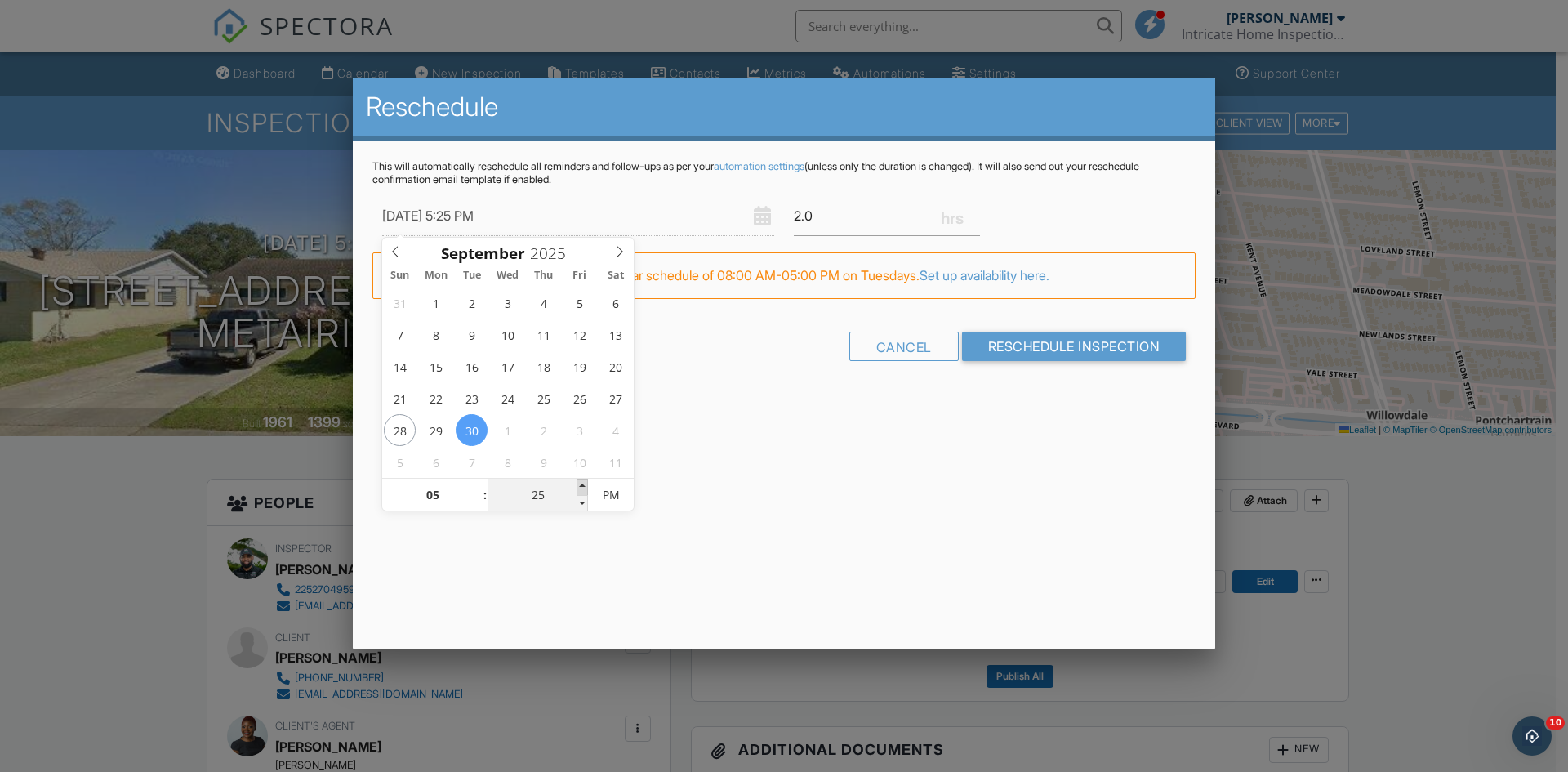
click at [578, 487] on span at bounding box center [582, 486] width 11 height 16
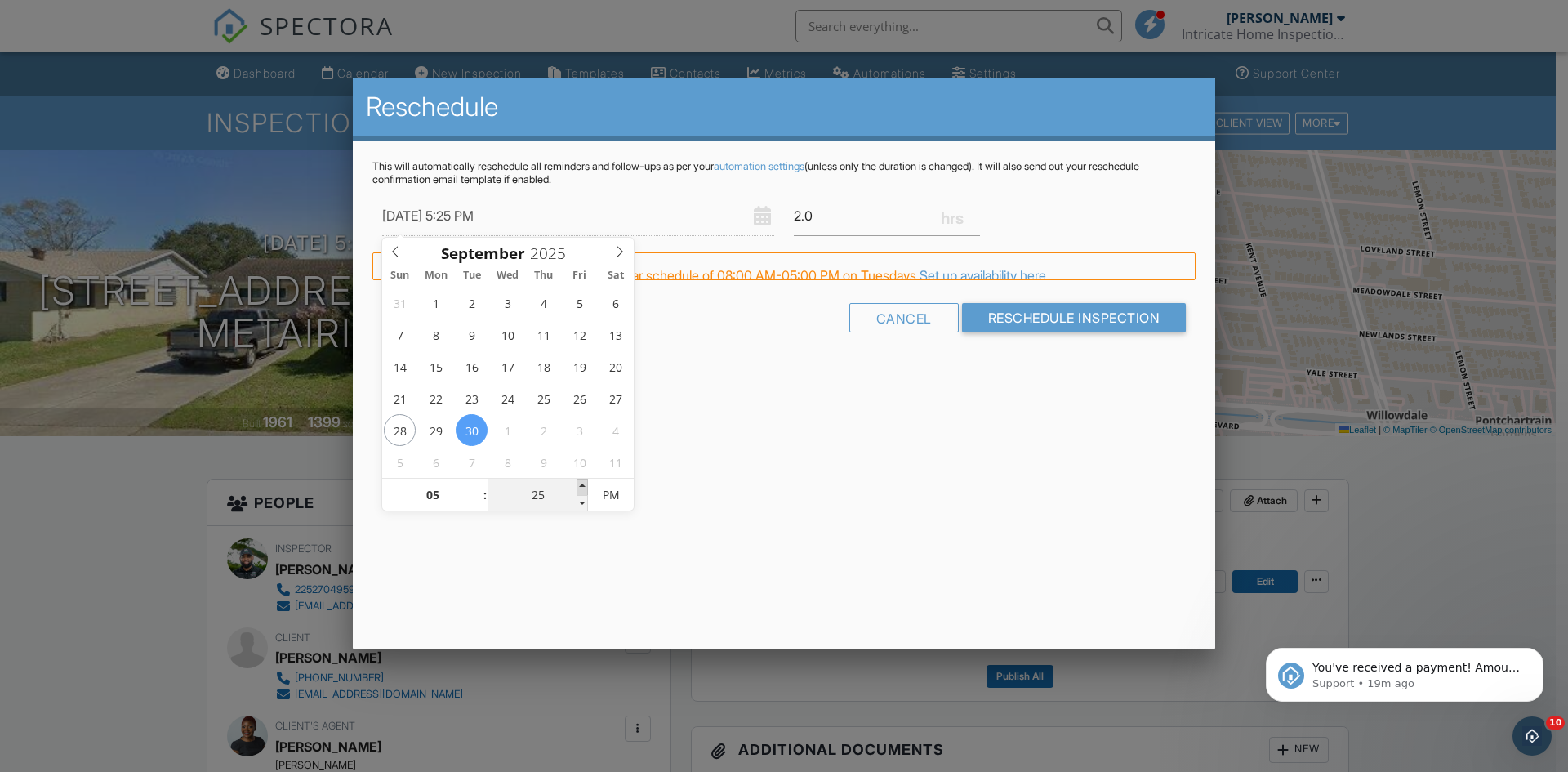
type input "30"
type input "09/30/2025 5:30 PM"
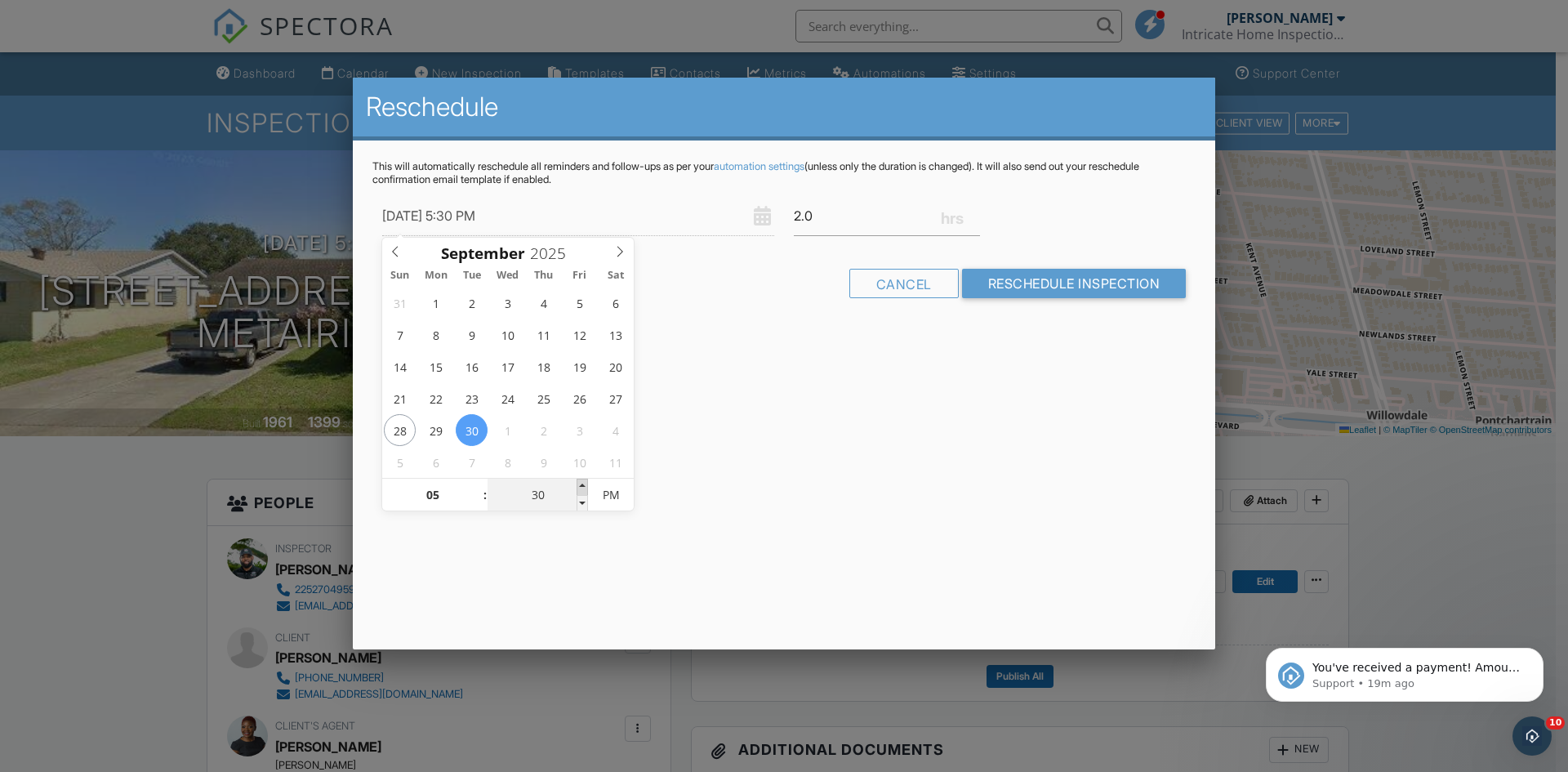
click at [578, 487] on span at bounding box center [582, 486] width 11 height 16
drag, startPoint x: 919, startPoint y: 455, endPoint x: 1021, endPoint y: 434, distance: 104.1
click at [922, 454] on div "Reschedule This will automatically reschedule all reminders and follow-ups as p…" at bounding box center [784, 363] width 862 height 572
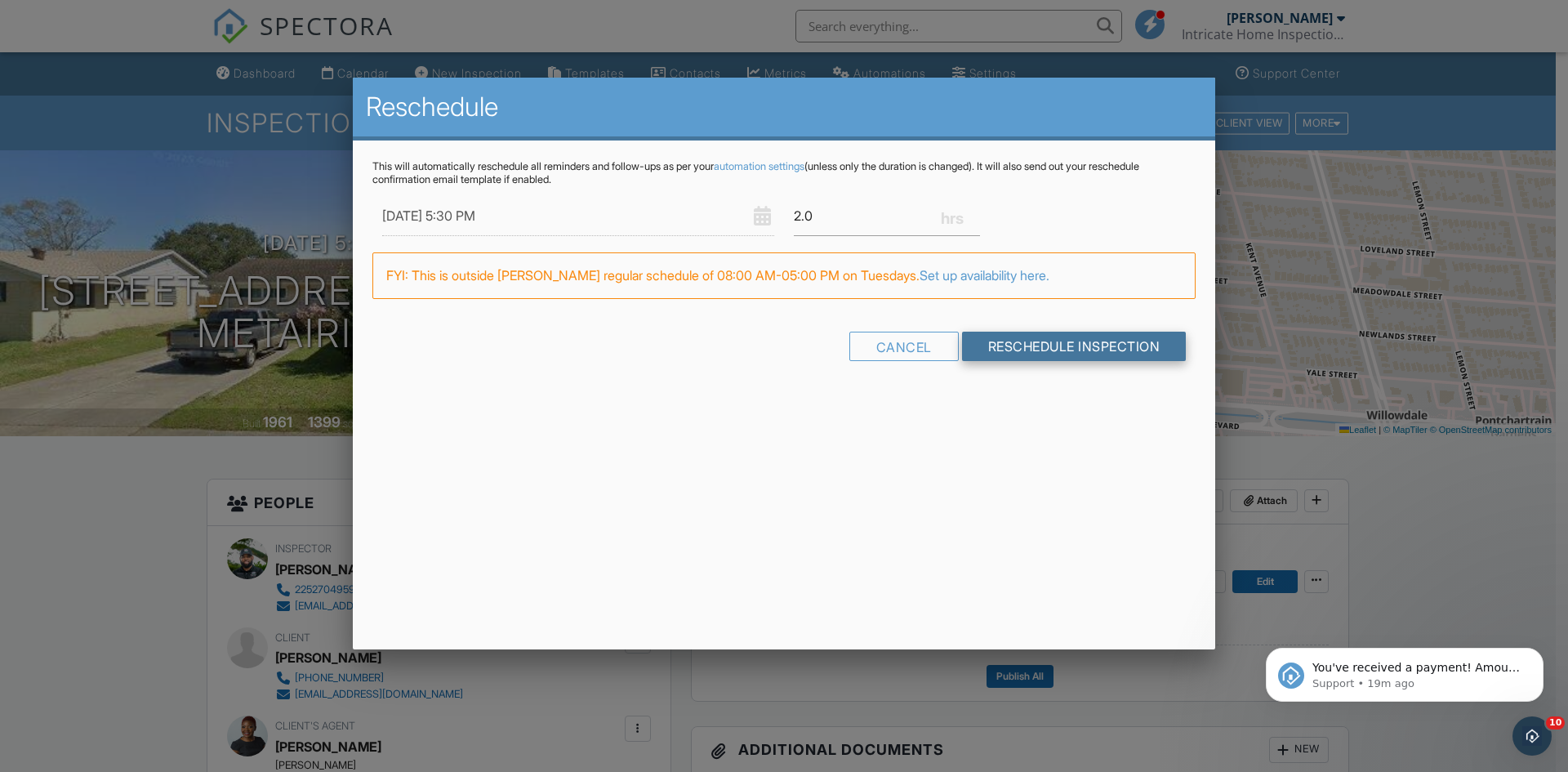
click at [1096, 350] on input "Reschedule Inspection" at bounding box center [1074, 347] width 224 height 29
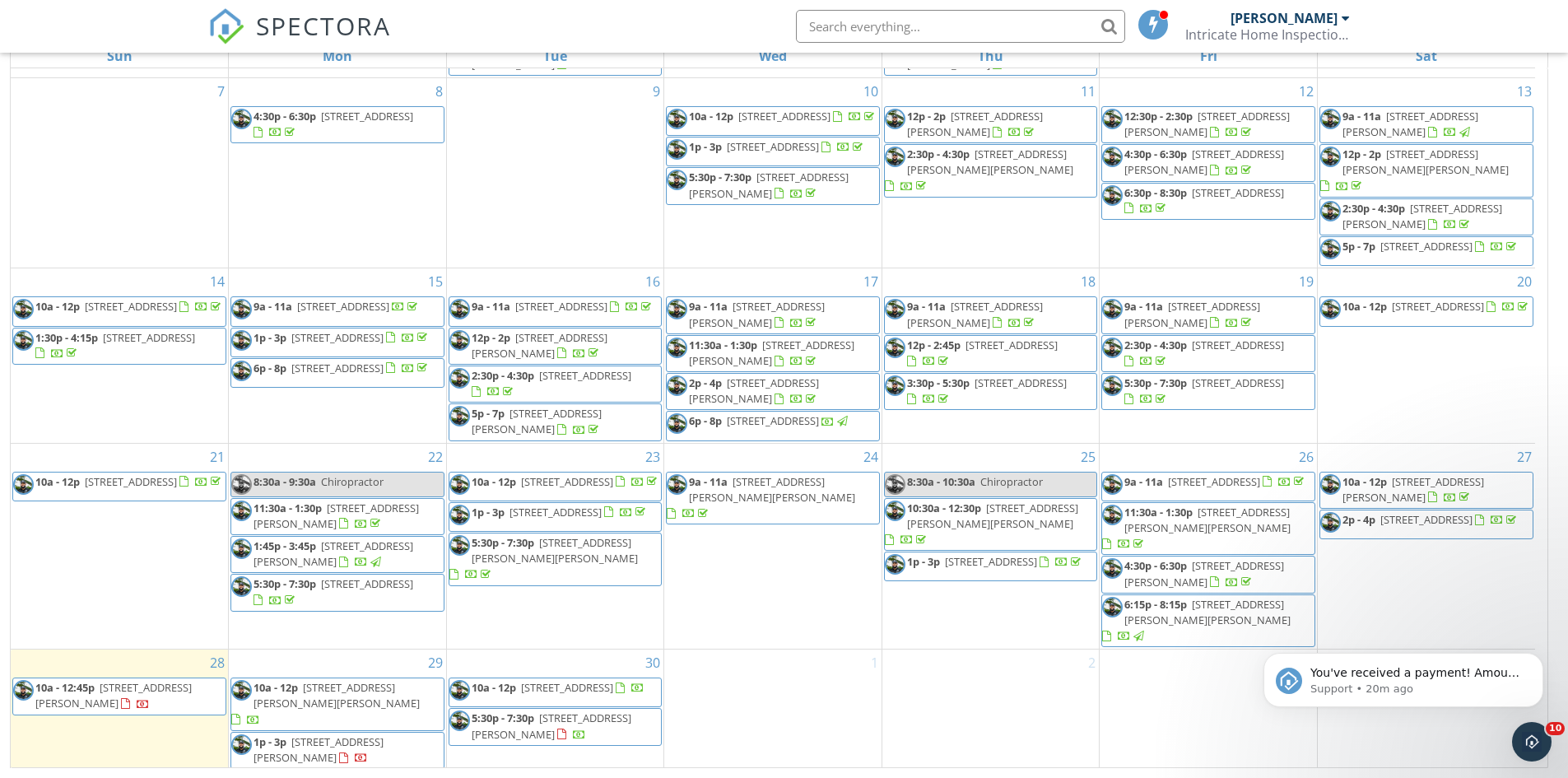
click at [733, 674] on div "1" at bounding box center [773, 736] width 217 height 175
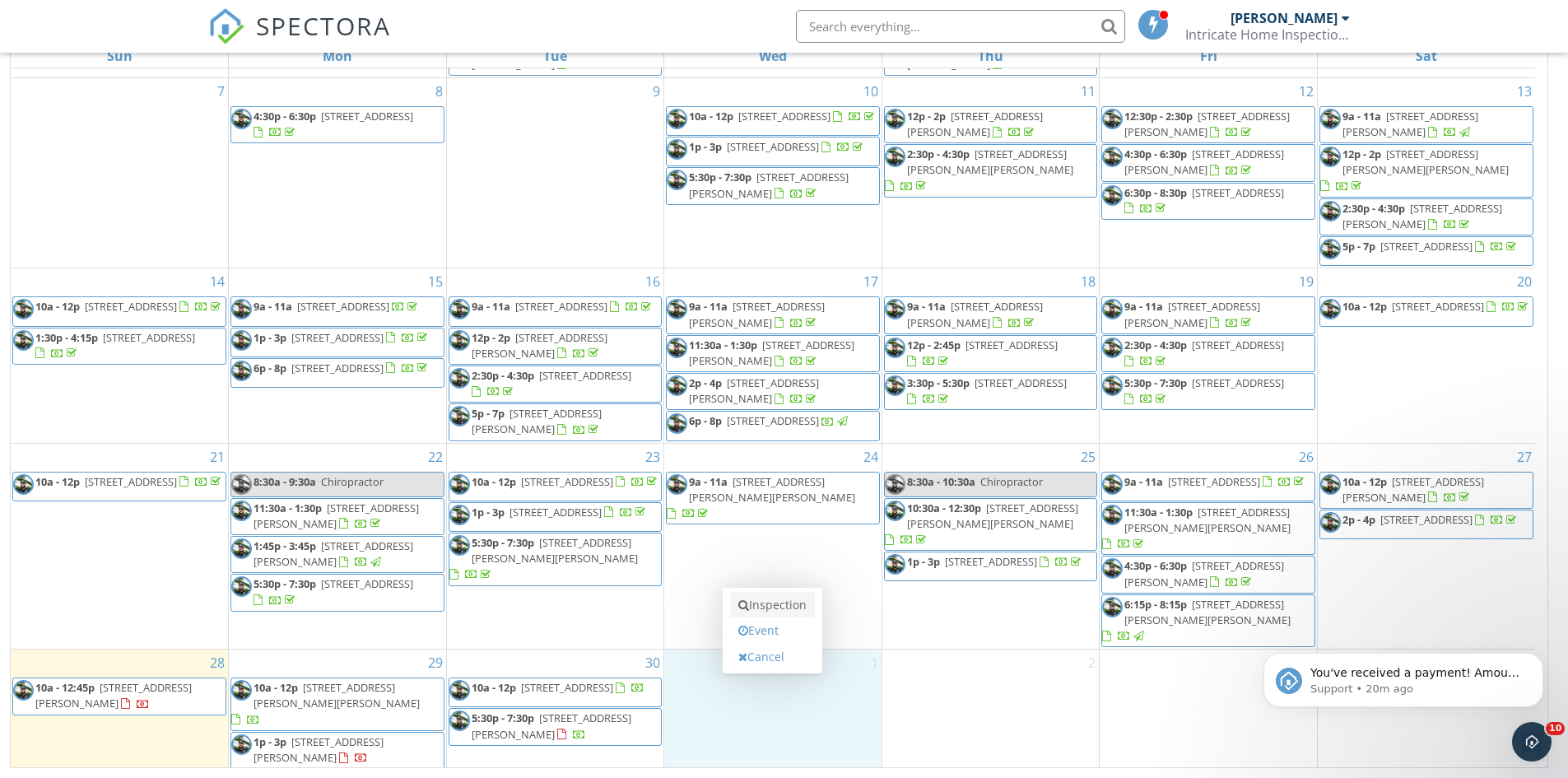
click at [771, 608] on link "Inspection" at bounding box center [773, 605] width 85 height 26
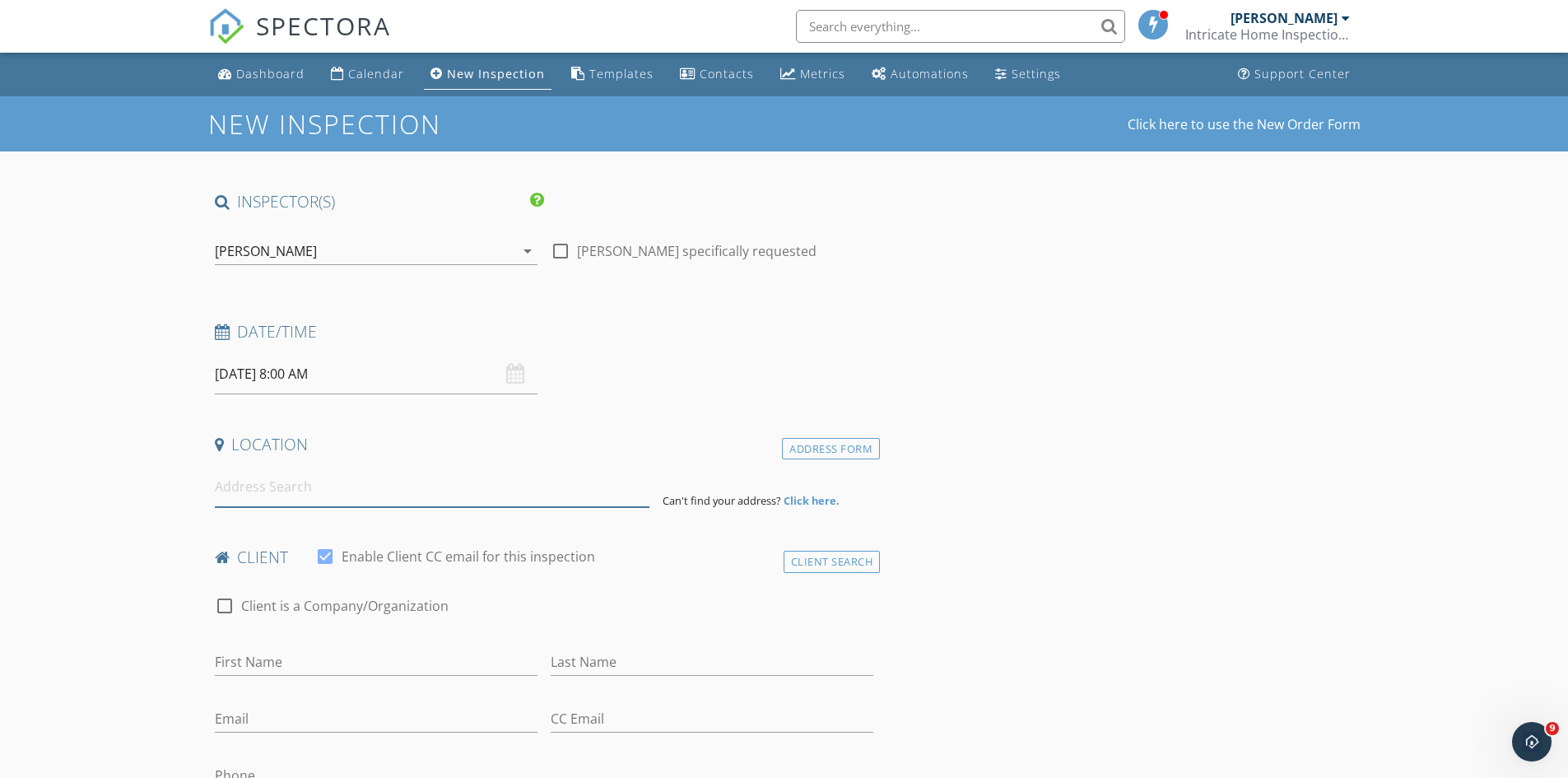
click at [343, 493] on input at bounding box center [432, 487] width 435 height 40
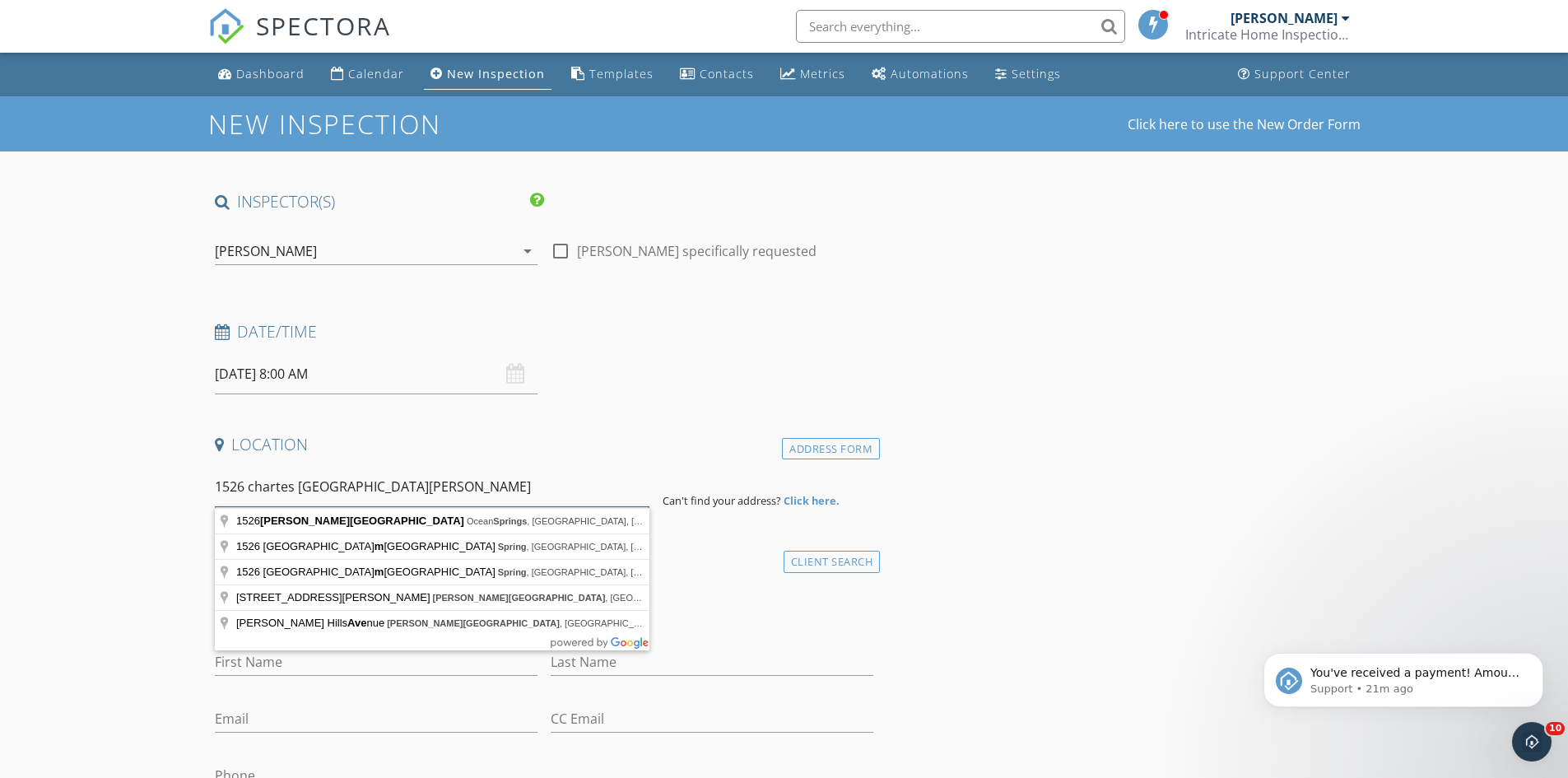
click at [277, 482] on input "1526 chartes [GEOGRAPHIC_DATA][PERSON_NAME]" at bounding box center [432, 487] width 435 height 40
click at [210, 484] on div "1526 chartes [GEOGRAPHIC_DATA][PERSON_NAME]" at bounding box center [432, 487] width 448 height 40
click at [220, 483] on input "1526 chartes [GEOGRAPHIC_DATA][PERSON_NAME]" at bounding box center [432, 487] width 435 height 40
drag, startPoint x: 428, startPoint y: 483, endPoint x: 363, endPoint y: 491, distance: 65.5
click at [363, 491] on input "[STREET_ADDRESS][PERSON_NAME]" at bounding box center [432, 487] width 435 height 40
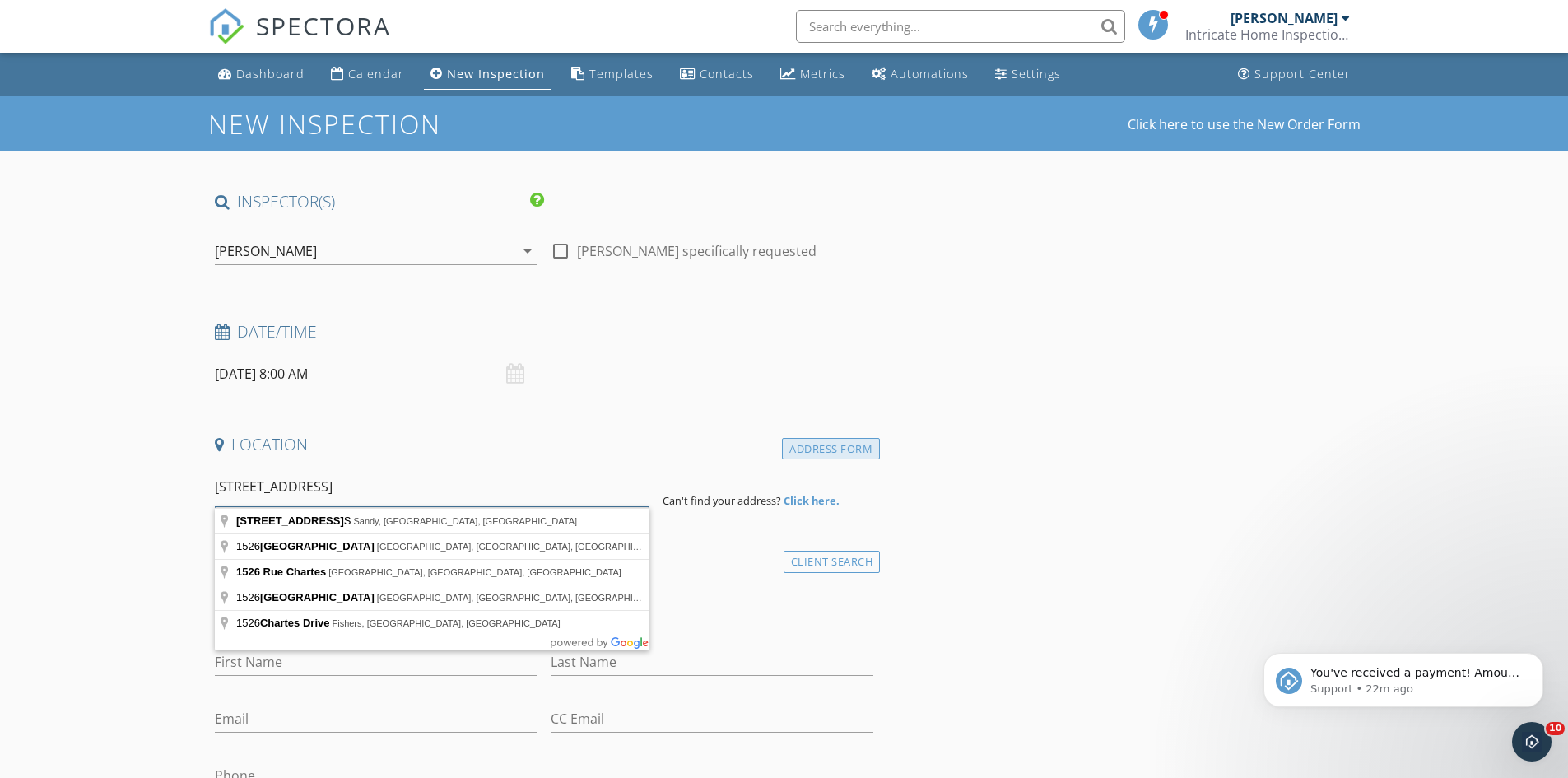
type input "[STREET_ADDRESS]"
click at [831, 446] on div "Address Form" at bounding box center [831, 449] width 98 height 23
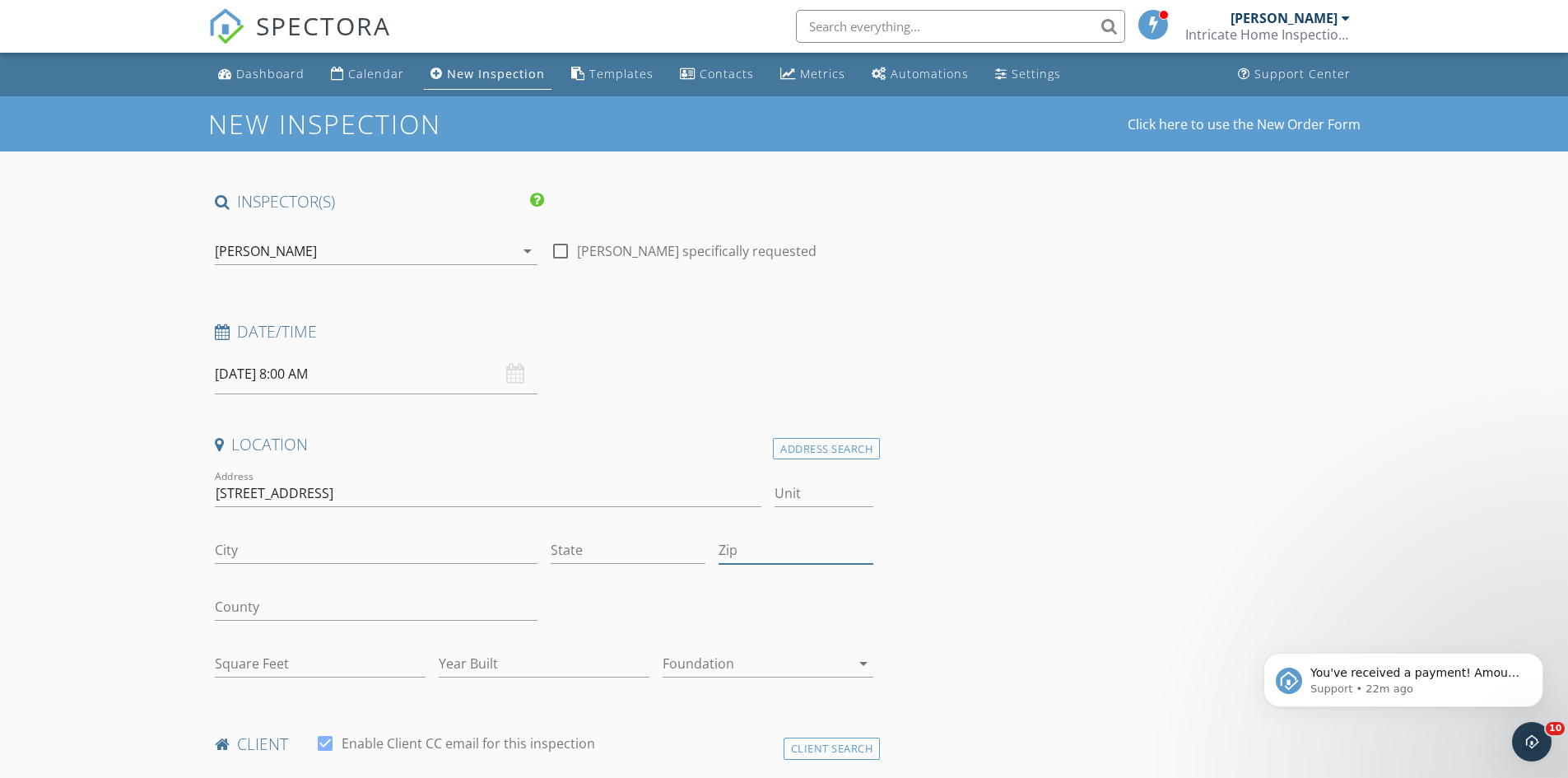
click at [787, 563] on input "Zip" at bounding box center [796, 550] width 155 height 27
type input "70726"
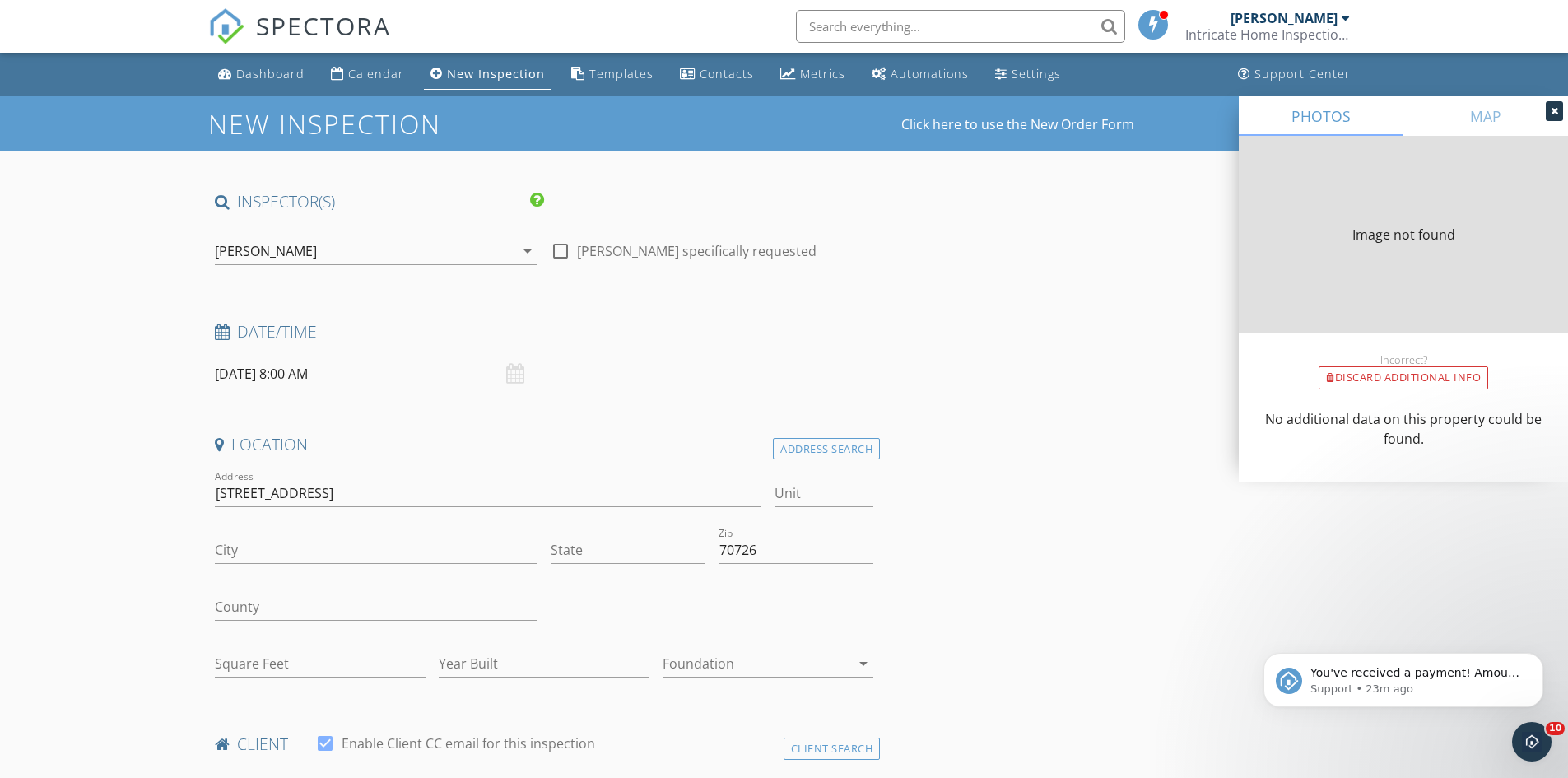
type input "[PERSON_NAME][GEOGRAPHIC_DATA]"
type input "LA"
type input "0"
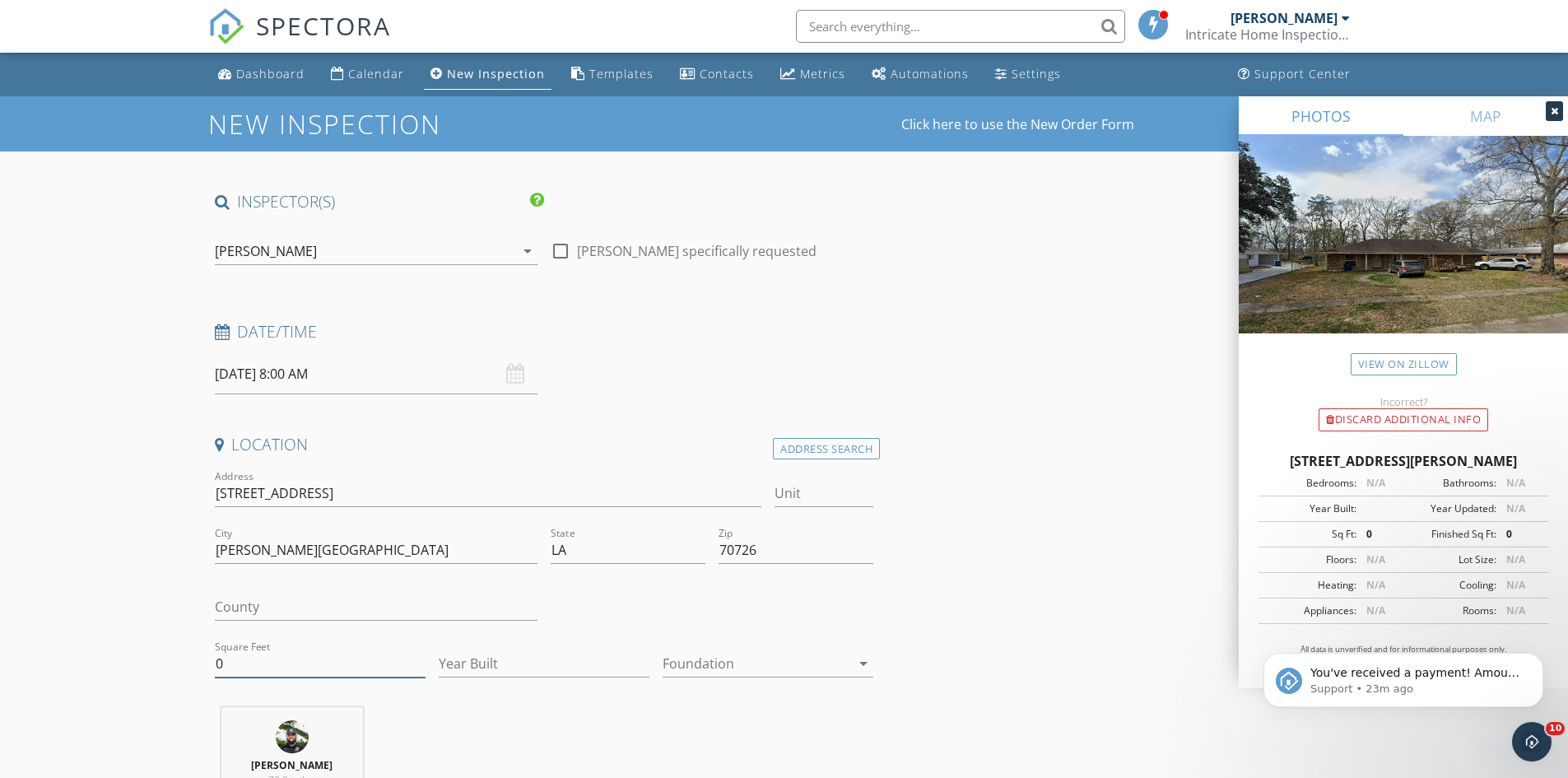
click at [342, 673] on input "0" at bounding box center [320, 663] width 210 height 27
click at [277, 668] on input "0" at bounding box center [320, 663] width 210 height 27
type input "2053"
click at [536, 662] on input "Year Built" at bounding box center [544, 663] width 210 height 27
type input "1980"
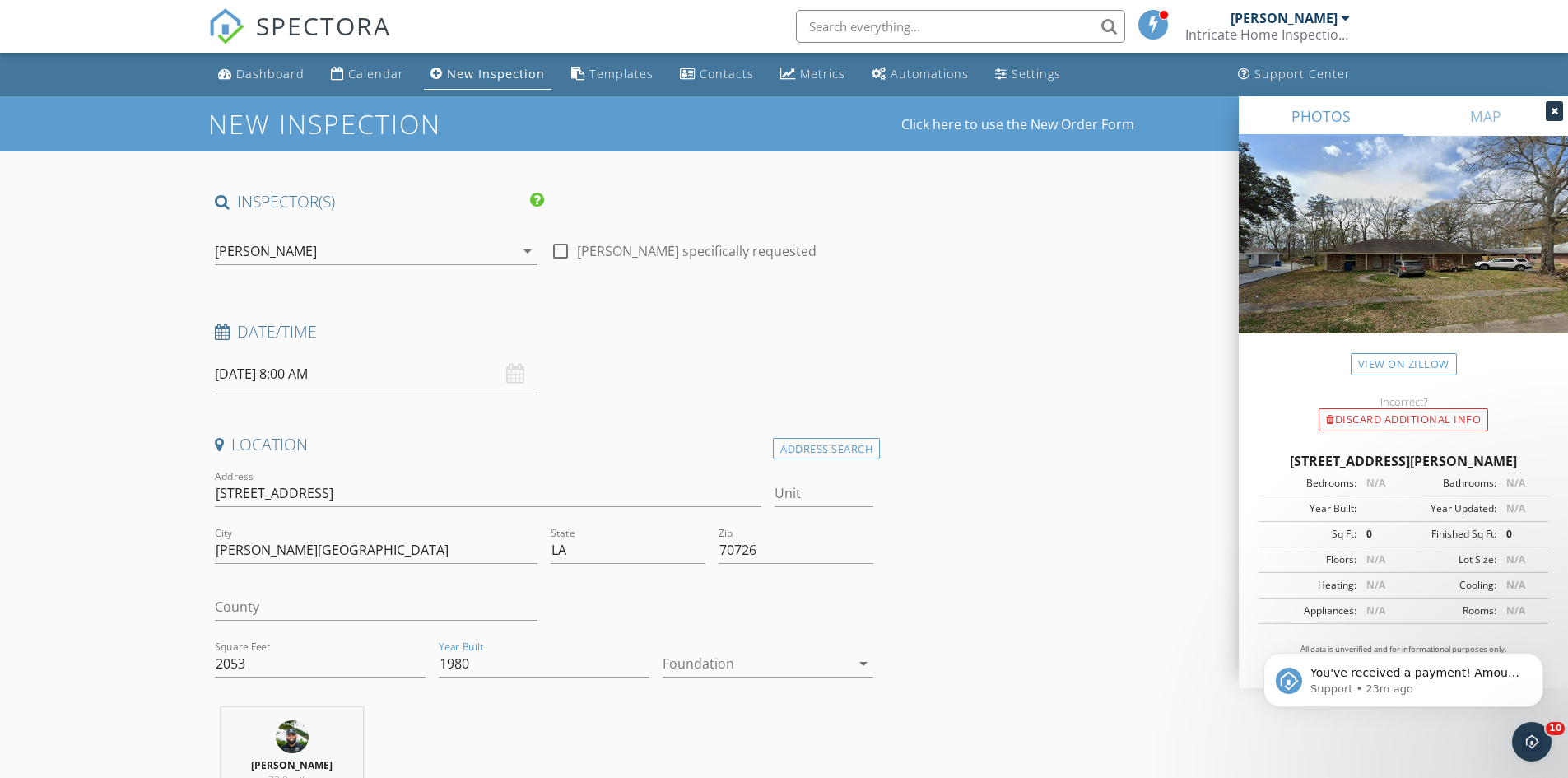
click at [755, 668] on div at bounding box center [756, 663] width 188 height 26
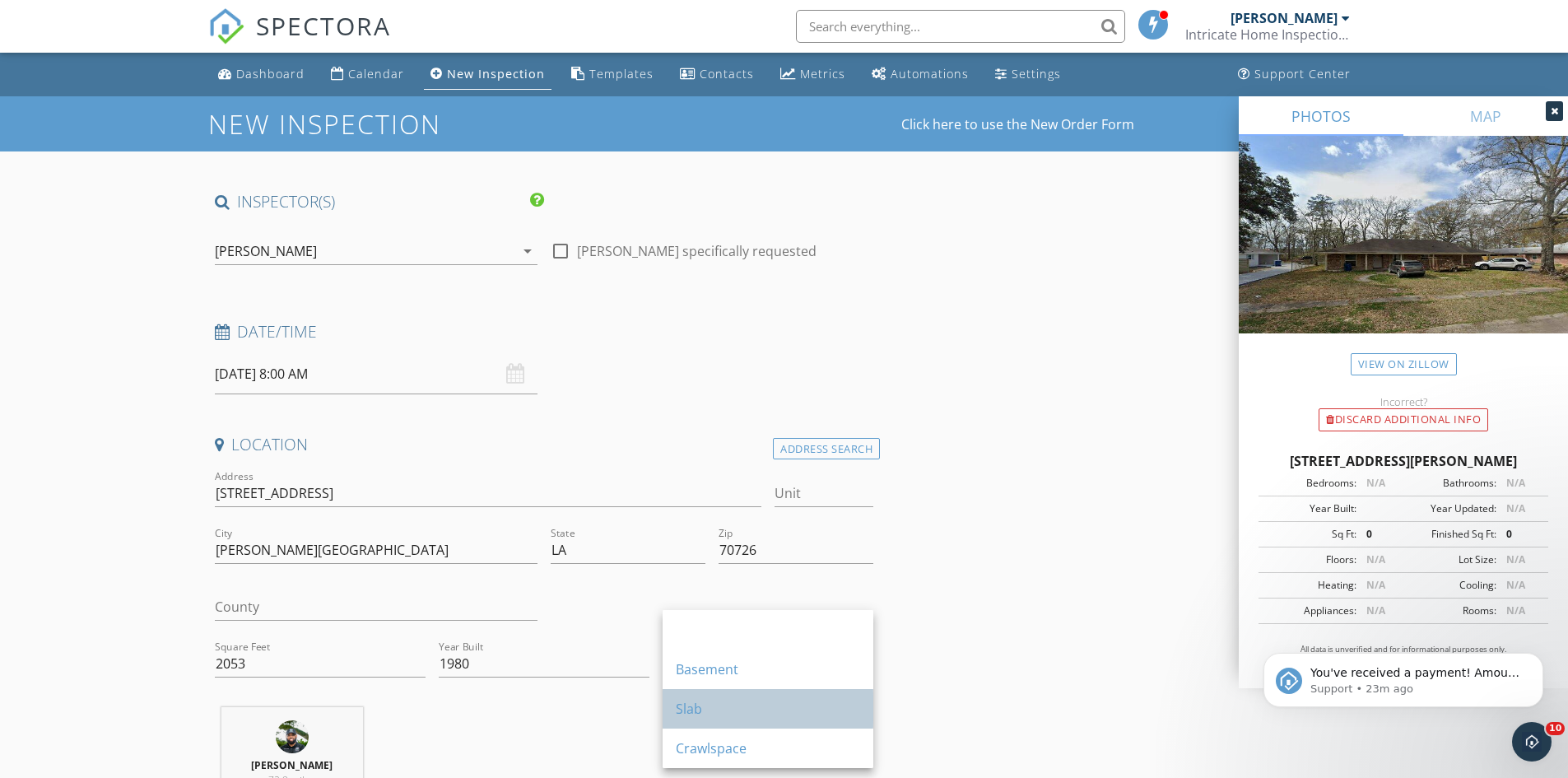
click at [730, 703] on div "Slab" at bounding box center [768, 708] width 184 height 20
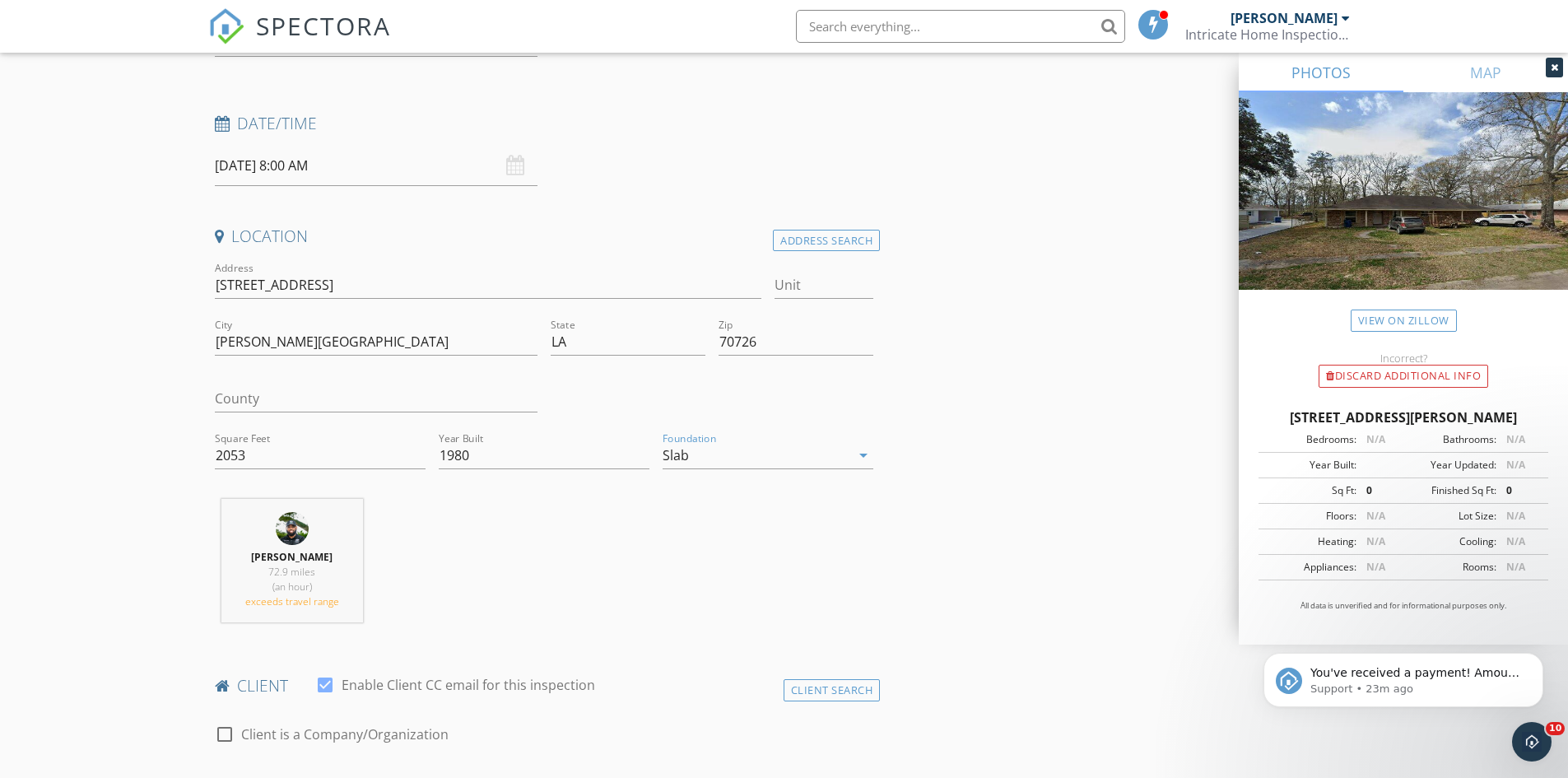
scroll to position [412, 0]
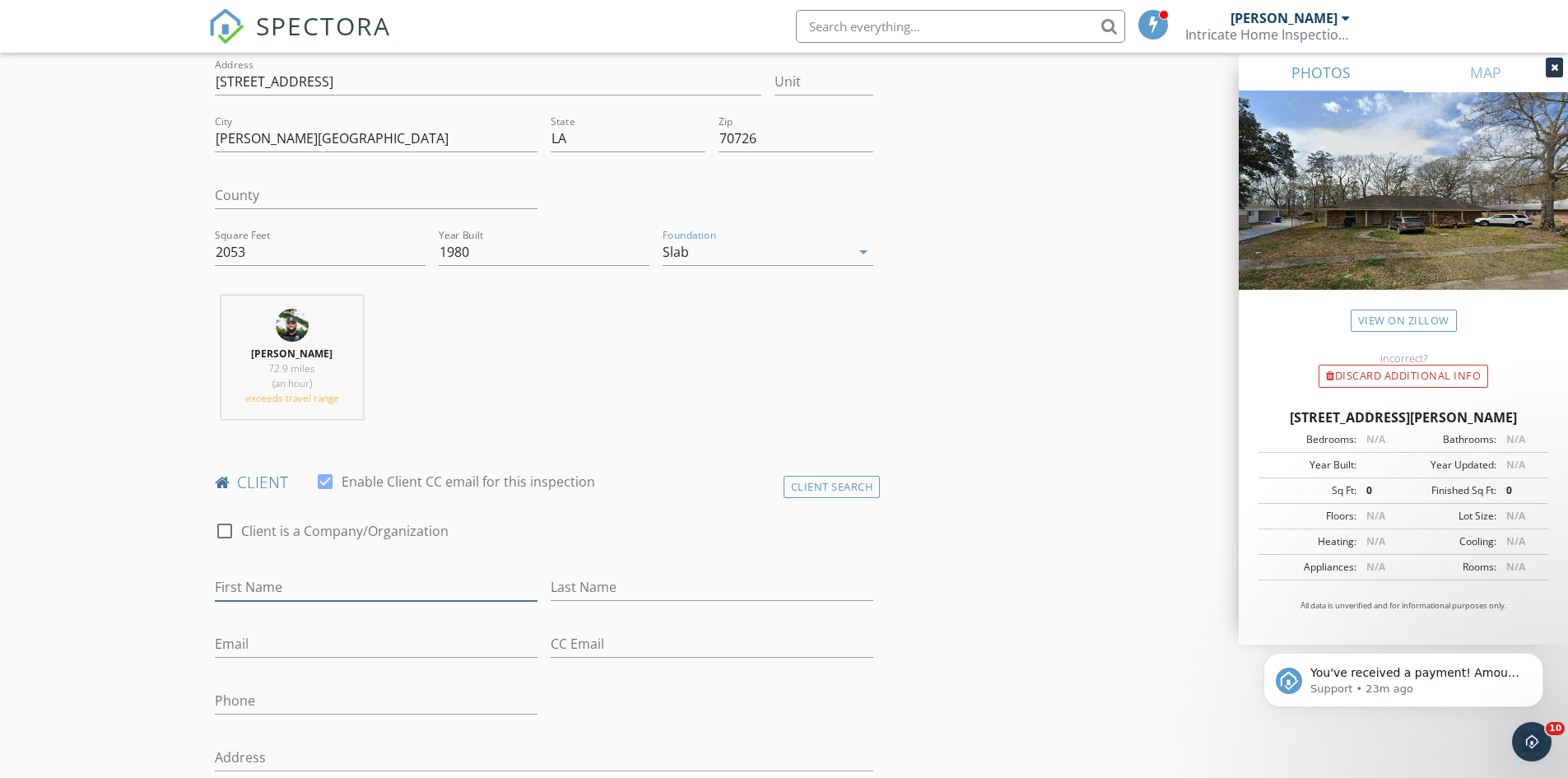
click at [255, 582] on input "First Name" at bounding box center [375, 587] width 322 height 27
click at [842, 486] on div "Client Search" at bounding box center [833, 487] width 97 height 23
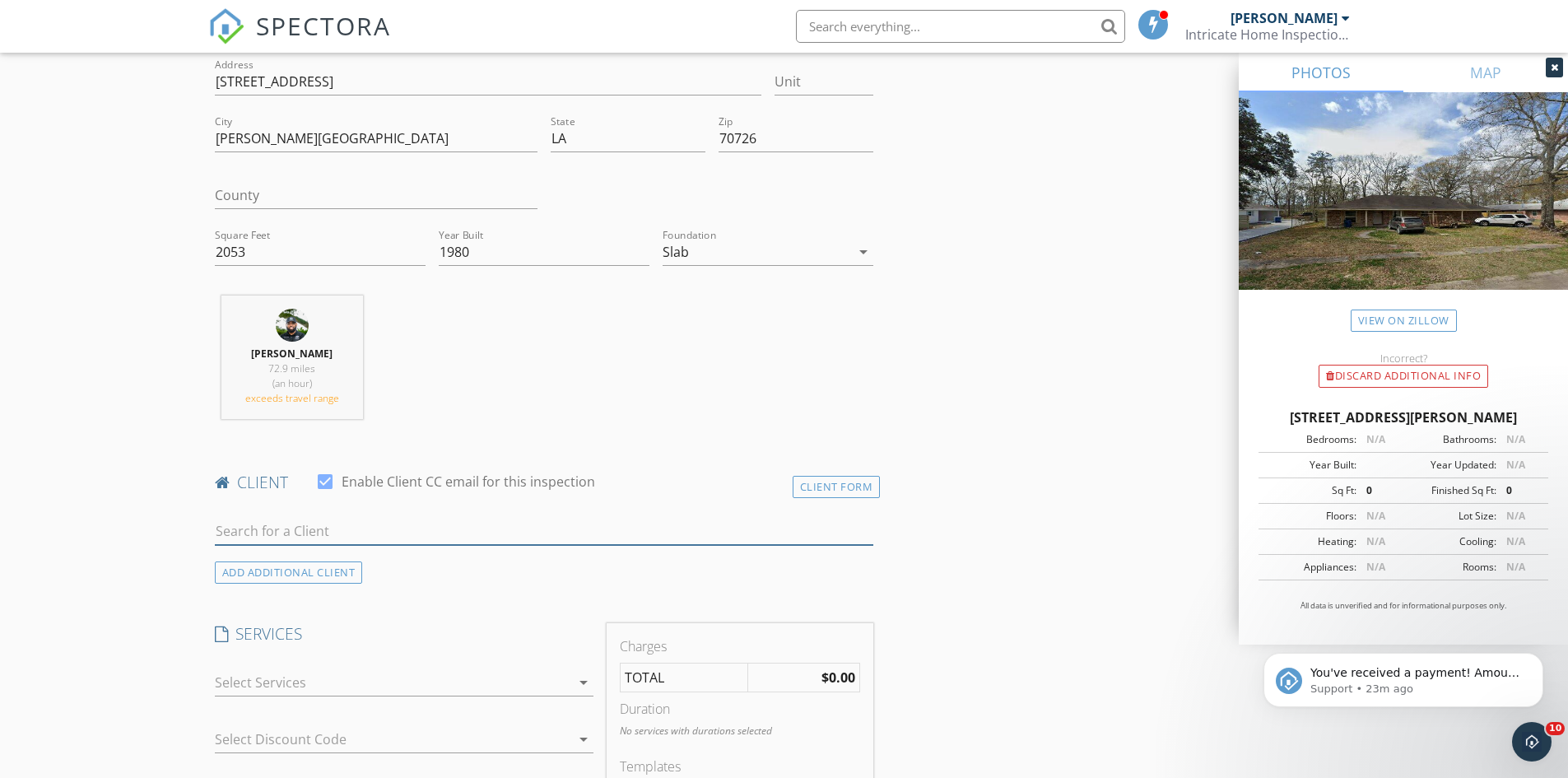
click at [362, 535] on input "text" at bounding box center [544, 531] width 660 height 27
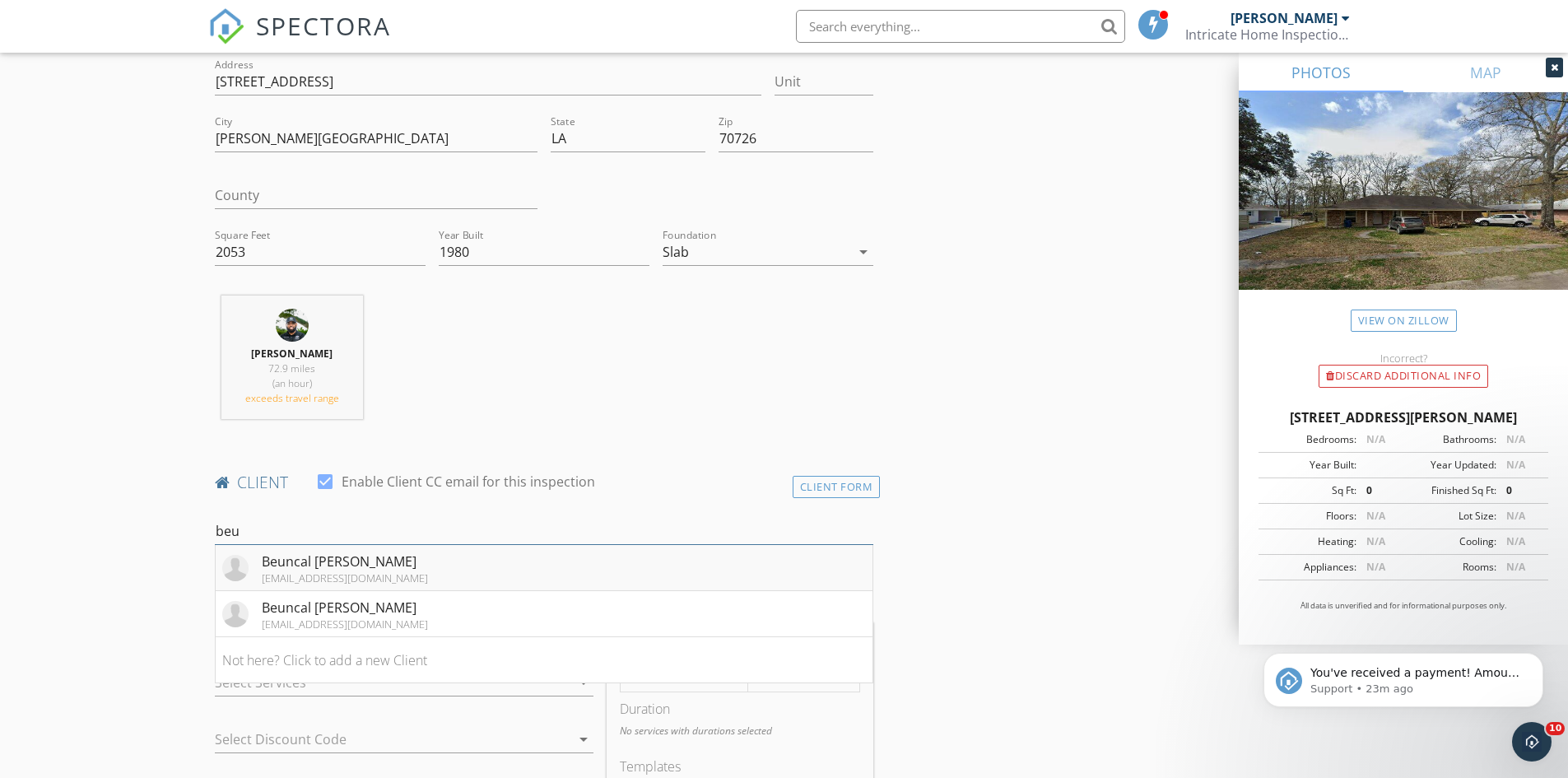
type input "beu"
click at [427, 583] on li "Beuncal [PERSON_NAME] [EMAIL_ADDRESS][DOMAIN_NAME]" at bounding box center [544, 568] width 658 height 46
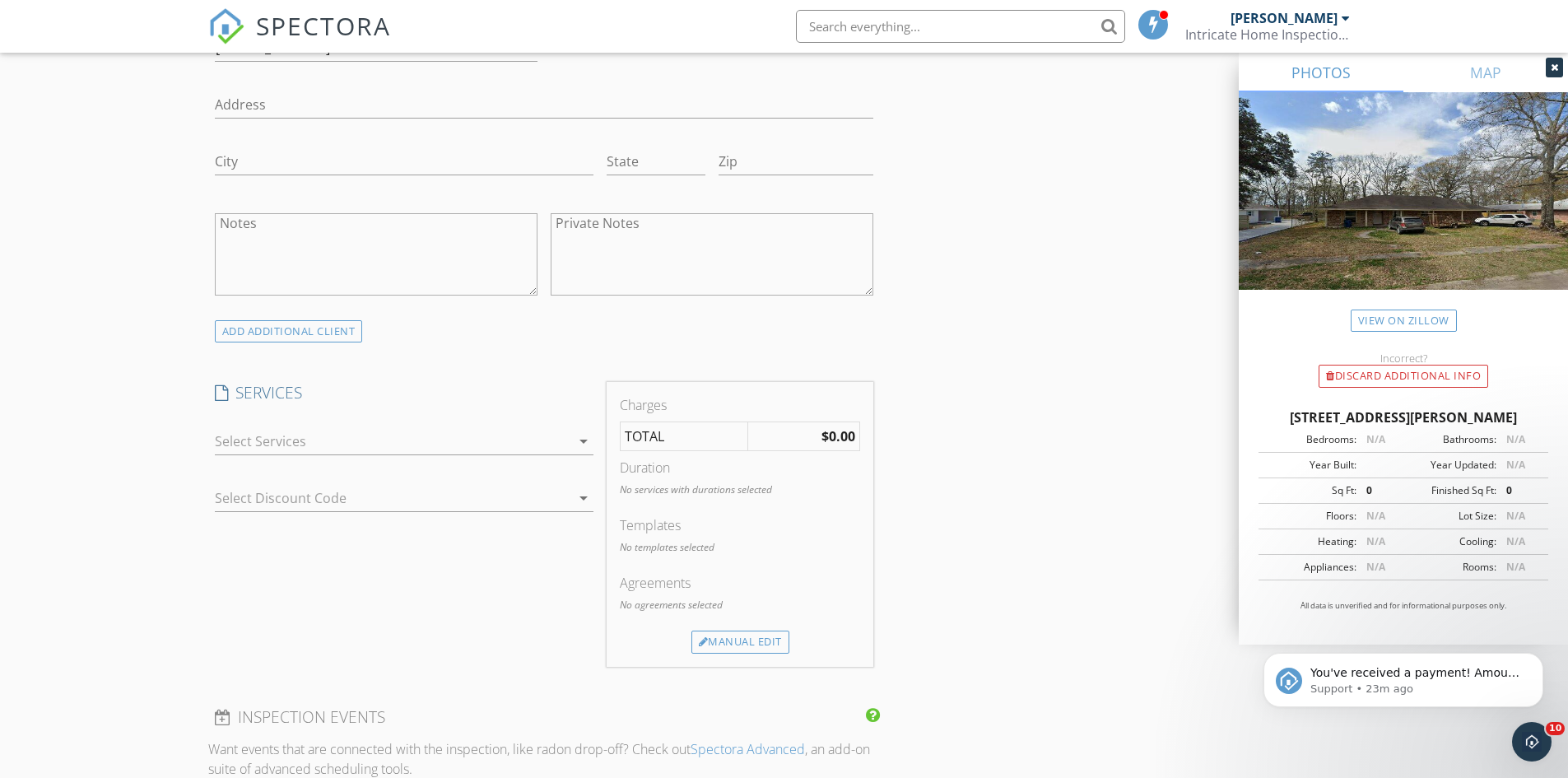
scroll to position [1070, 0]
click at [472, 426] on div at bounding box center [392, 436] width 355 height 26
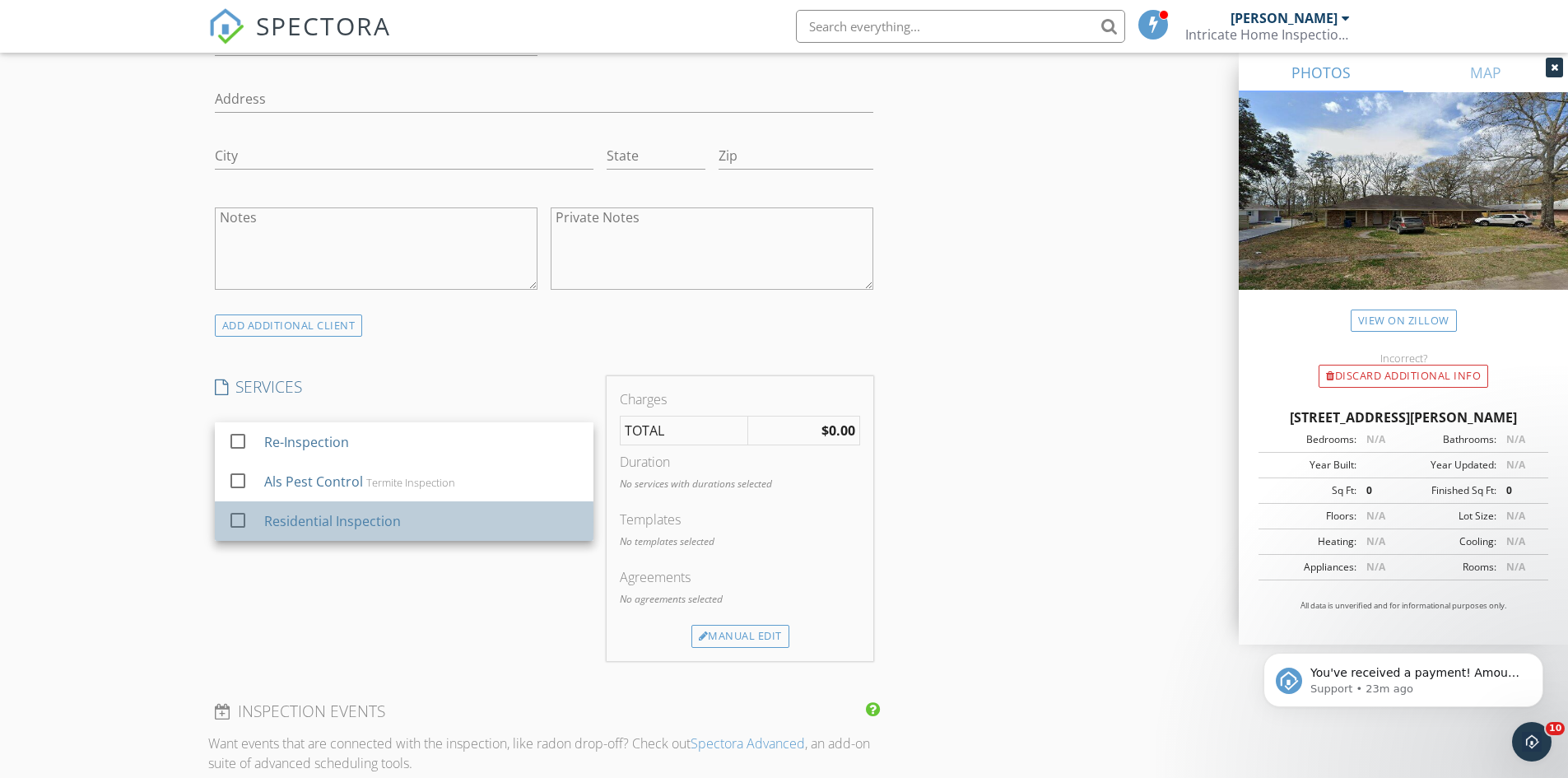
click at [437, 514] on div "Residential Inspection" at bounding box center [422, 522] width 316 height 33
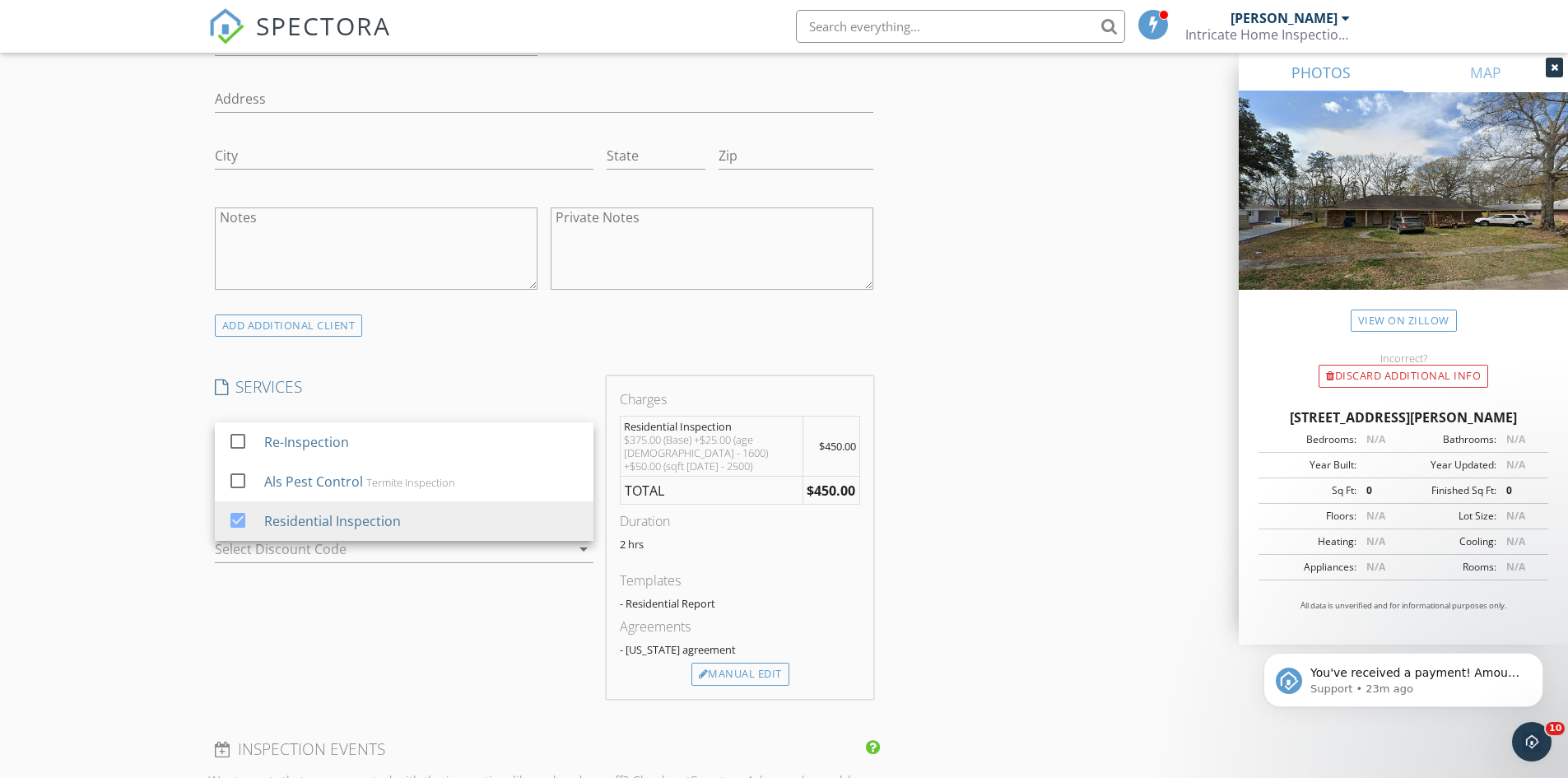
drag, startPoint x: 401, startPoint y: 635, endPoint x: 432, endPoint y: 583, distance: 60.5
click at [405, 632] on div "SERVICES check_box_outline_blank Re-Inspection check_box_outline_blank Als Pest…" at bounding box center [404, 537] width 392 height 323
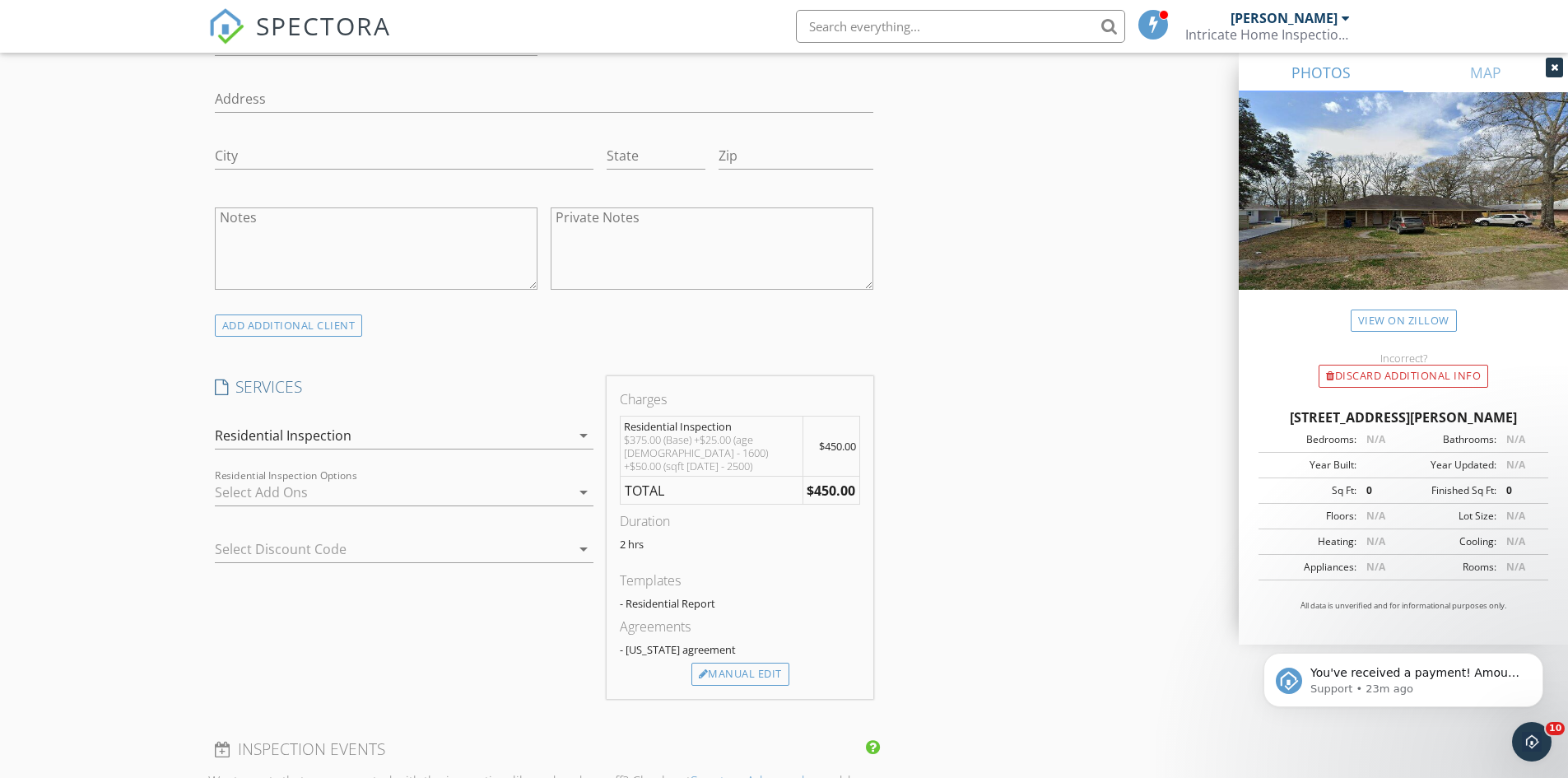
click at [473, 493] on div at bounding box center [392, 492] width 355 height 26
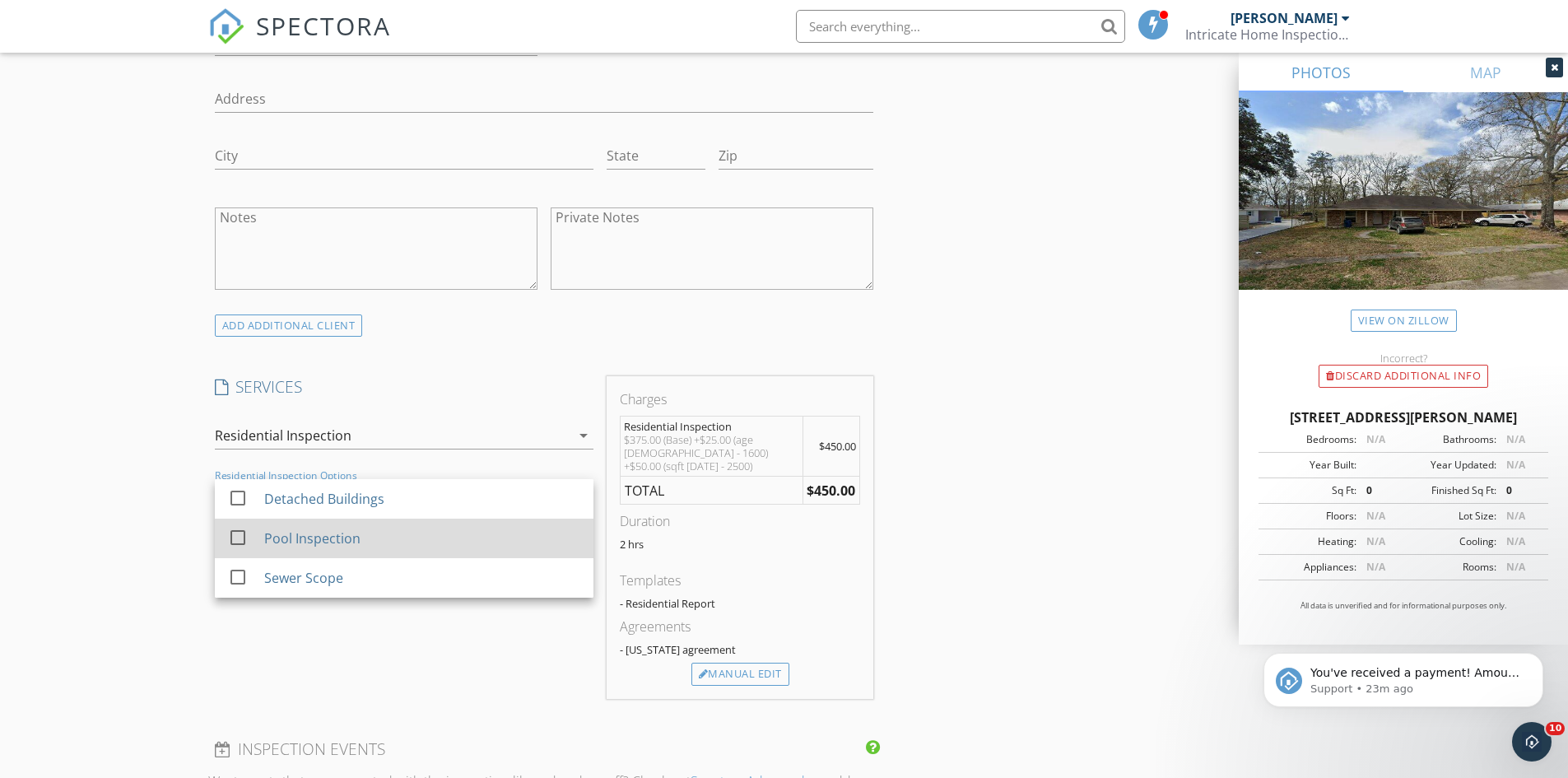
click at [415, 537] on div "Pool Inspection" at bounding box center [422, 538] width 316 height 33
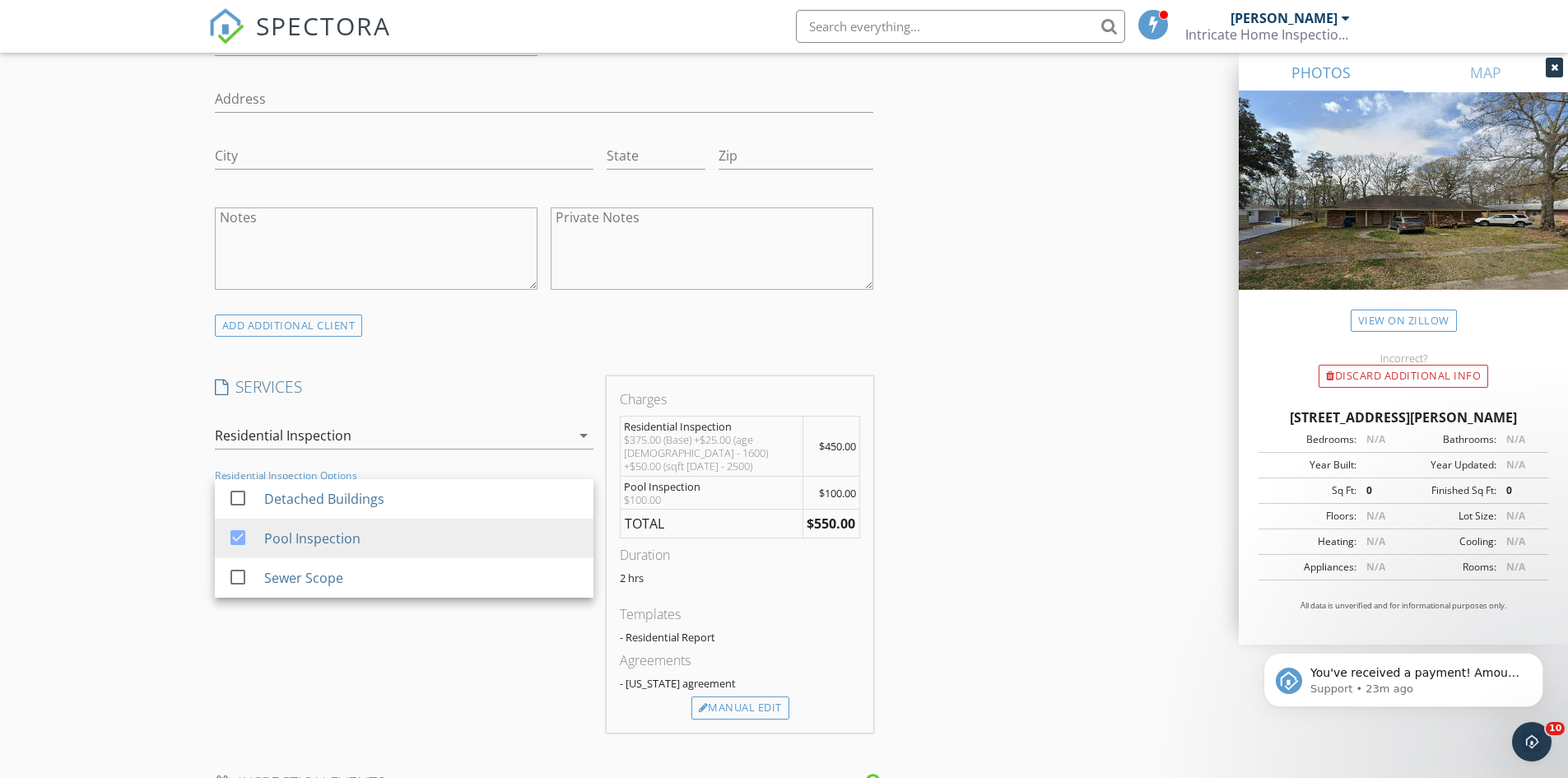
click at [880, 512] on div "Charges Residential Inspection $375.00 (Base) +$25.00 (age [DEMOGRAPHIC_DATA] -…" at bounding box center [740, 555] width 280 height 356
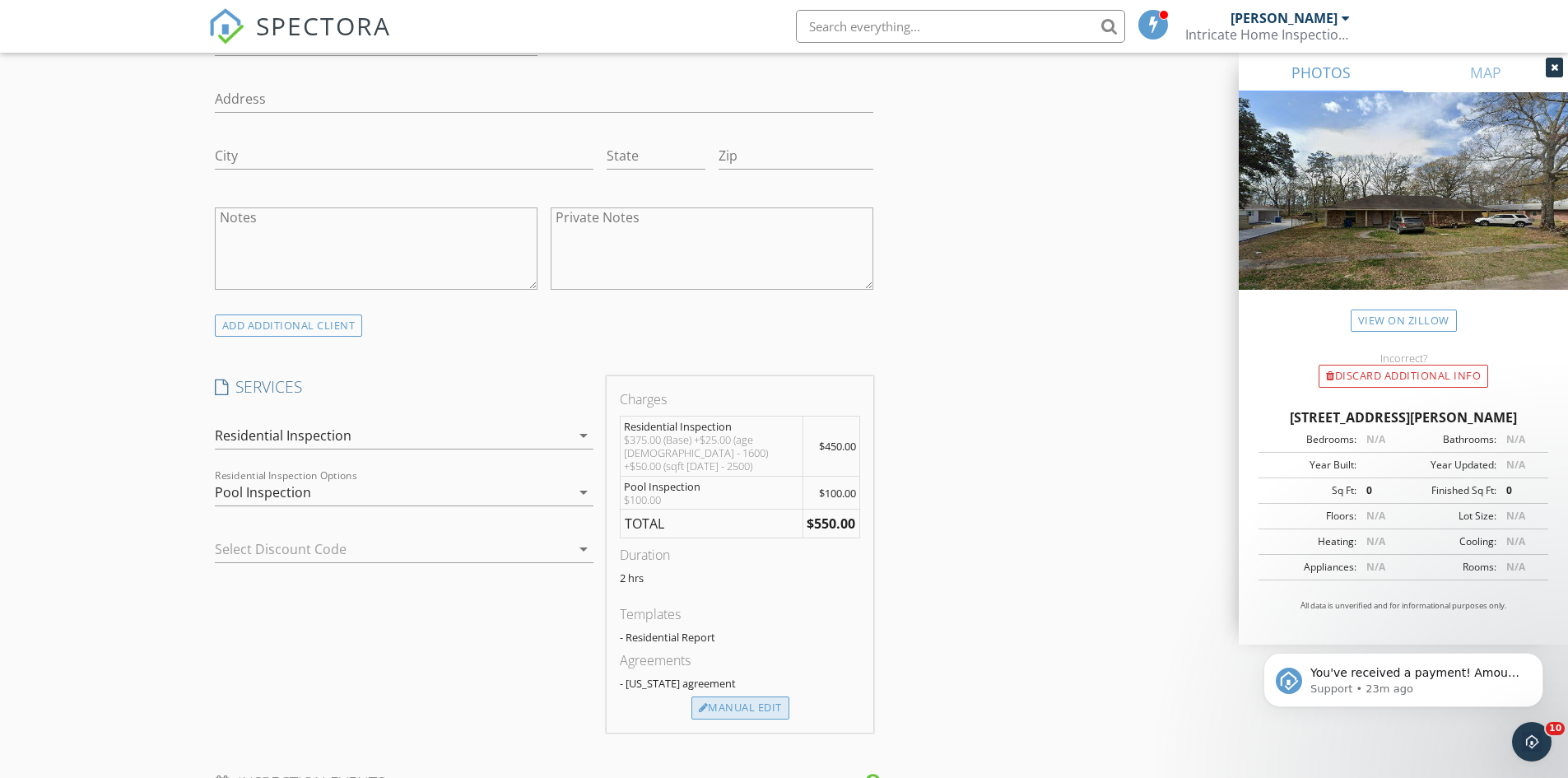
click at [748, 696] on div "Manual Edit" at bounding box center [741, 708] width 98 height 23
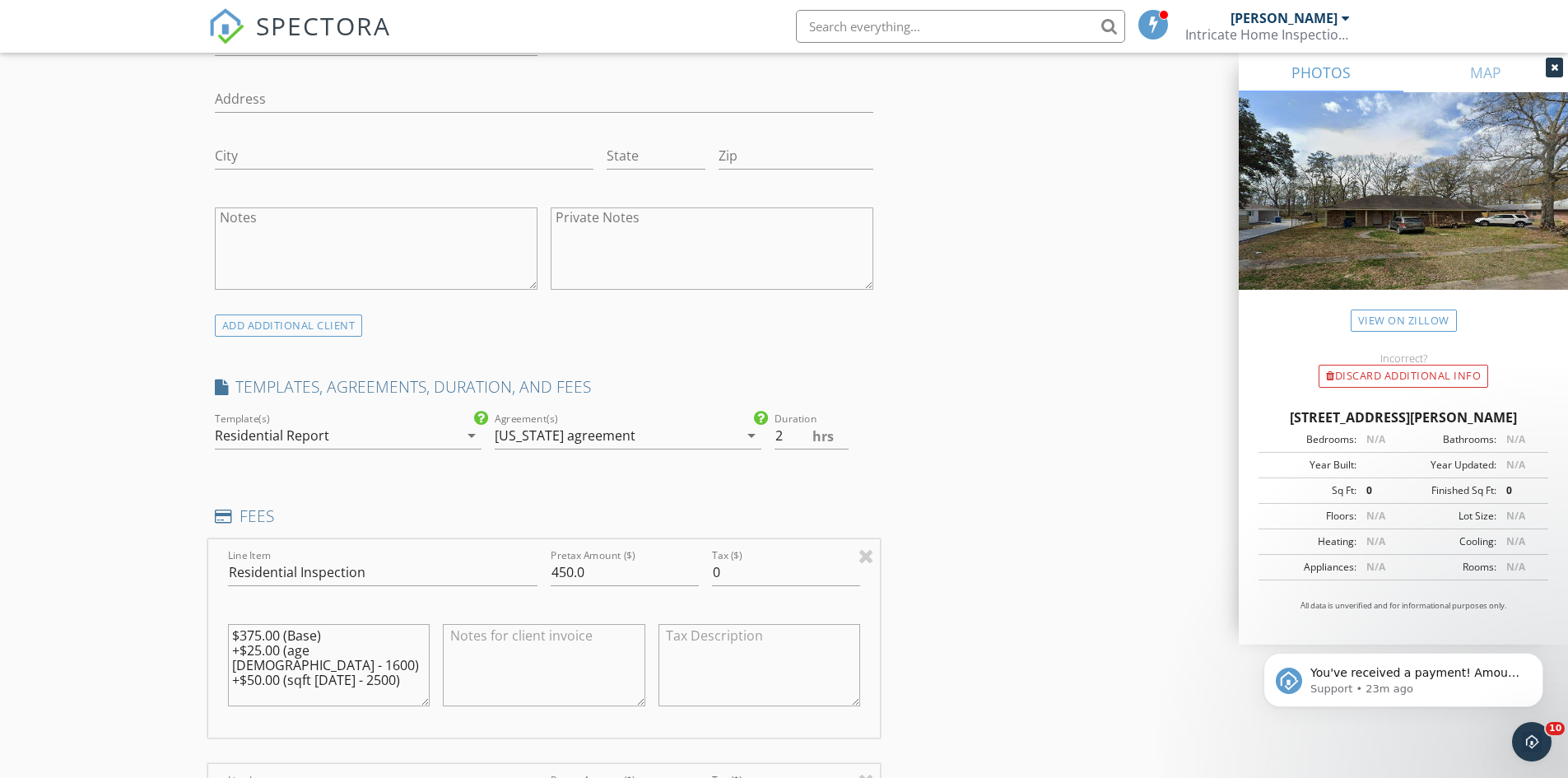
click at [402, 667] on textarea "$375.00 (Base) +$25.00 (age [DEMOGRAPHIC_DATA] - 1600) +$50.00 (sqft [DATE] - 2…" at bounding box center [329, 665] width 203 height 83
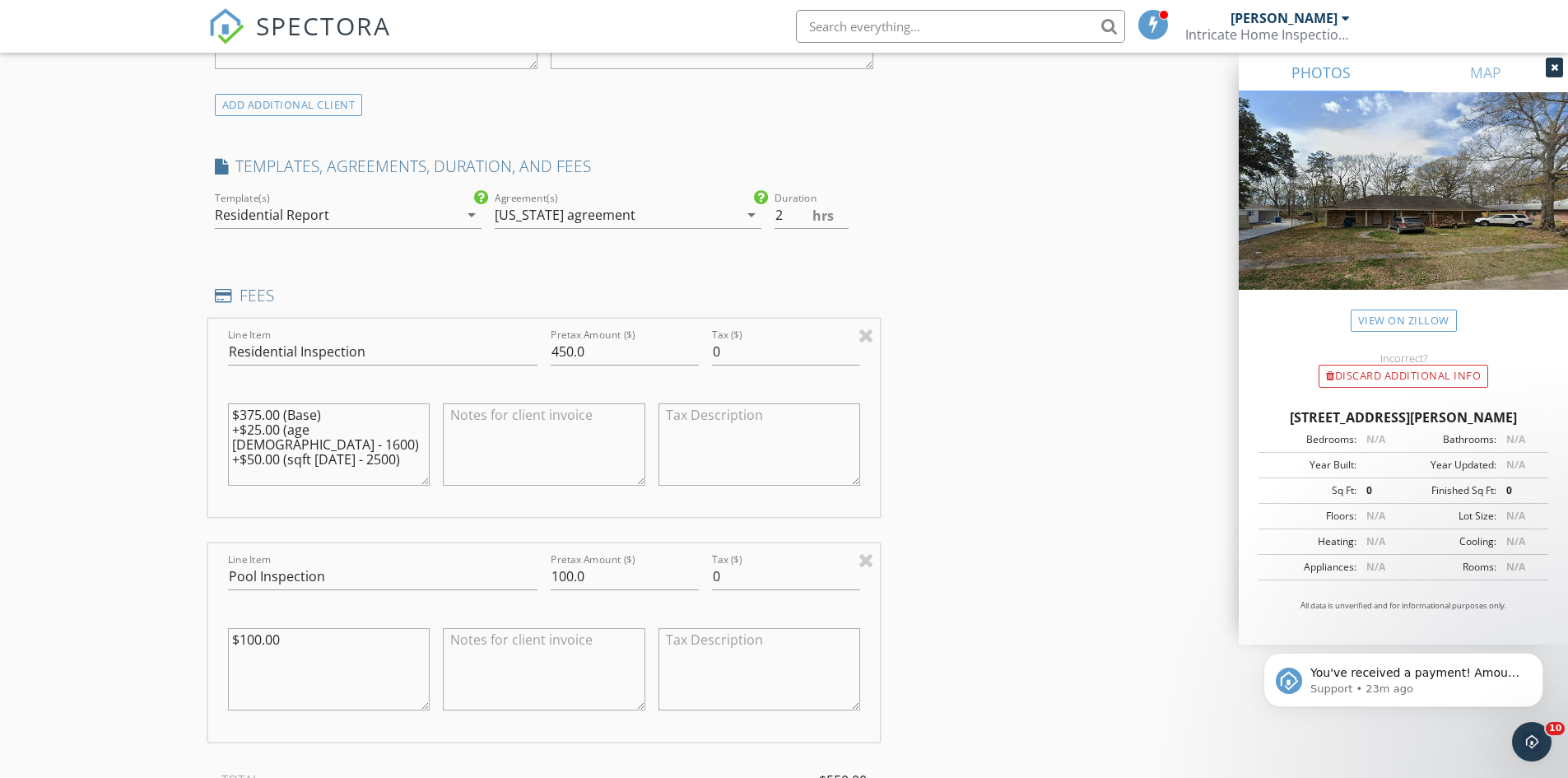
scroll to position [1317, 0]
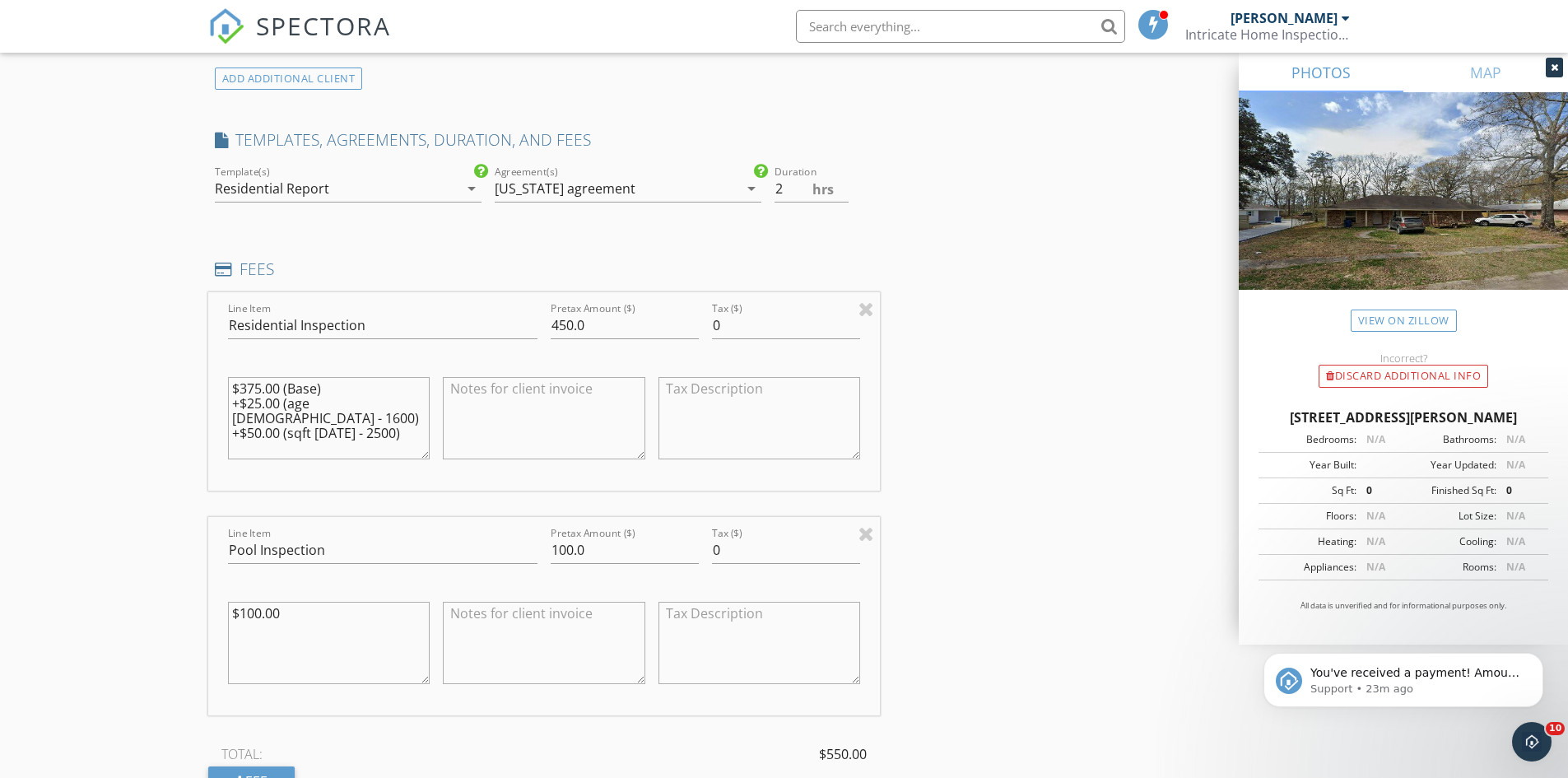
drag, startPoint x: 392, startPoint y: 394, endPoint x: 236, endPoint y: 385, distance: 156.3
click at [236, 385] on textarea "$375.00 (Base) +$25.00 (age [DEMOGRAPHIC_DATA] - 1600) +$50.00 (sqft [DATE] - 2…" at bounding box center [329, 418] width 203 height 83
click at [366, 394] on textarea "$375.00 (Base) +$25.00 (age [DEMOGRAPHIC_DATA] - 1600) +$50.00 (sqft [DATE] - 2…" at bounding box center [329, 418] width 203 height 83
drag, startPoint x: 381, startPoint y: 395, endPoint x: 312, endPoint y: 401, distance: 69.3
click at [280, 403] on textarea "$375.00 (Base) +$25.00 (age [DEMOGRAPHIC_DATA] - 1600) +$50.00 (sqft [DATE] - 2…" at bounding box center [329, 418] width 203 height 83
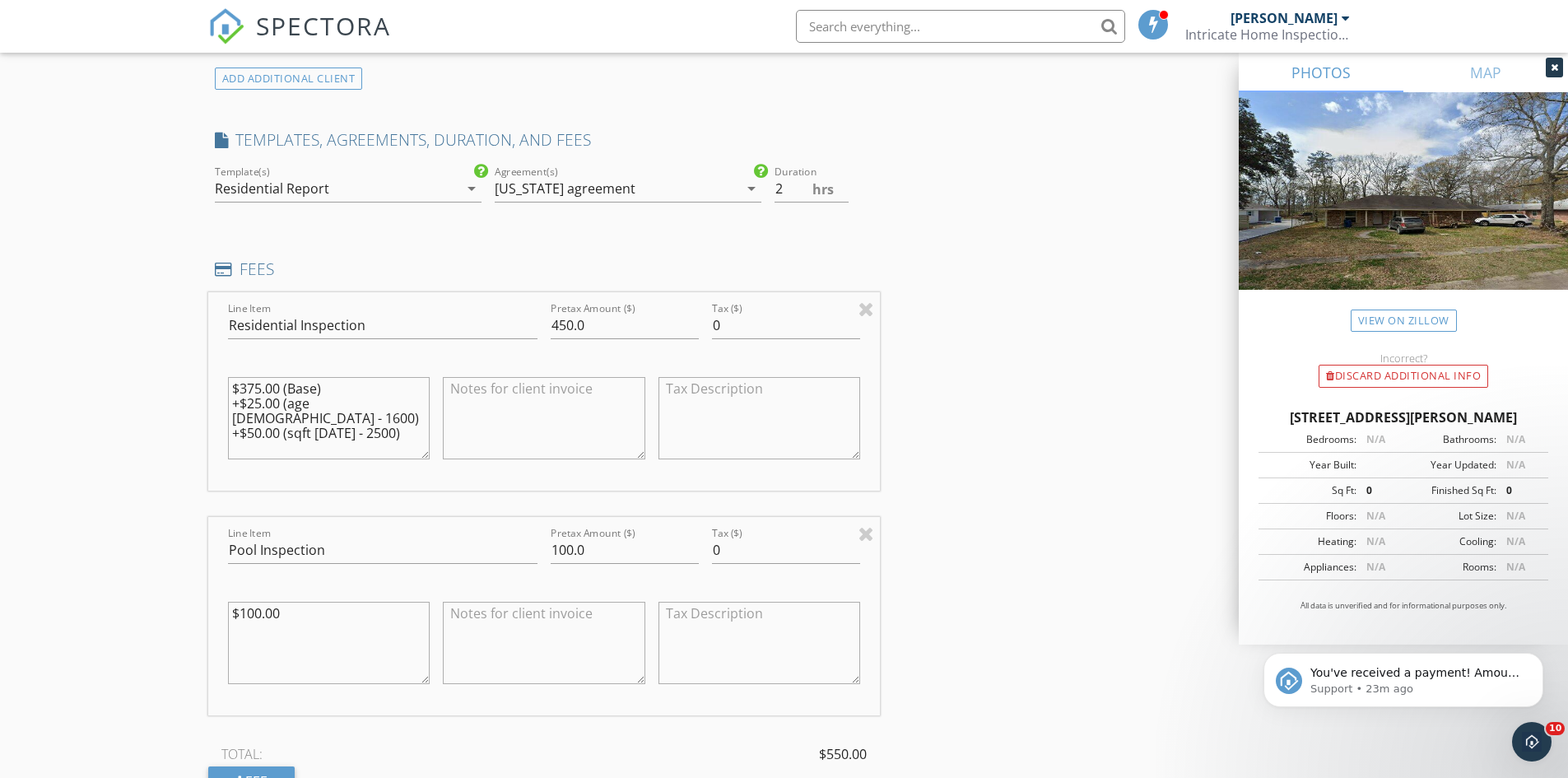
click at [375, 397] on textarea "$375.00 (Base) +$25.00 (age [DEMOGRAPHIC_DATA] - 1600) +$50.00 (sqft [DATE] - 2…" at bounding box center [329, 418] width 203 height 83
drag, startPoint x: 372, startPoint y: 397, endPoint x: 233, endPoint y: 403, distance: 139.1
click at [233, 403] on textarea "$375.00 (Base) +$25.00 (age [DEMOGRAPHIC_DATA] - 1600) +$50.00 (sqft [DATE] - 2…" at bounding box center [329, 418] width 203 height 83
type textarea "$375.00 (Base) +$50.00 (sqft [DATE] - 2500)"
click at [263, 604] on textarea "$100.00" at bounding box center [329, 642] width 203 height 83
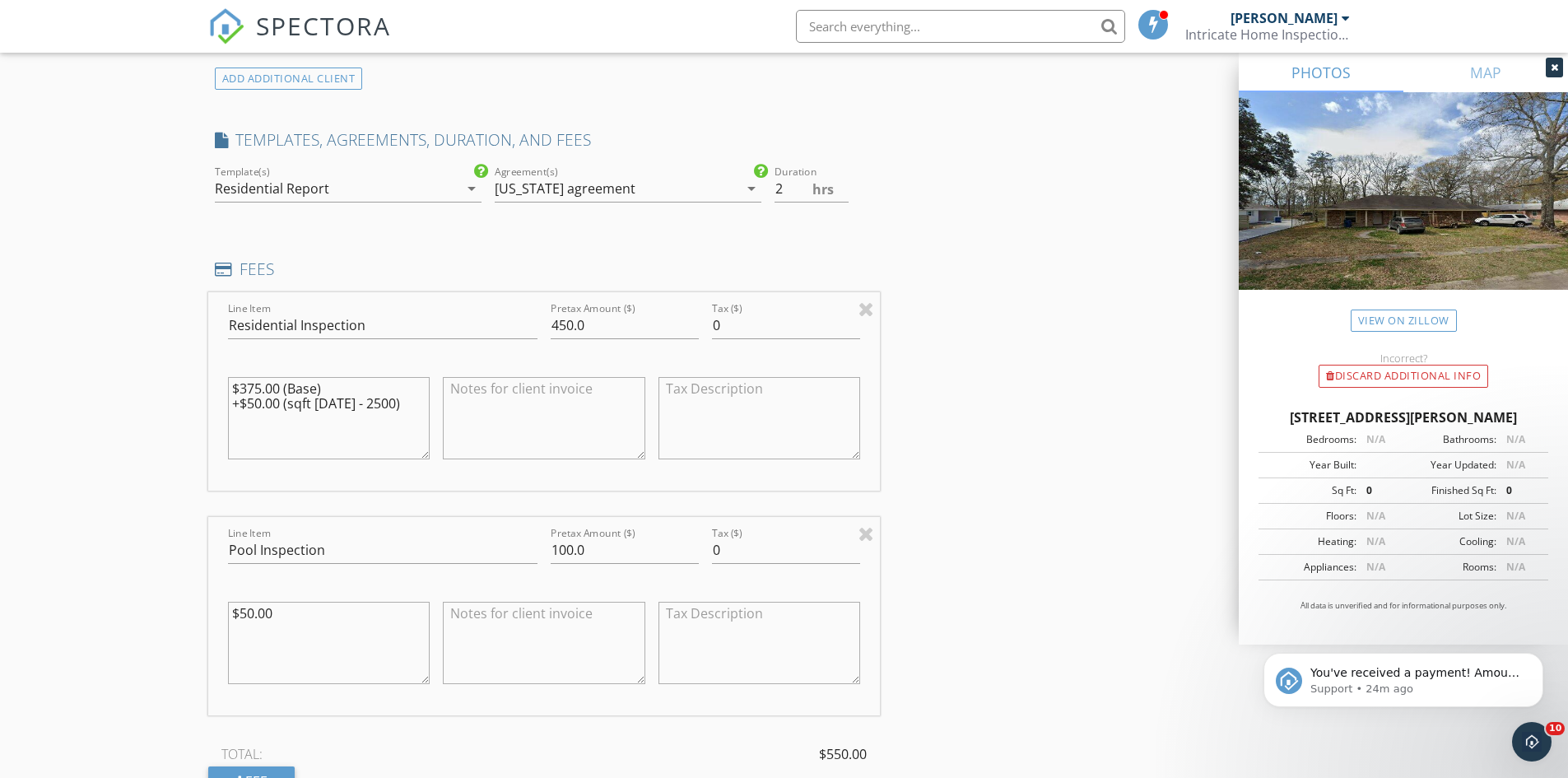
type textarea "$50.00"
drag, startPoint x: 602, startPoint y: 549, endPoint x: 394, endPoint y: 546, distance: 208.0
click at [442, 546] on div "Line Item Pool Inspection Pretax Amount ($) 100.0 Tax ($) 0 $50.00" at bounding box center [545, 616] width 673 height 198
type input "50"
drag, startPoint x: 1050, startPoint y: 376, endPoint x: 1011, endPoint y: 395, distance: 43.4
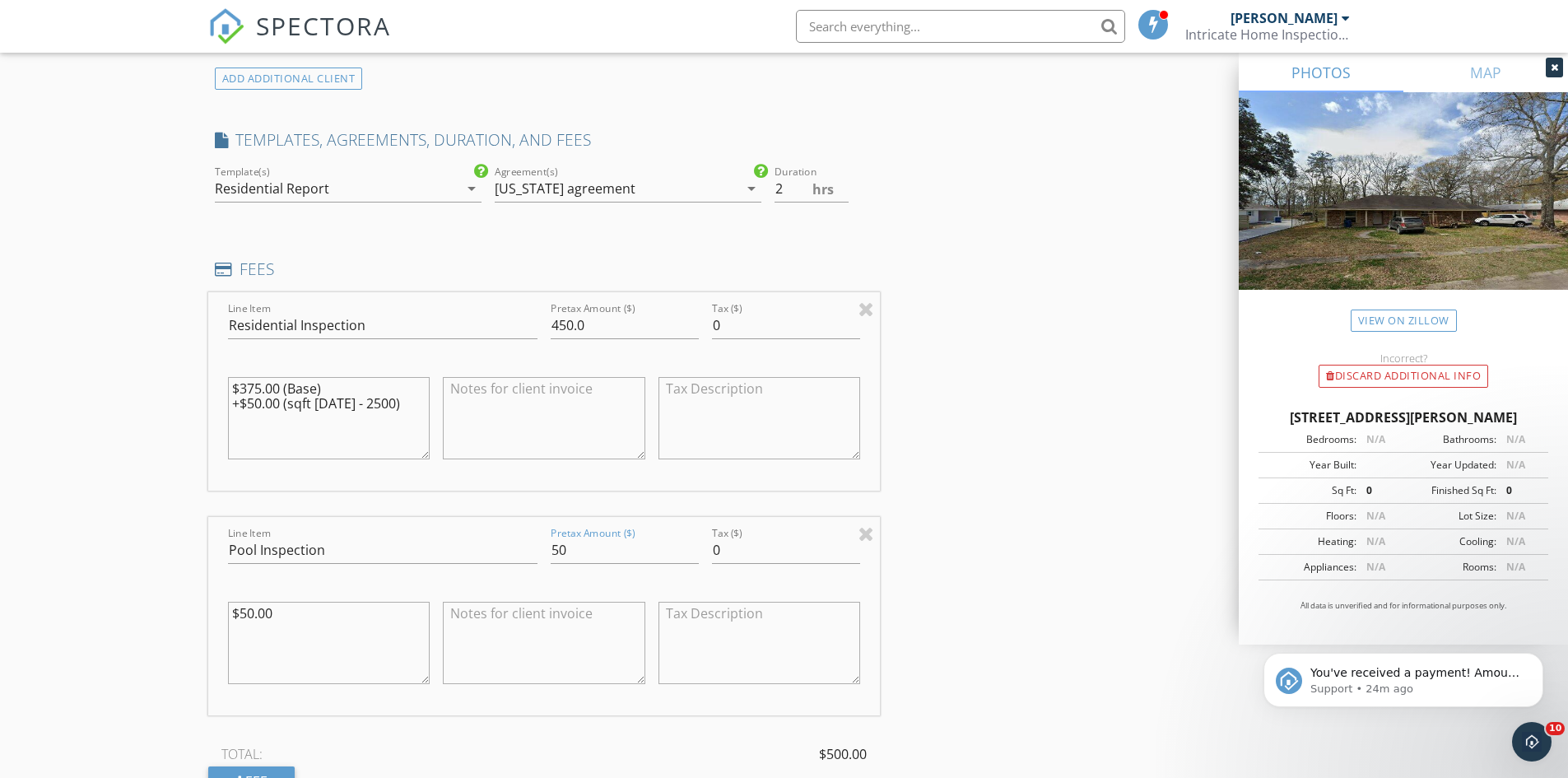
click at [1050, 376] on div "INSPECTOR(S) check_box [PERSON_NAME] PRIMARY [PERSON_NAME] arrow_drop_down chec…" at bounding box center [785, 446] width 1153 height 3146
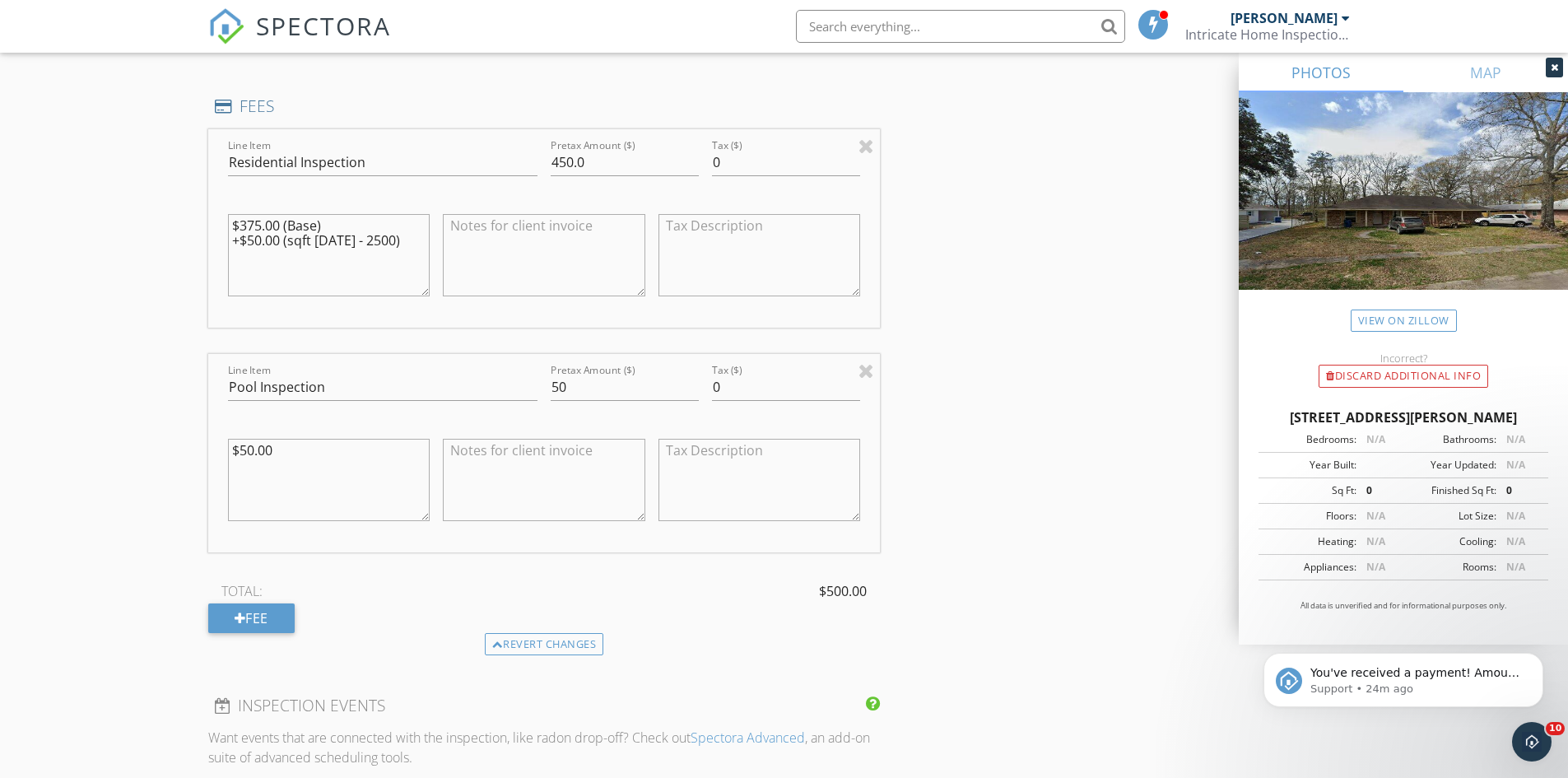
scroll to position [1400, 0]
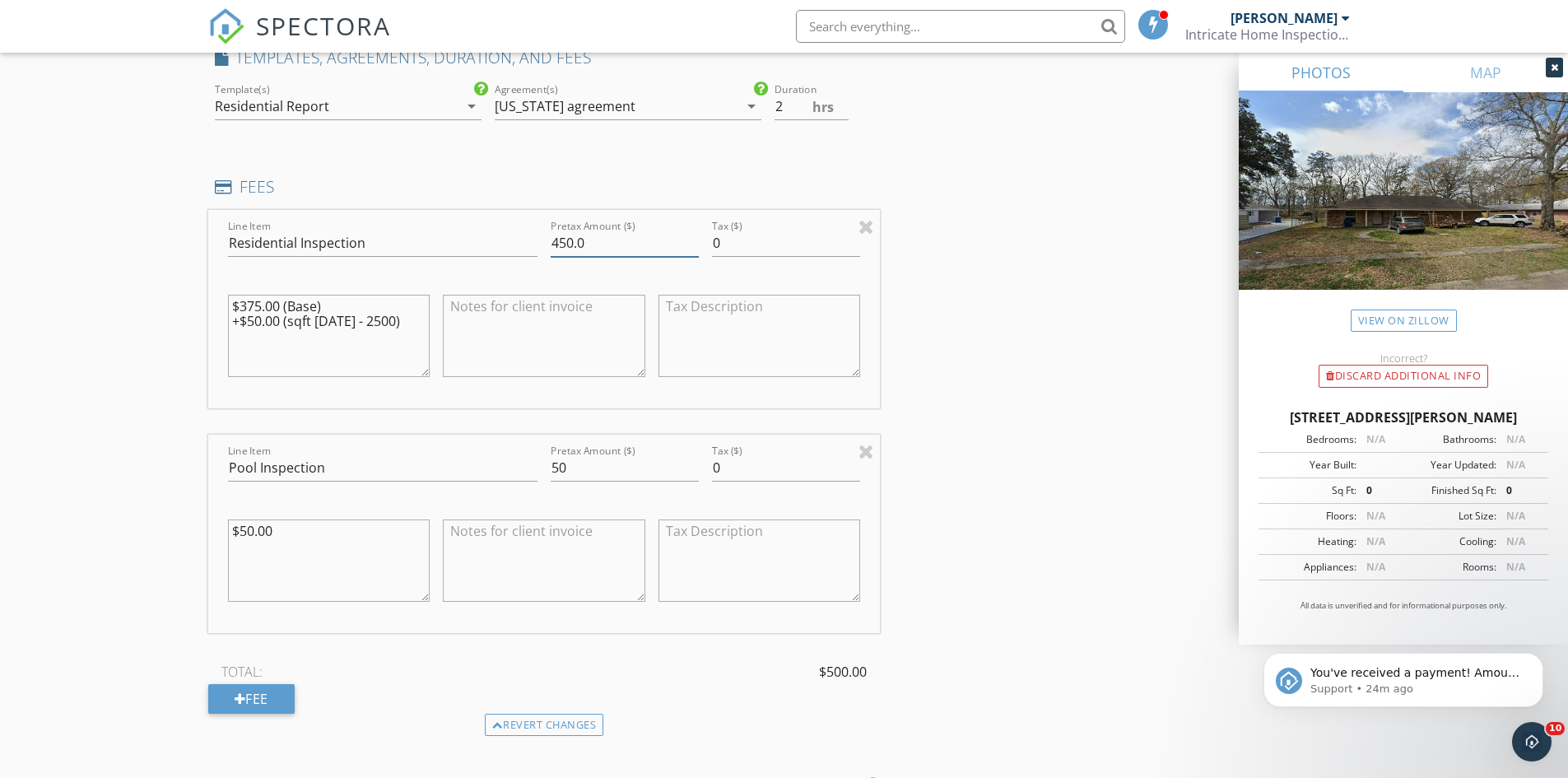
click at [576, 239] on input "450.0" at bounding box center [625, 243] width 148 height 27
type input "425.0"
click at [1086, 465] on div "INSPECTOR(S) check_box [PERSON_NAME] PRIMARY [PERSON_NAME] arrow_drop_down chec…" at bounding box center [785, 364] width 1153 height 3146
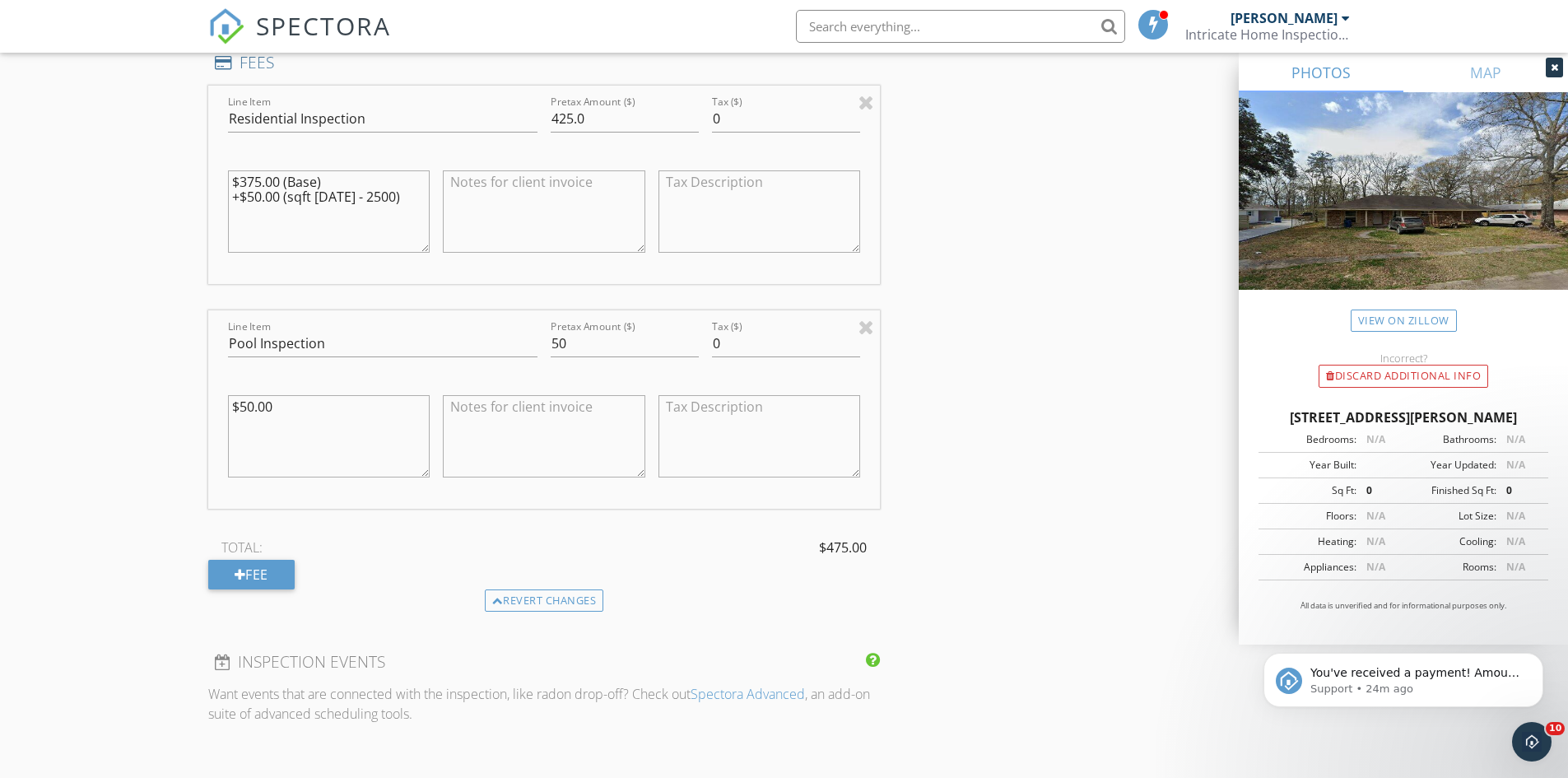
scroll to position [1893, 0]
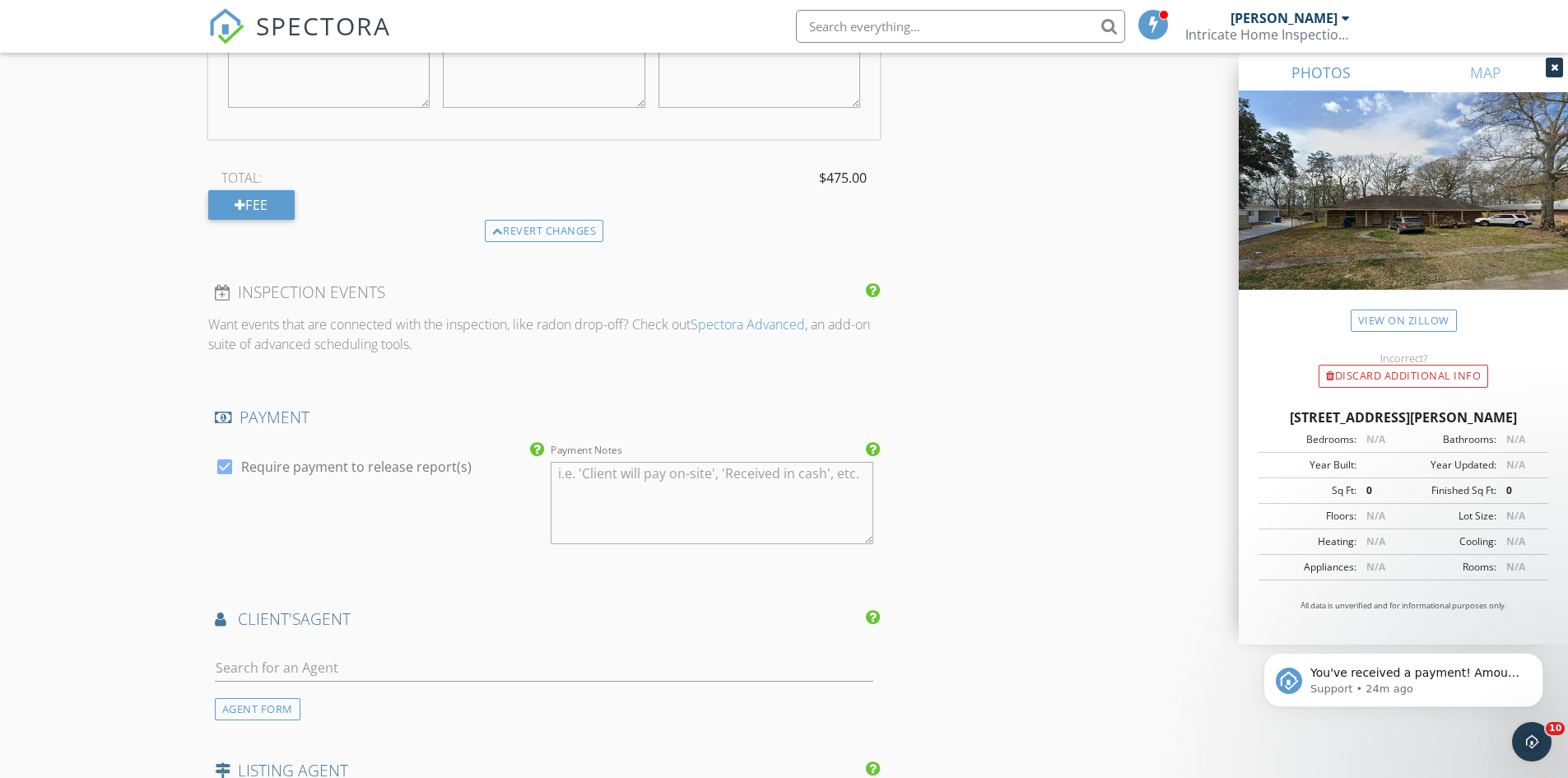
click at [708, 647] on div at bounding box center [544, 672] width 660 height 54
click at [688, 666] on input "text" at bounding box center [544, 668] width 660 height 27
type input "nia"
click at [364, 696] on li "[PERSON_NAME] [PERSON_NAME]" at bounding box center [544, 704] width 658 height 46
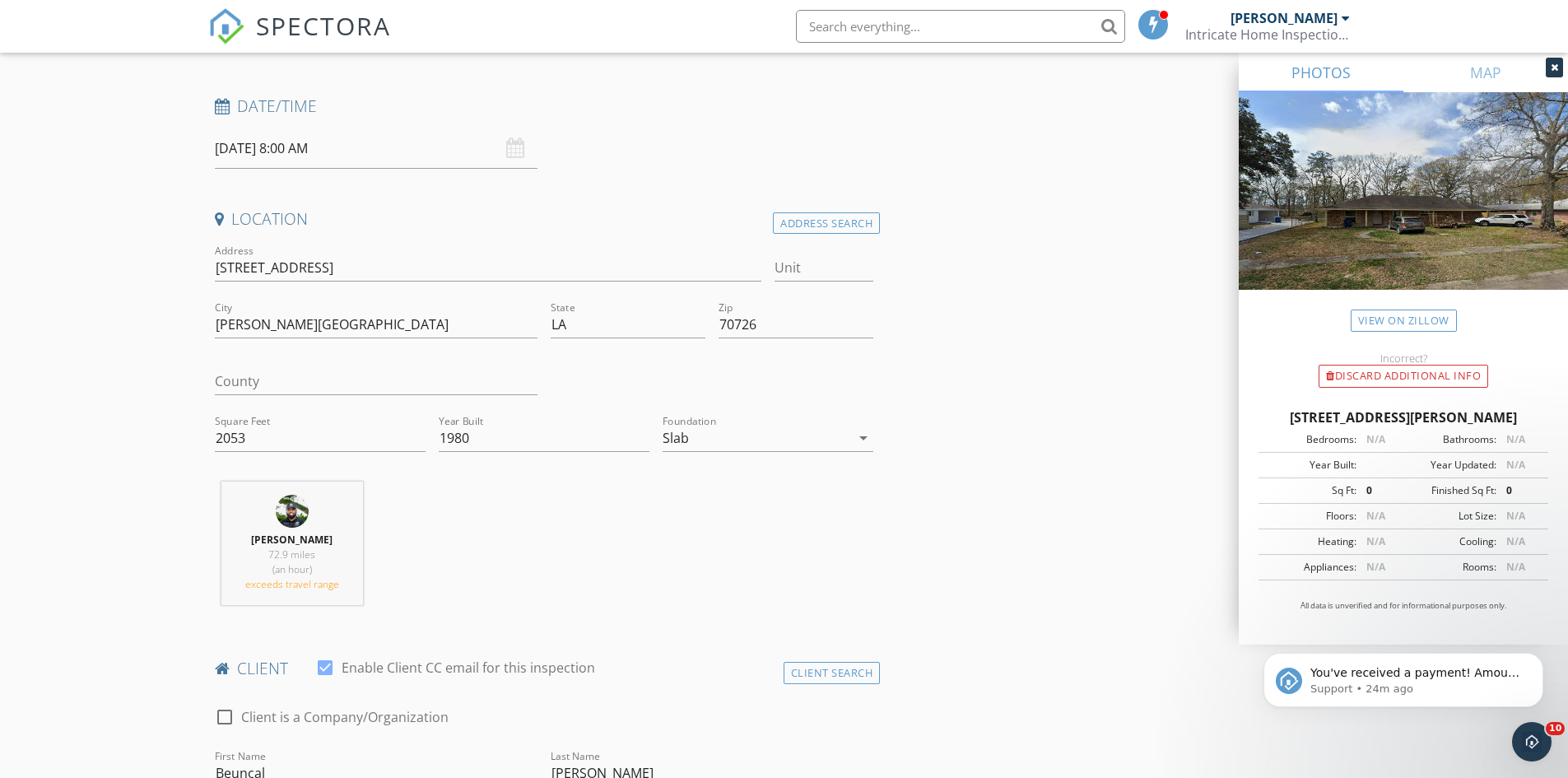
scroll to position [0, 0]
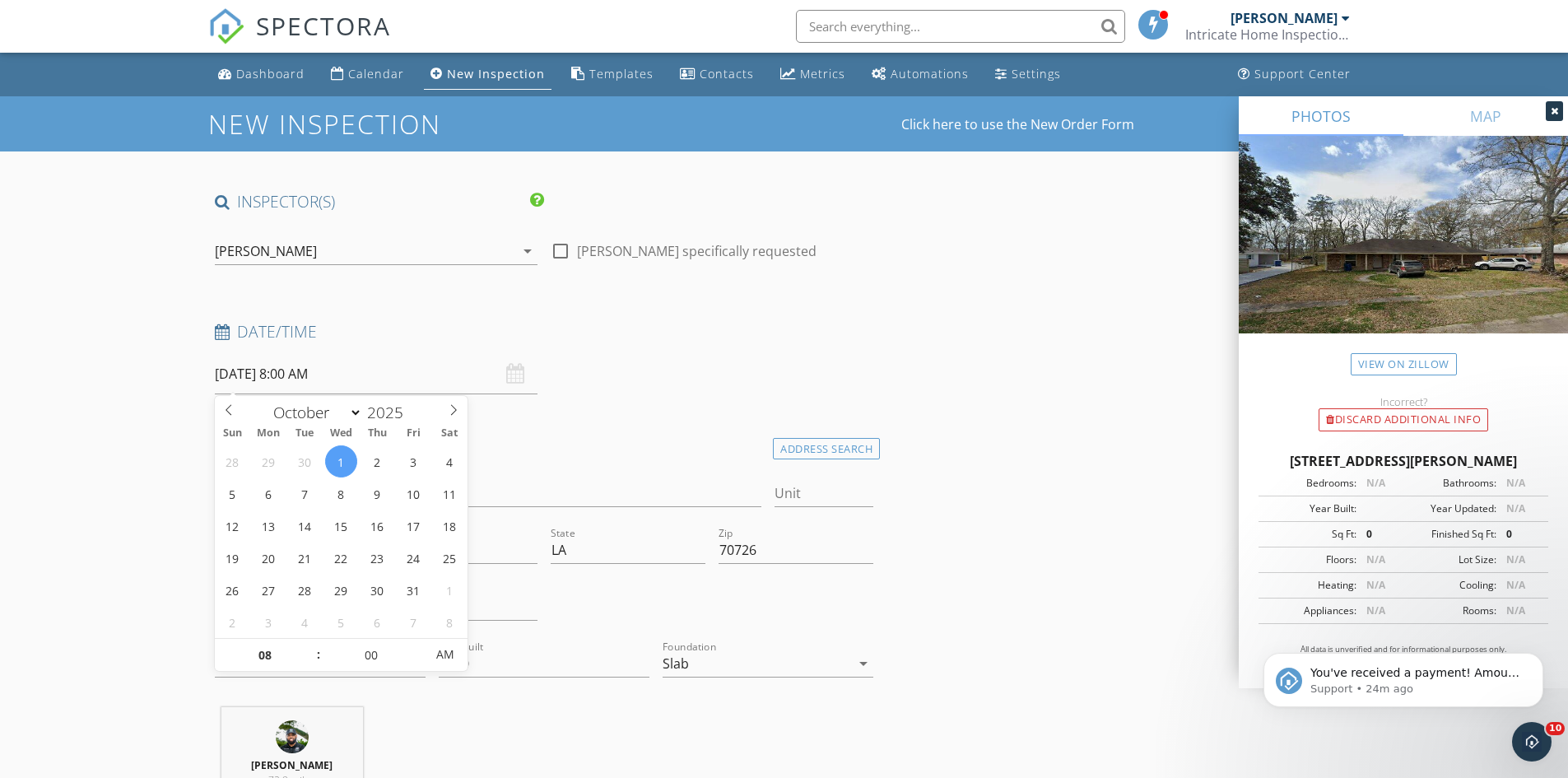
click at [405, 381] on input "[DATE] 8:00 AM" at bounding box center [375, 374] width 322 height 40
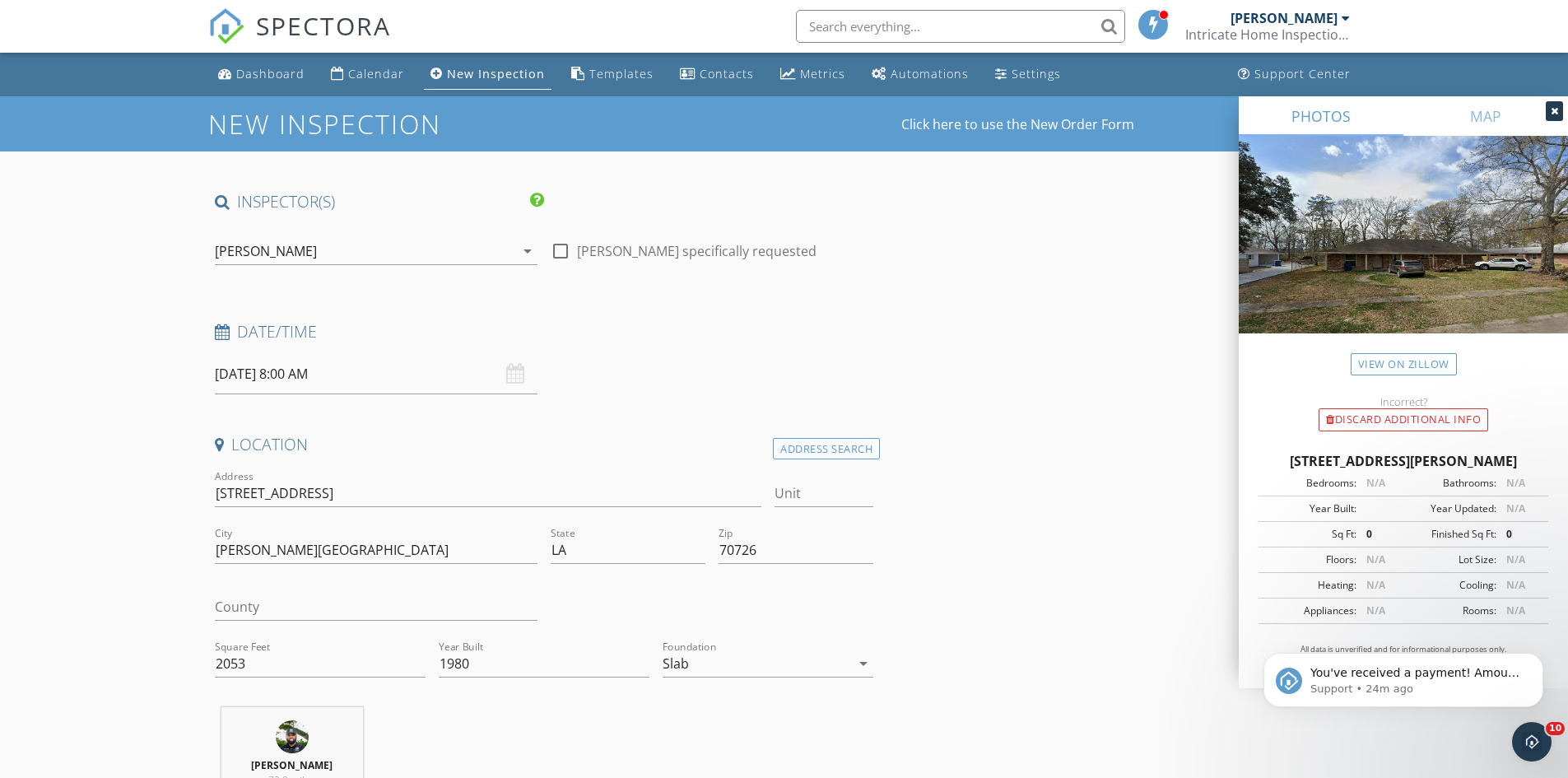
click at [394, 389] on input "[DATE] 8:00 AM" at bounding box center [375, 374] width 322 height 40
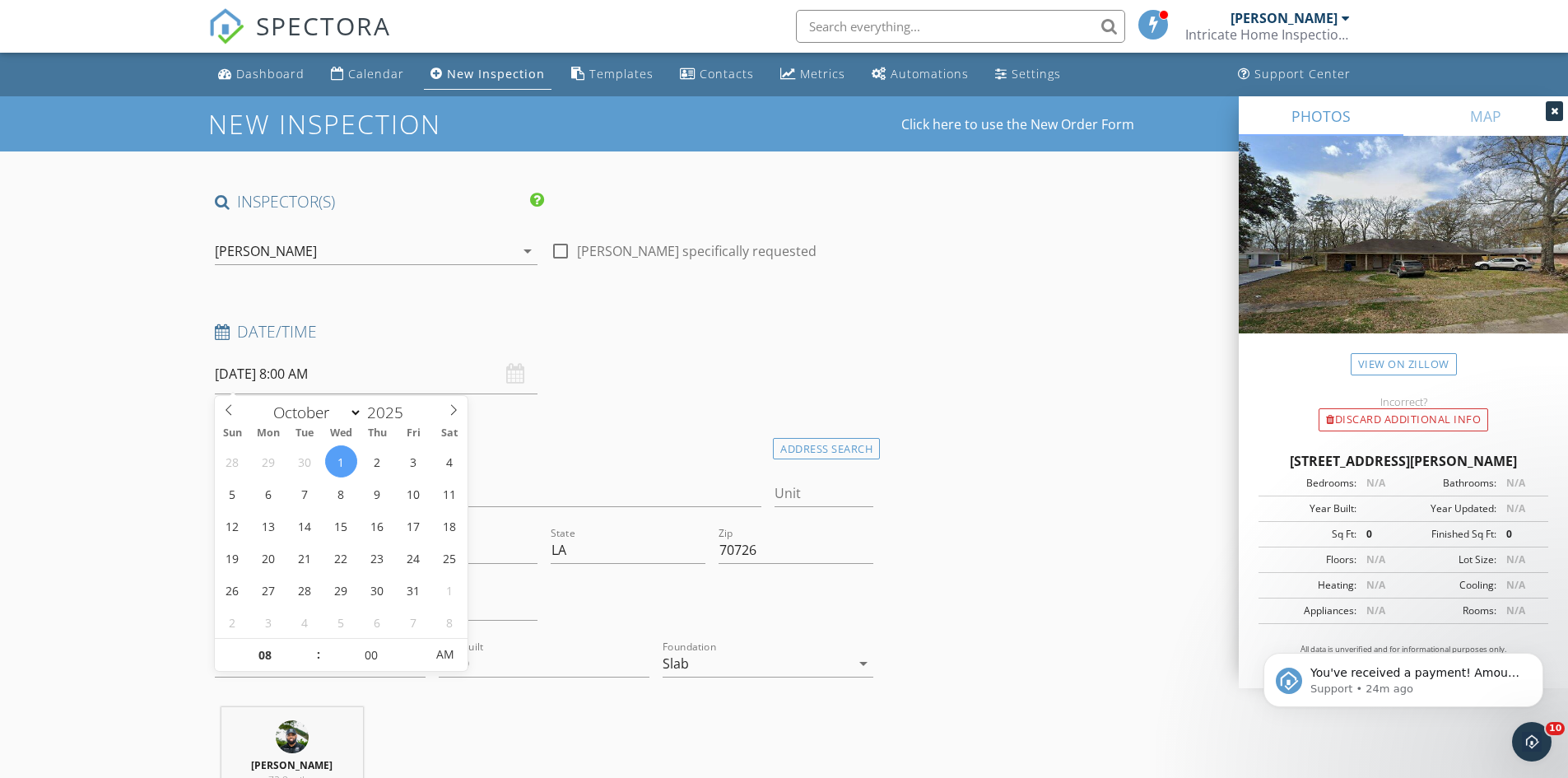
type input "09"
type input "[DATE] 9:00 AM"
click at [316, 641] on div "09 : 00 AM" at bounding box center [342, 655] width 254 height 33
type input "10"
type input "[DATE] 10:00 AM"
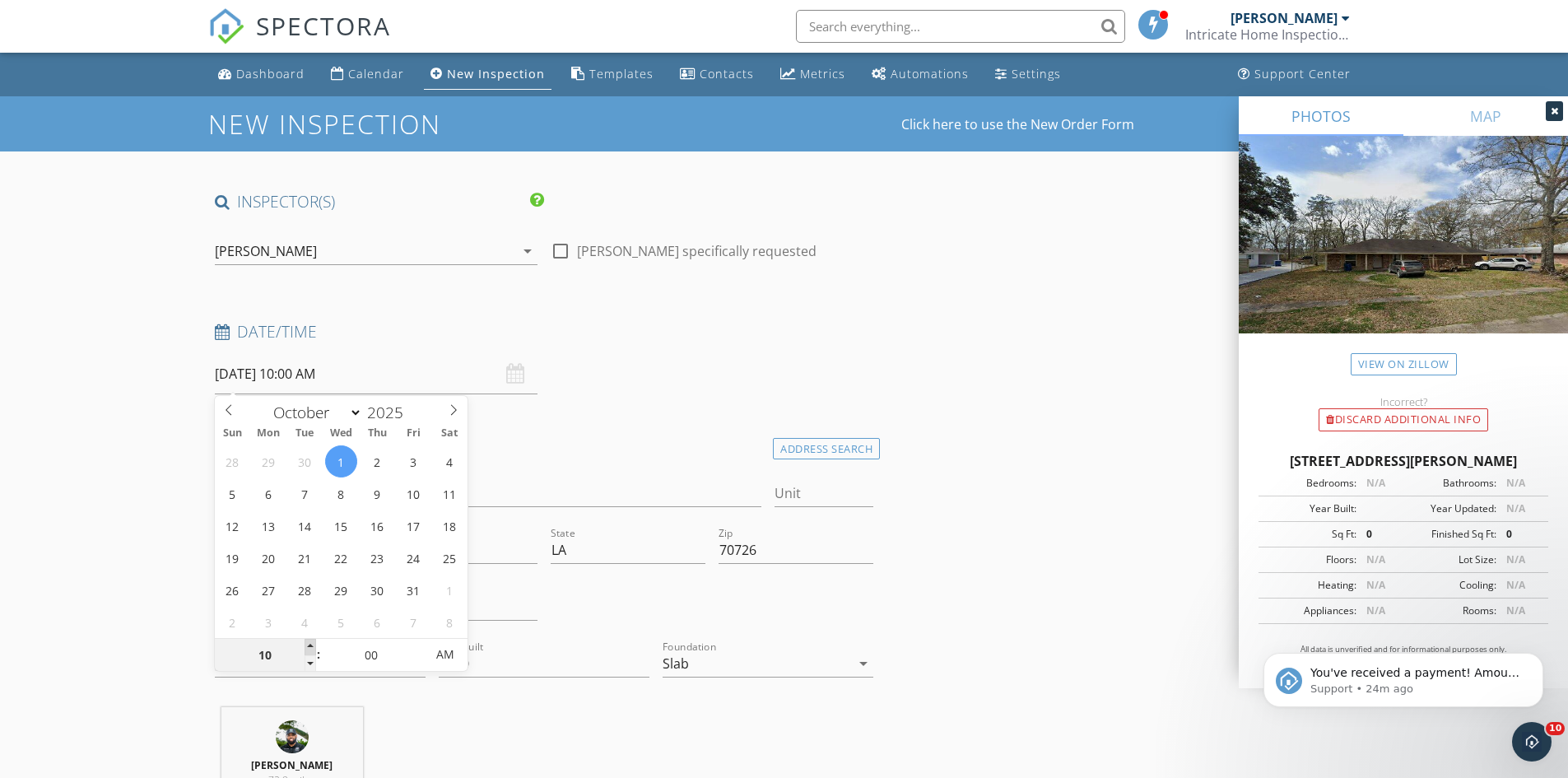
click at [312, 644] on span at bounding box center [309, 647] width 11 height 17
type input "09"
type input "[DATE] 9:00 AM"
click at [313, 660] on span at bounding box center [309, 663] width 11 height 17
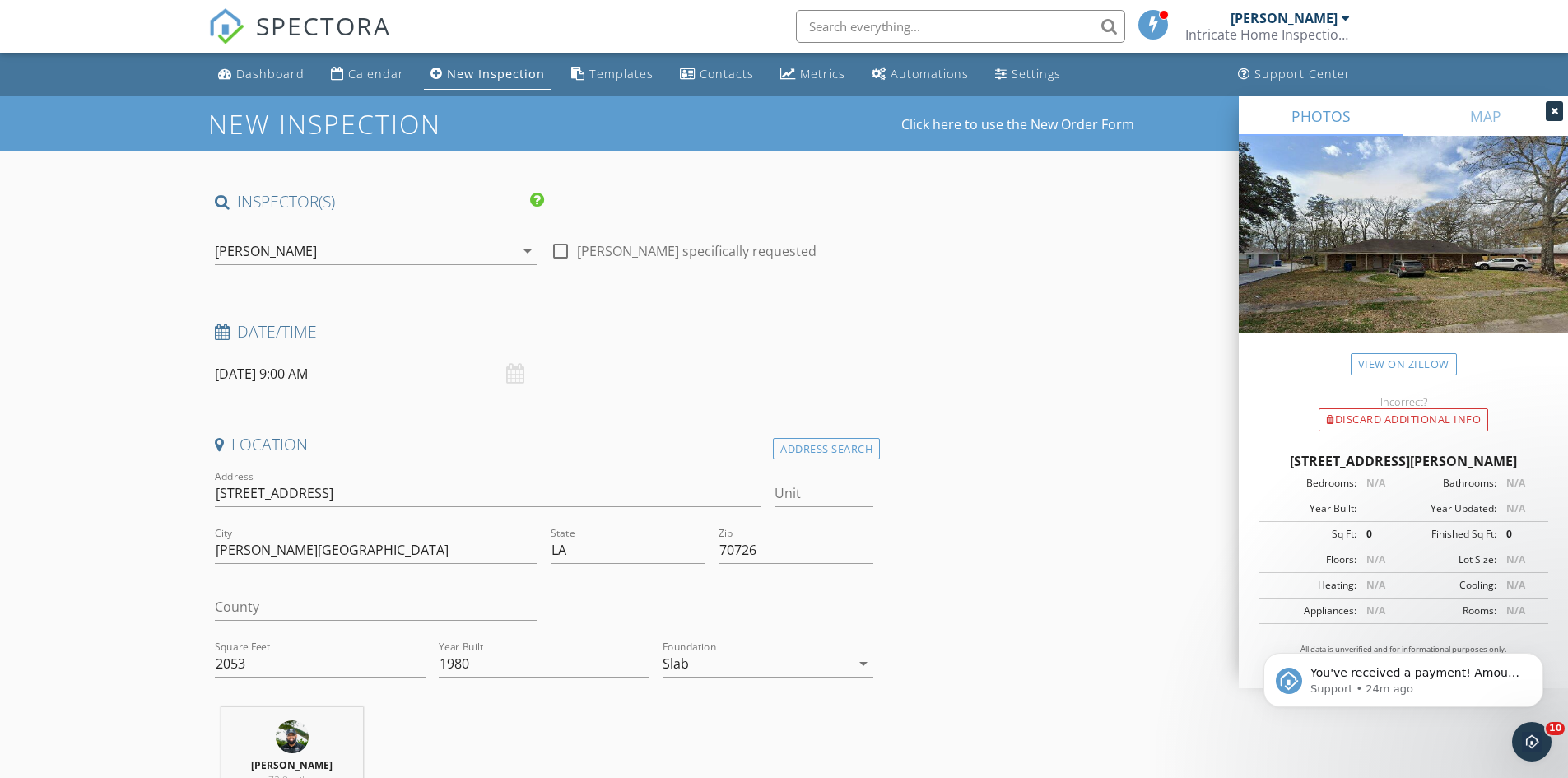
drag, startPoint x: 1001, startPoint y: 210, endPoint x: 994, endPoint y: 217, distance: 9.9
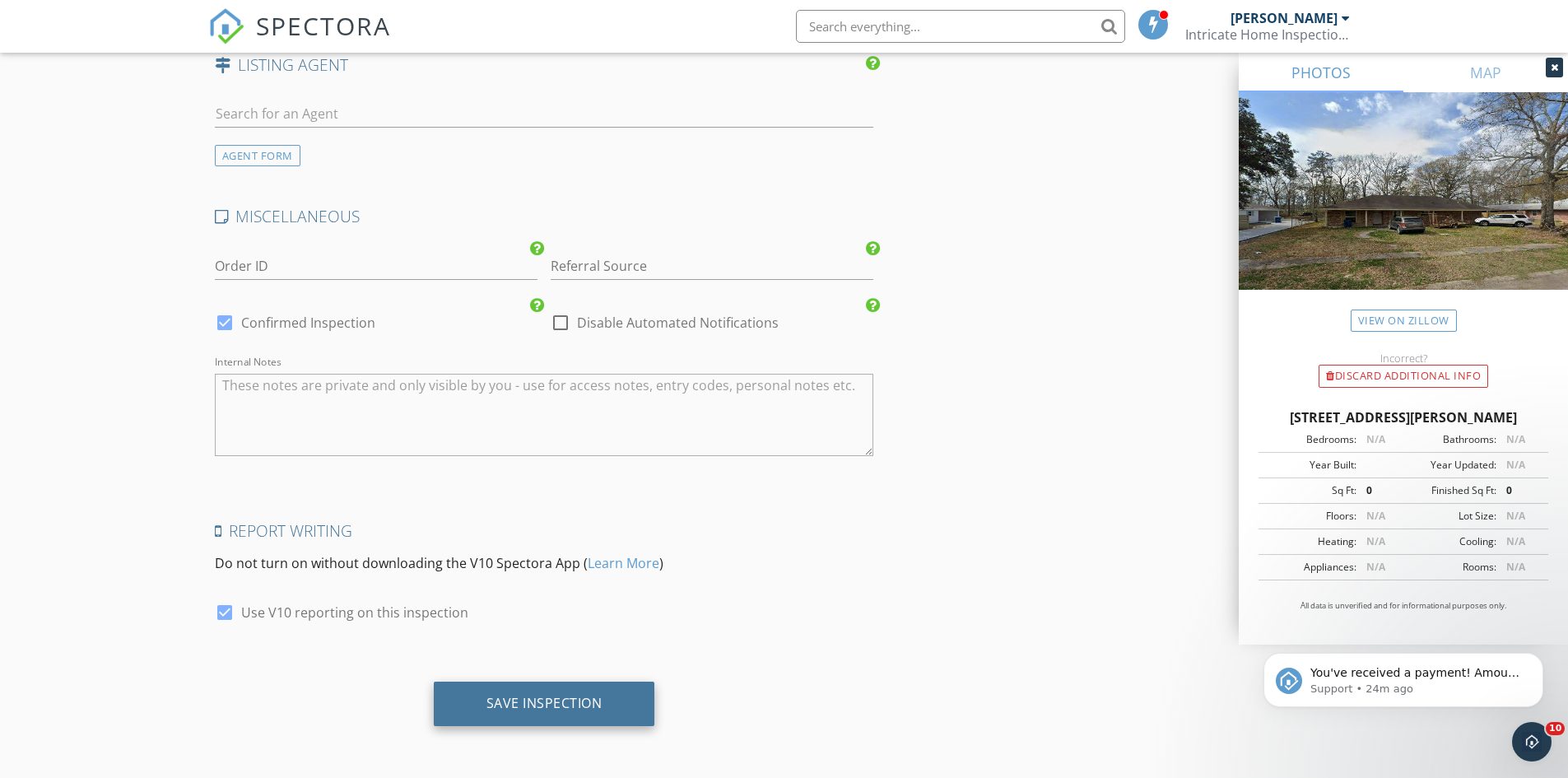
click at [595, 706] on div "Save Inspection" at bounding box center [545, 702] width 116 height 17
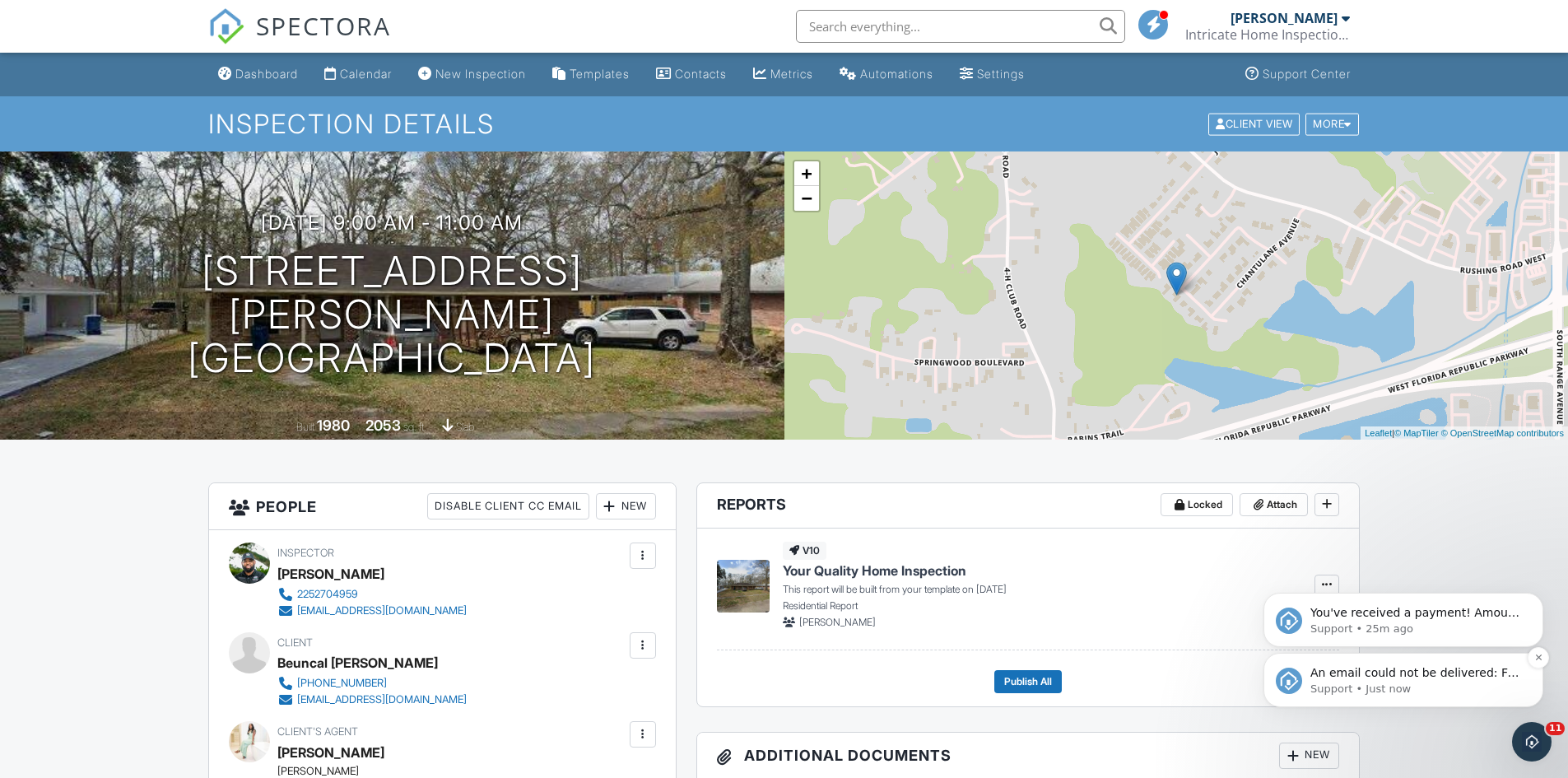
click at [1469, 669] on span "An email could not be delivered: For more information, view Why emails don't ge…" at bounding box center [1415, 688] width 209 height 46
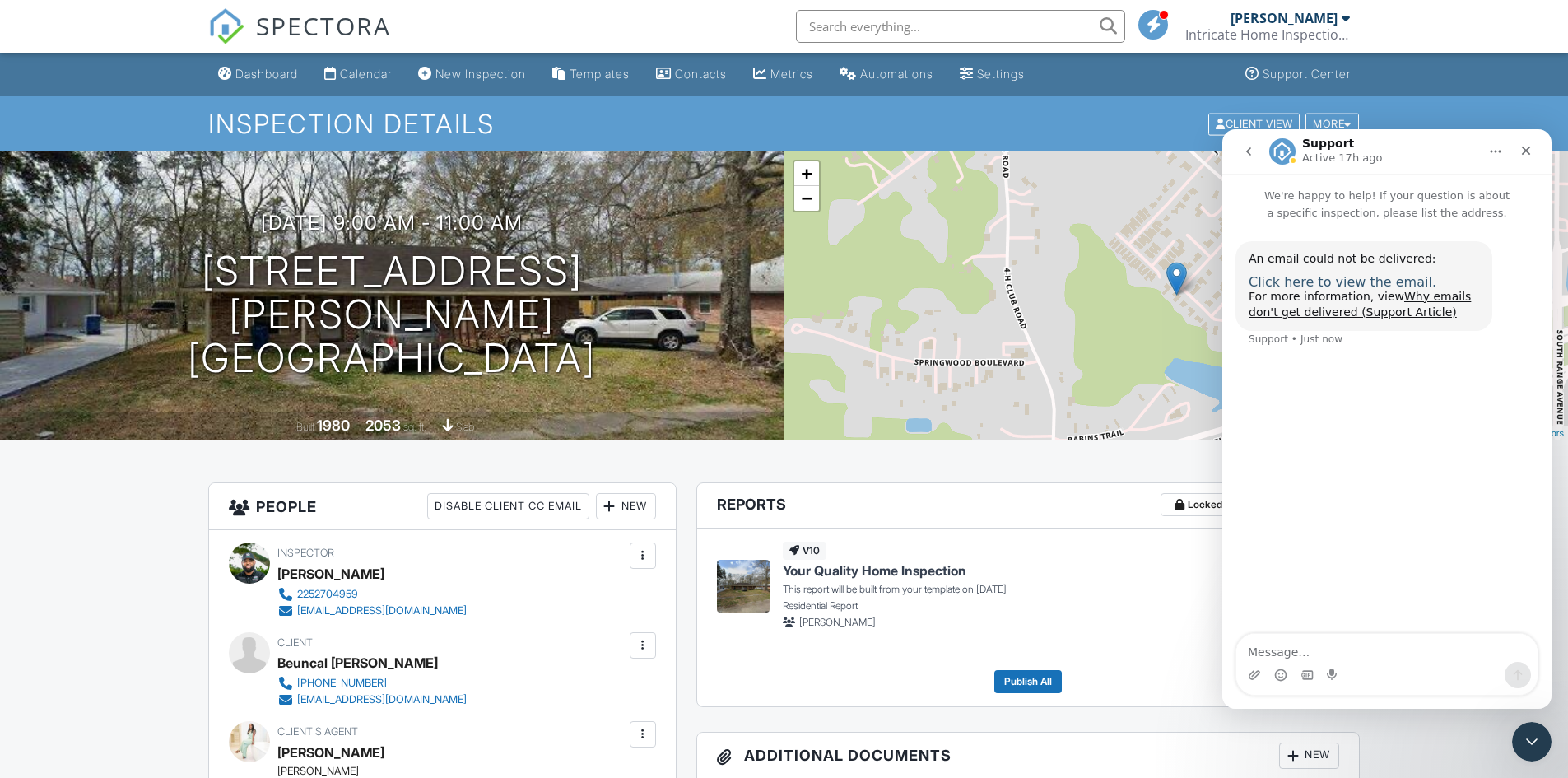
click at [1399, 280] on span "Click here to view the email." at bounding box center [1343, 282] width 188 height 16
click at [655, 638] on div at bounding box center [643, 645] width 26 height 26
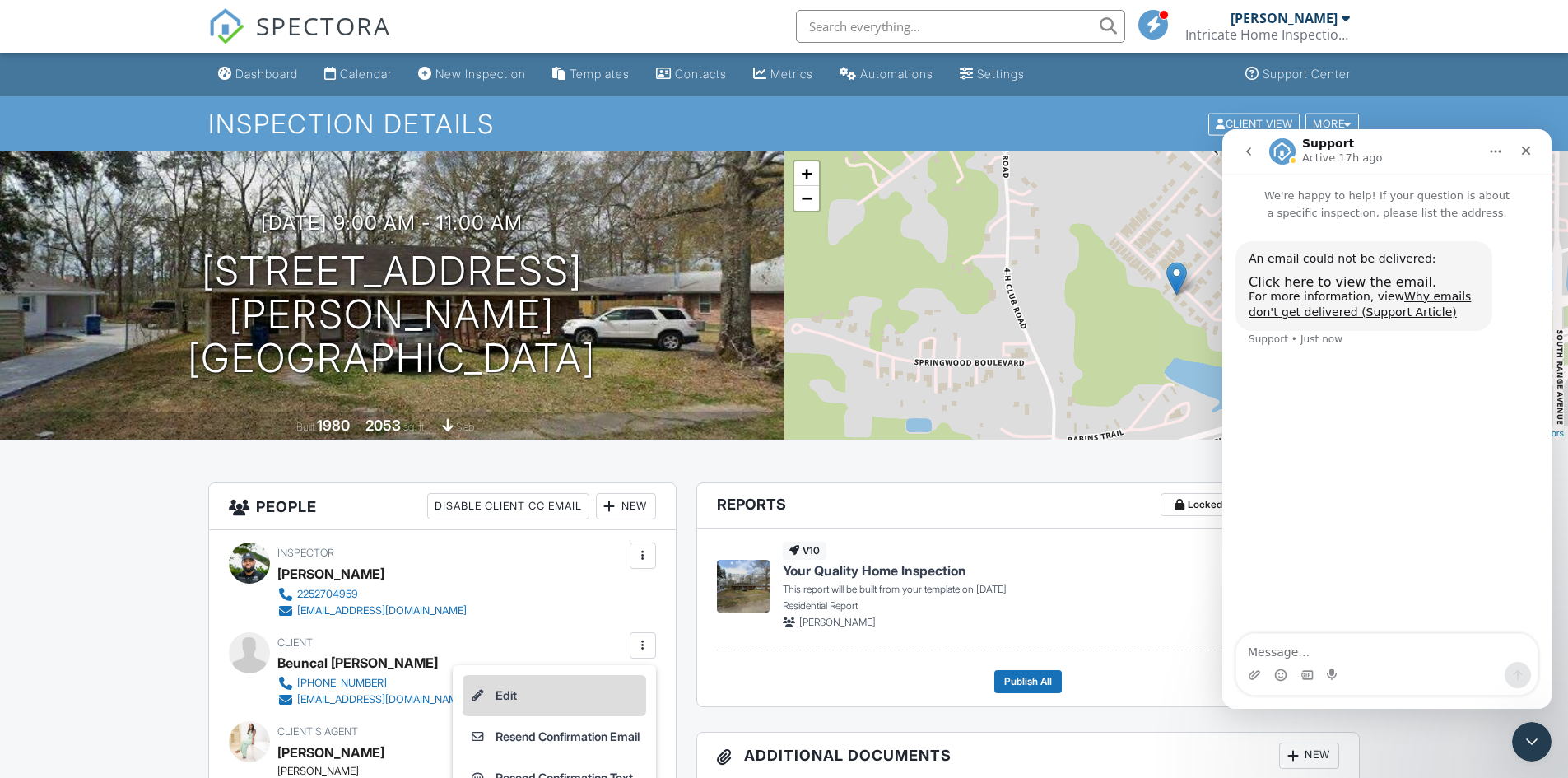
click at [587, 691] on li "Edit" at bounding box center [554, 695] width 183 height 41
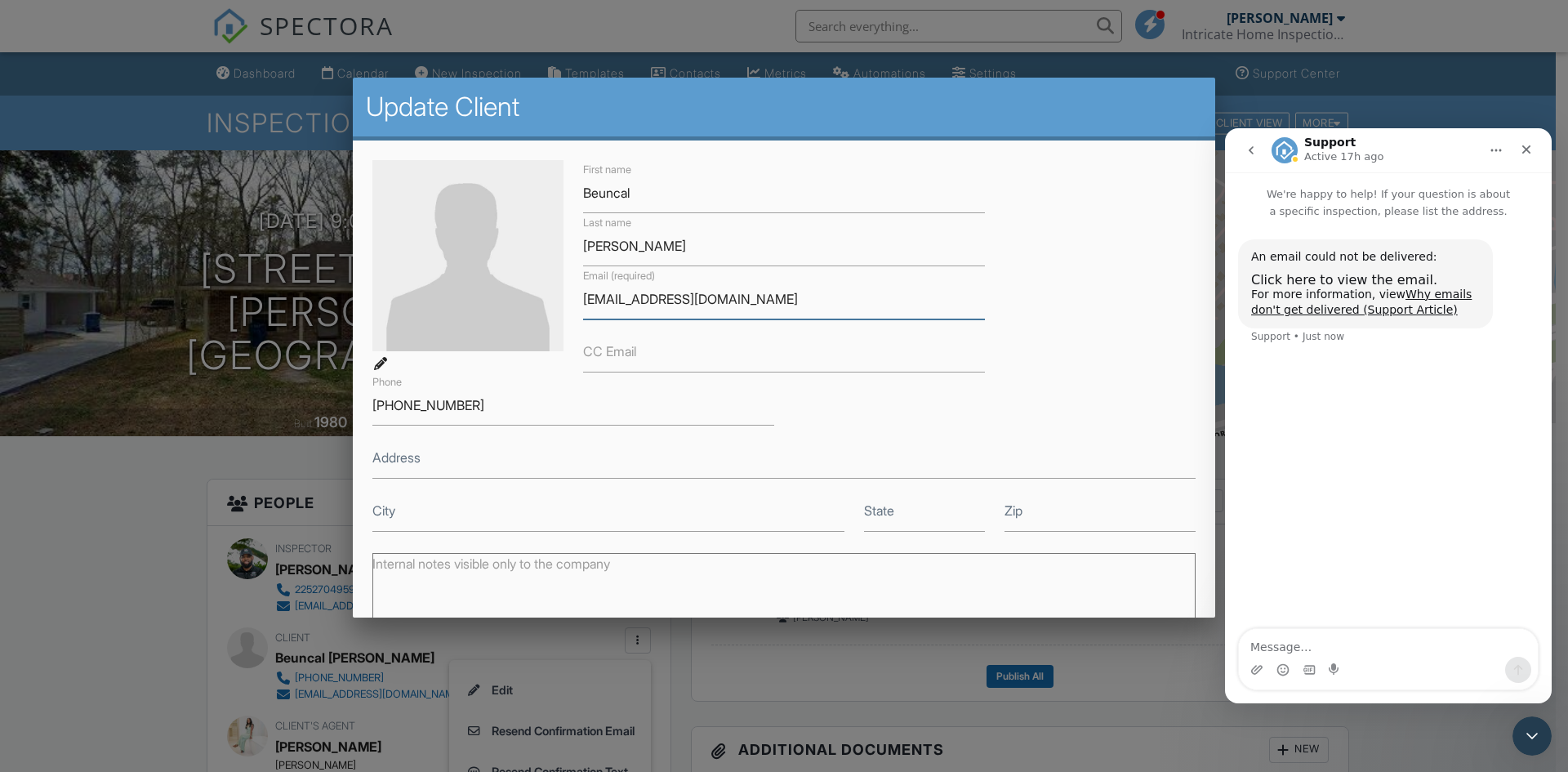
click at [642, 304] on input "[EMAIL_ADDRESS][DOMAIN_NAME]" at bounding box center [784, 299] width 402 height 40
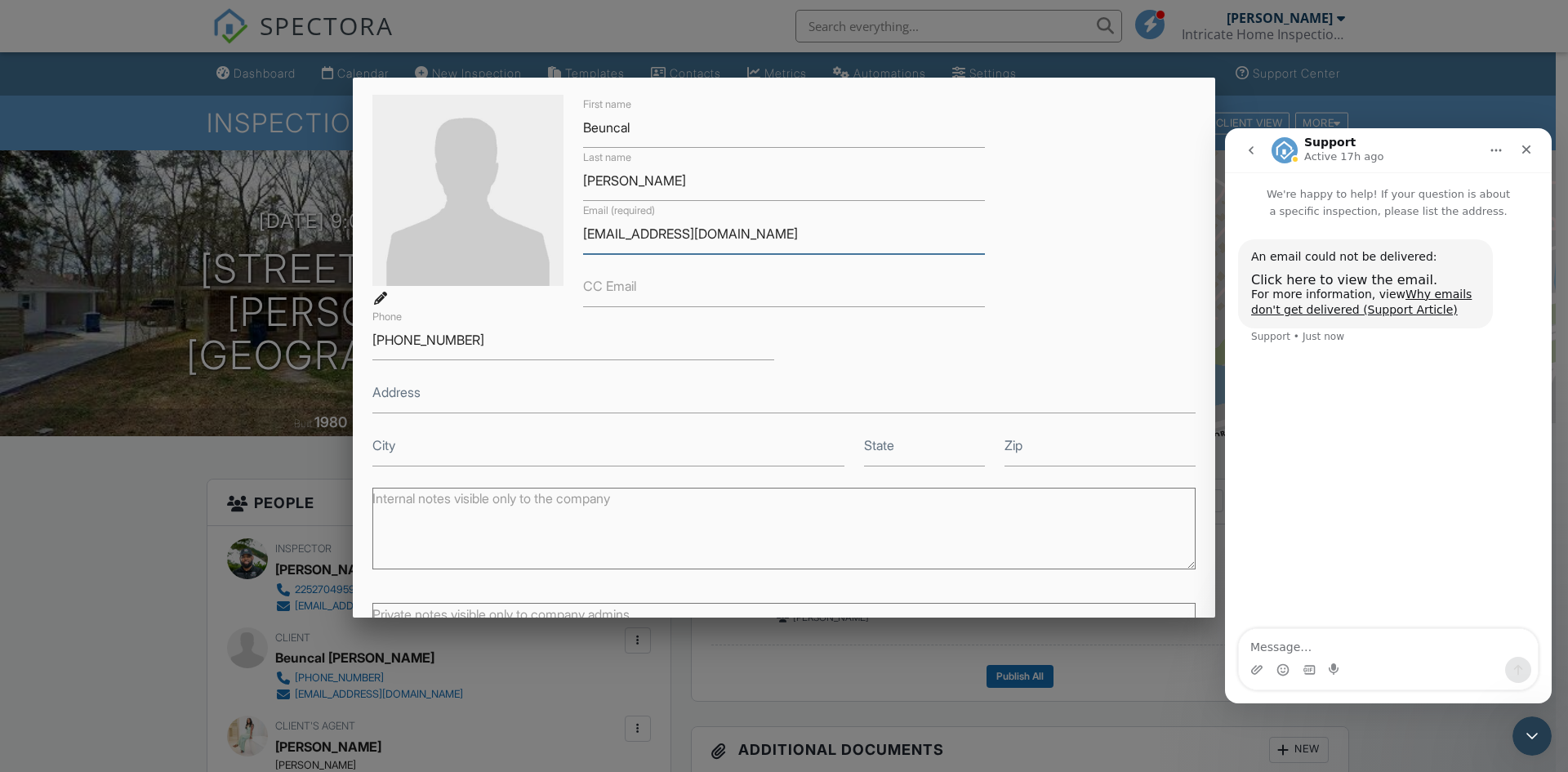
scroll to position [206, 0]
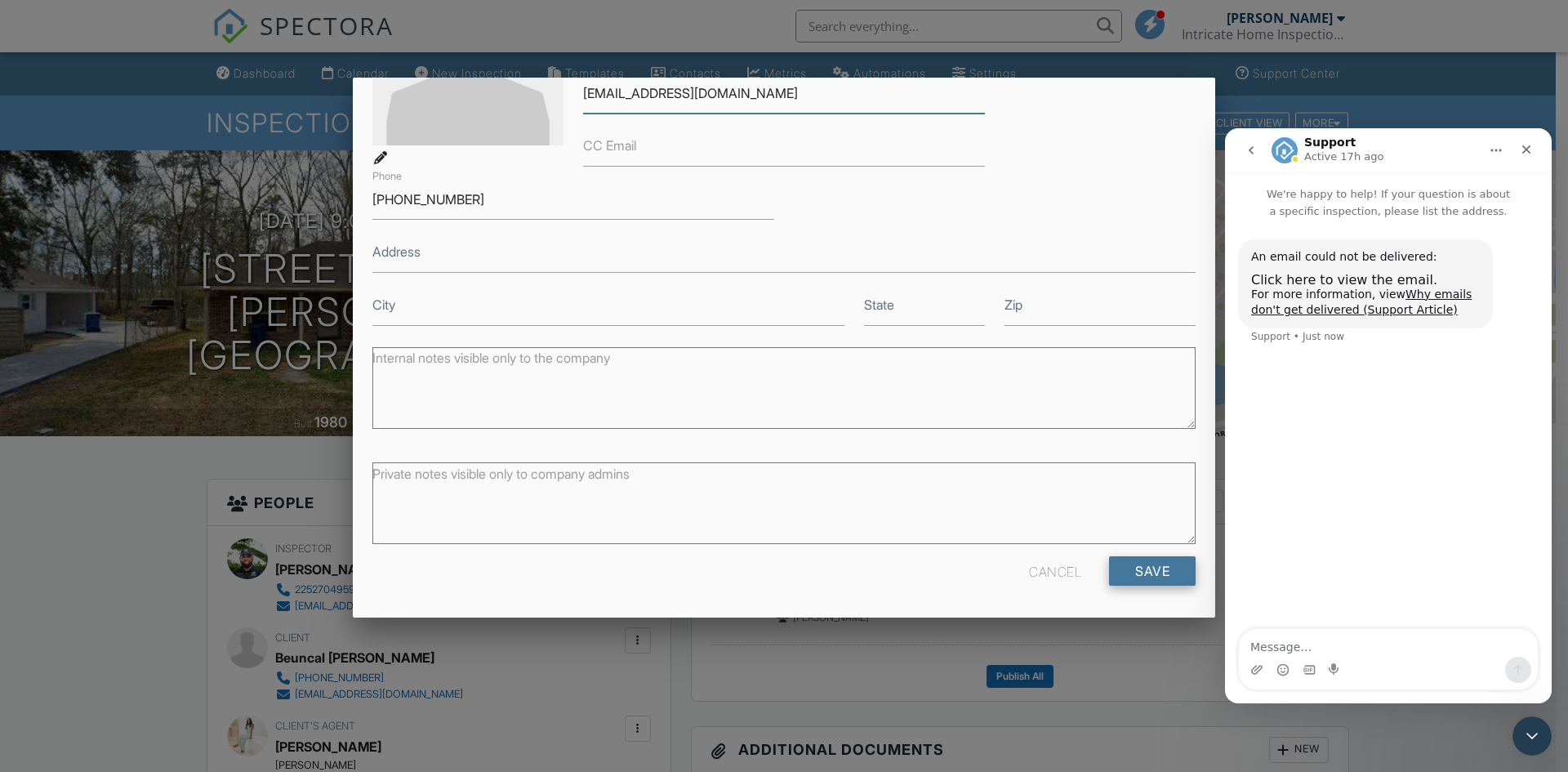
type input "[EMAIL_ADDRESS][DOMAIN_NAME]"
click at [1148, 568] on input "Save" at bounding box center [1152, 571] width 86 height 29
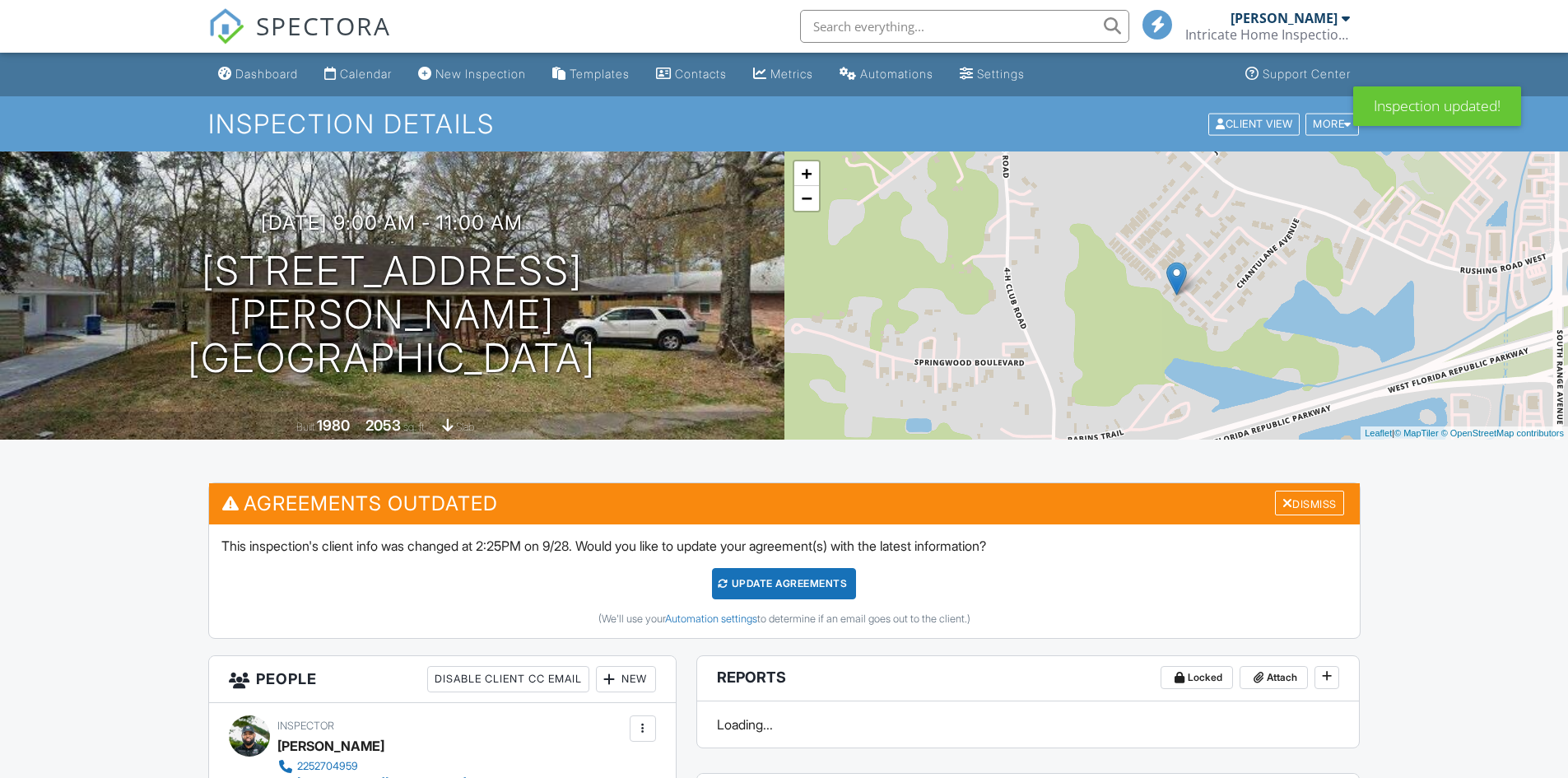
click at [790, 580] on div "Update Agreements" at bounding box center [784, 584] width 144 height 31
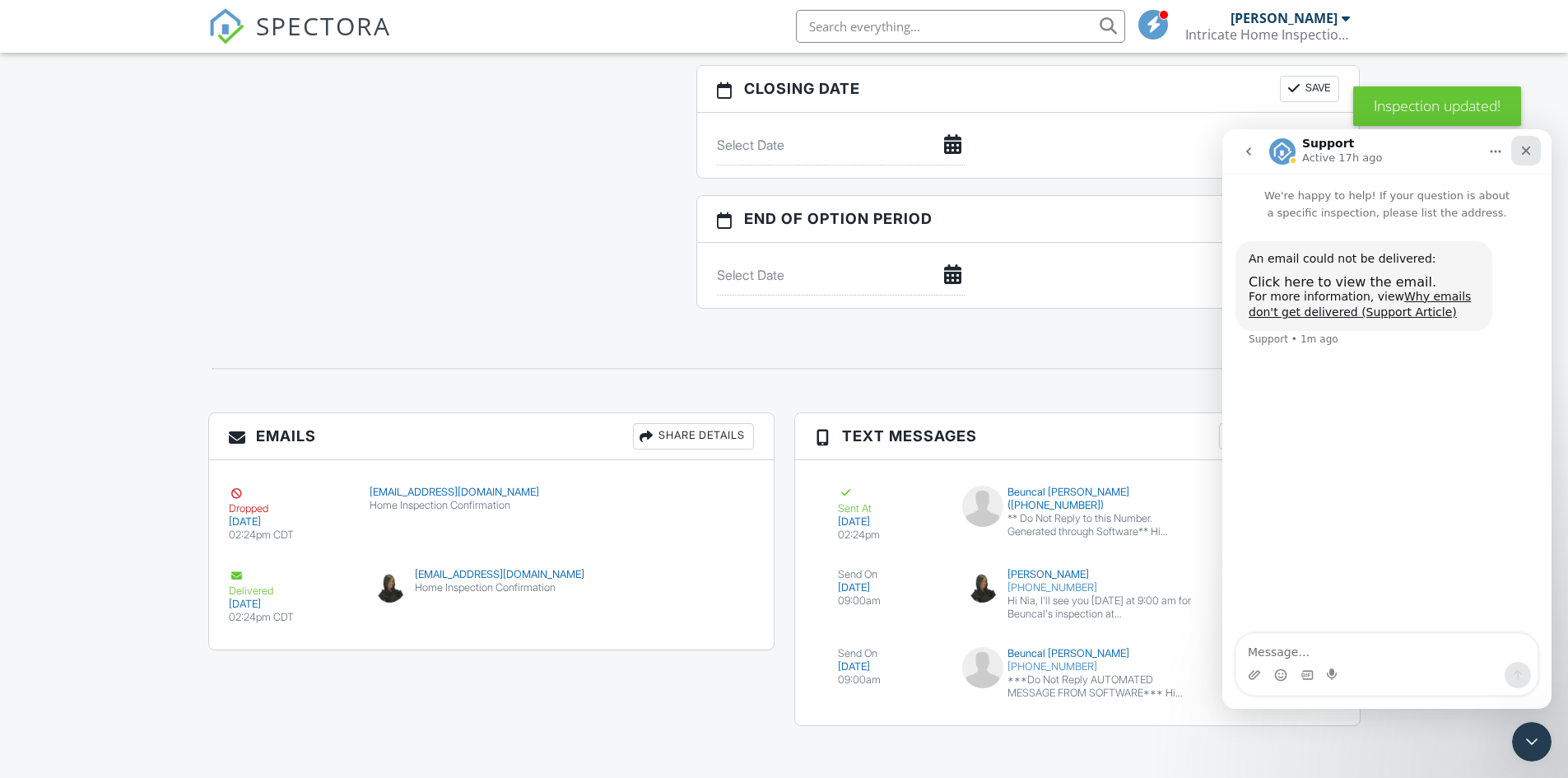
click at [1519, 151] on div "Close" at bounding box center [1526, 150] width 30 height 30
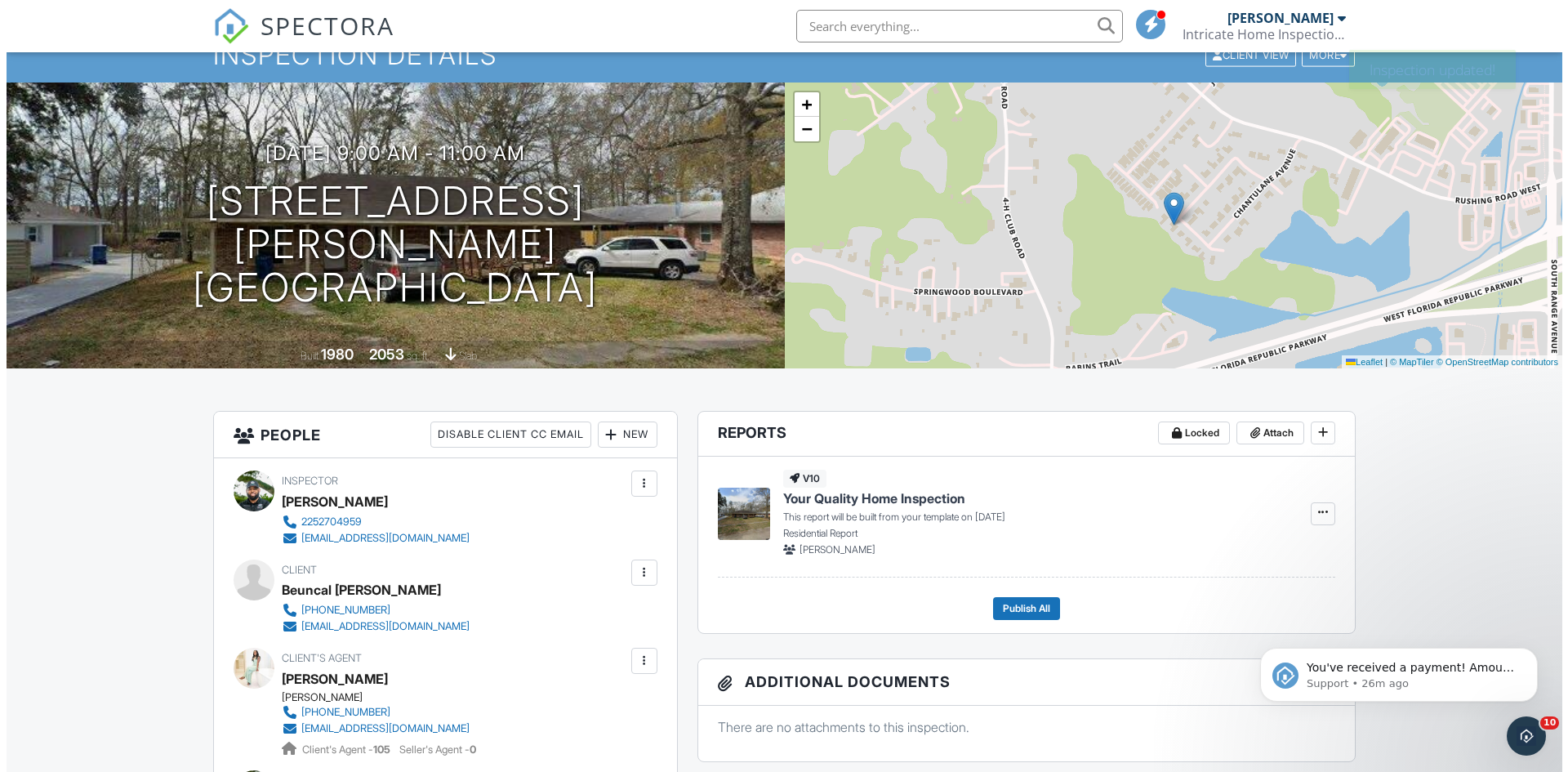
scroll to position [48, 0]
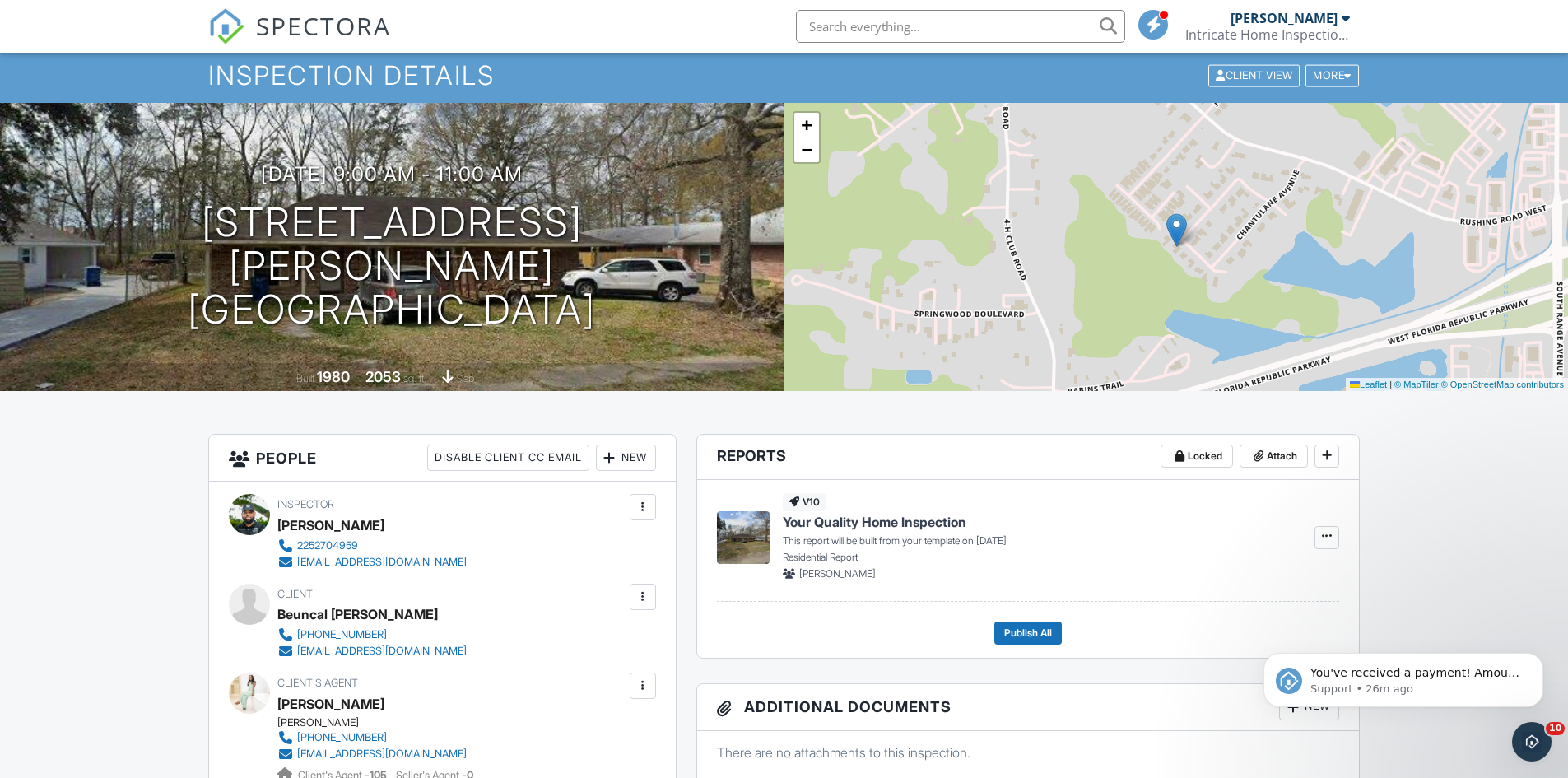
click at [648, 598] on div at bounding box center [642, 596] width 17 height 17
click at [601, 692] on li "Resend Confirmation Email" at bounding box center [554, 688] width 183 height 41
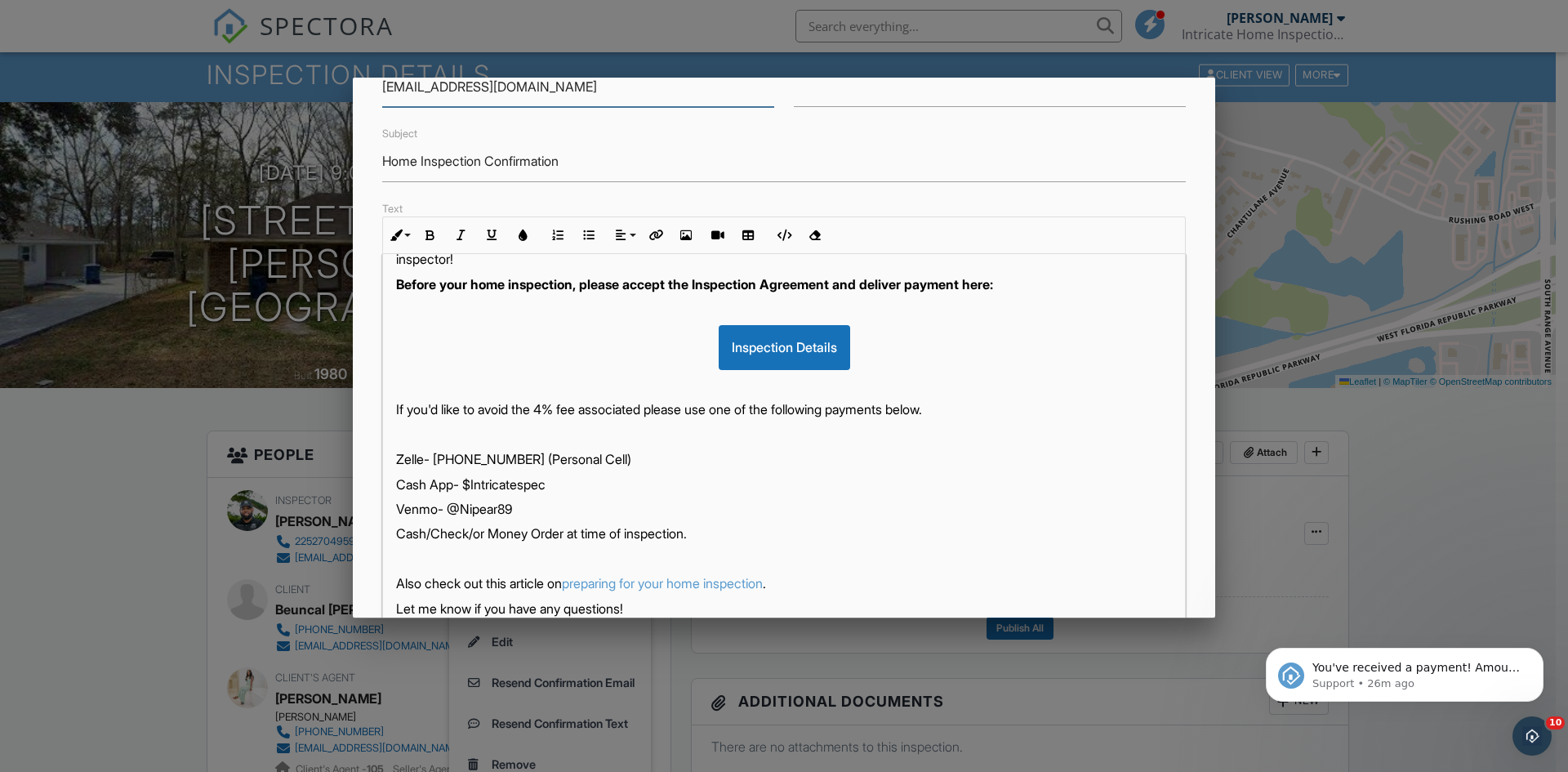
scroll to position [262, 0]
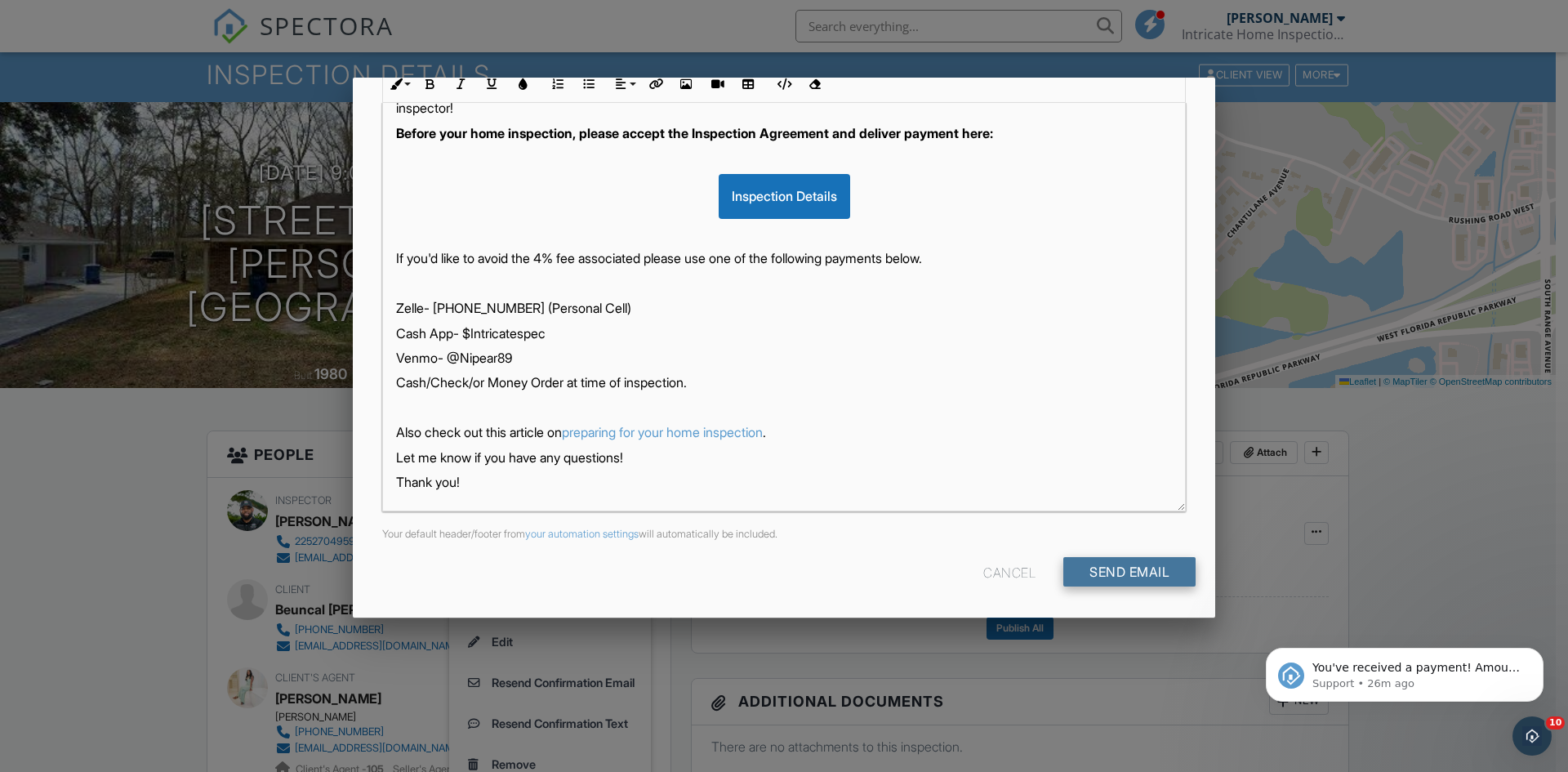
drag, startPoint x: 1126, startPoint y: 554, endPoint x: 1115, endPoint y: 571, distance: 20.2
click at [1125, 557] on div "To beebeemcclain12@gmail.com CC Subject Home Inspection Confirmation Text Inlin…" at bounding box center [784, 248] width 862 height 740
click at [1113, 573] on input "Send Email" at bounding box center [1128, 572] width 132 height 29
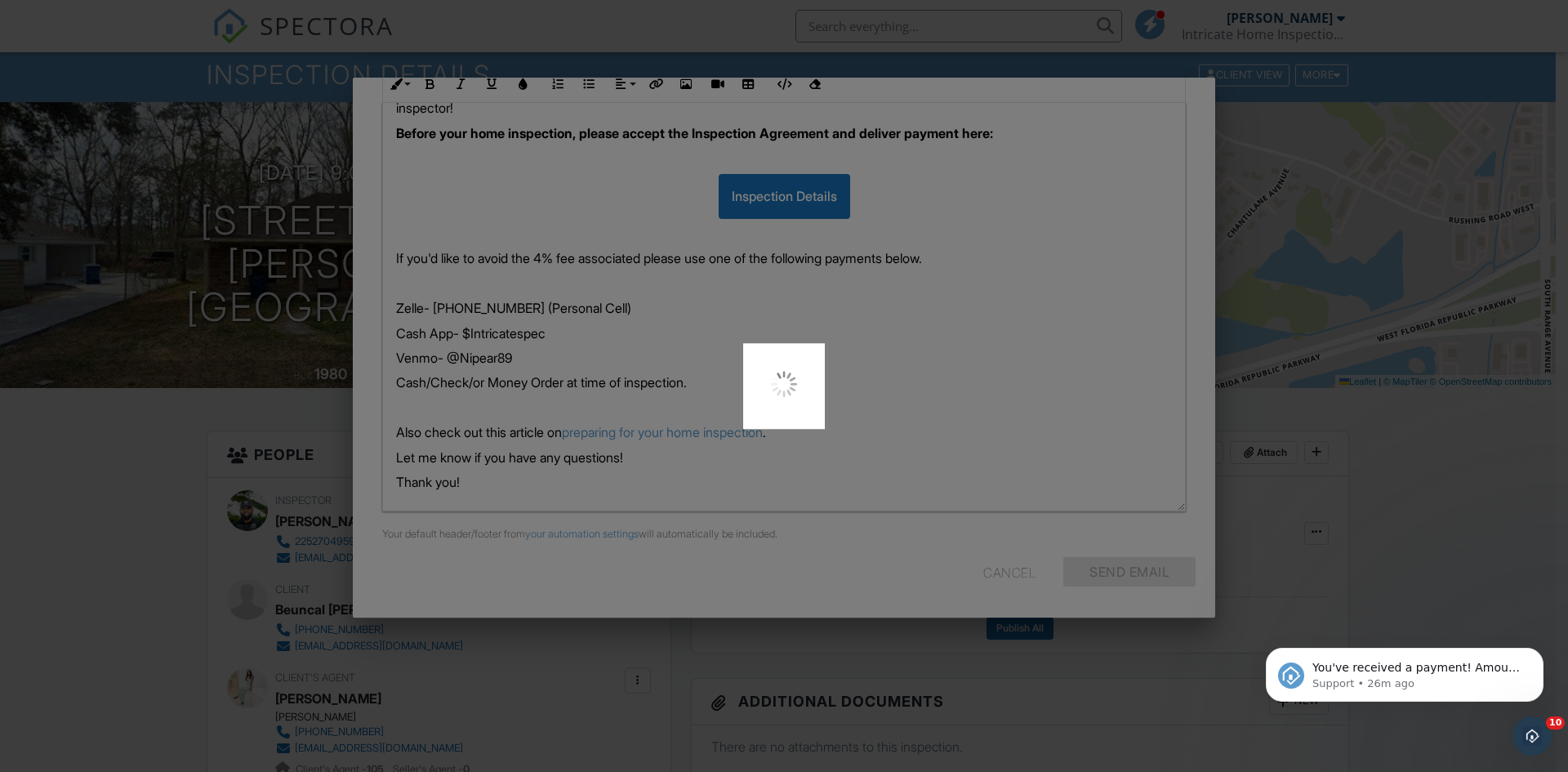
click at [1521, 498] on div at bounding box center [784, 386] width 1568 height 772
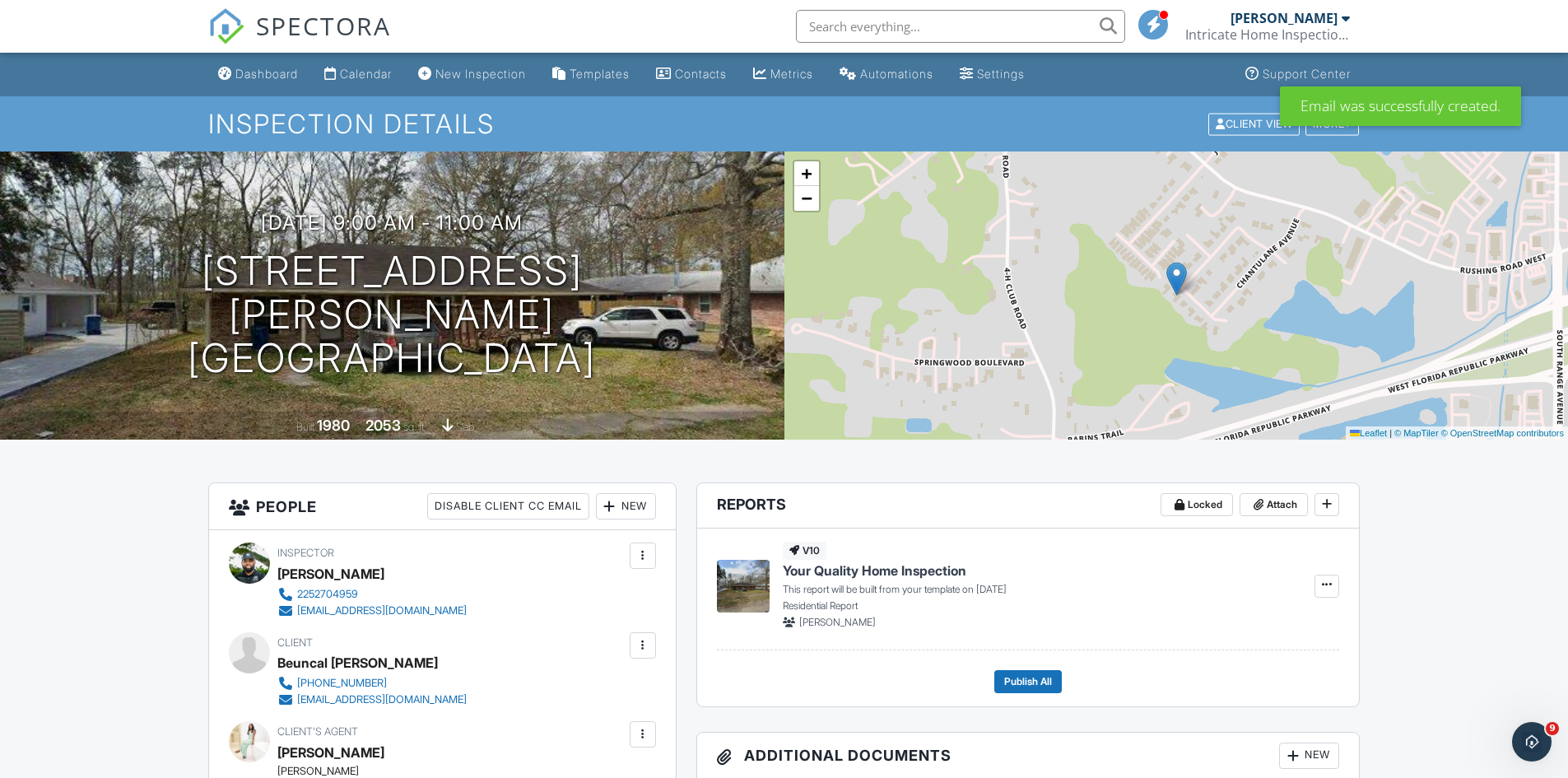
click at [357, 63] on link "Calendar" at bounding box center [358, 74] width 81 height 30
